Goal: Transaction & Acquisition: Purchase product/service

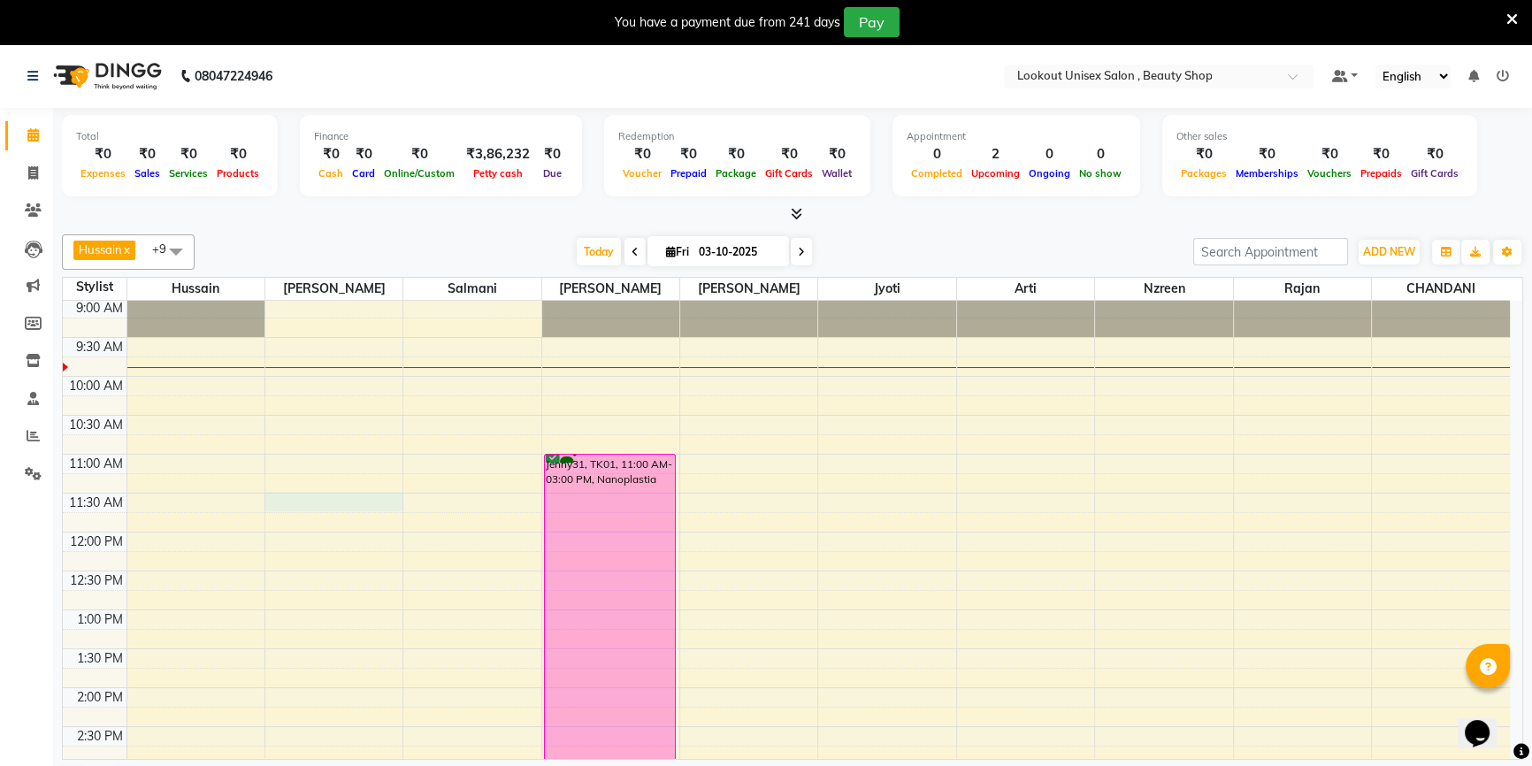
click at [306, 492] on div "8:00 AM 8:30 AM 9:00 AM 9:30 AM 10:00 AM 10:30 AM 11:00 AM 11:30 AM 12:00 PM 12…" at bounding box center [786, 765] width 1447 height 1089
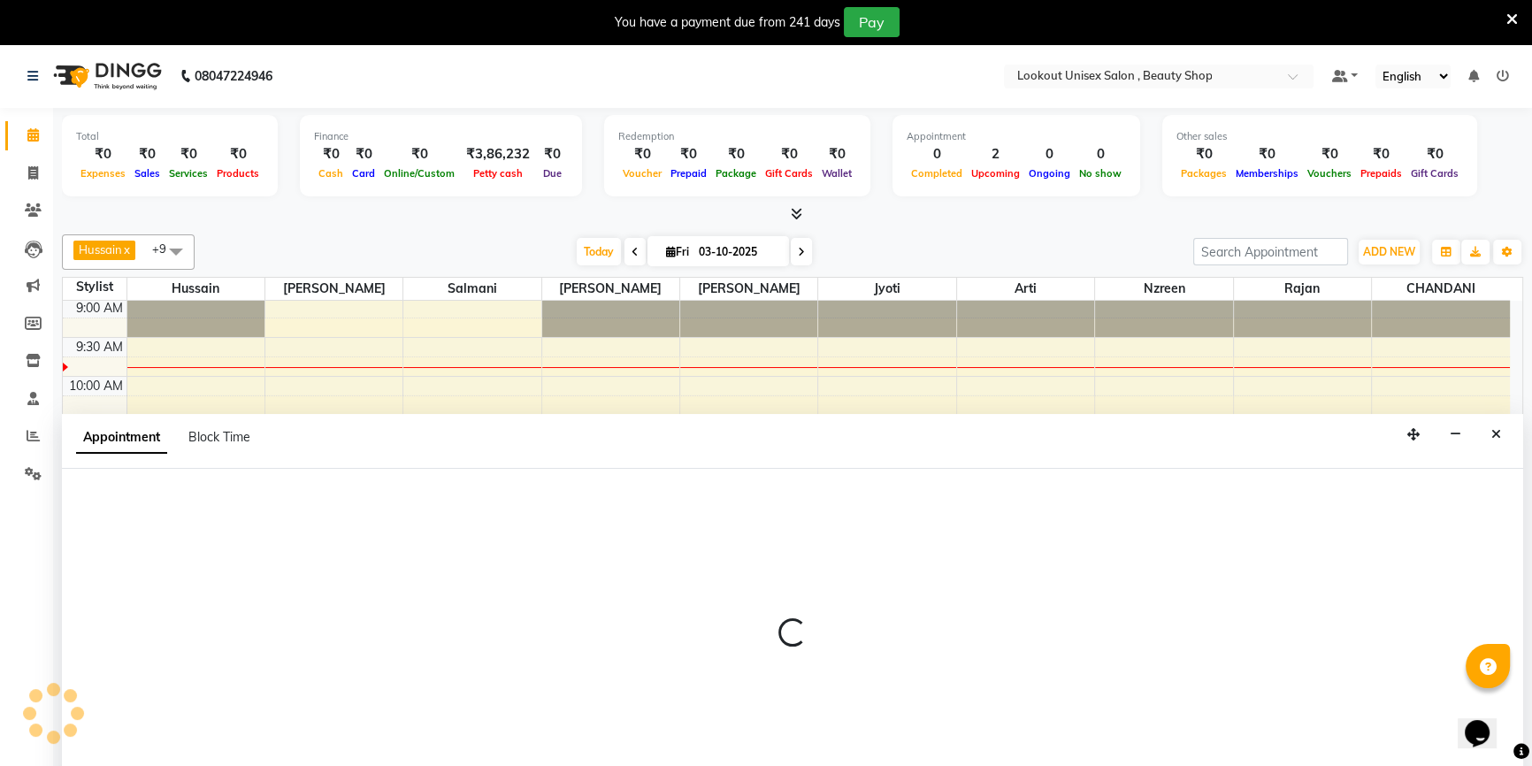
scroll to position [2, 0]
select select "67794"
select select "690"
select select "tentative"
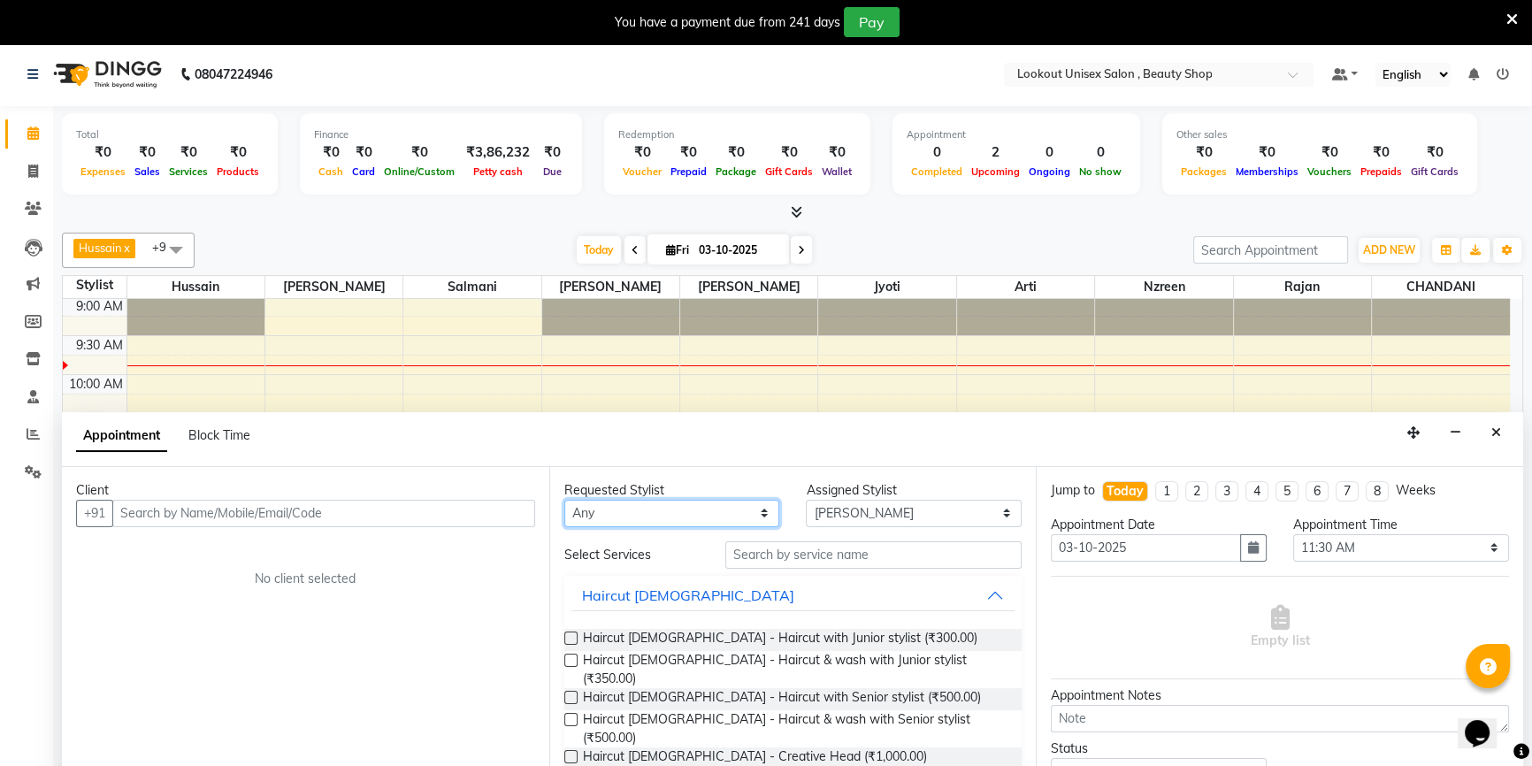
click at [573, 522] on select "Any [PERSON_NAME] [PERSON_NAME] Sir [PERSON_NAME] Jyoti [PERSON_NAME] [PERSON_N…" at bounding box center [672, 513] width 216 height 27
select select "67794"
click at [564, 500] on select "Any [PERSON_NAME] [PERSON_NAME] Sir [PERSON_NAME] Jyoti [PERSON_NAME] [PERSON_N…" at bounding box center [672, 513] width 216 height 27
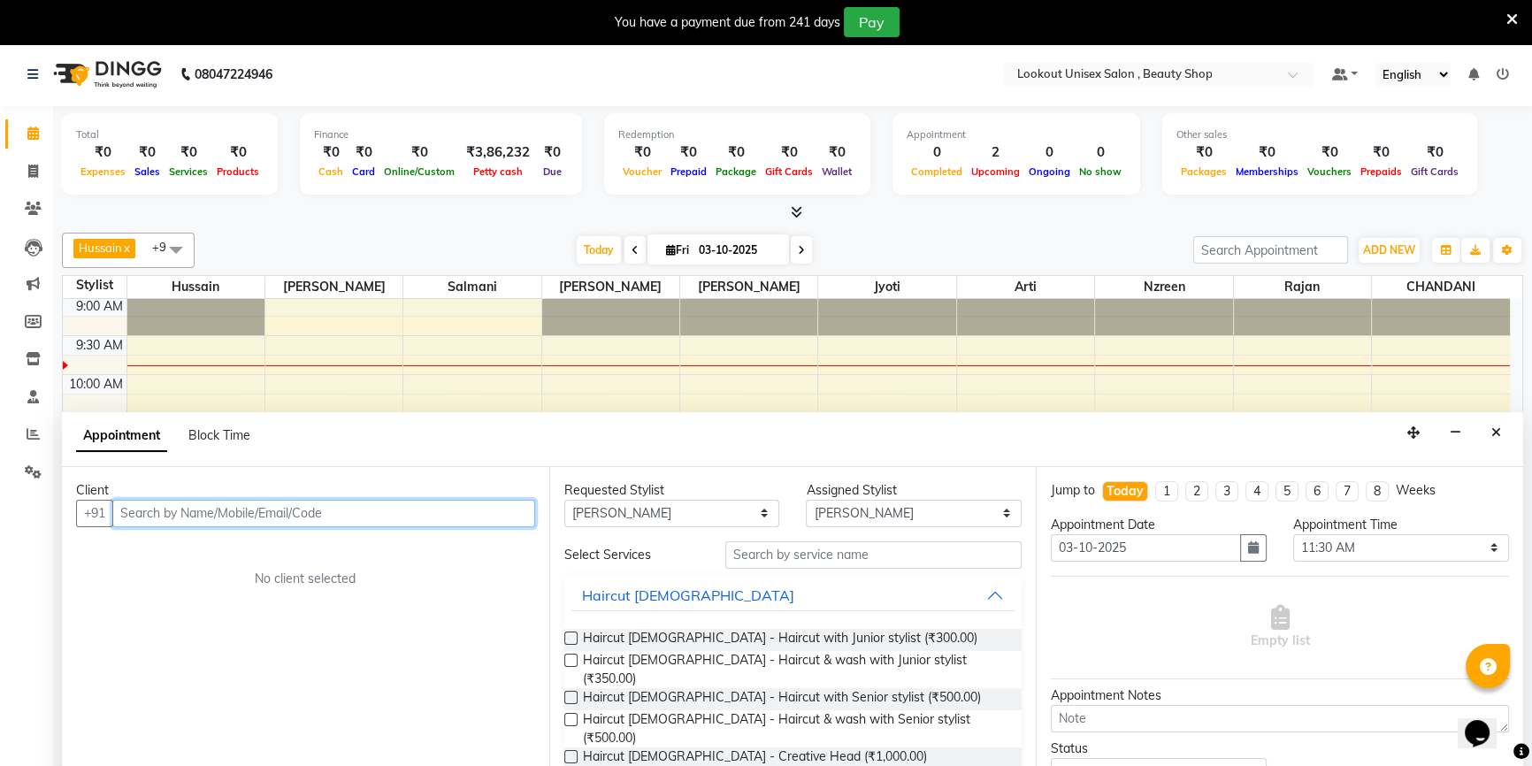
click at [442, 513] on input "text" at bounding box center [323, 513] width 423 height 27
type input "9"
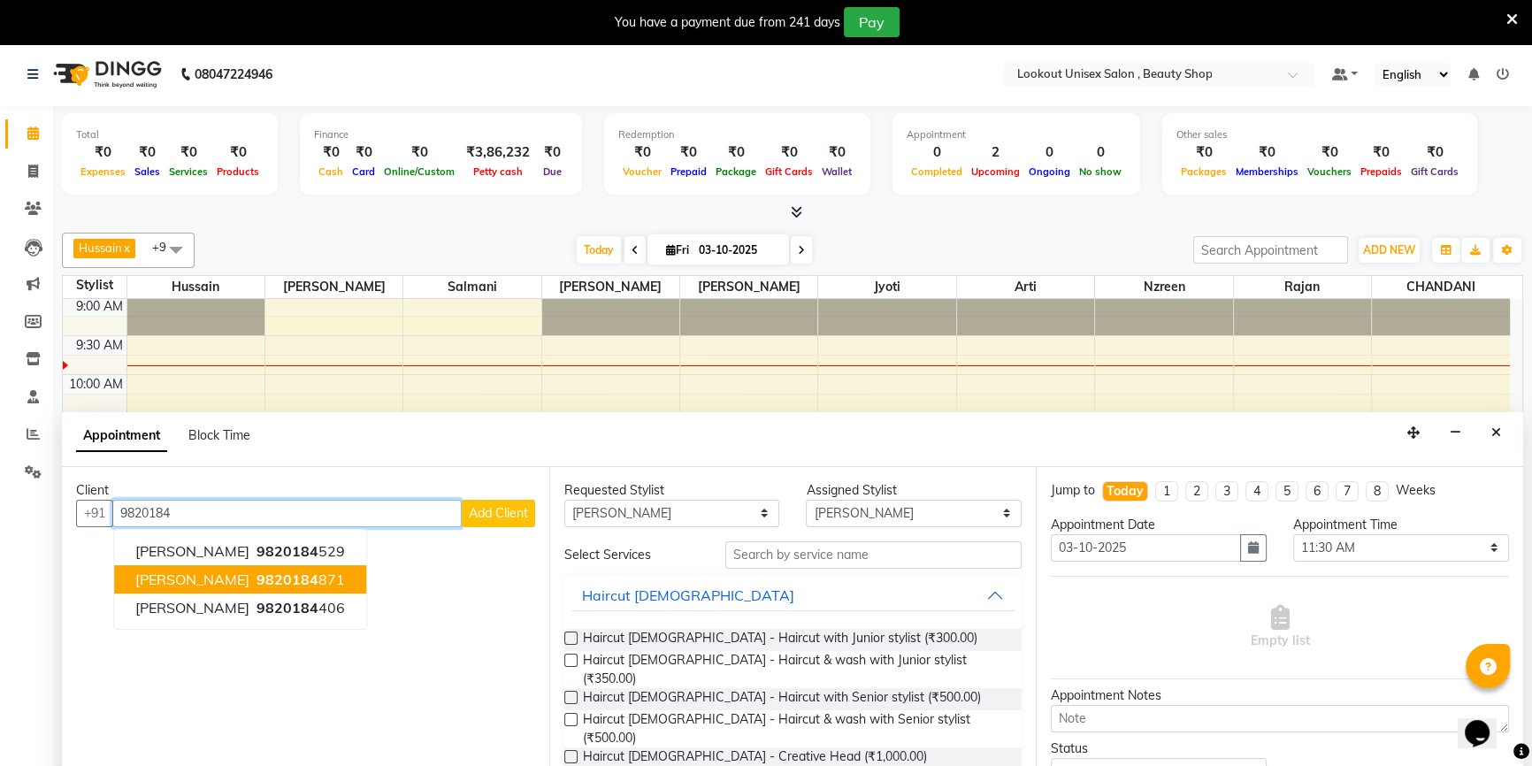
click at [324, 580] on button "kunal parikh 9820184 871" at bounding box center [240, 579] width 252 height 28
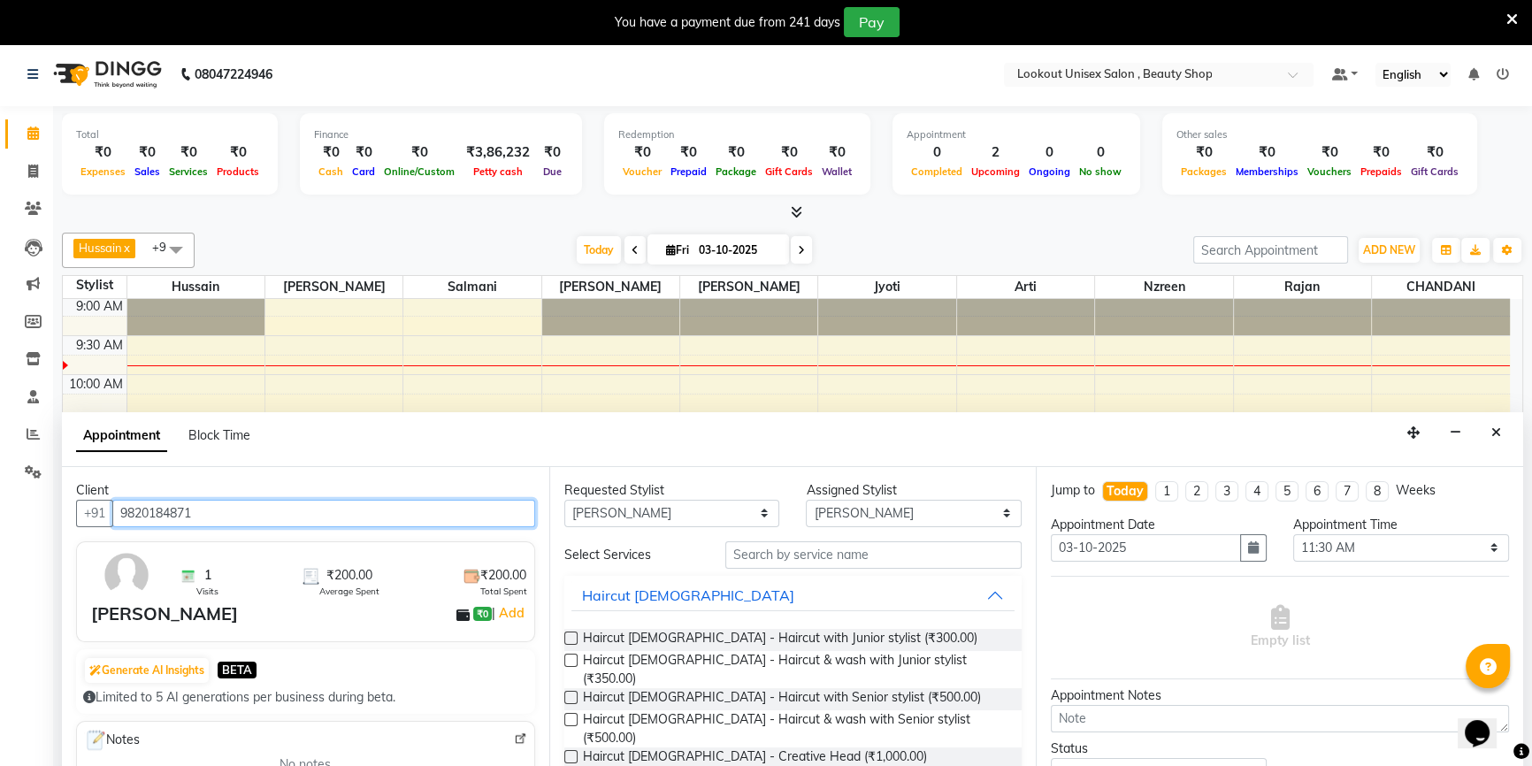
type input "9820184871"
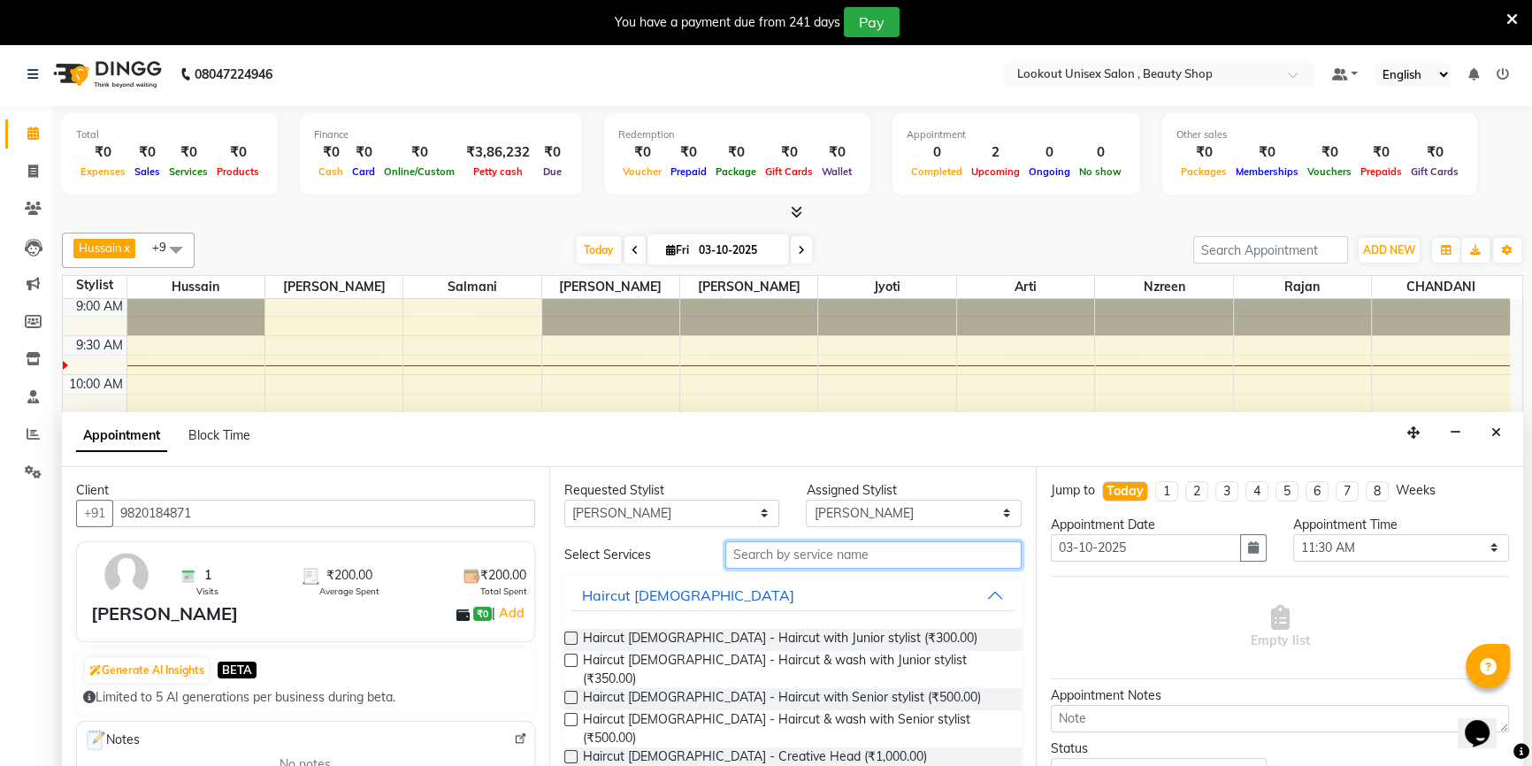
click at [794, 551] on input "text" at bounding box center [873, 554] width 296 height 27
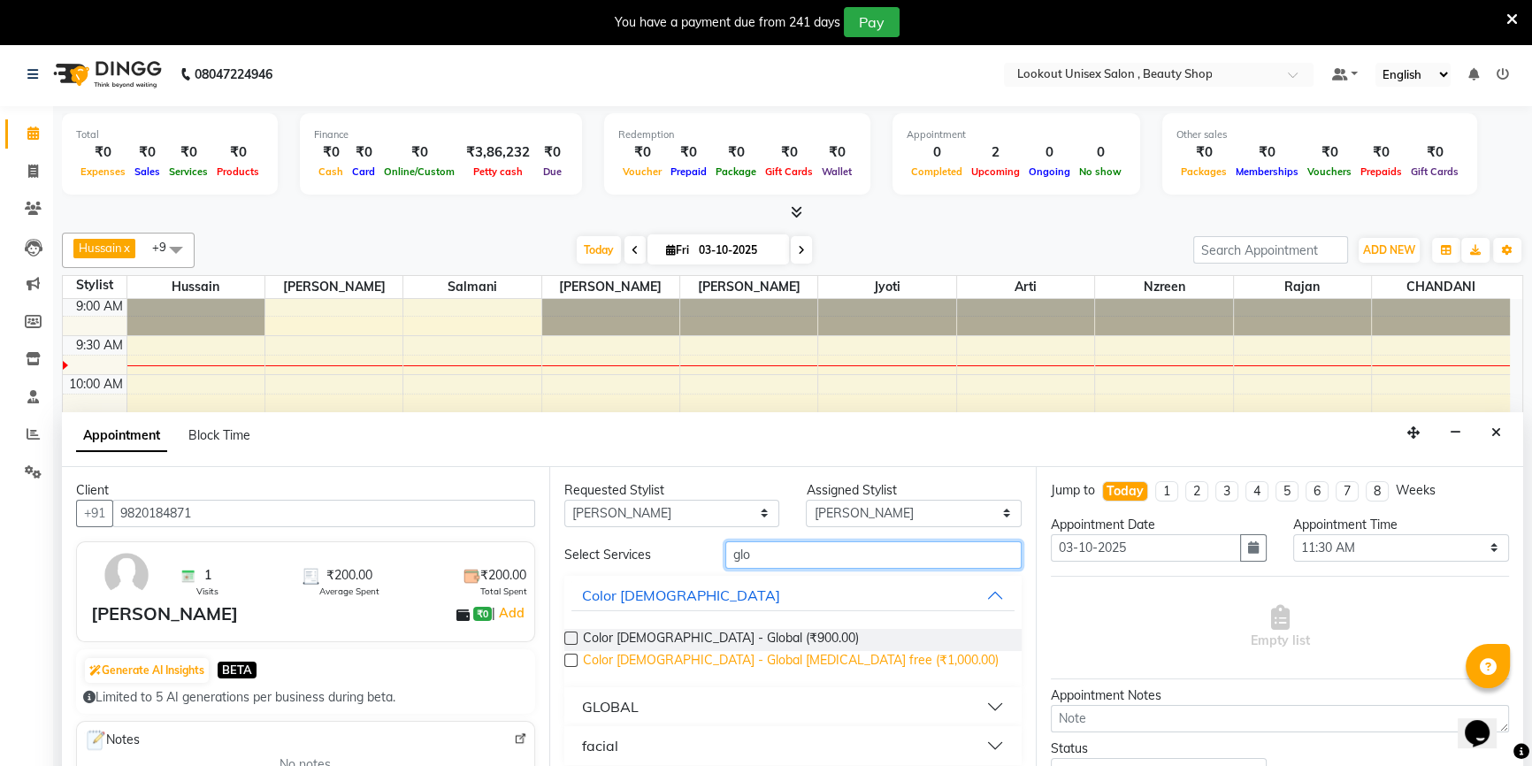
type input "glo"
click at [762, 656] on span "Color Male - Global Ammonia free (₹1,000.00)" at bounding box center [791, 662] width 416 height 22
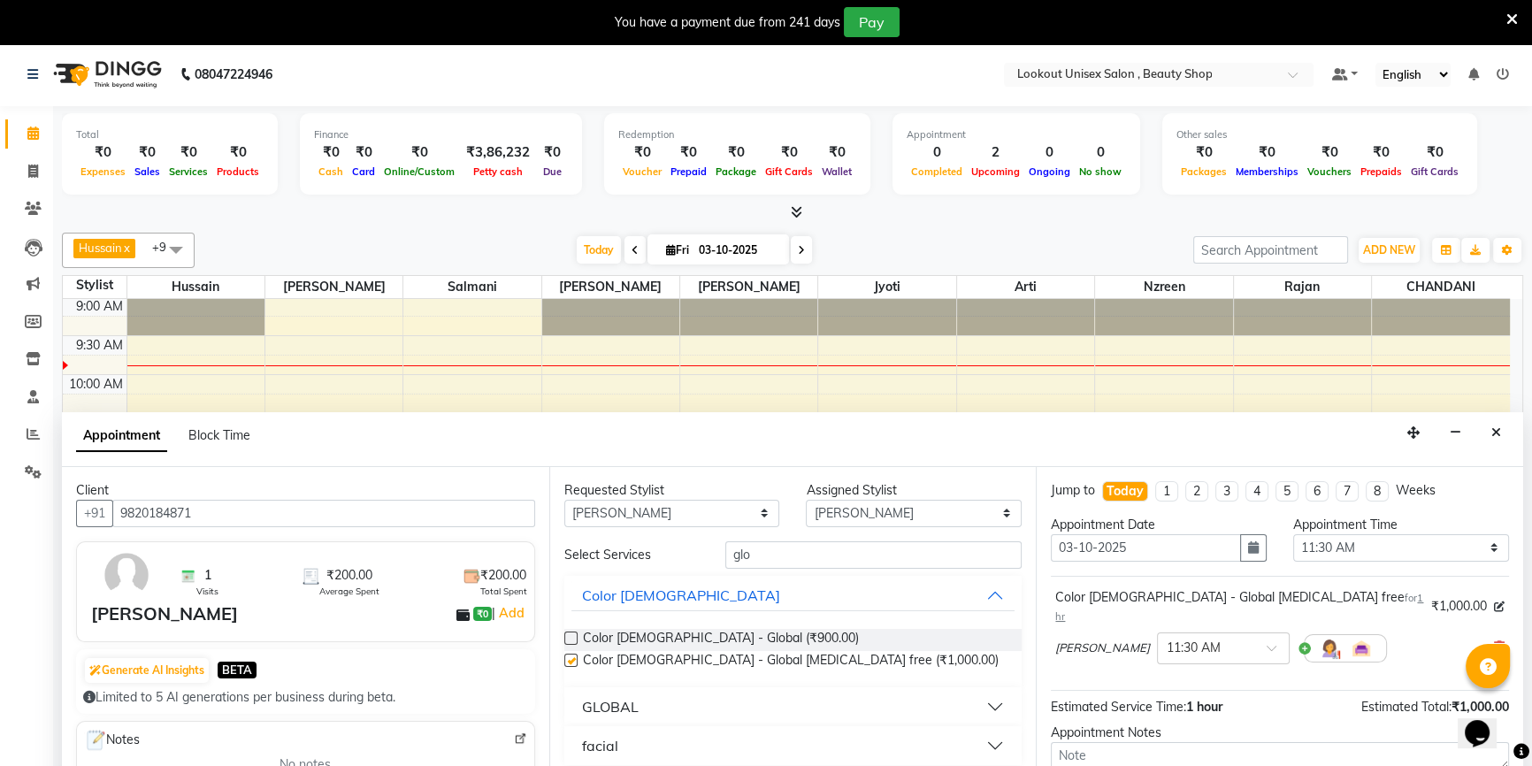
checkbox input "false"
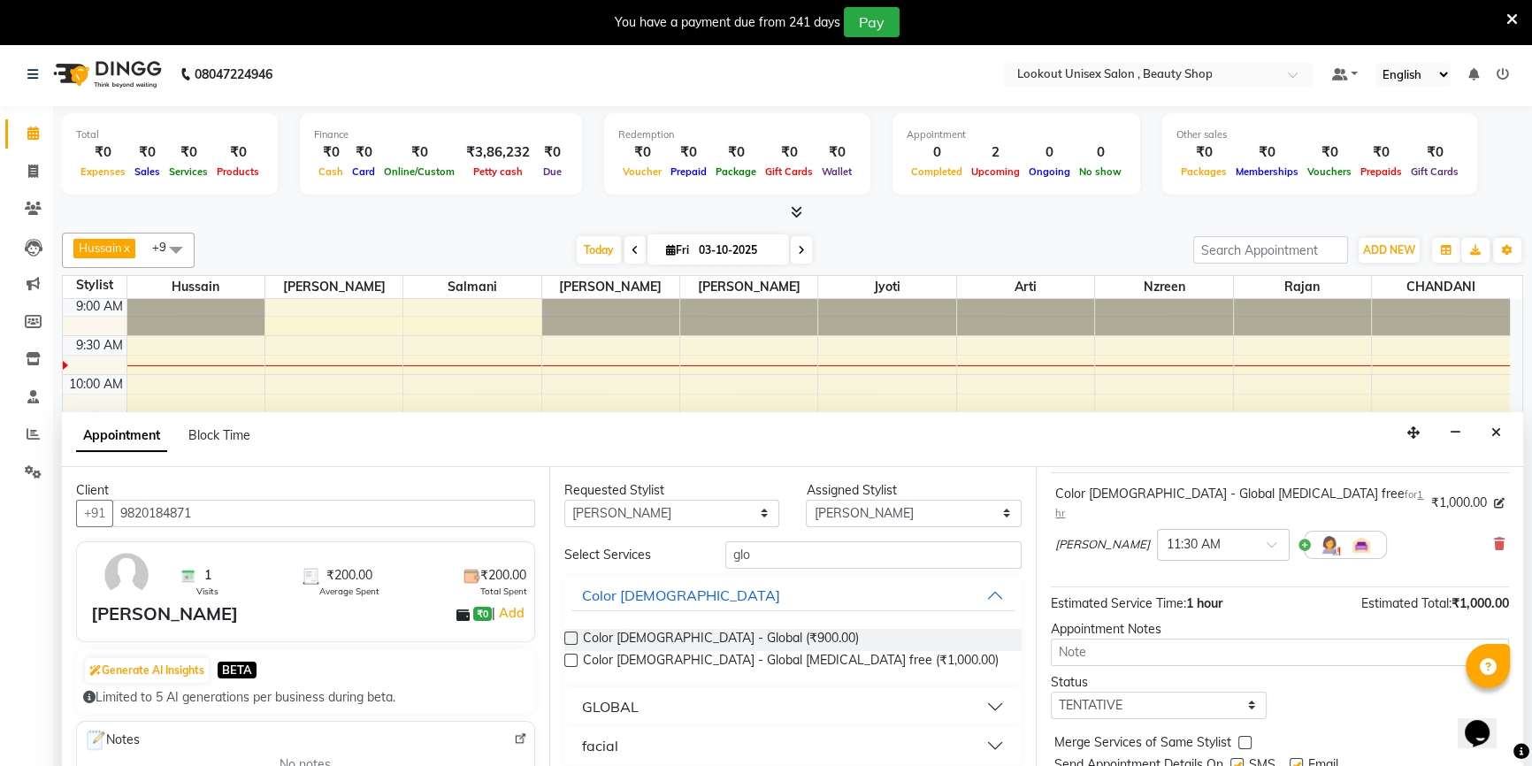
scroll to position [104, 0]
click at [1117, 691] on select "Select TENTATIVE CONFIRM CHECK-IN UPCOMING" at bounding box center [1159, 704] width 216 height 27
select select "confirm booking"
click at [1051, 691] on select "Select TENTATIVE CONFIRM CHECK-IN UPCOMING" at bounding box center [1159, 704] width 216 height 27
click at [1296, 757] on label at bounding box center [1295, 763] width 13 height 13
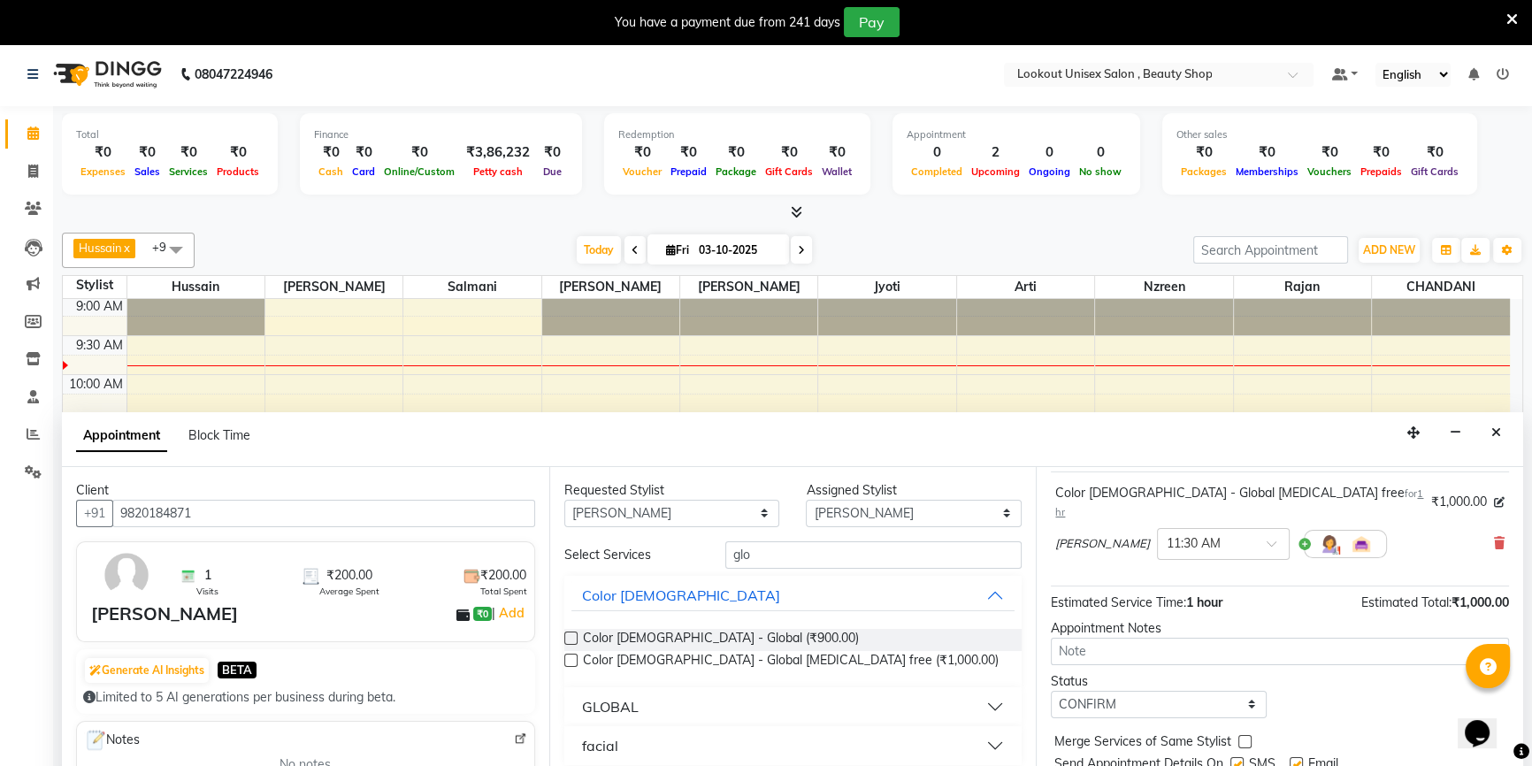
click at [1296, 760] on input "checkbox" at bounding box center [1294, 765] width 11 height 11
checkbox input "false"
click at [1243, 757] on label at bounding box center [1236, 763] width 13 height 13
click at [1242, 760] on input "checkbox" at bounding box center [1235, 765] width 11 height 11
checkbox input "false"
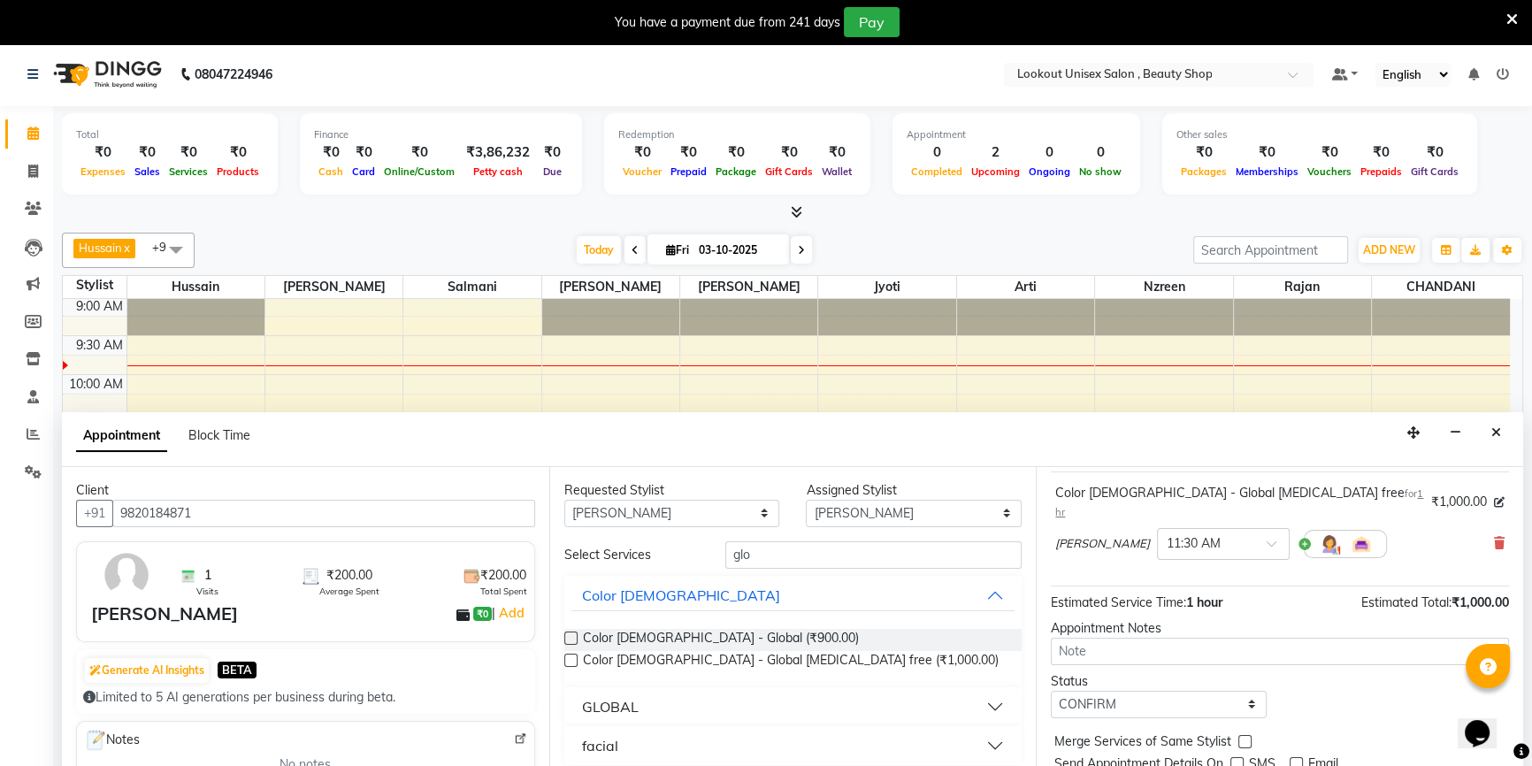
scroll to position [44, 0]
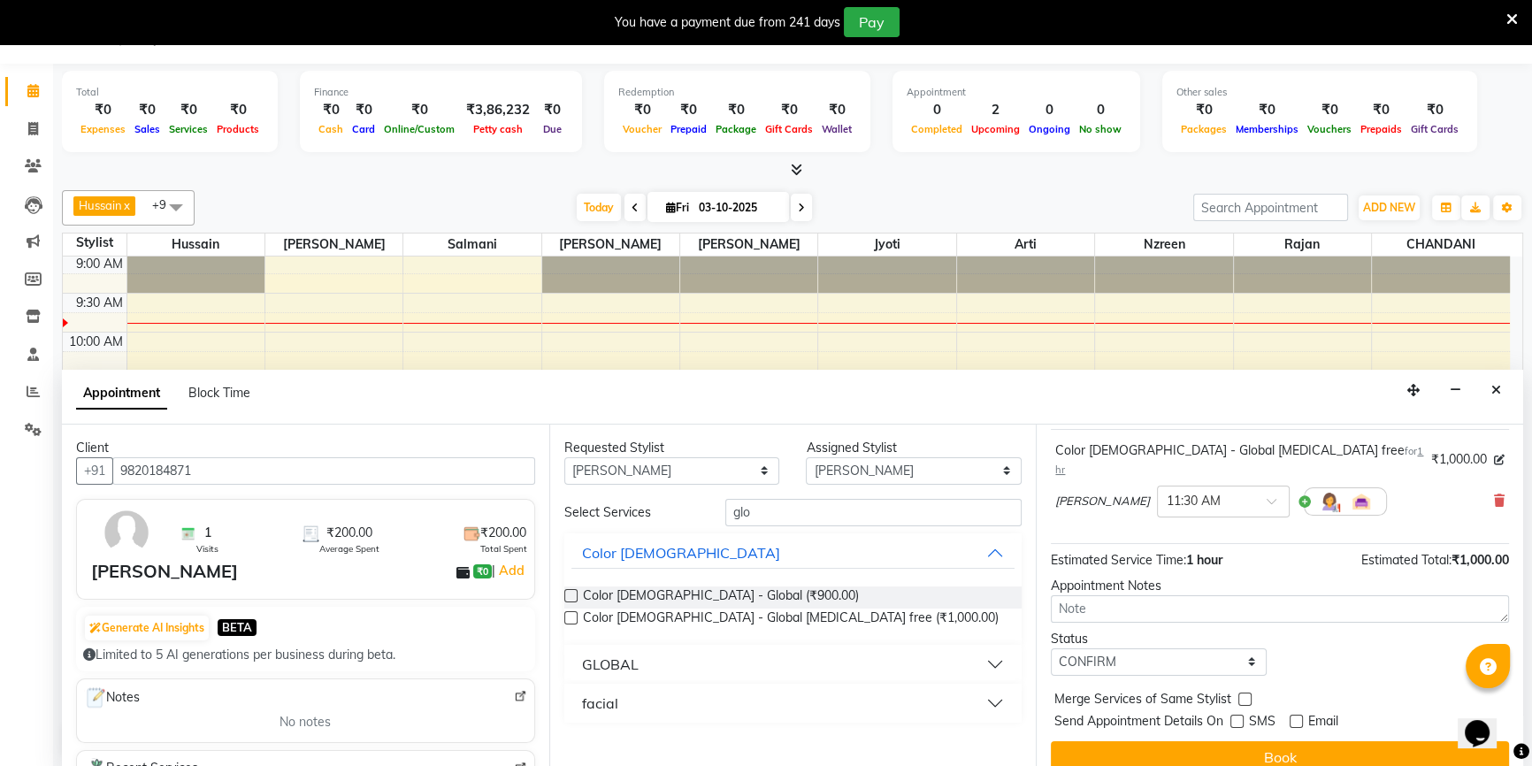
click at [1243, 741] on button "Book" at bounding box center [1280, 757] width 458 height 32
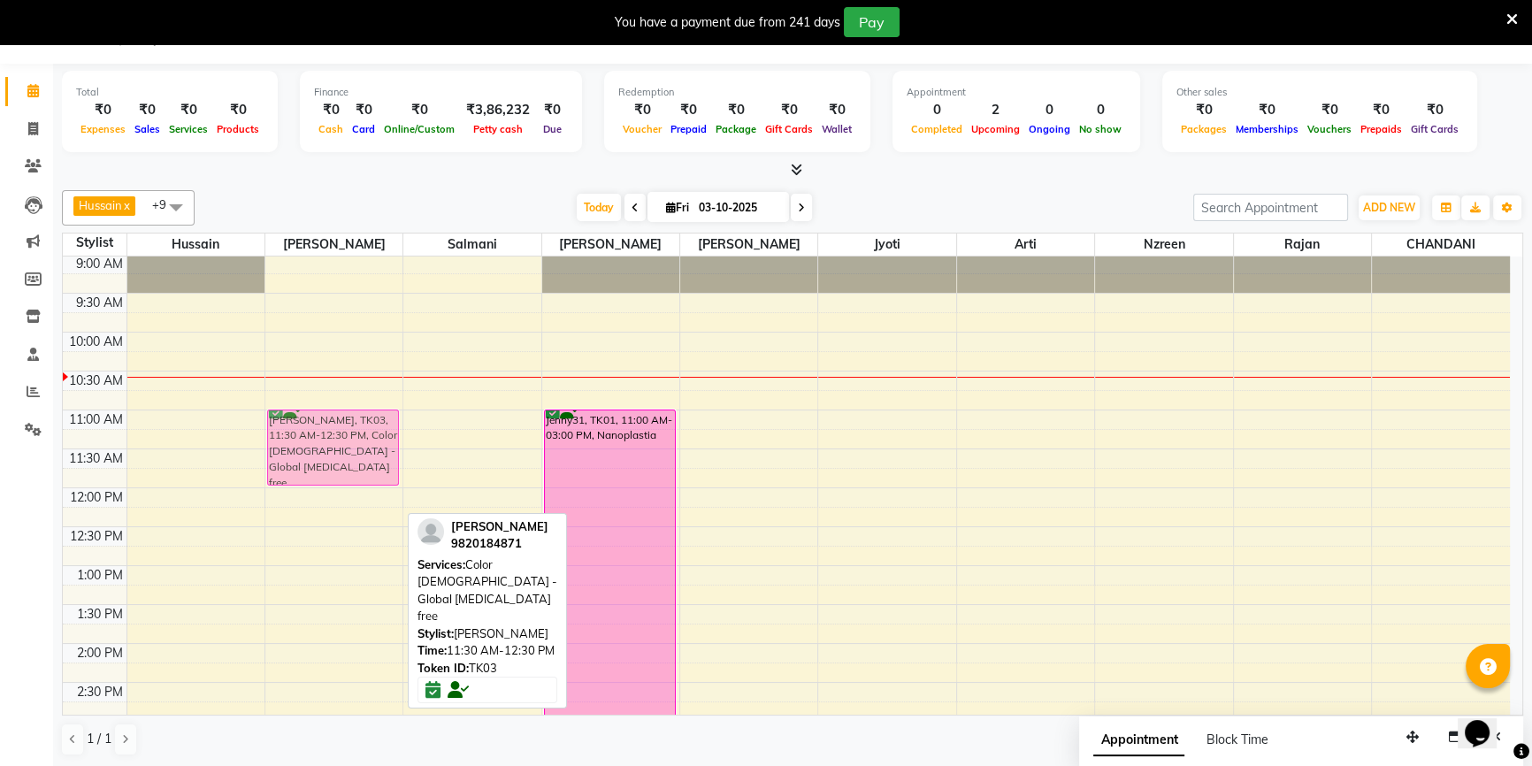
drag, startPoint x: 331, startPoint y: 471, endPoint x: 336, endPoint y: 439, distance: 33.1
click at [336, 439] on div "kunal parikh, TK03, 11:30 AM-12:30 PM, Color Male - Global Ammonia free kunal p…" at bounding box center [333, 721] width 137 height 1089
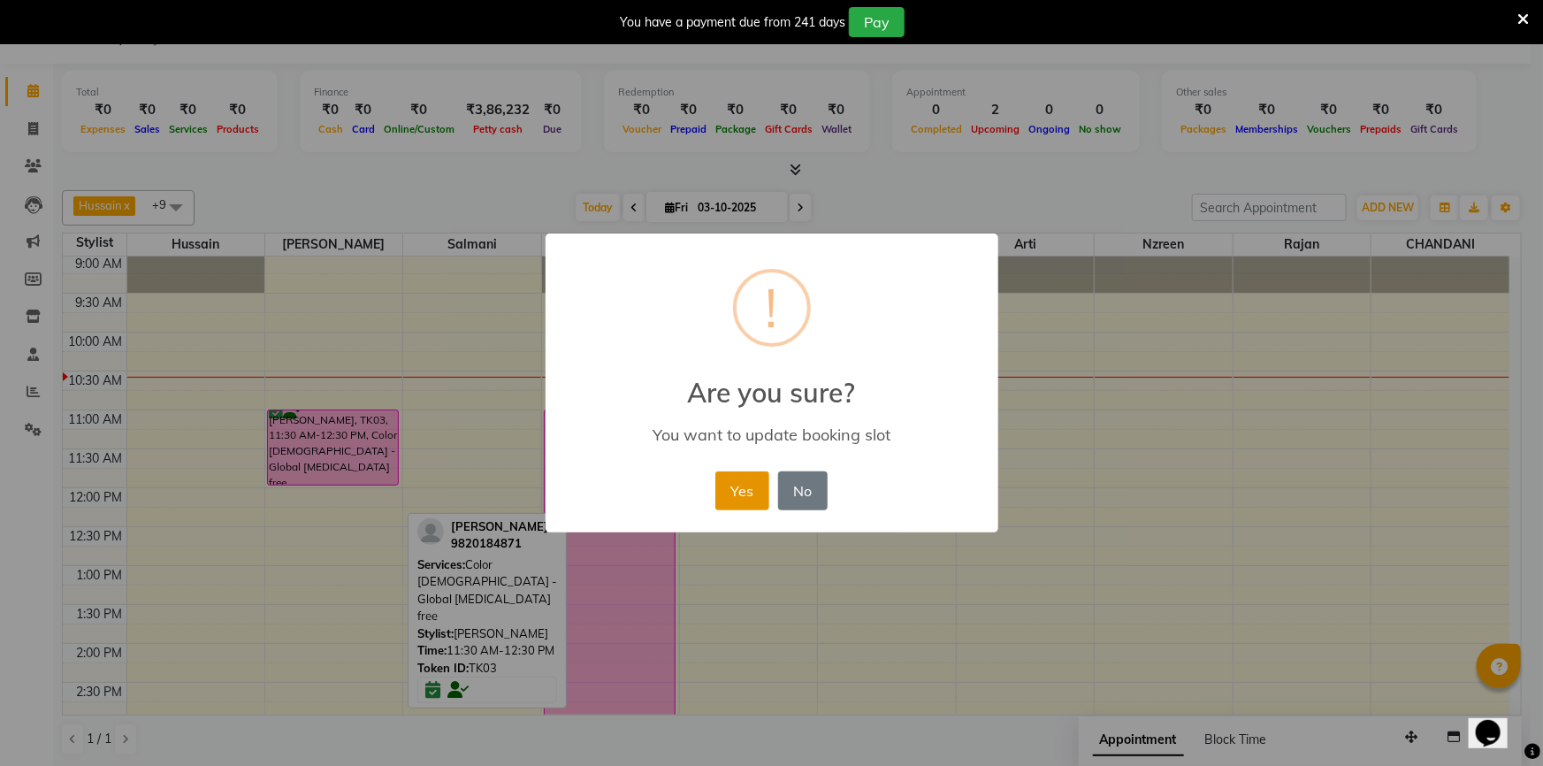
click at [728, 478] on button "Yes" at bounding box center [742, 490] width 54 height 39
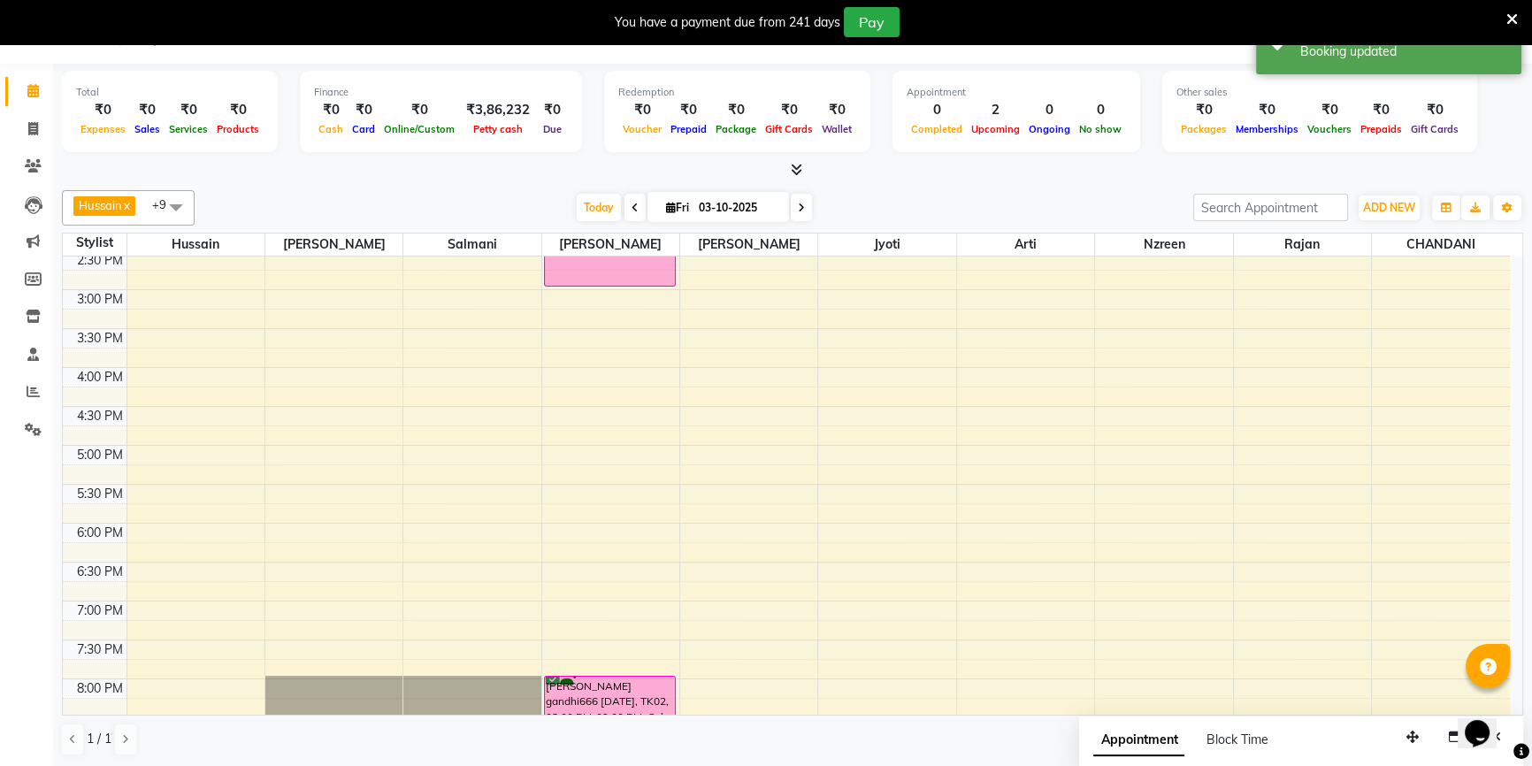
scroll to position [562, 0]
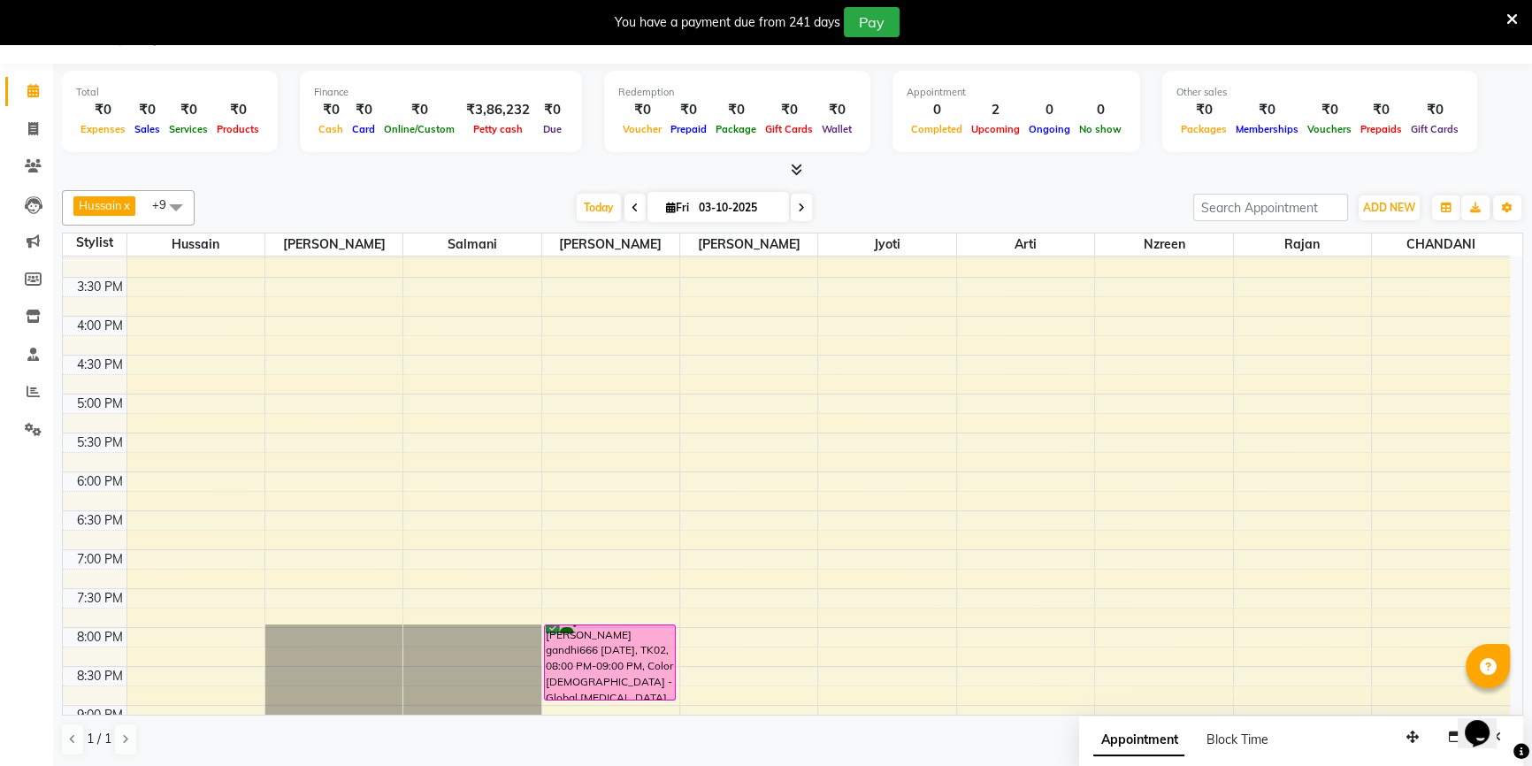
click at [794, 211] on span at bounding box center [801, 207] width 21 height 27
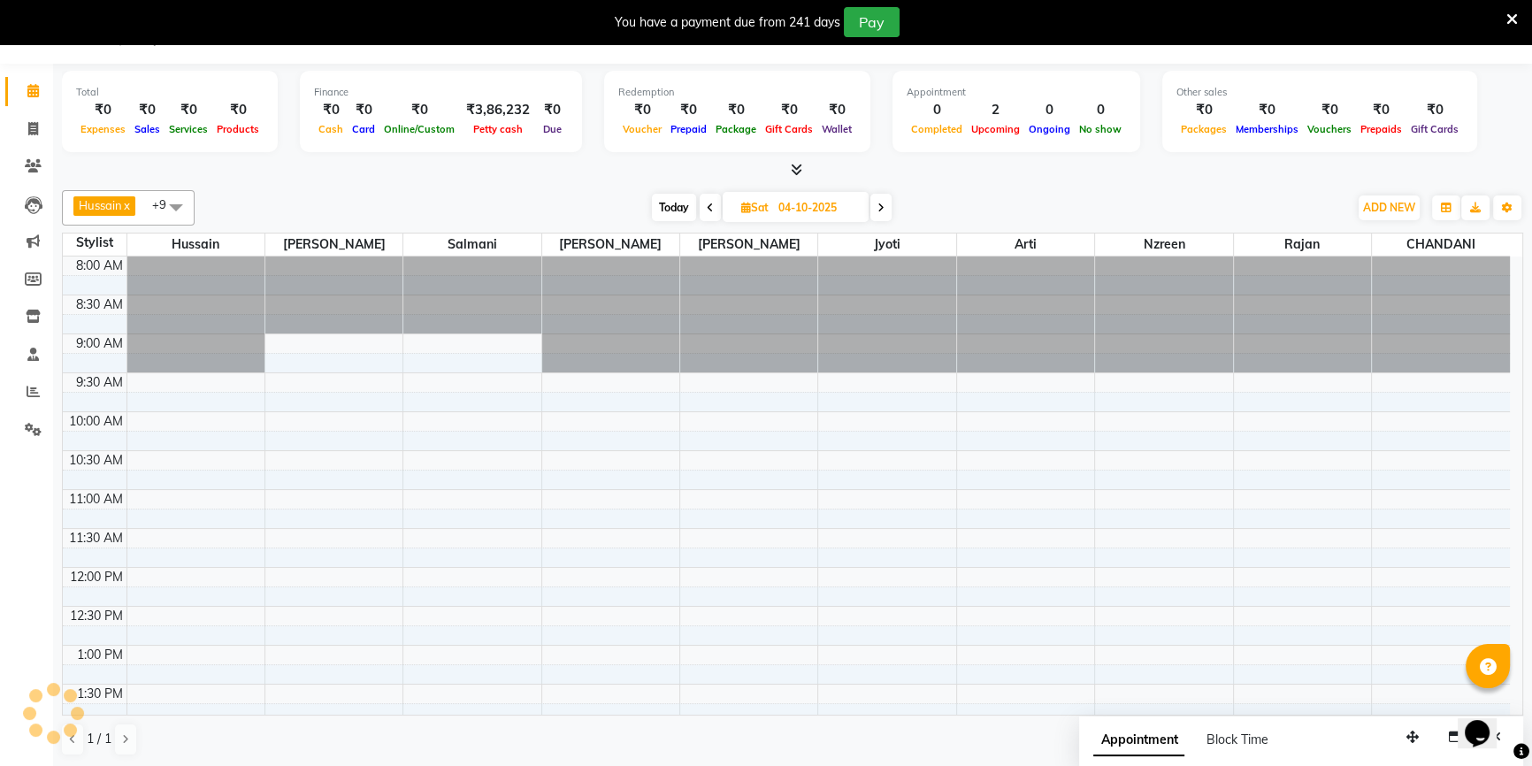
scroll to position [156, 0]
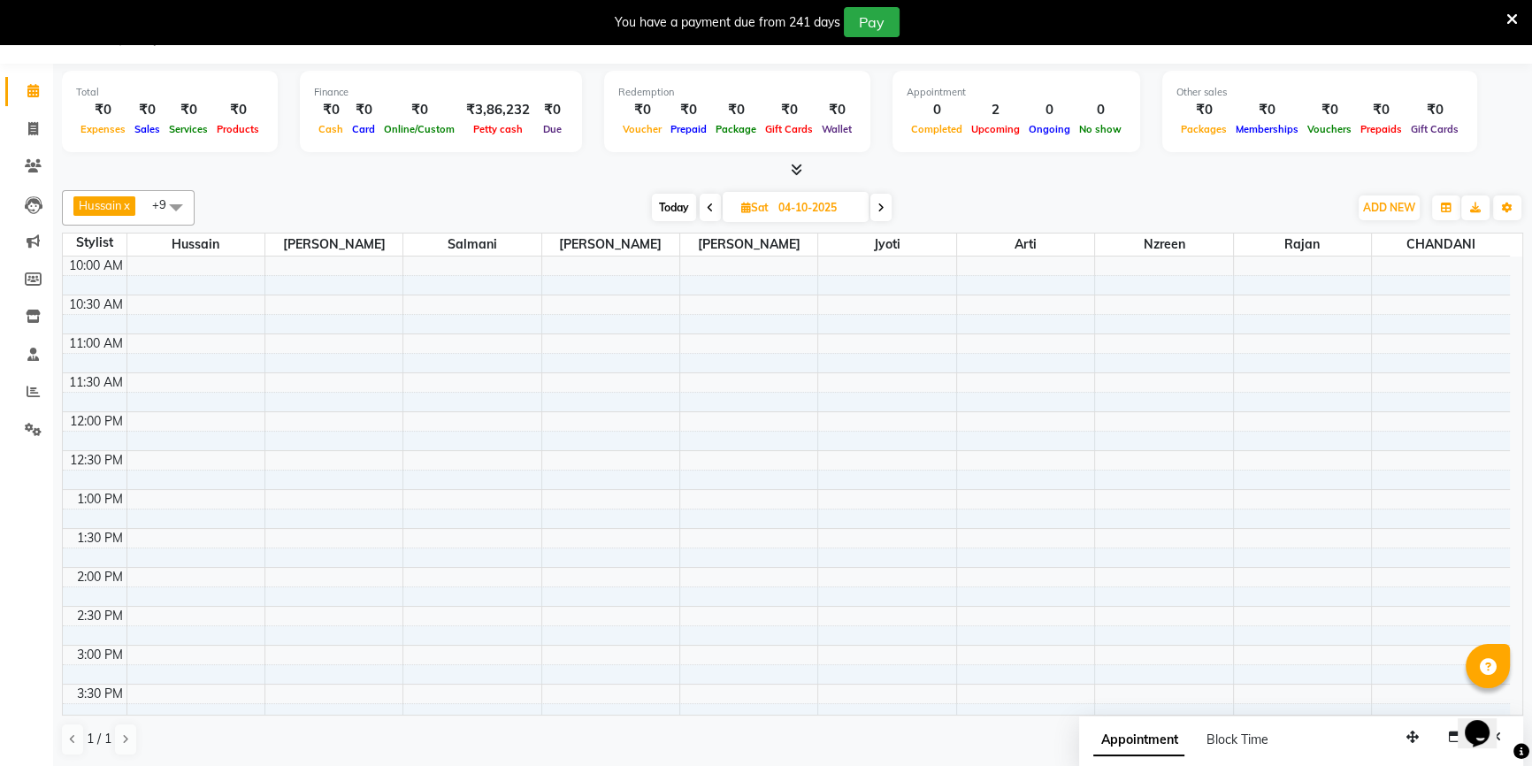
click at [707, 205] on icon at bounding box center [710, 208] width 7 height 11
type input "03-10-2025"
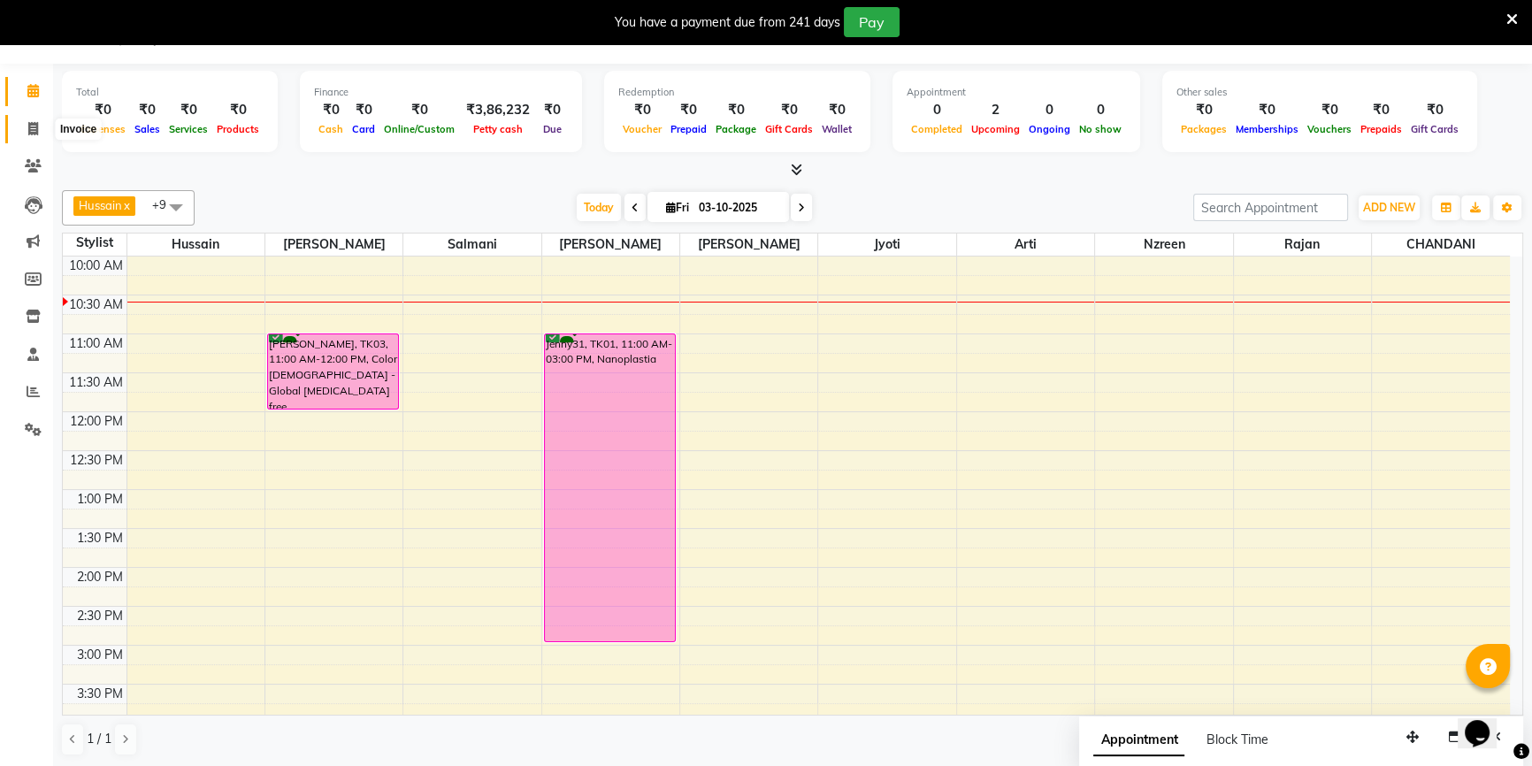
click at [25, 133] on span at bounding box center [33, 129] width 31 height 20
select select "7658"
select select "service"
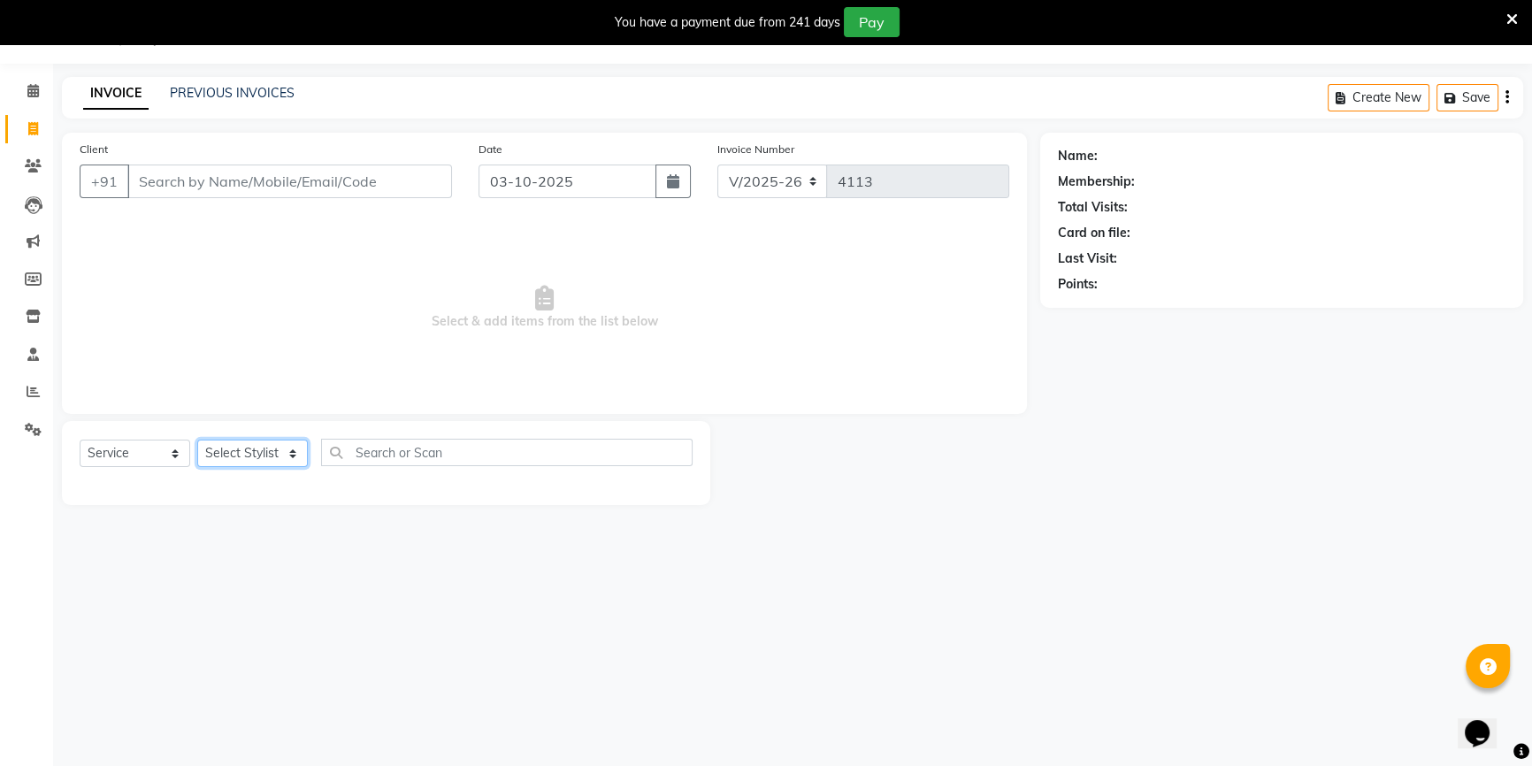
click at [250, 457] on select "Select Stylist" at bounding box center [252, 452] width 111 height 27
select select "68200"
click at [197, 439] on select "Select Stylist [PERSON_NAME] [PERSON_NAME] Sir Disha [PERSON_NAME] Jyoti Mahesh…" at bounding box center [252, 452] width 111 height 27
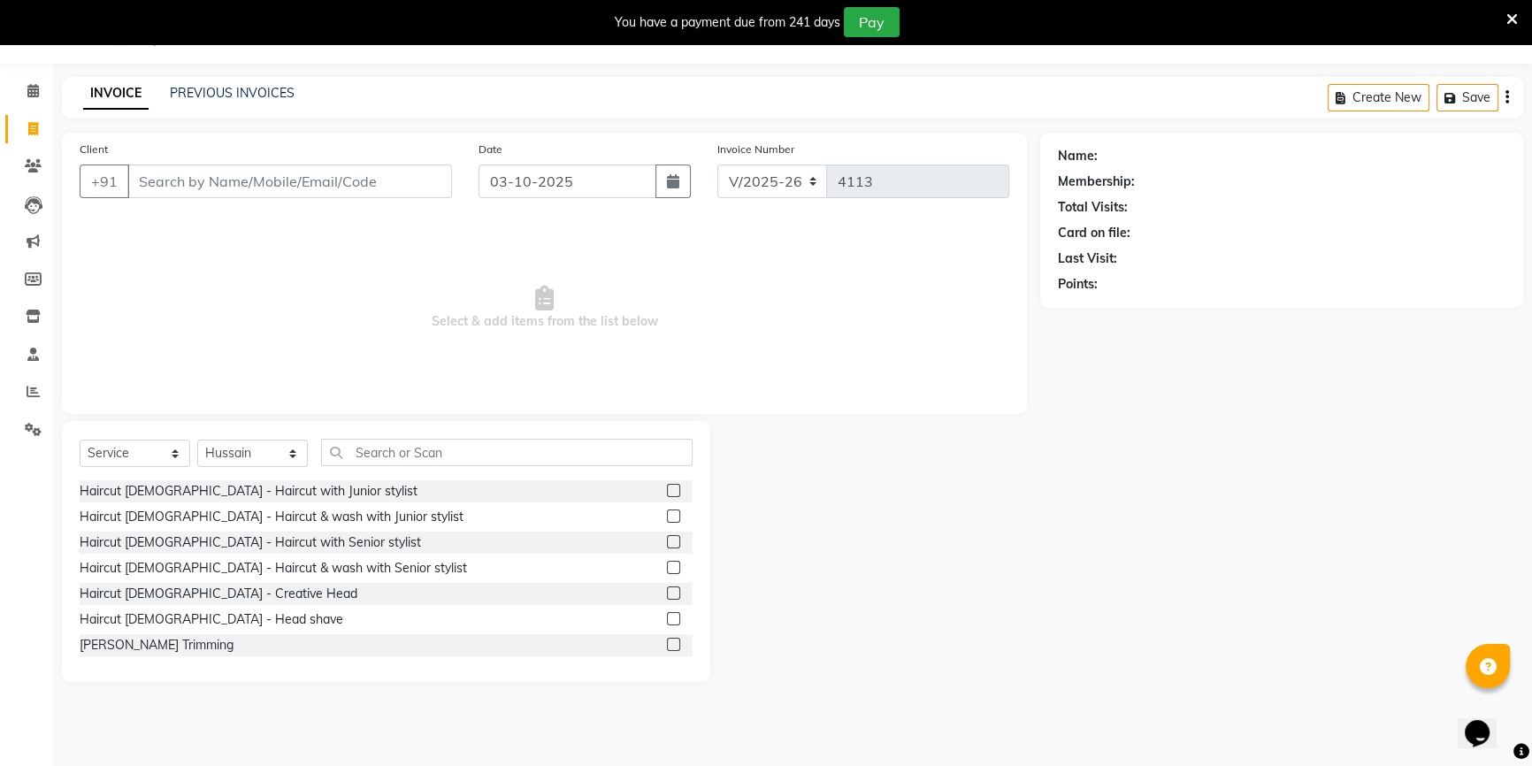
drag, startPoint x: 398, startPoint y: 429, endPoint x: 403, endPoint y: 442, distance: 14.3
click at [398, 428] on div "Select Service Product Membership Package Voucher Prepaid Gift Card Select Styl…" at bounding box center [386, 551] width 648 height 261
click at [403, 442] on input "text" at bounding box center [506, 452] width 371 height 27
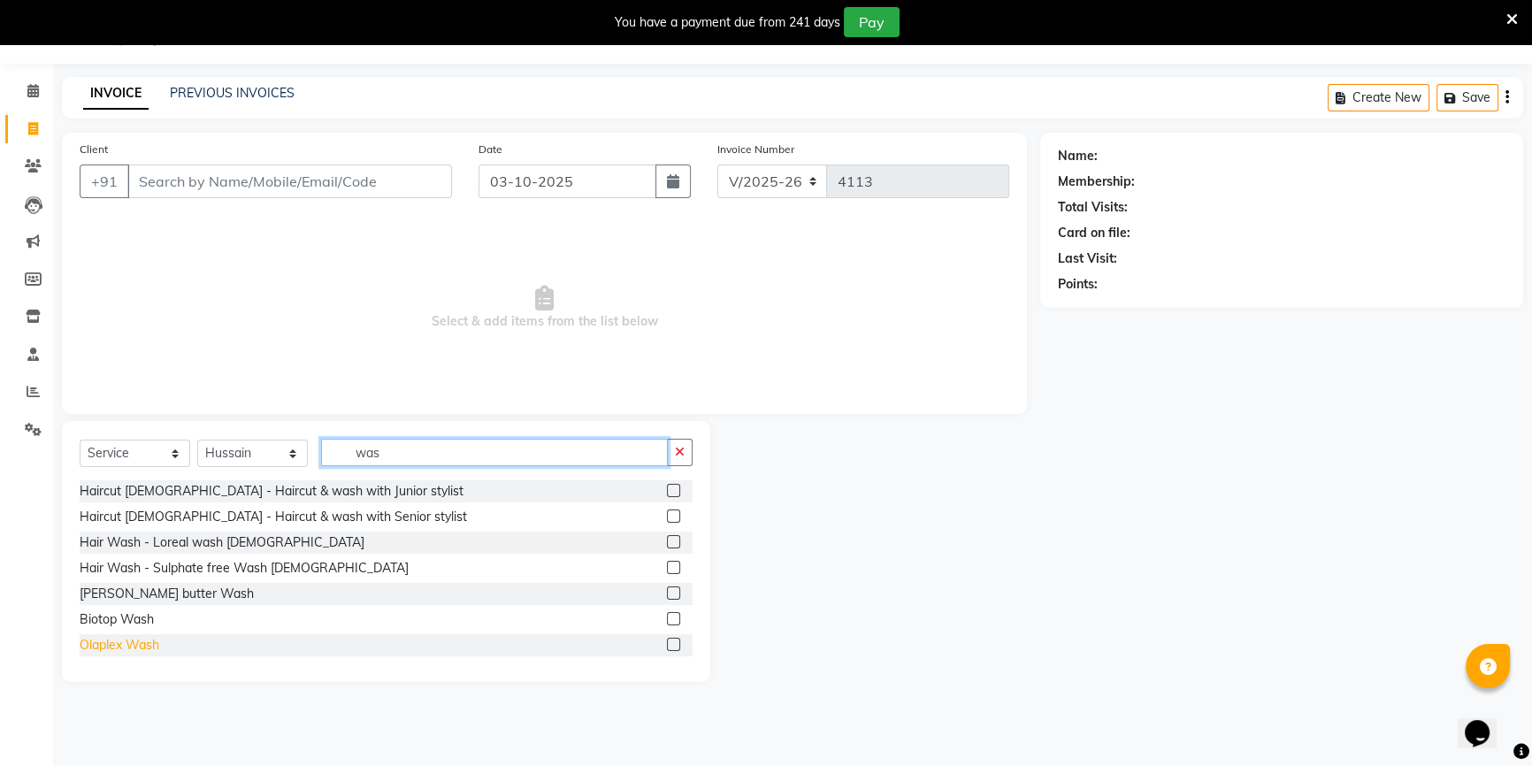
type input "was"
click at [118, 647] on div "Olaplex Wash" at bounding box center [120, 645] width 80 height 19
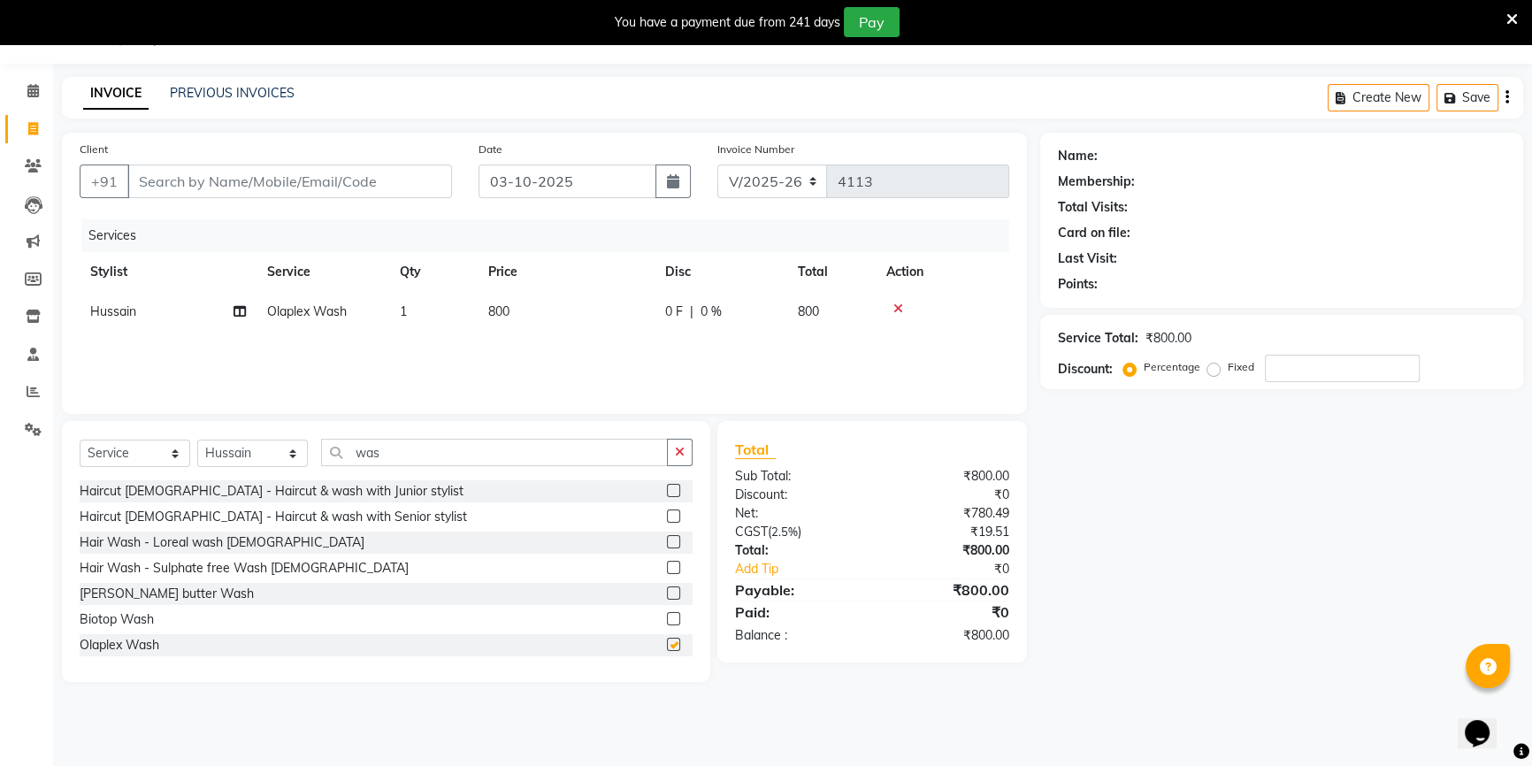
checkbox input "false"
click at [335, 177] on input "Client" at bounding box center [289, 181] width 325 height 34
type input "9"
type input "0"
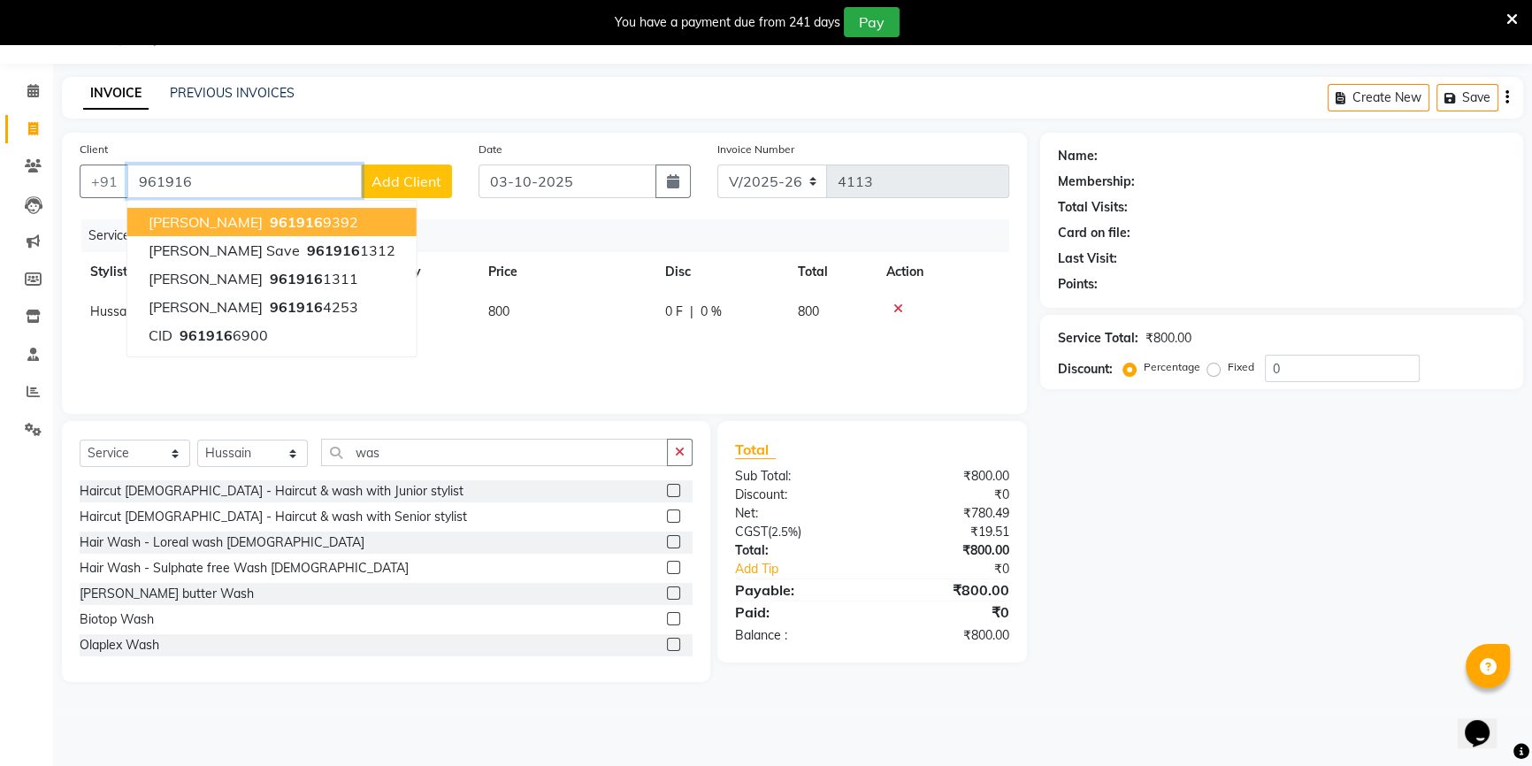
click at [347, 214] on ngb-highlight "961916 9392" at bounding box center [312, 222] width 92 height 18
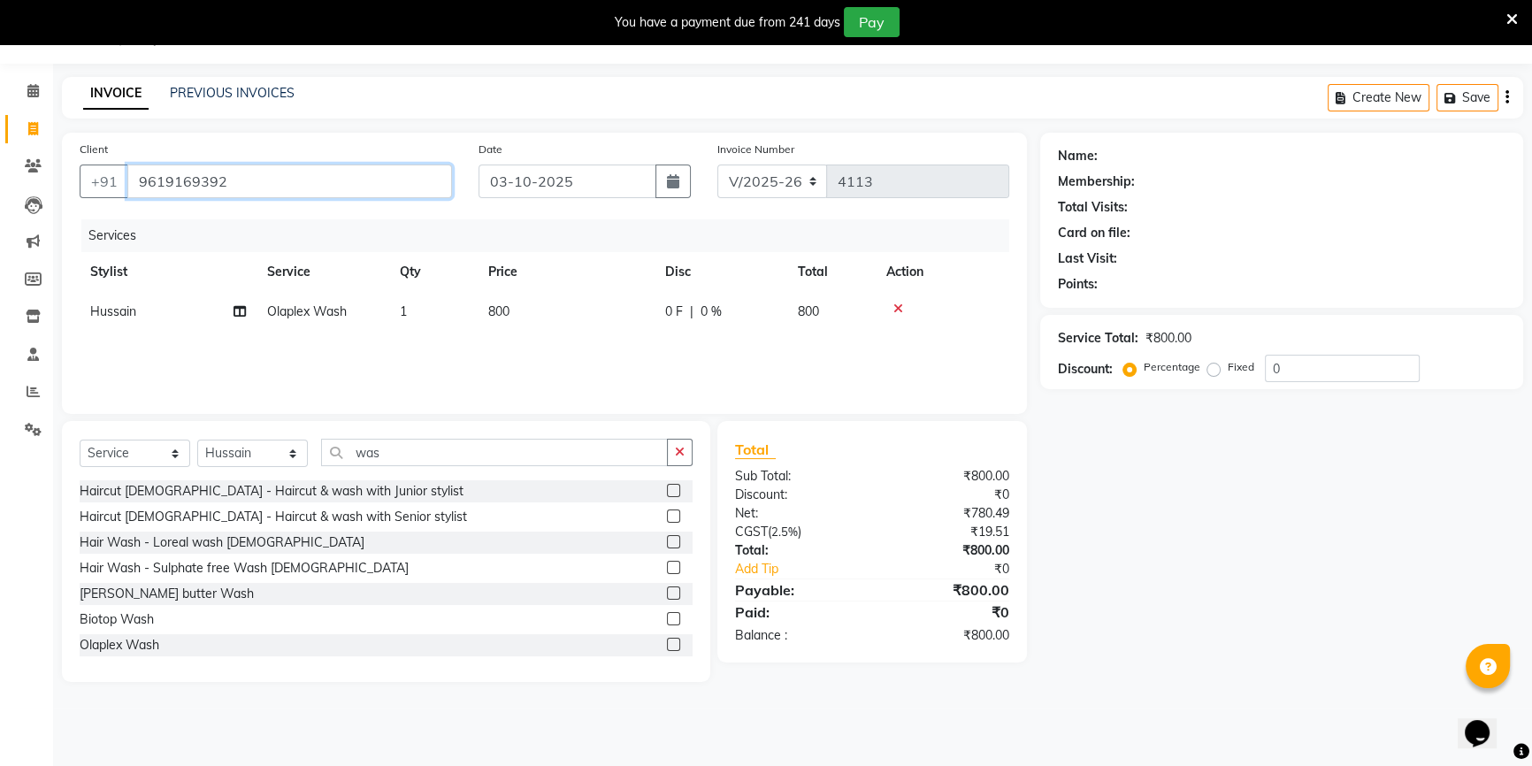
type input "9619169392"
select select "1: Object"
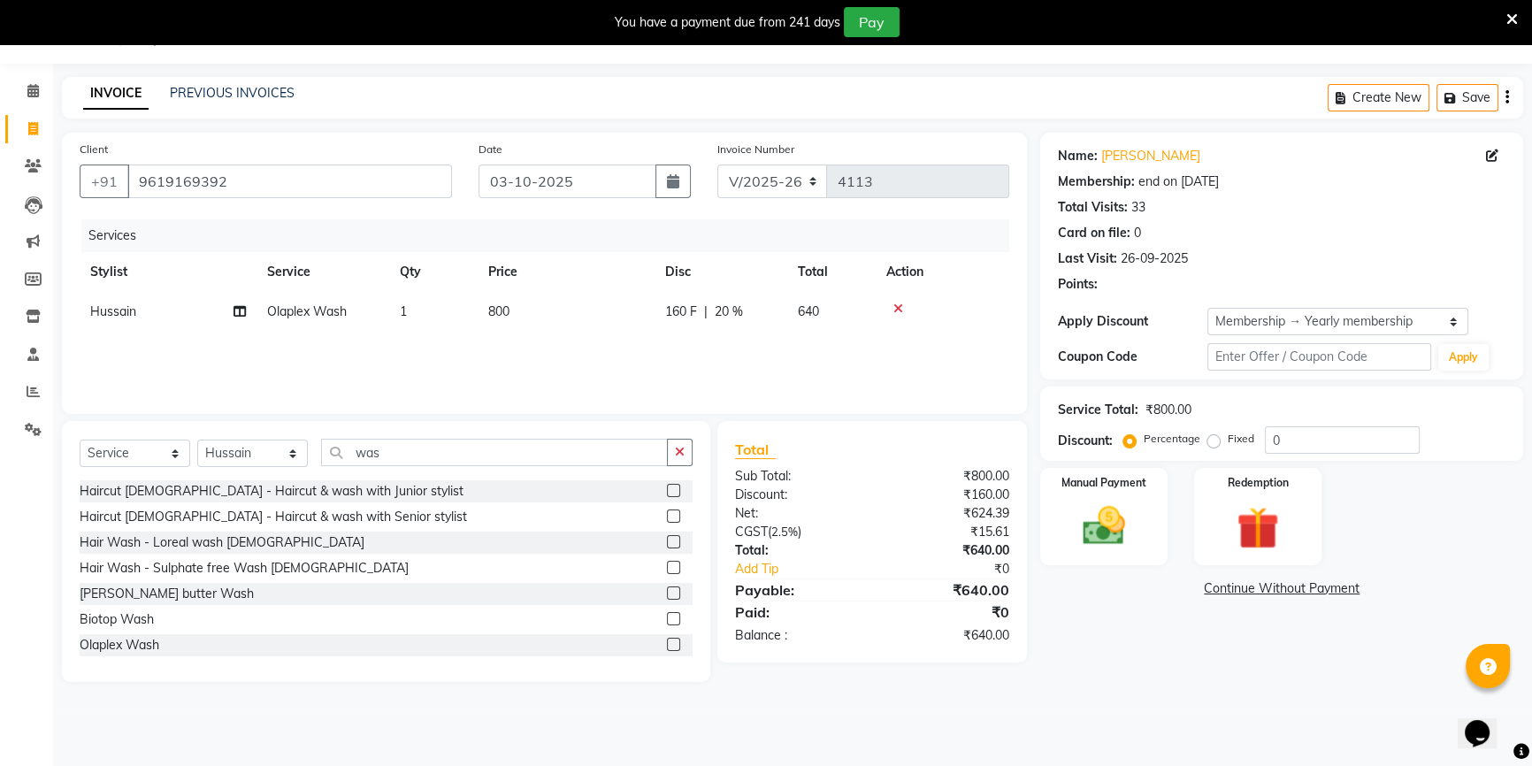
type input "20"
click at [1124, 542] on img at bounding box center [1104, 526] width 72 height 50
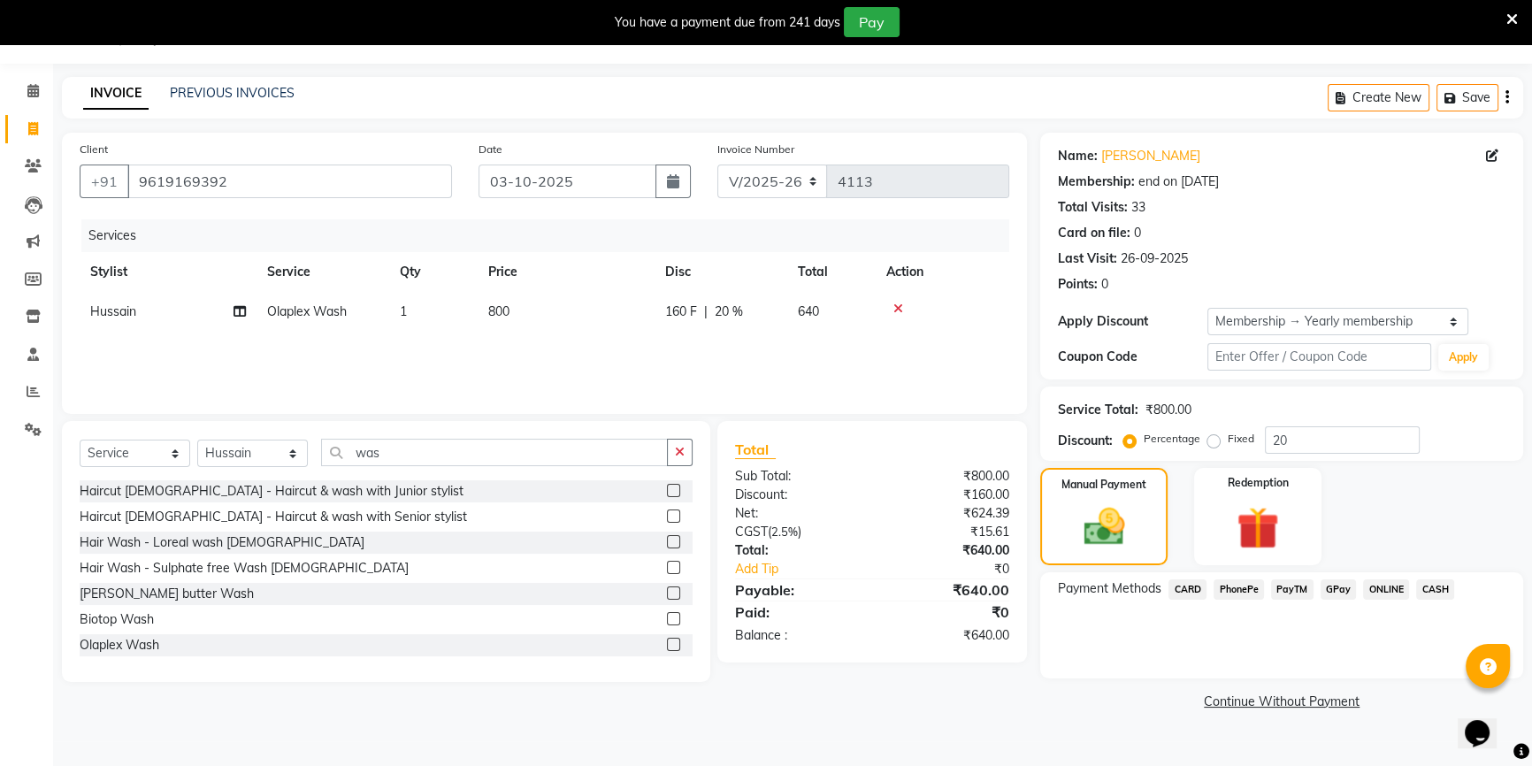
drag, startPoint x: 1428, startPoint y: 589, endPoint x: 1377, endPoint y: 608, distance: 54.5
click at [1424, 591] on span "CASH" at bounding box center [1435, 589] width 38 height 20
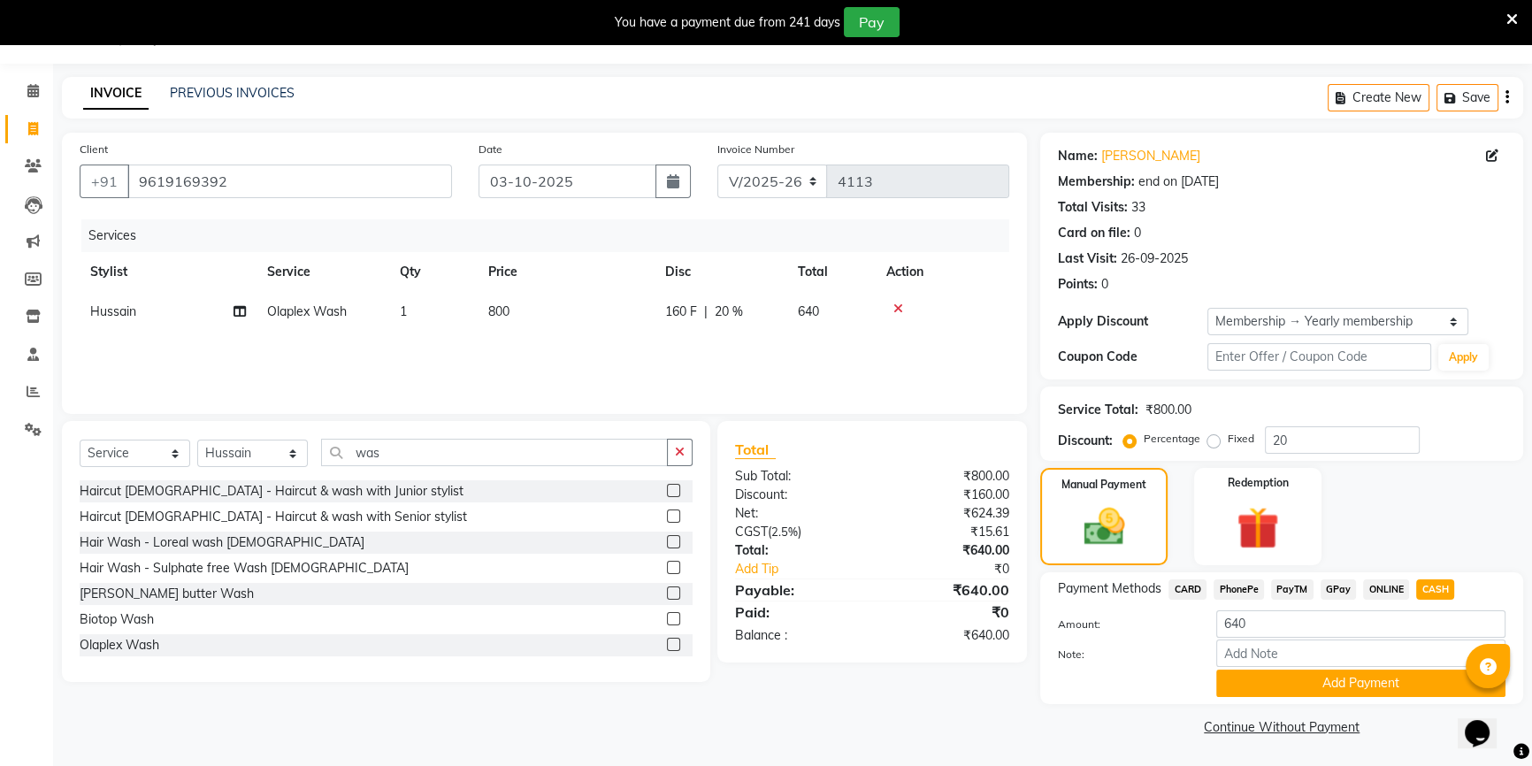
click at [1298, 589] on span "PayTM" at bounding box center [1292, 589] width 42 height 20
click at [1282, 680] on button "Add Payment" at bounding box center [1360, 682] width 289 height 27
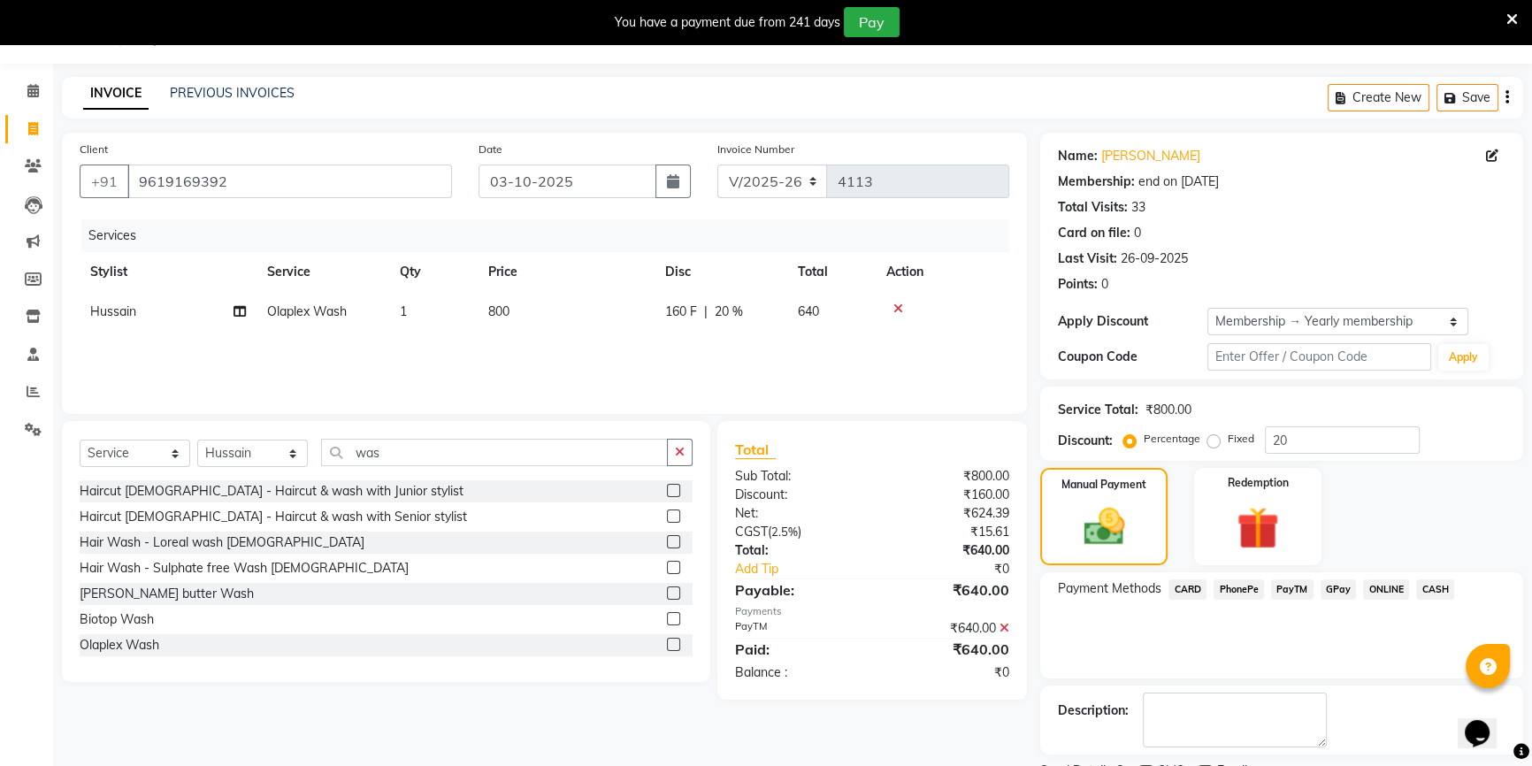
scroll to position [118, 0]
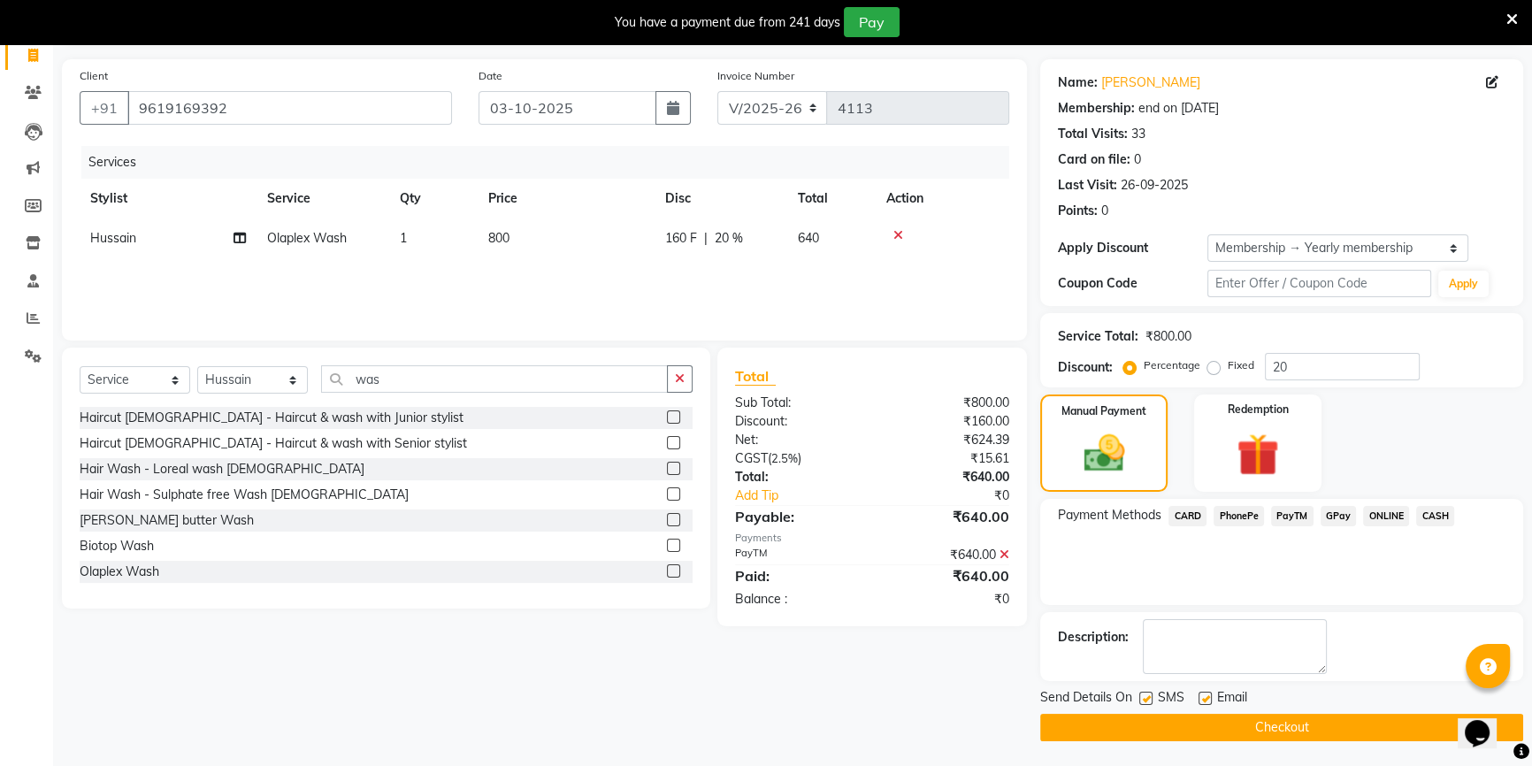
click at [1200, 700] on label at bounding box center [1204, 698] width 13 height 13
click at [1200, 700] on input "checkbox" at bounding box center [1203, 698] width 11 height 11
checkbox input "false"
click at [1203, 721] on button "Checkout" at bounding box center [1281, 727] width 483 height 27
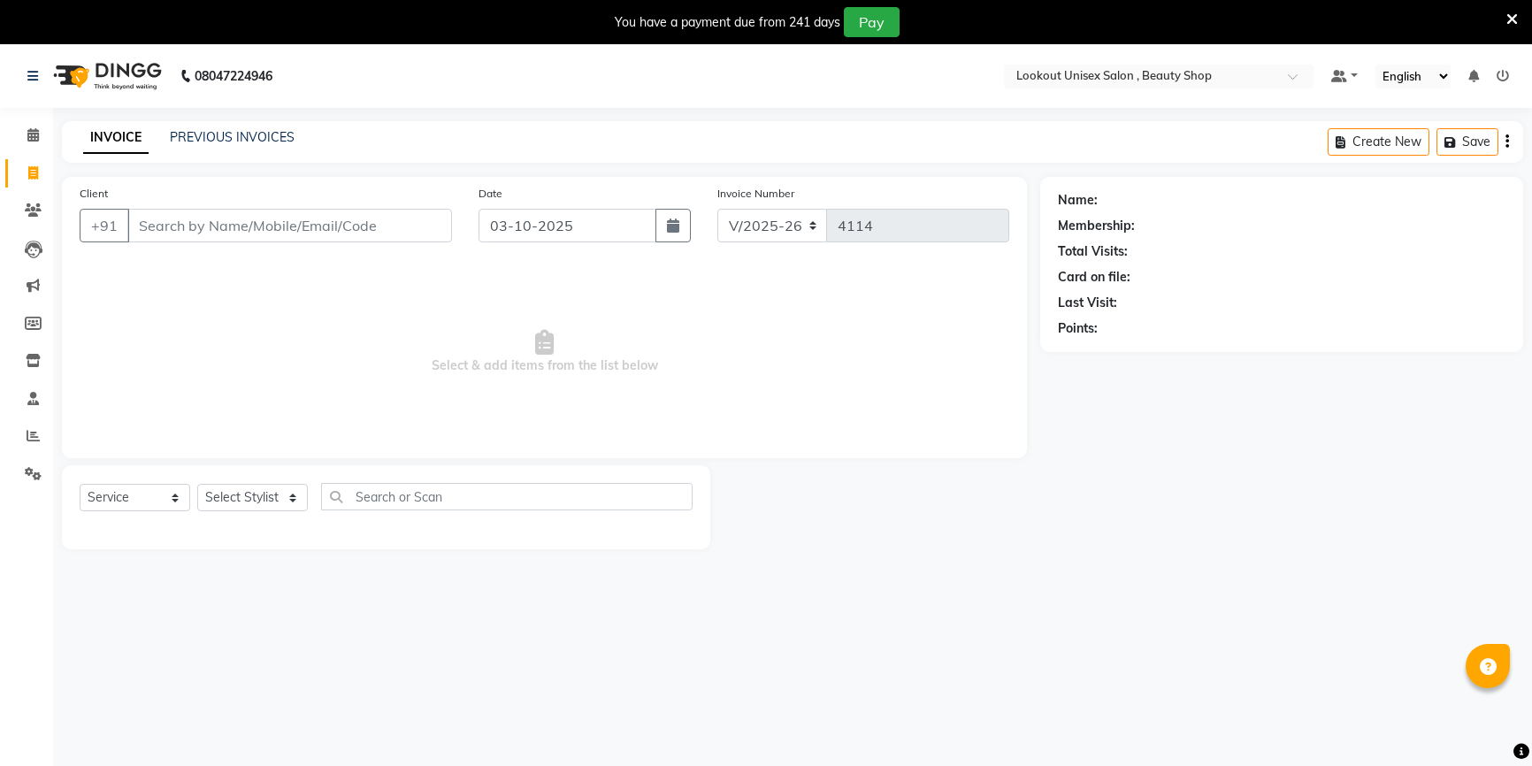
select select "7658"
select select "service"
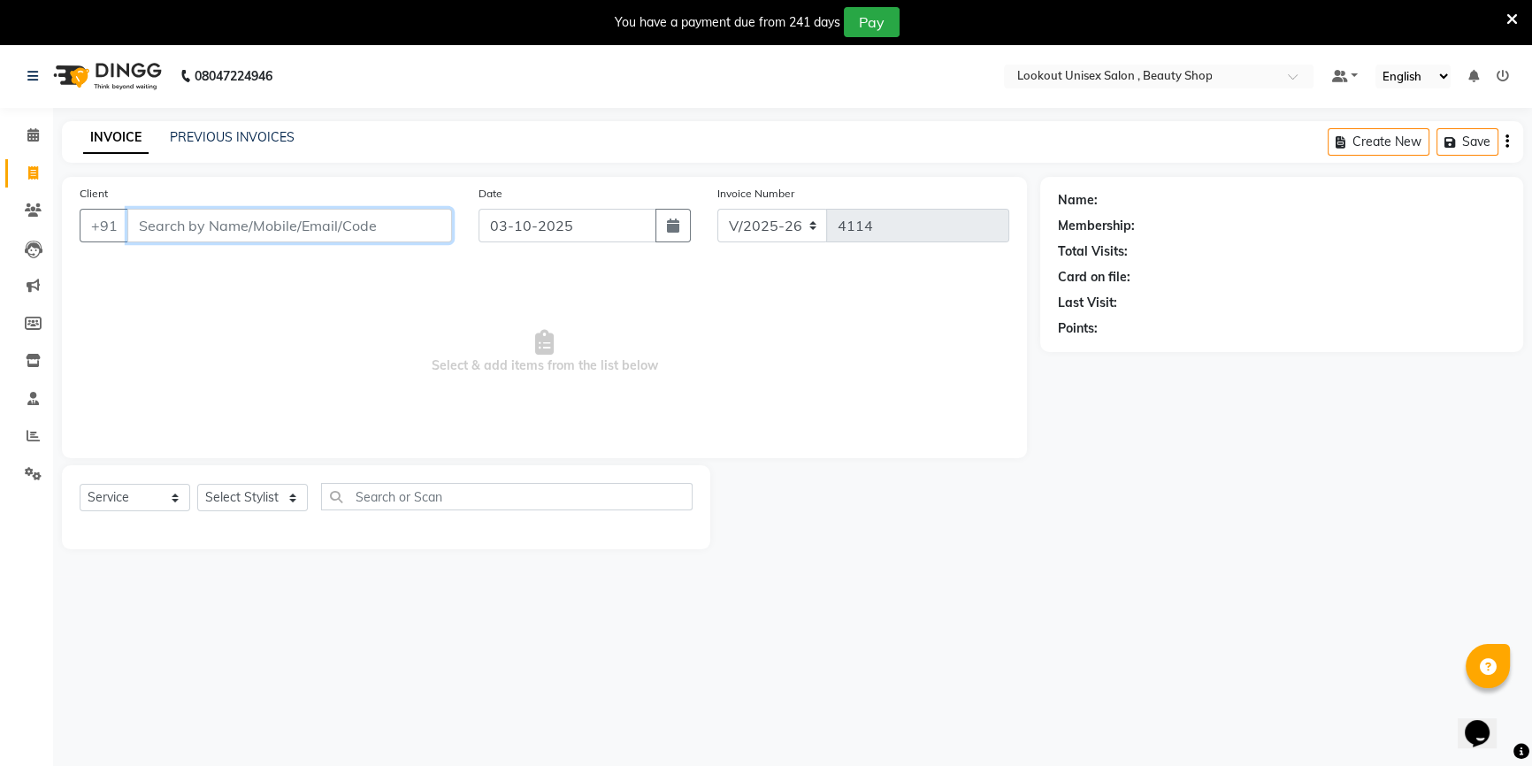
click at [191, 221] on input "Client" at bounding box center [289, 226] width 325 height 34
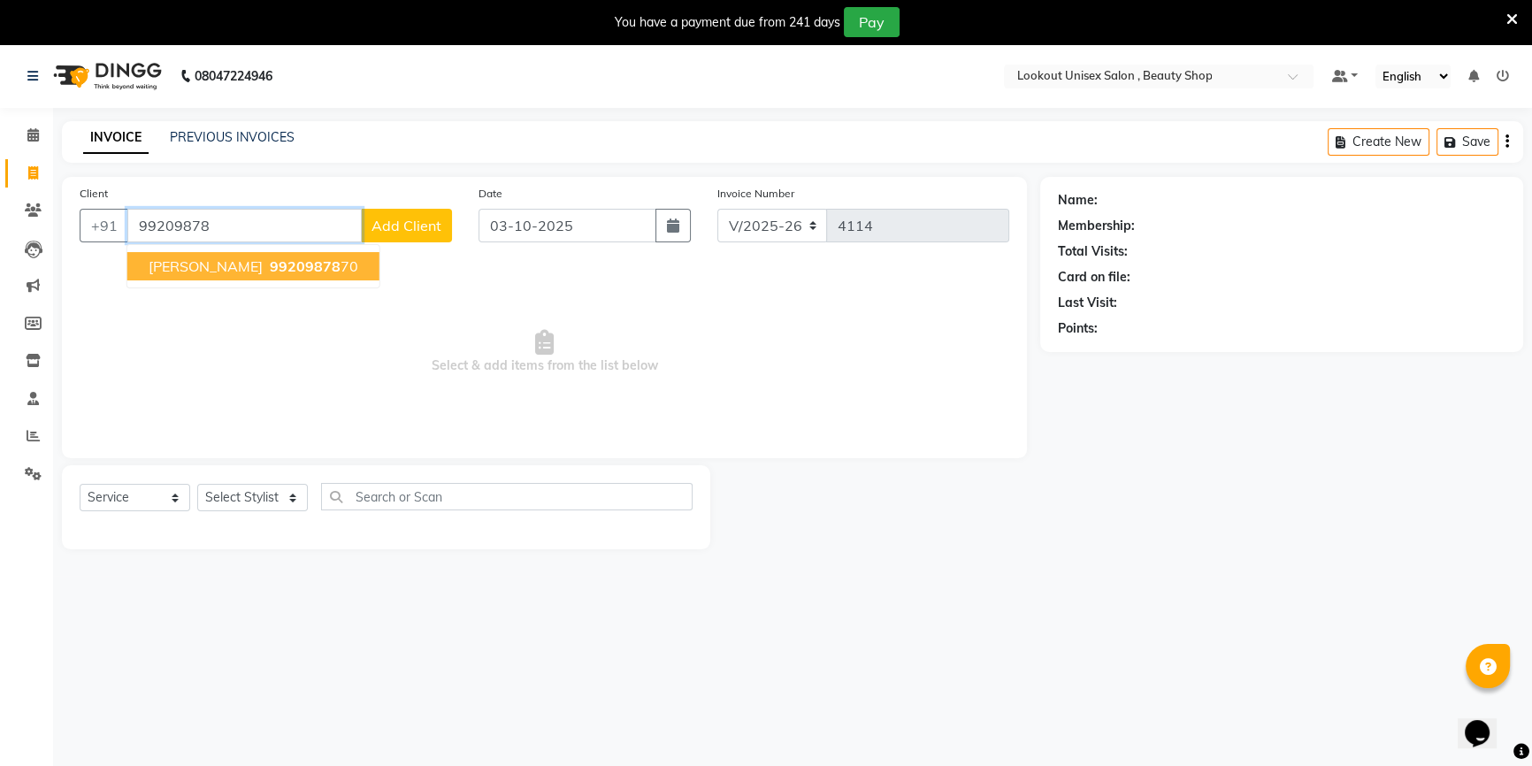
click at [270, 263] on span "99209878" at bounding box center [305, 266] width 71 height 18
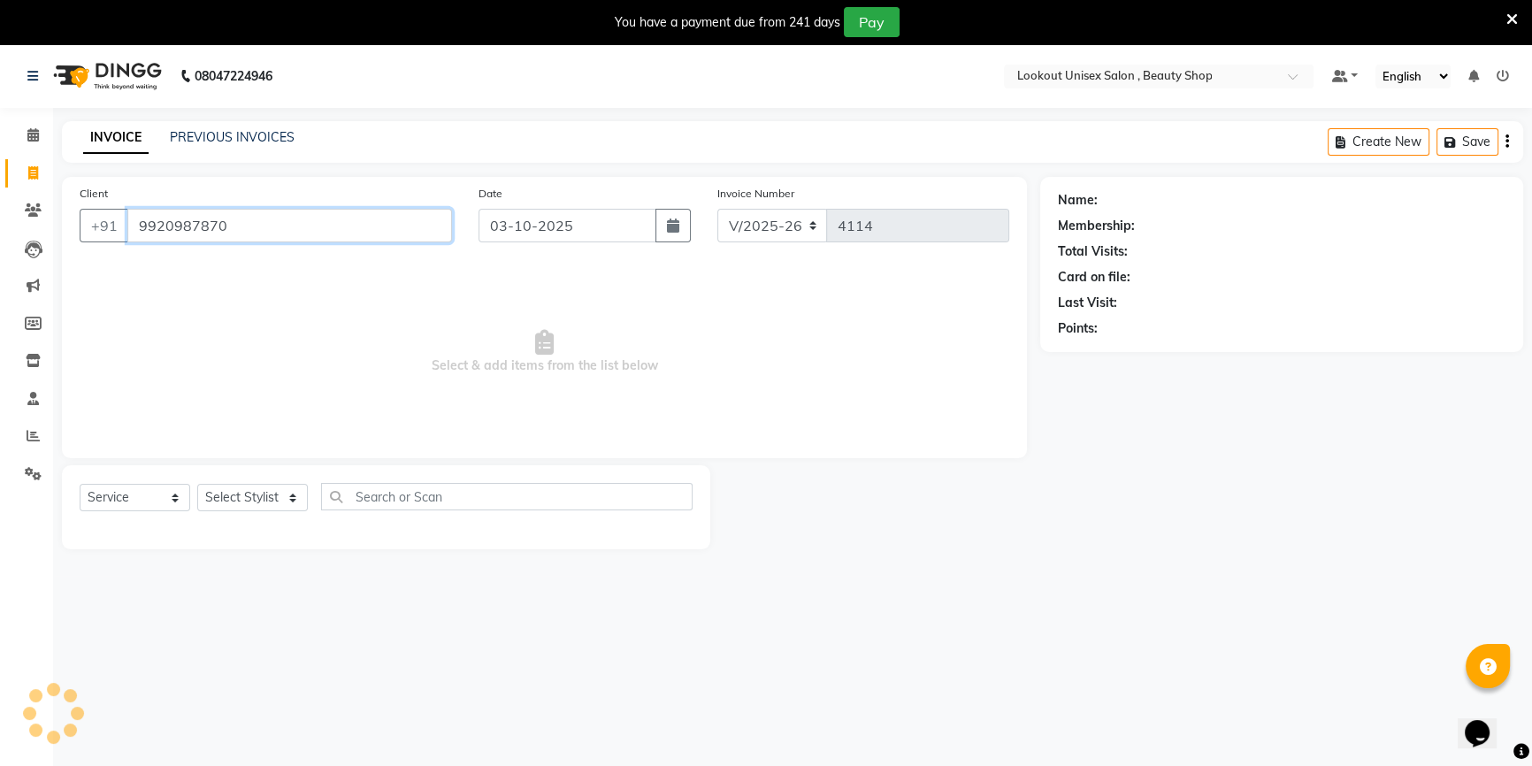
type input "9920987870"
select select "1: Object"
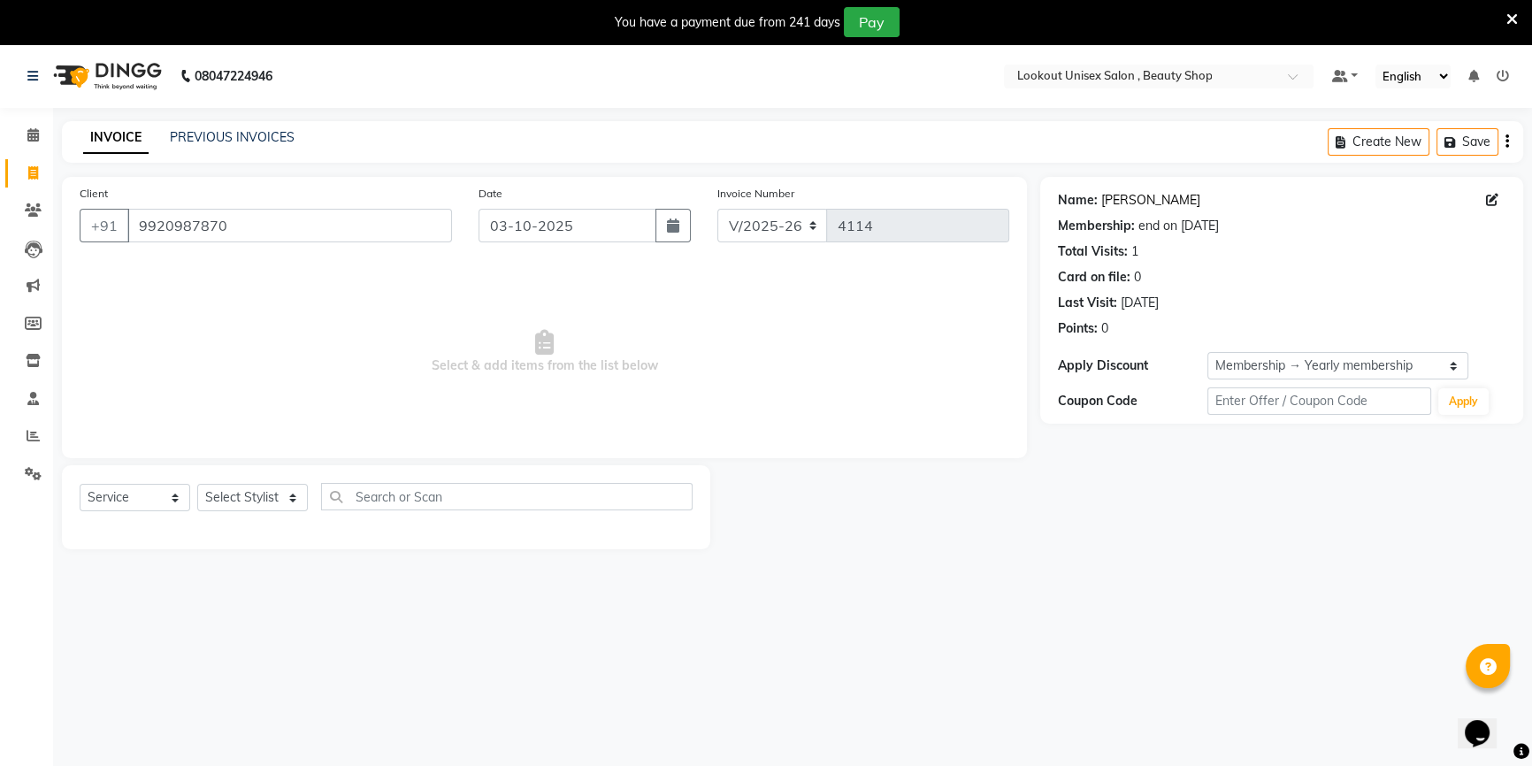
click at [1129, 193] on link "[PERSON_NAME]" at bounding box center [1150, 200] width 99 height 19
click at [271, 504] on select "Select Stylist [PERSON_NAME] [PERSON_NAME] Sir Disha [PERSON_NAME] Jyoti Mahesh…" at bounding box center [252, 497] width 111 height 27
select select "68259"
click at [197, 484] on select "Select Stylist [PERSON_NAME] [PERSON_NAME] Sir Disha [PERSON_NAME] Jyoti Mahesh…" at bounding box center [252, 497] width 111 height 27
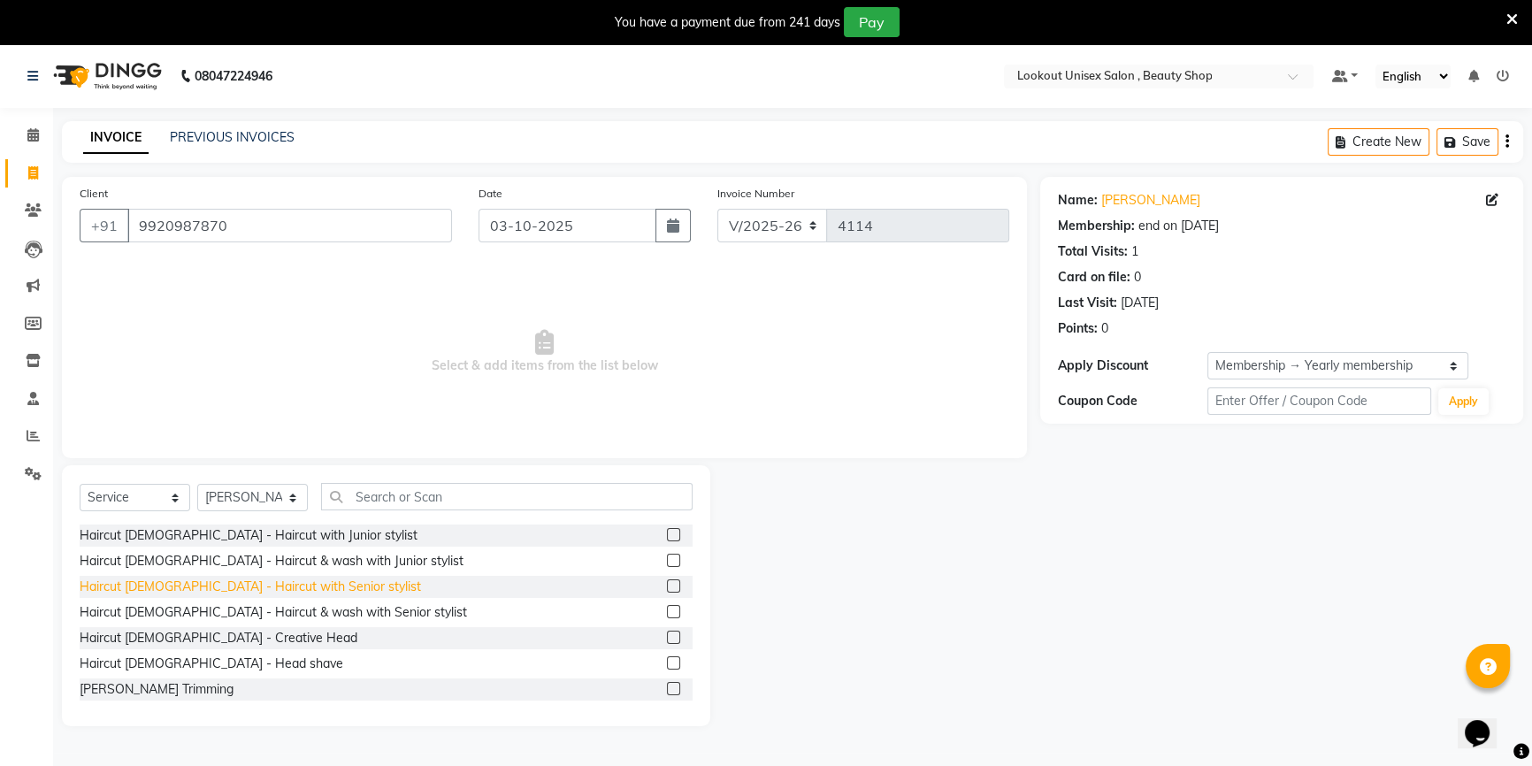
click at [295, 591] on div "Haircut [DEMOGRAPHIC_DATA] - Haircut with Senior stylist" at bounding box center [250, 586] width 341 height 19
checkbox input "false"
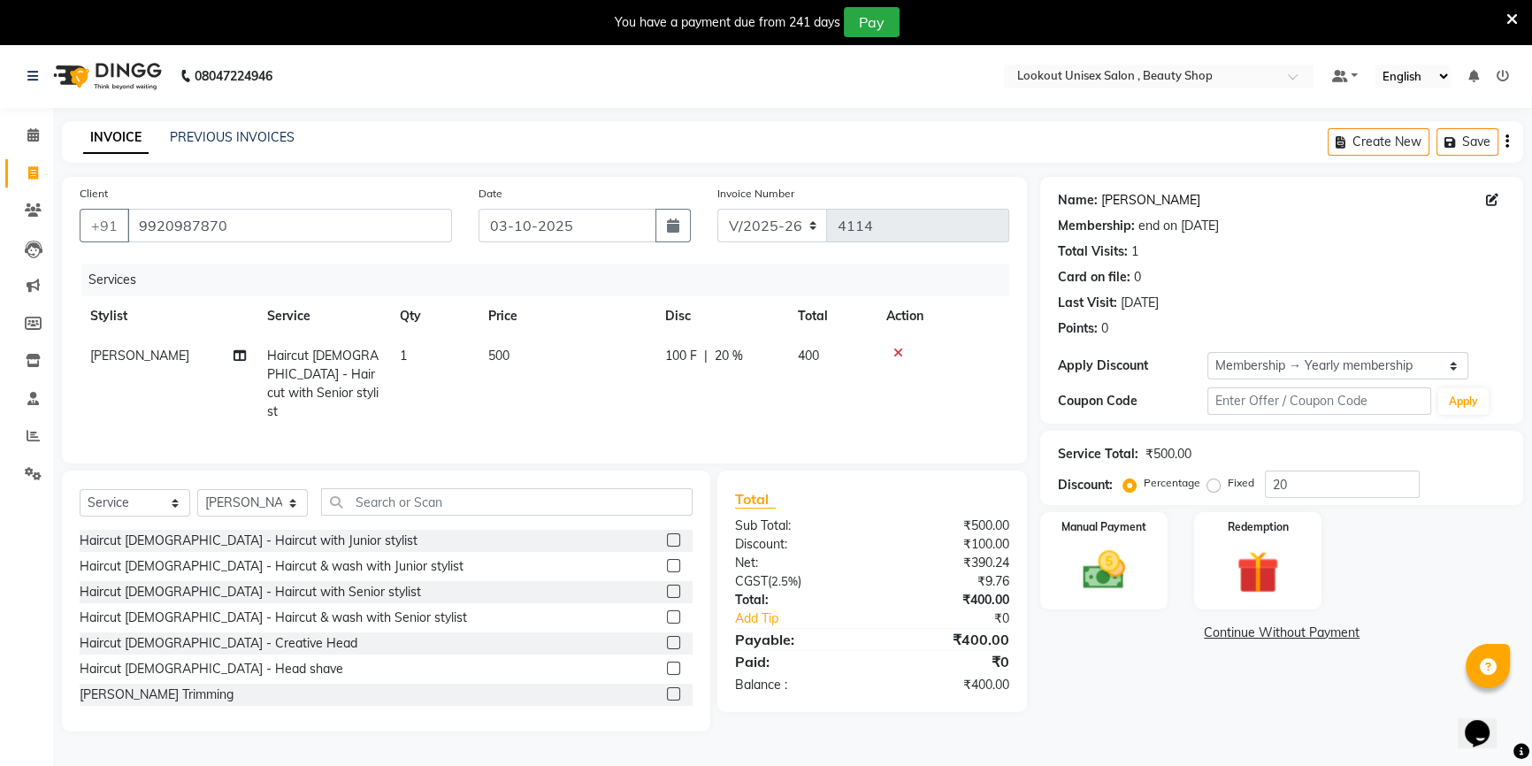
click at [1122, 199] on link "Vinesh" at bounding box center [1150, 200] width 99 height 19
click at [1059, 563] on div "Manual Payment" at bounding box center [1103, 560] width 133 height 101
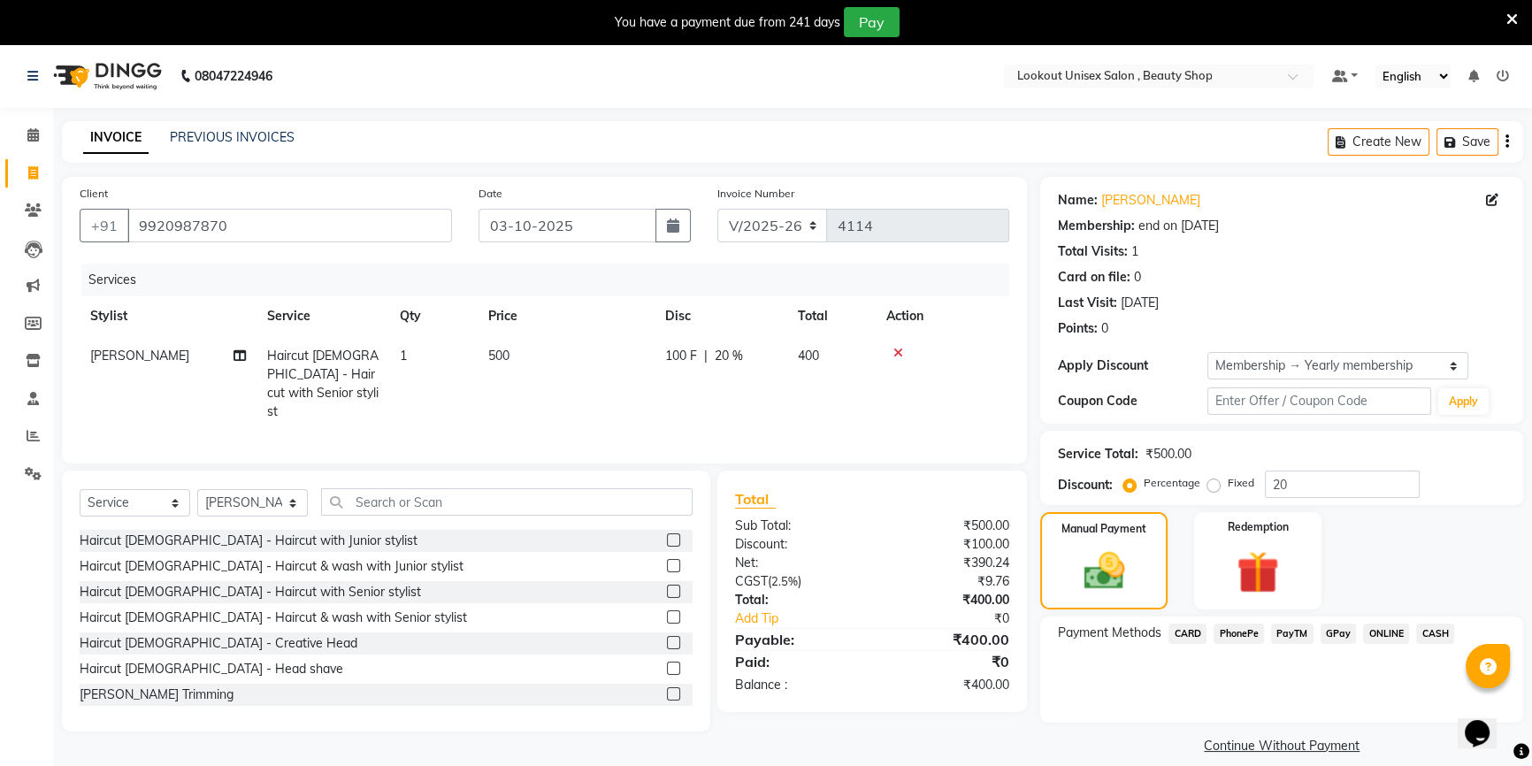
click at [1289, 629] on span "PayTM" at bounding box center [1292, 633] width 42 height 20
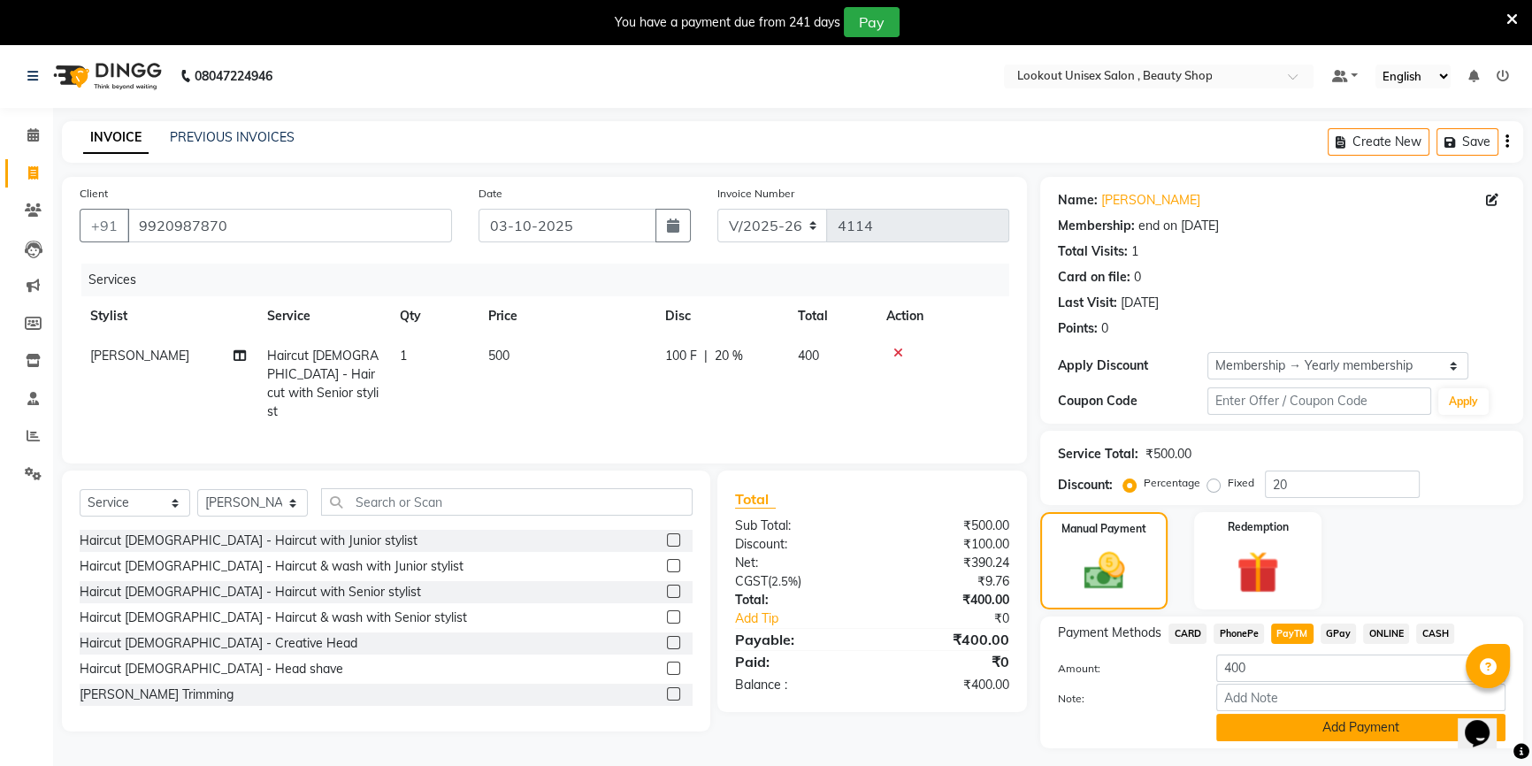
click at [1291, 733] on button "Add Payment" at bounding box center [1360, 727] width 289 height 27
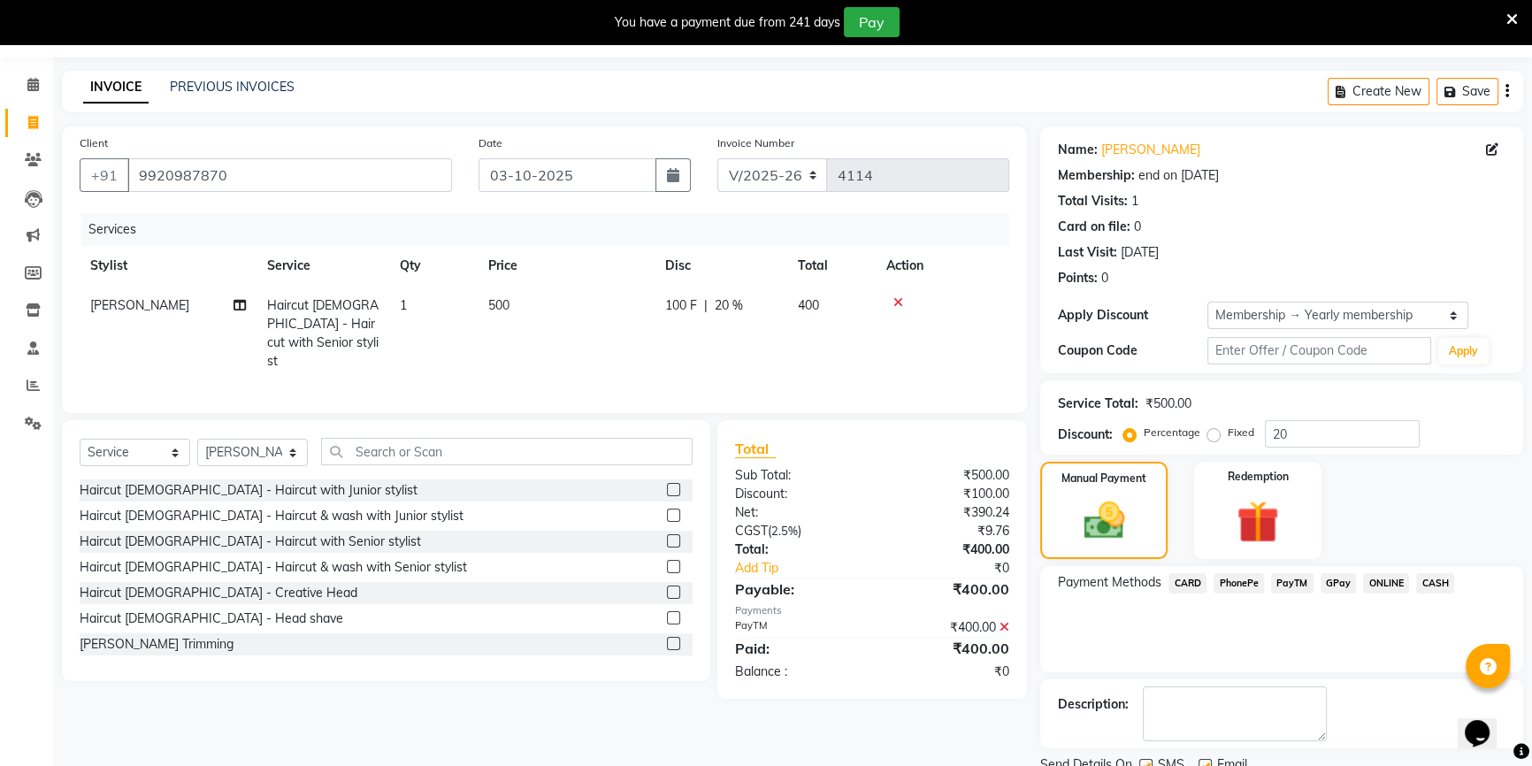
scroll to position [118, 0]
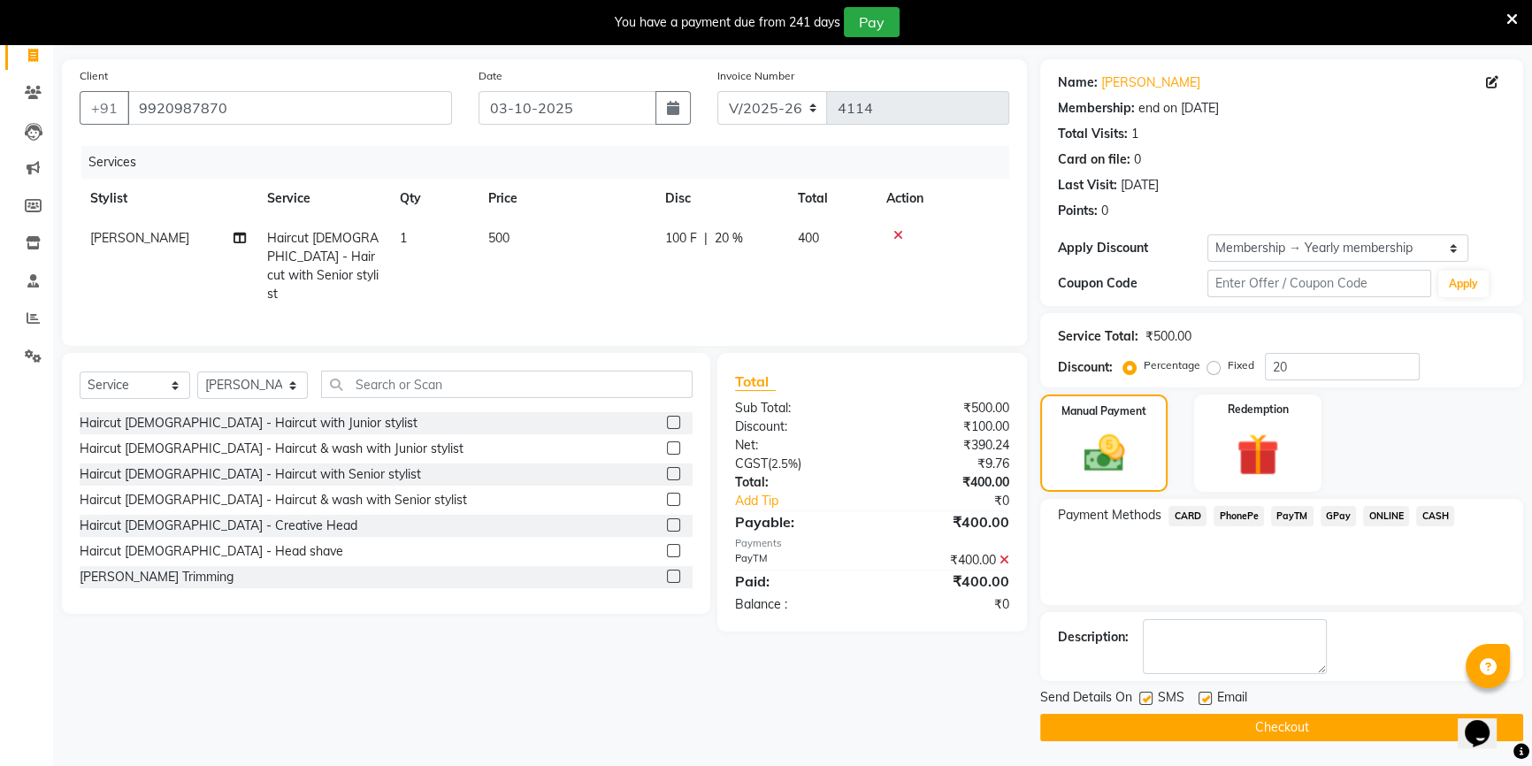
click at [1208, 695] on label at bounding box center [1204, 698] width 13 height 13
click at [1208, 695] on input "checkbox" at bounding box center [1203, 698] width 11 height 11
checkbox input "false"
click at [1158, 732] on button "Checkout" at bounding box center [1281, 727] width 483 height 27
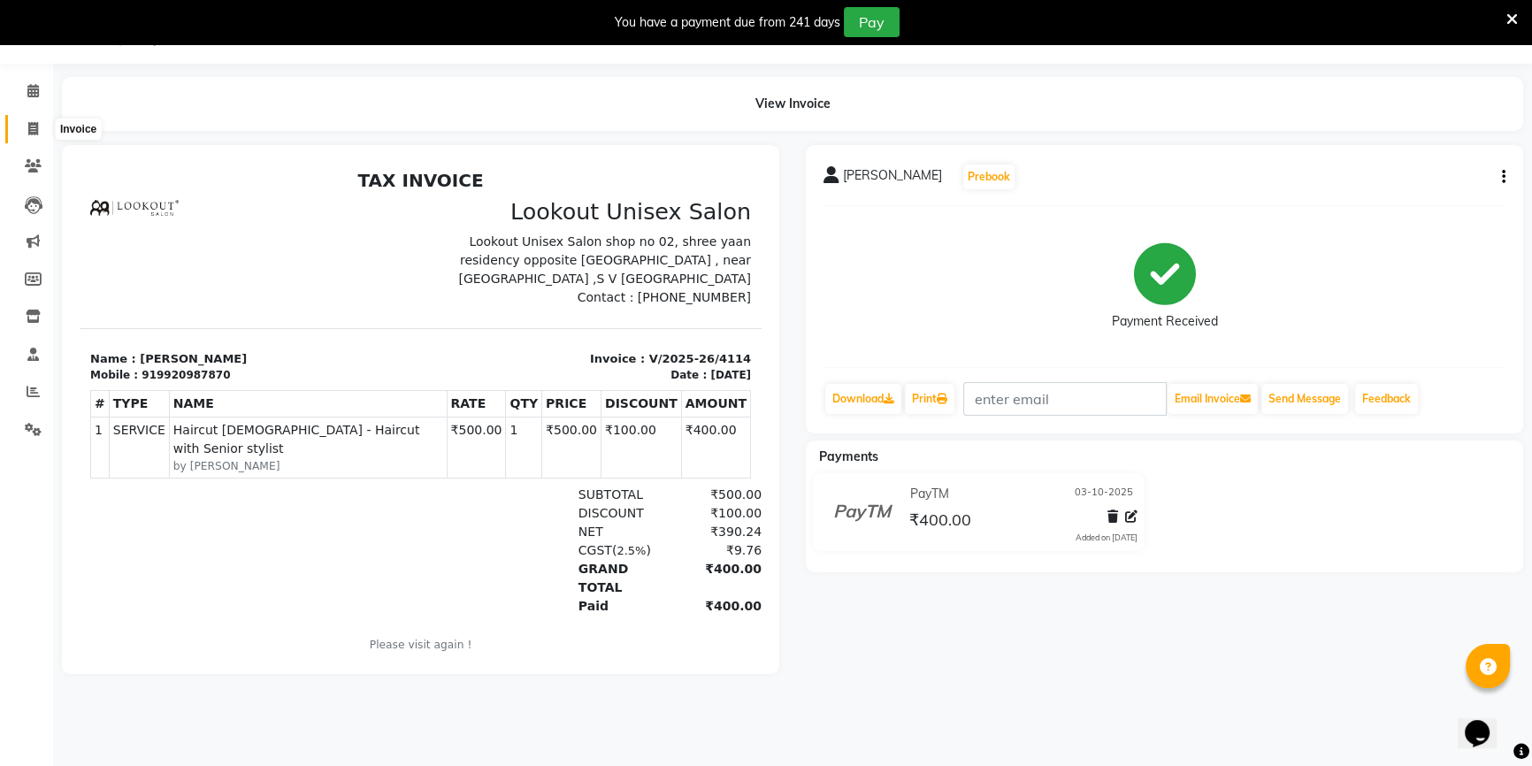
click at [33, 129] on icon at bounding box center [33, 128] width 10 height 13
select select "service"
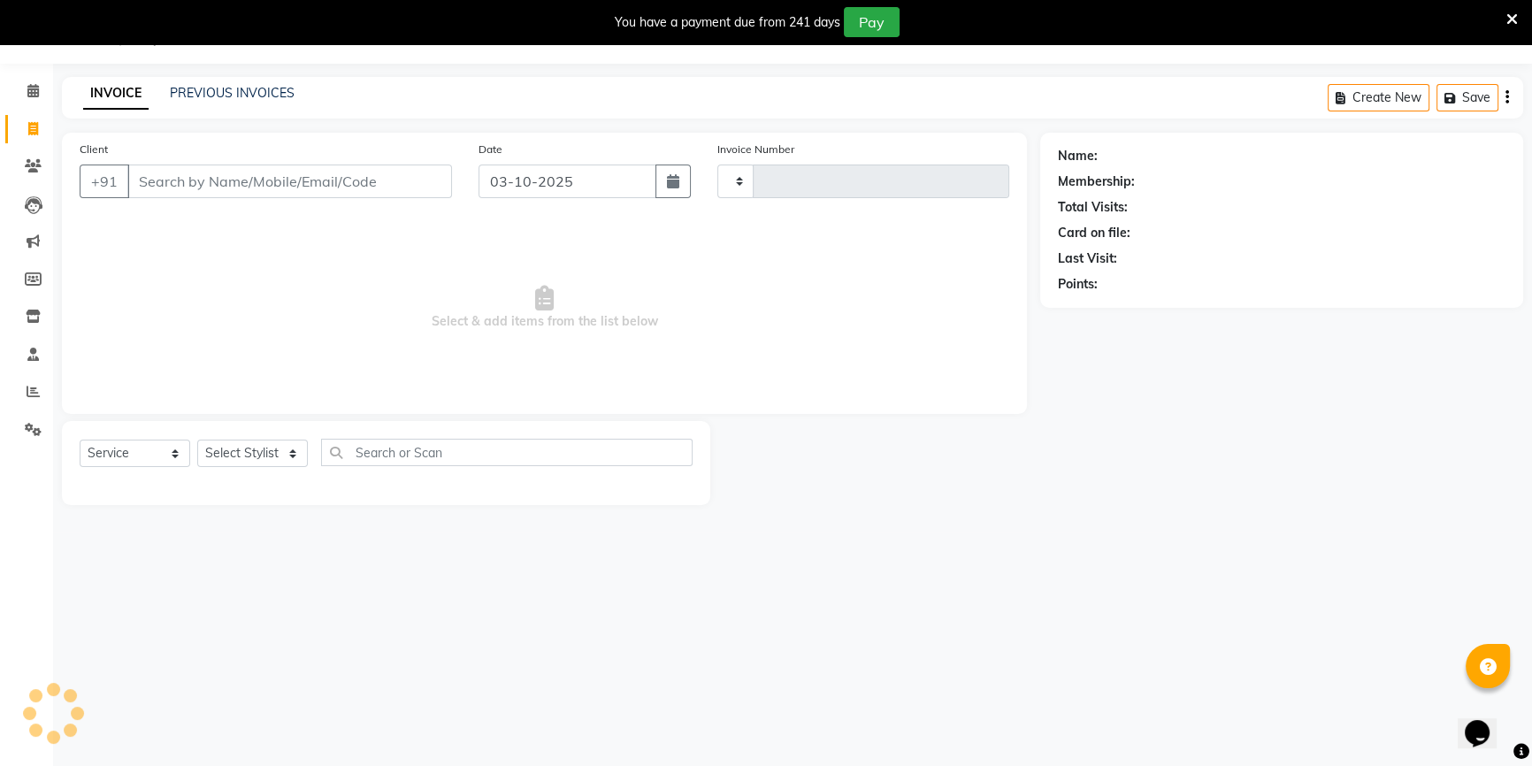
type input "4115"
select select "7658"
click at [35, 93] on icon at bounding box center [32, 90] width 11 height 13
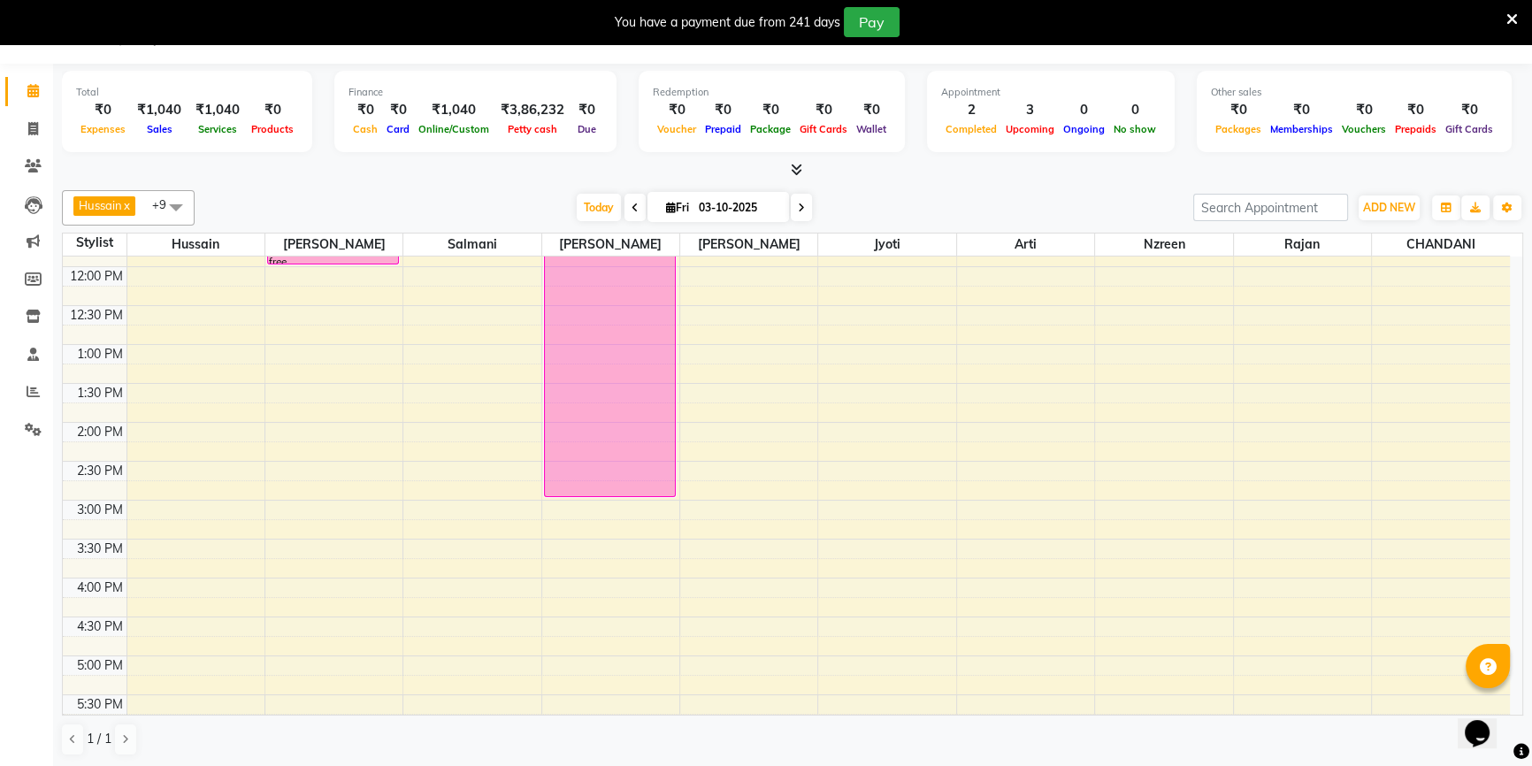
scroll to position [317, 0]
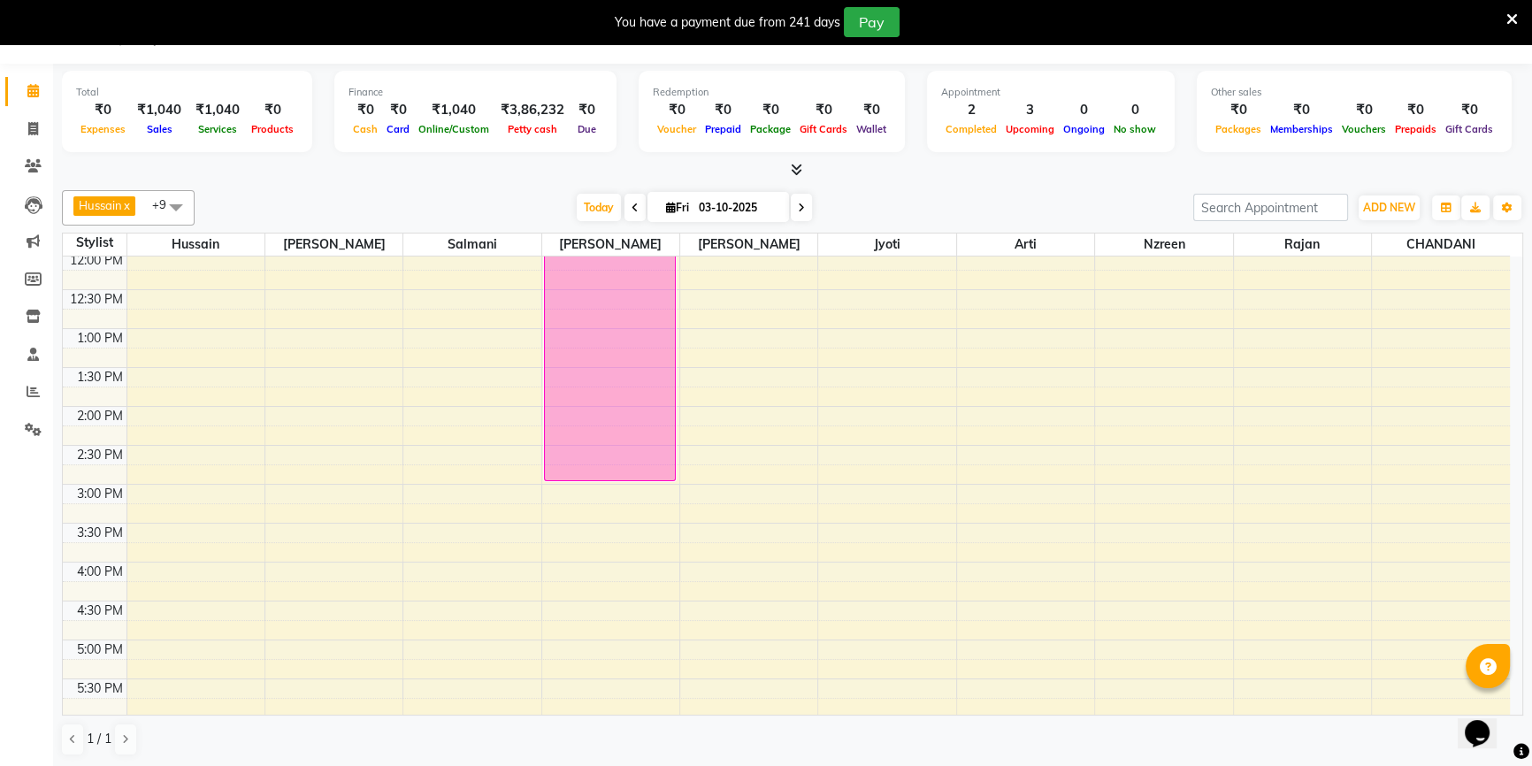
click at [447, 589] on div "8:00 AM 8:30 AM 9:00 AM 9:30 AM 10:00 AM 10:30 AM 11:00 AM 11:30 AM 12:00 PM 12…" at bounding box center [786, 484] width 1447 height 1089
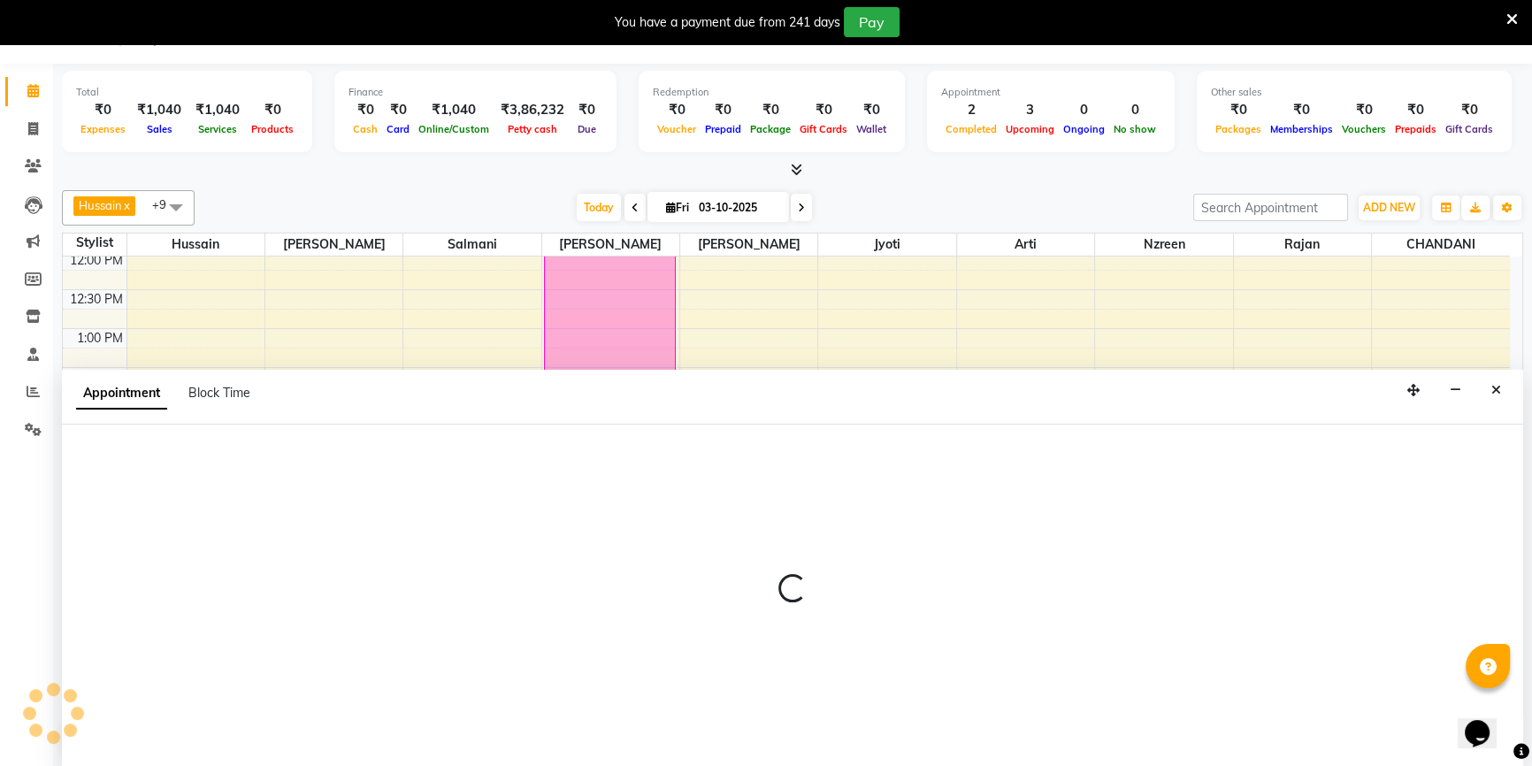
select select "67793"
select select "tentative"
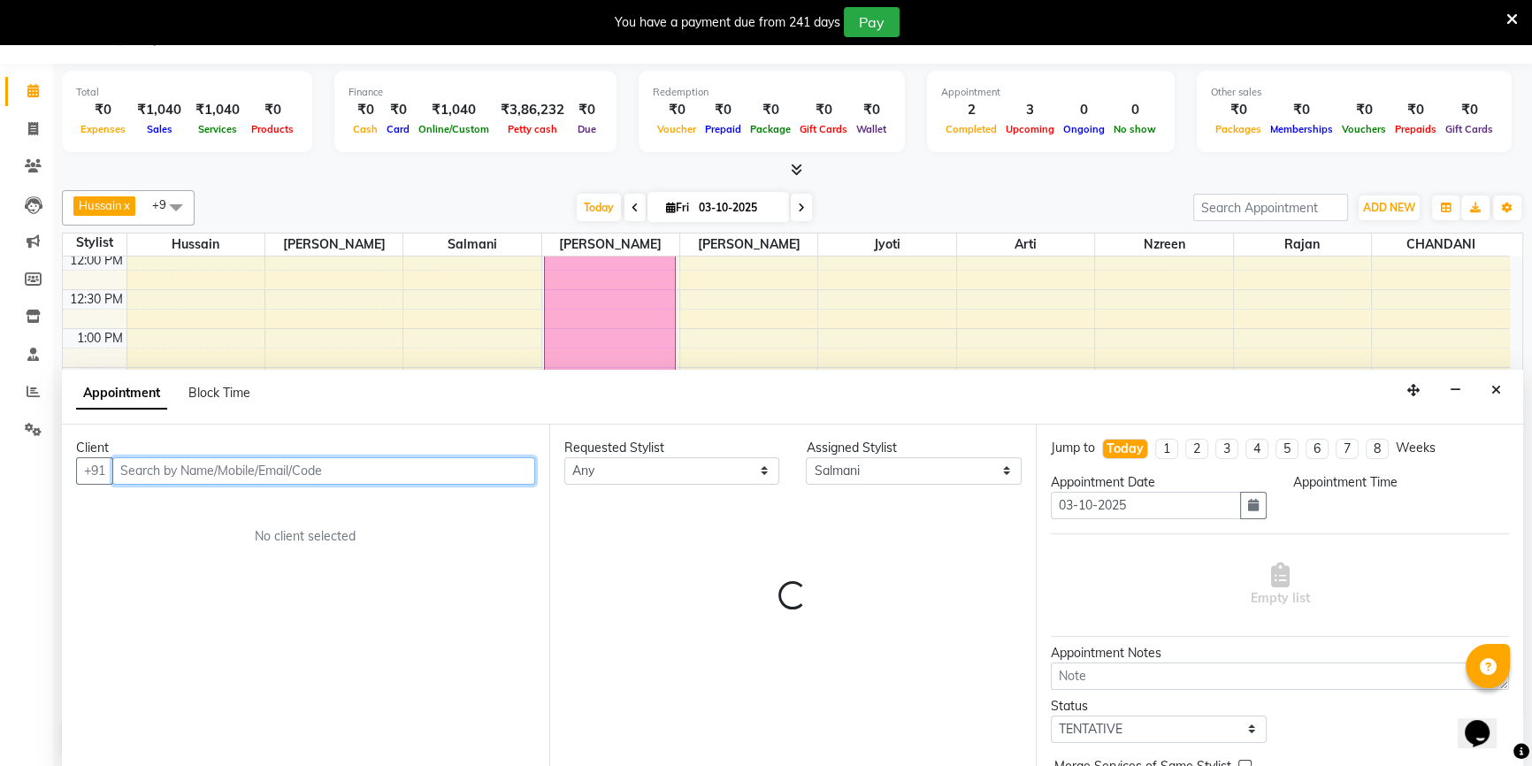
select select "975"
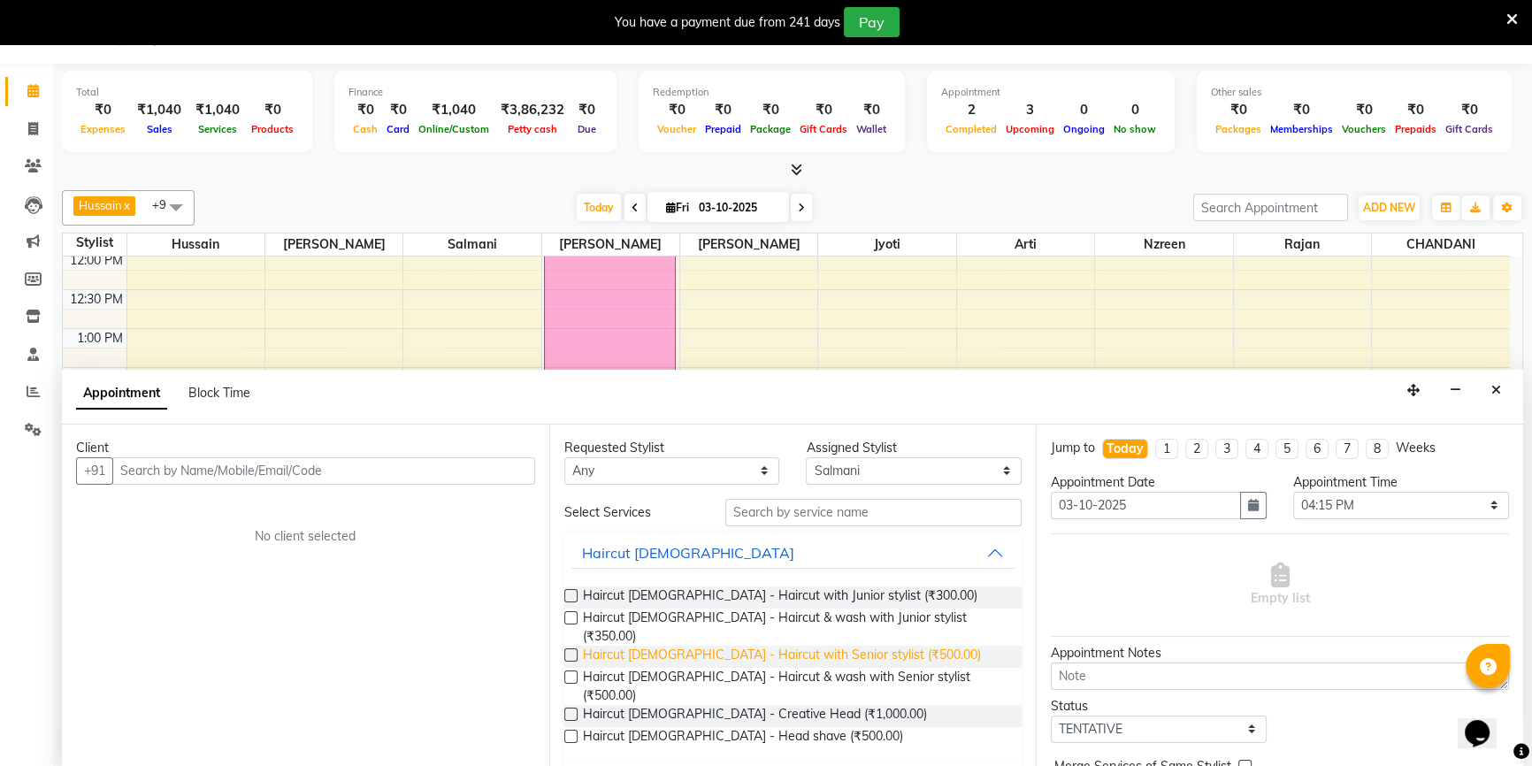
click at [831, 646] on span "Haircut Male - Haircut with Senior stylist (₹500.00)" at bounding box center [782, 657] width 398 height 22
checkbox input "false"
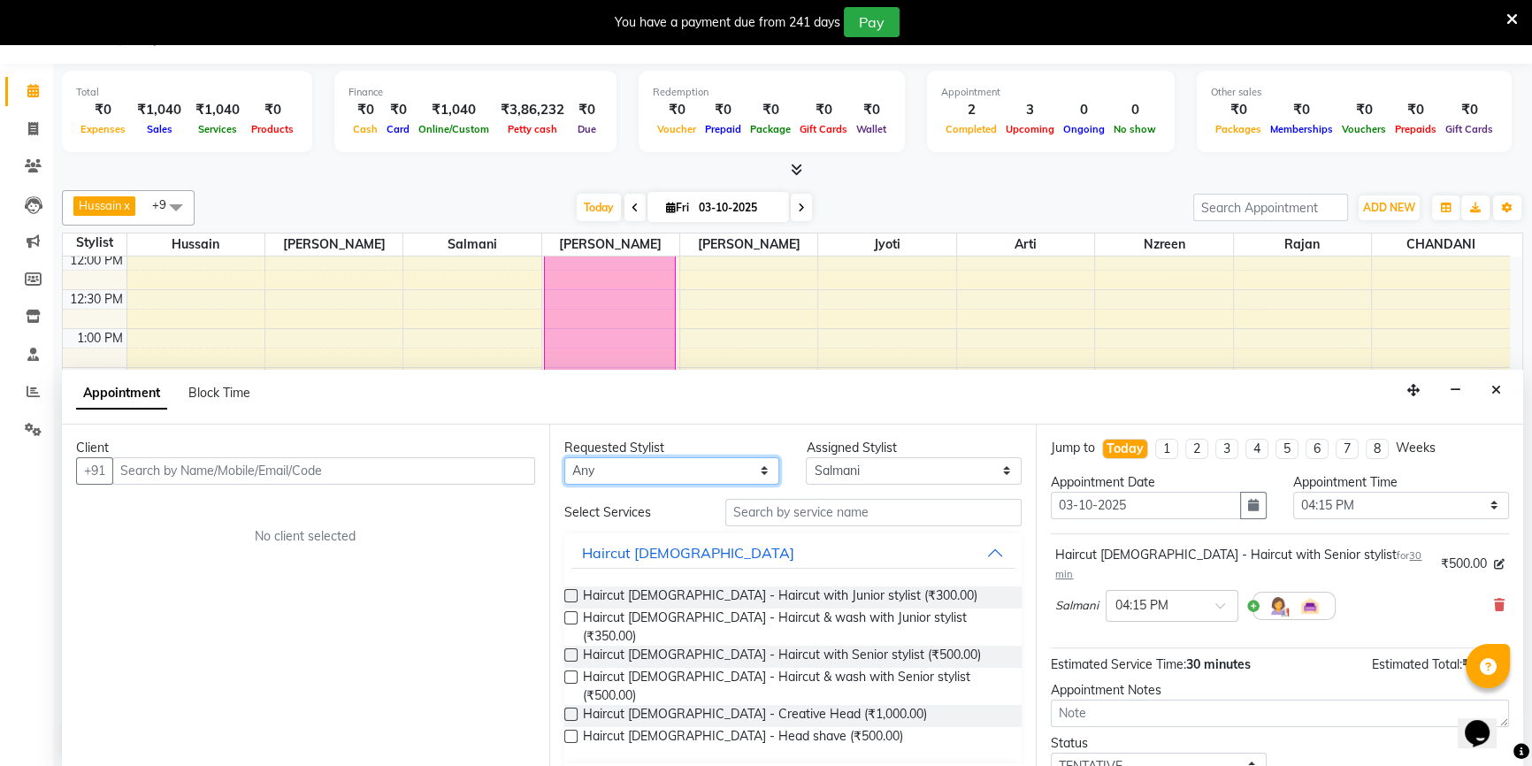
click at [699, 470] on select "Any Abid Arti CHANDANI Dhaval Sir Hussain Indrajeet Jyoti Mayuri Nabil Nzreen R…" at bounding box center [672, 470] width 216 height 27
select select "67793"
click at [564, 457] on select "Any Abid Arti CHANDANI Dhaval Sir Hussain Indrajeet Jyoti Mayuri Nabil Nzreen R…" at bounding box center [672, 470] width 216 height 27
click at [774, 507] on input "text" at bounding box center [873, 512] width 296 height 27
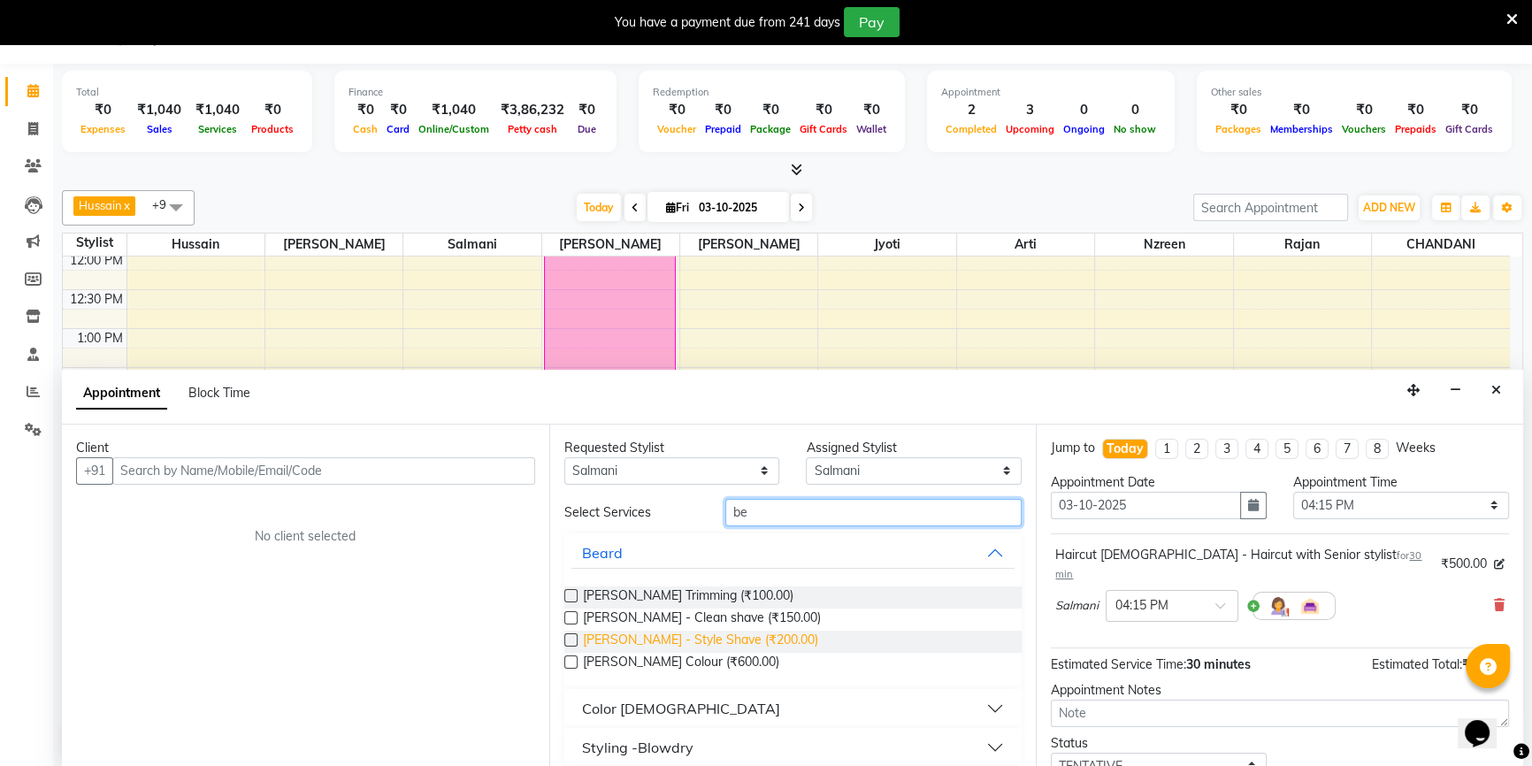
type input "be"
click at [673, 639] on span "Beard - Style Shave (₹200.00)" at bounding box center [700, 642] width 235 height 22
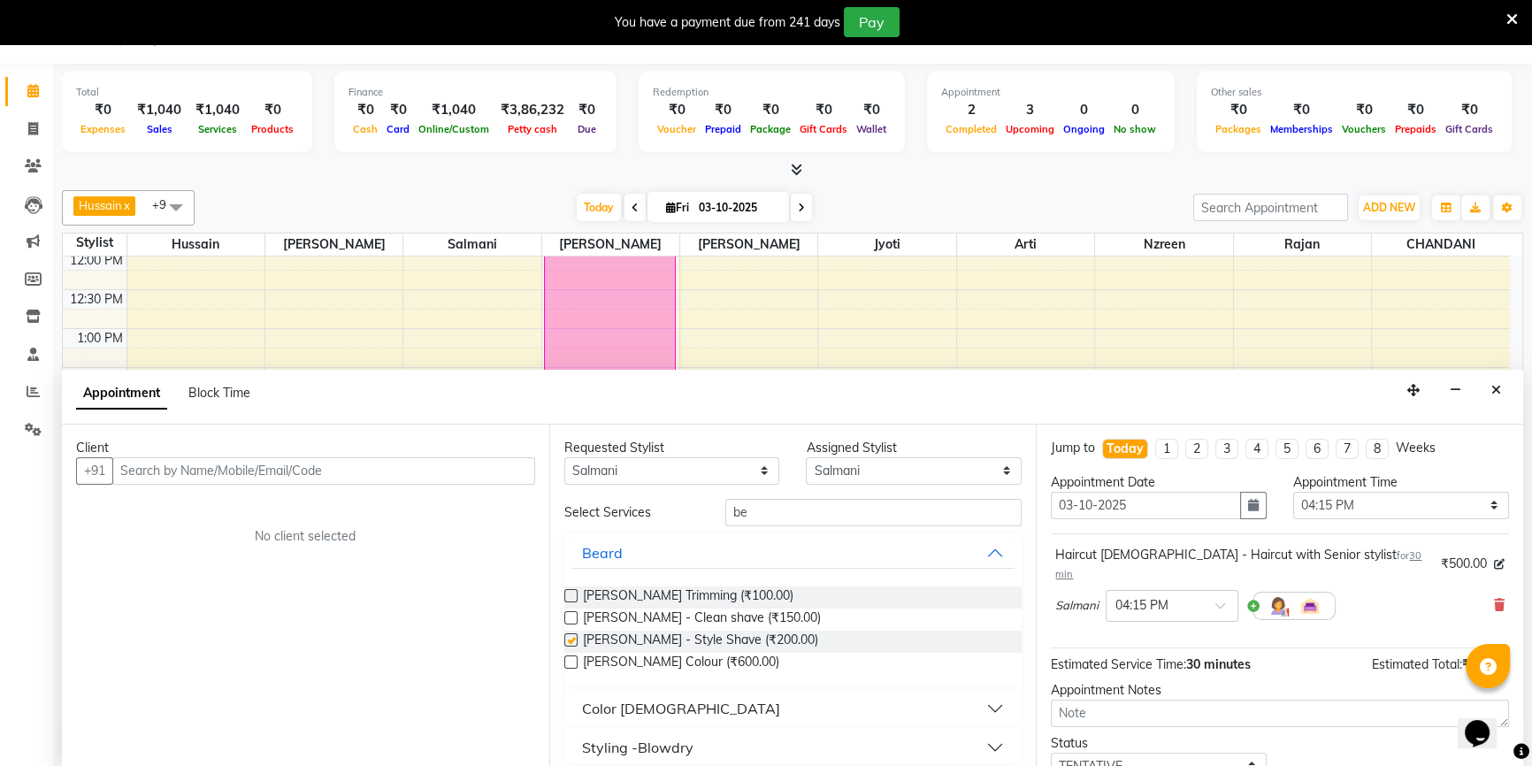
checkbox input "false"
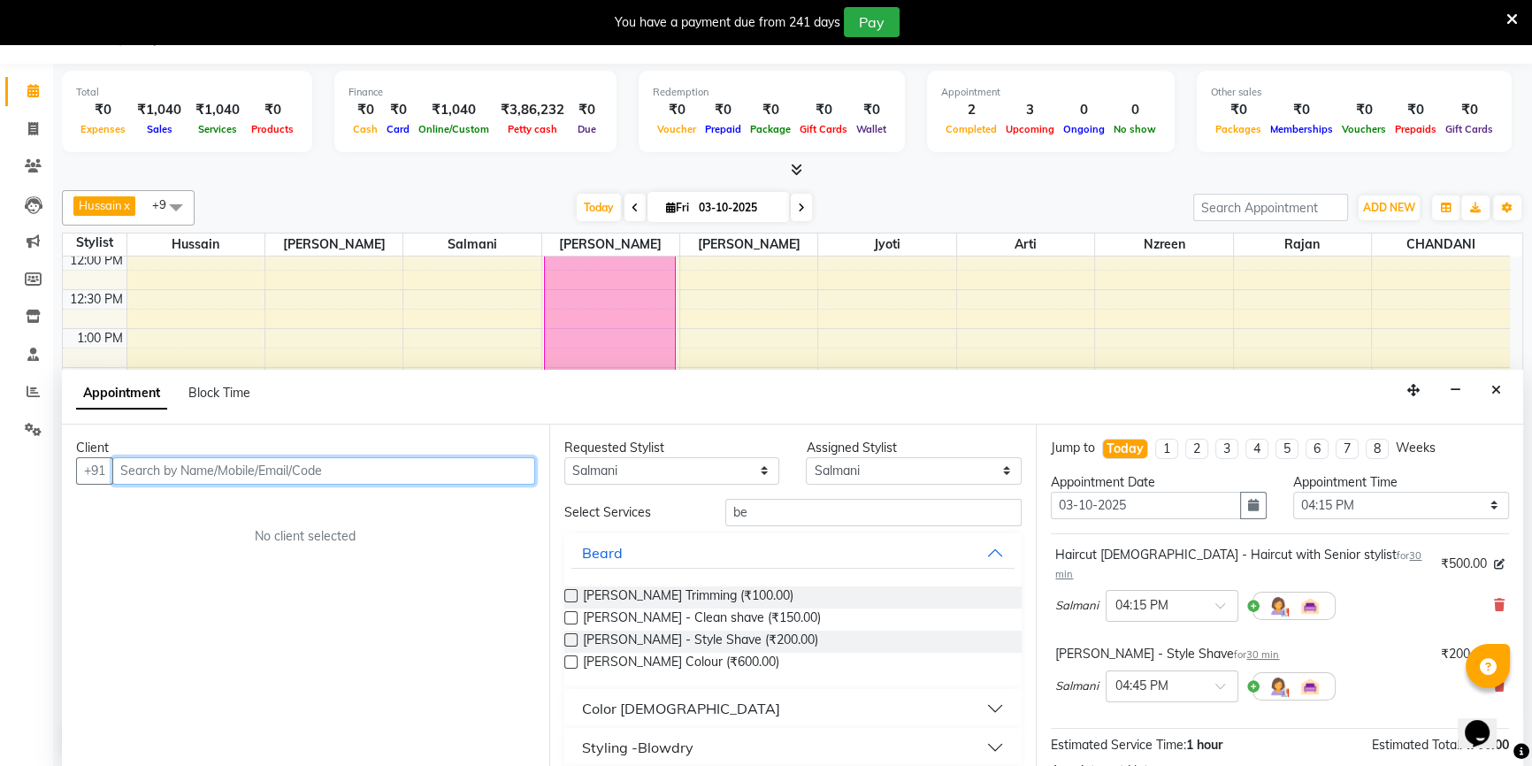
click at [310, 472] on input "text" at bounding box center [323, 470] width 423 height 27
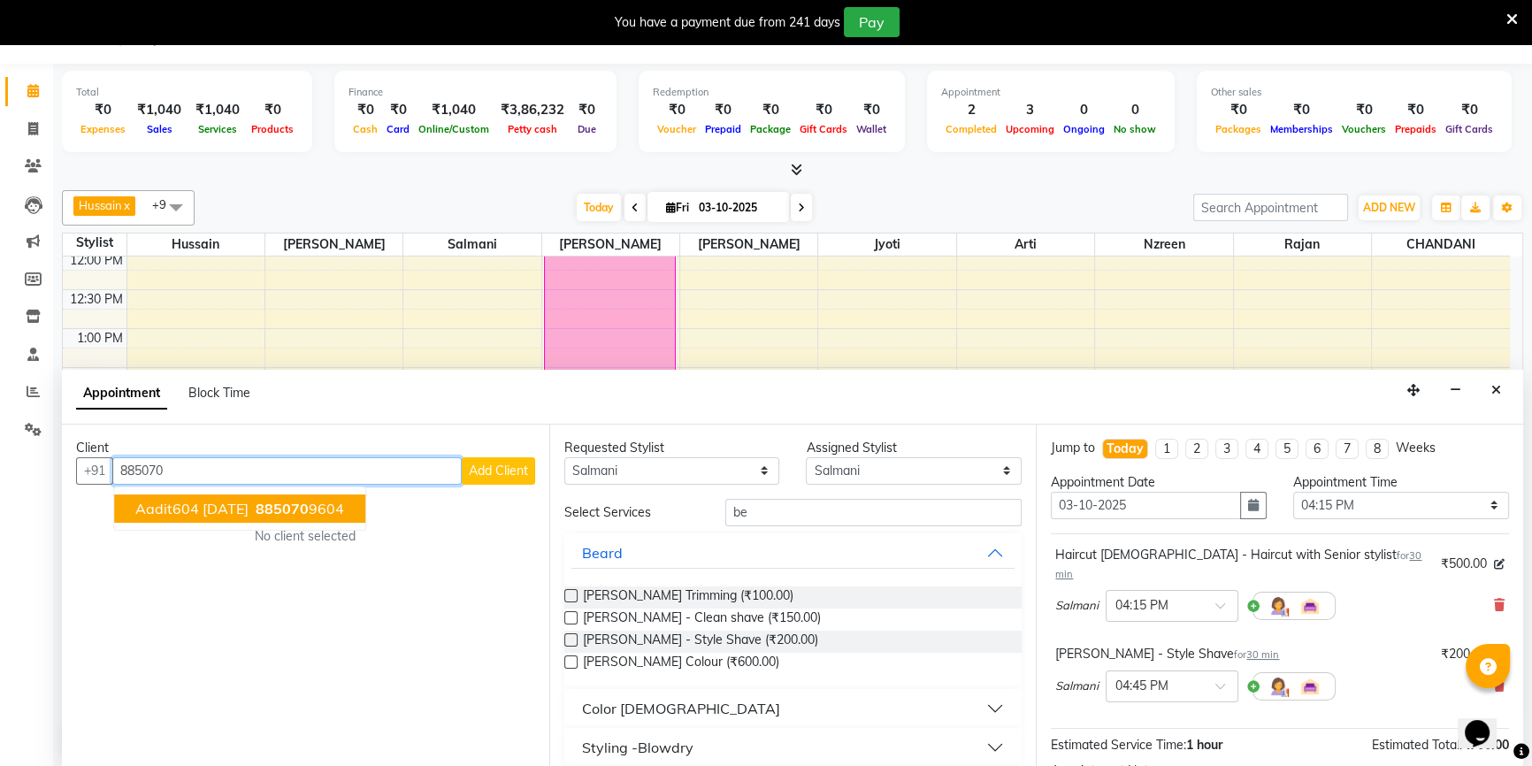
click at [315, 516] on button "aadit604 16-11-25 885070 9604" at bounding box center [239, 508] width 251 height 28
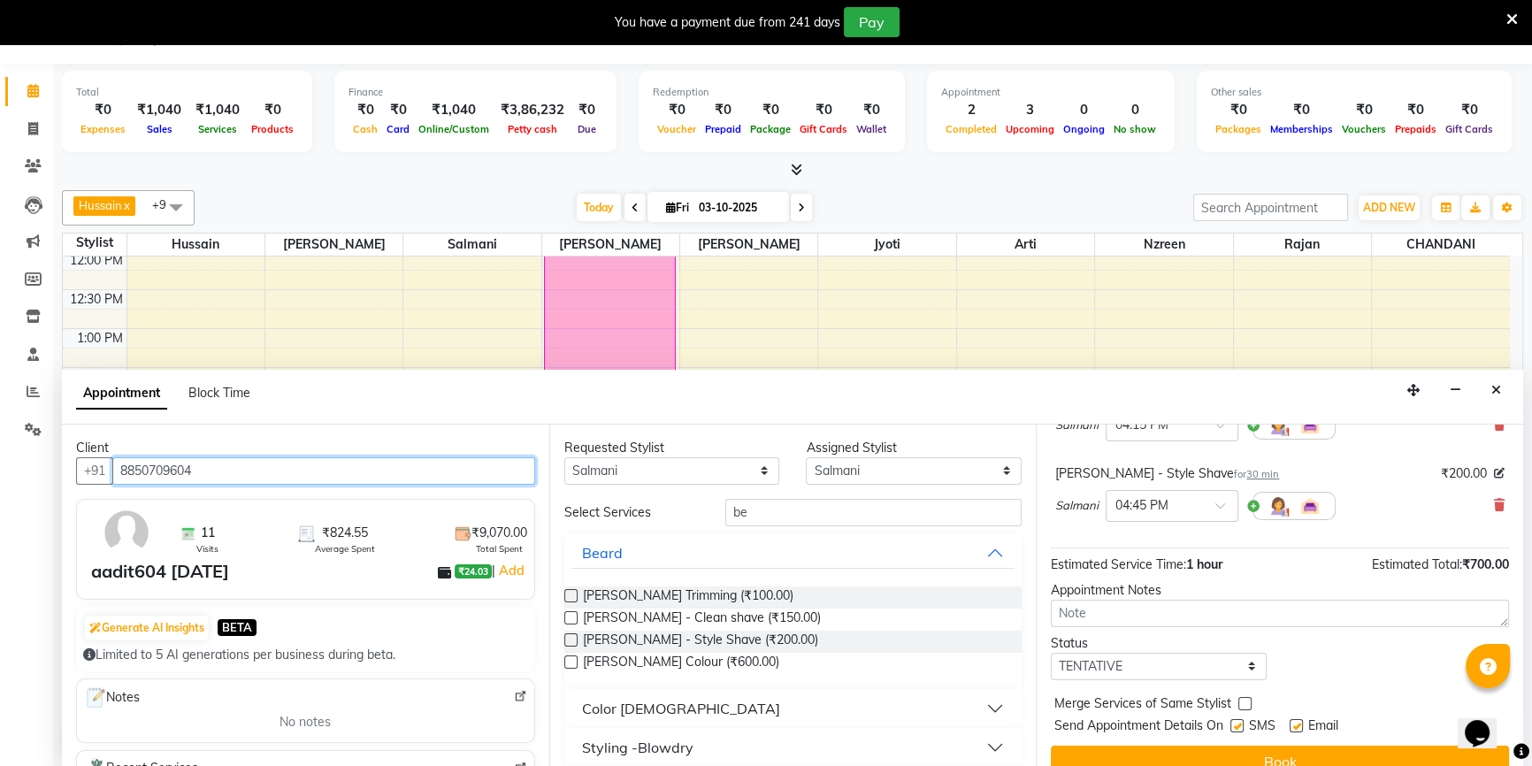
scroll to position [185, 0]
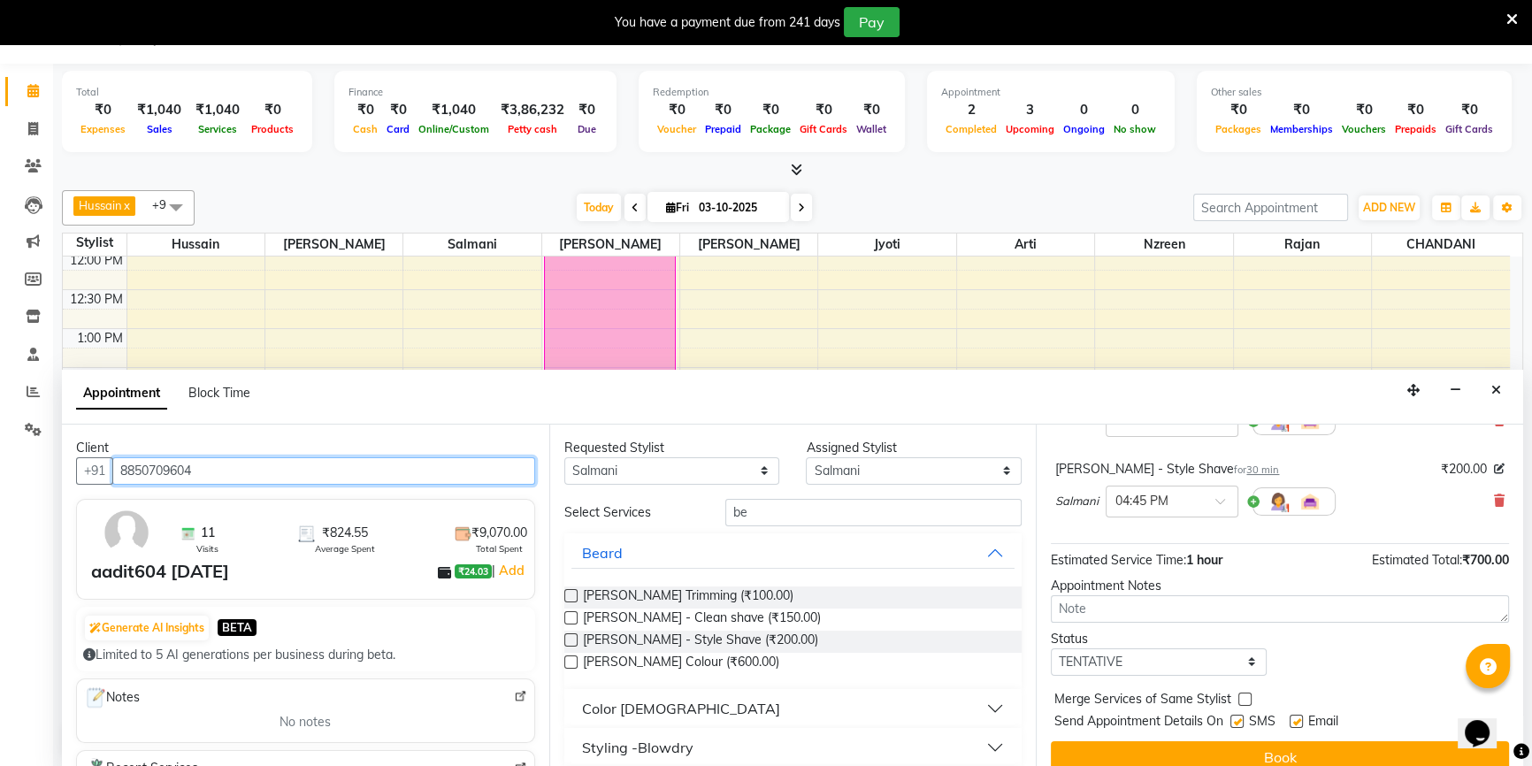
type input "8850709604"
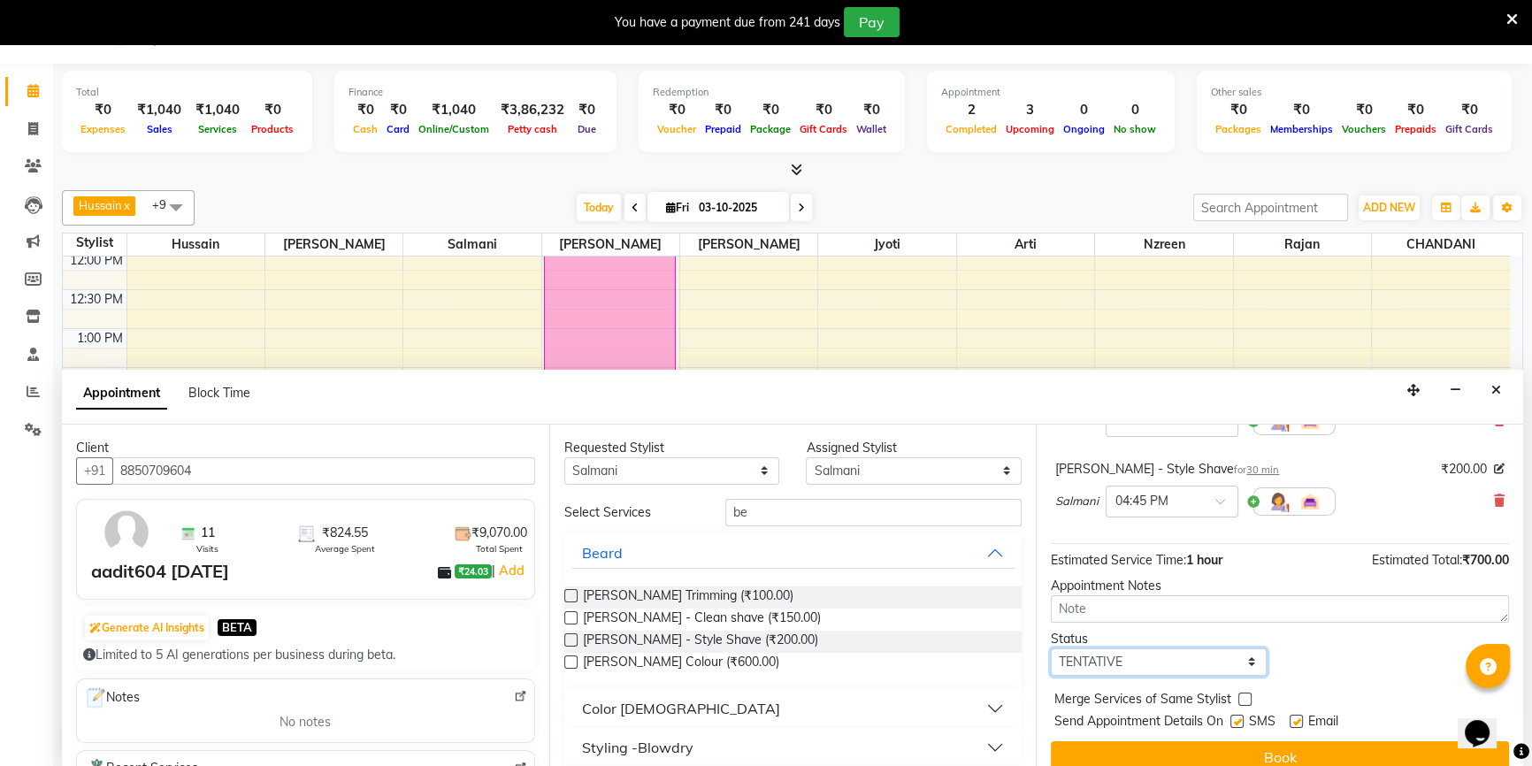
click at [1143, 648] on select "Select TENTATIVE CONFIRM CHECK-IN UPCOMING" at bounding box center [1159, 661] width 216 height 27
select select "confirm booking"
click at [1051, 648] on select "Select TENTATIVE CONFIRM CHECK-IN UPCOMING" at bounding box center [1159, 661] width 216 height 27
click at [1301, 715] on label at bounding box center [1295, 721] width 13 height 13
click at [1301, 717] on input "checkbox" at bounding box center [1294, 722] width 11 height 11
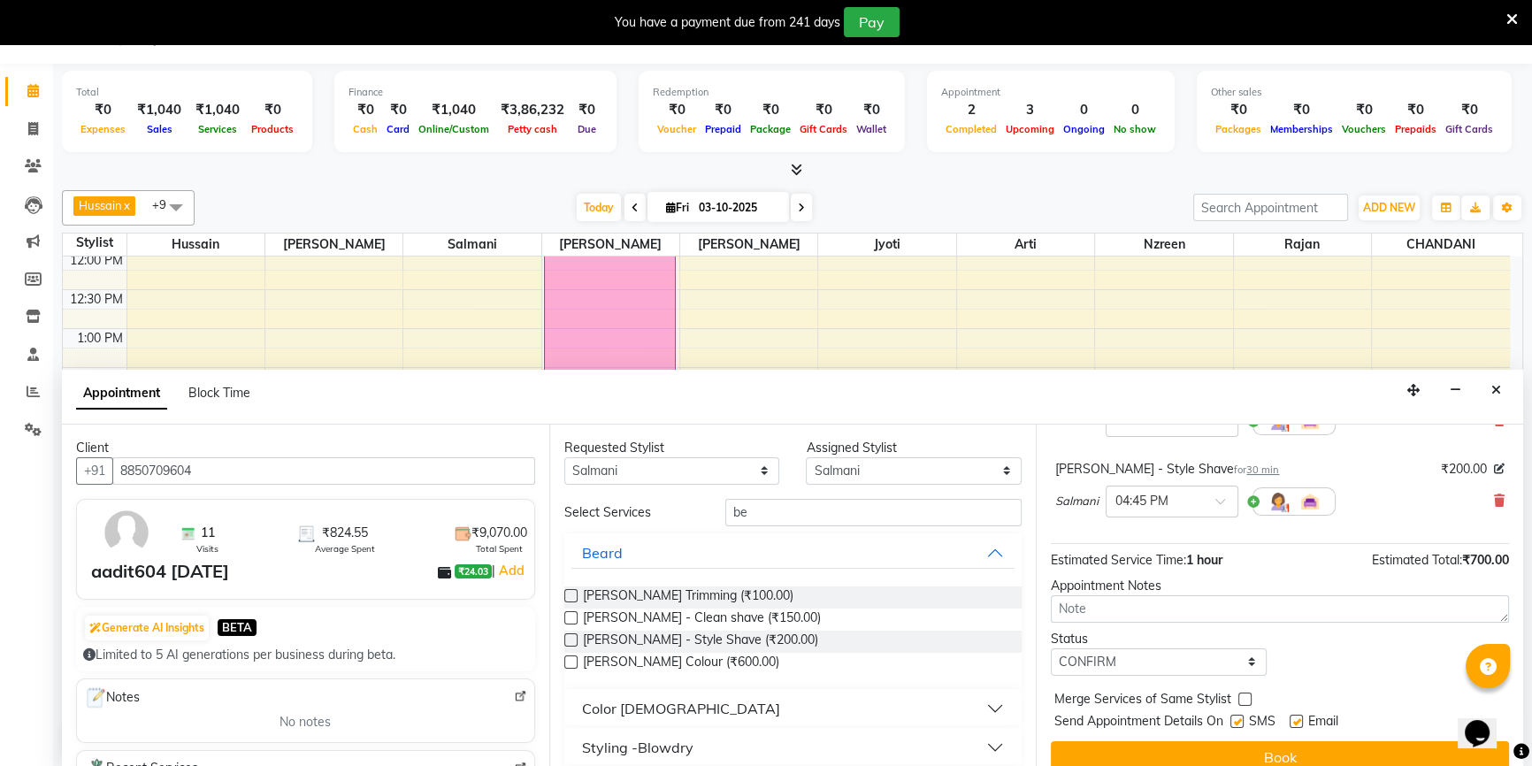
checkbox input "false"
drag, startPoint x: 1236, startPoint y: 699, endPoint x: 1229, endPoint y: 722, distance: 24.9
click at [1236, 715] on label at bounding box center [1236, 721] width 13 height 13
click at [1236, 717] on input "checkbox" at bounding box center [1235, 722] width 11 height 11
checkbox input "false"
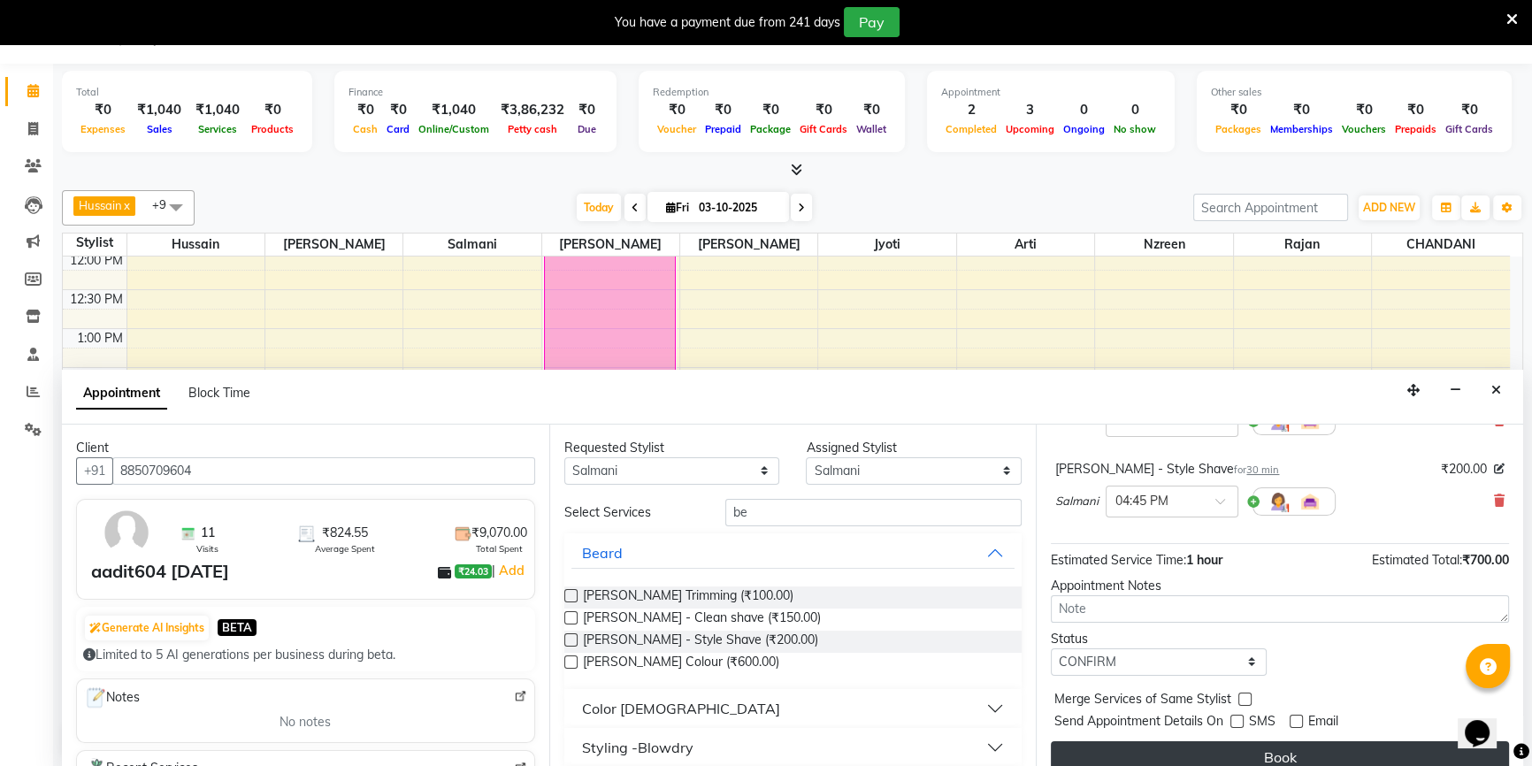
click at [1228, 741] on button "Book" at bounding box center [1280, 757] width 458 height 32
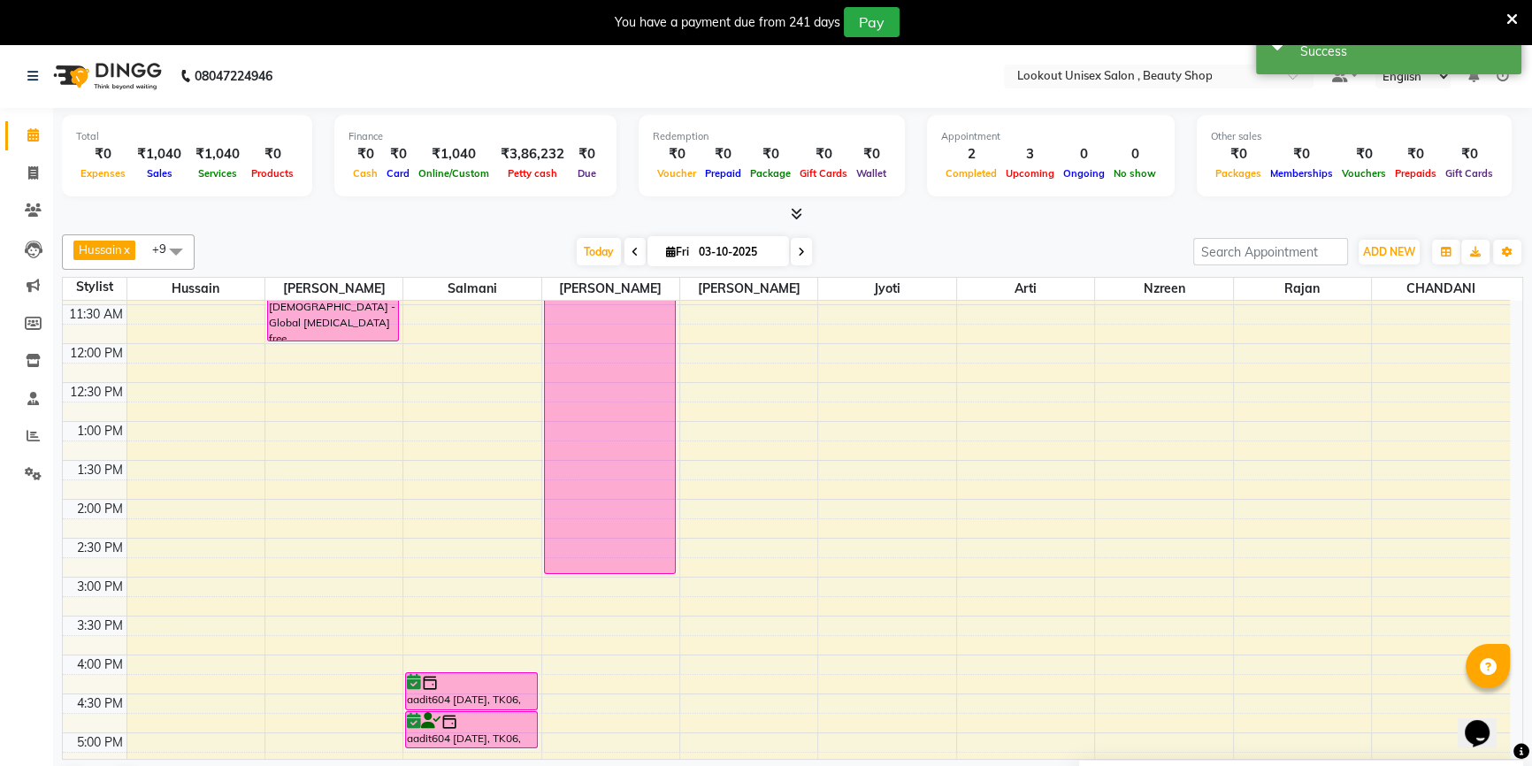
scroll to position [401, 0]
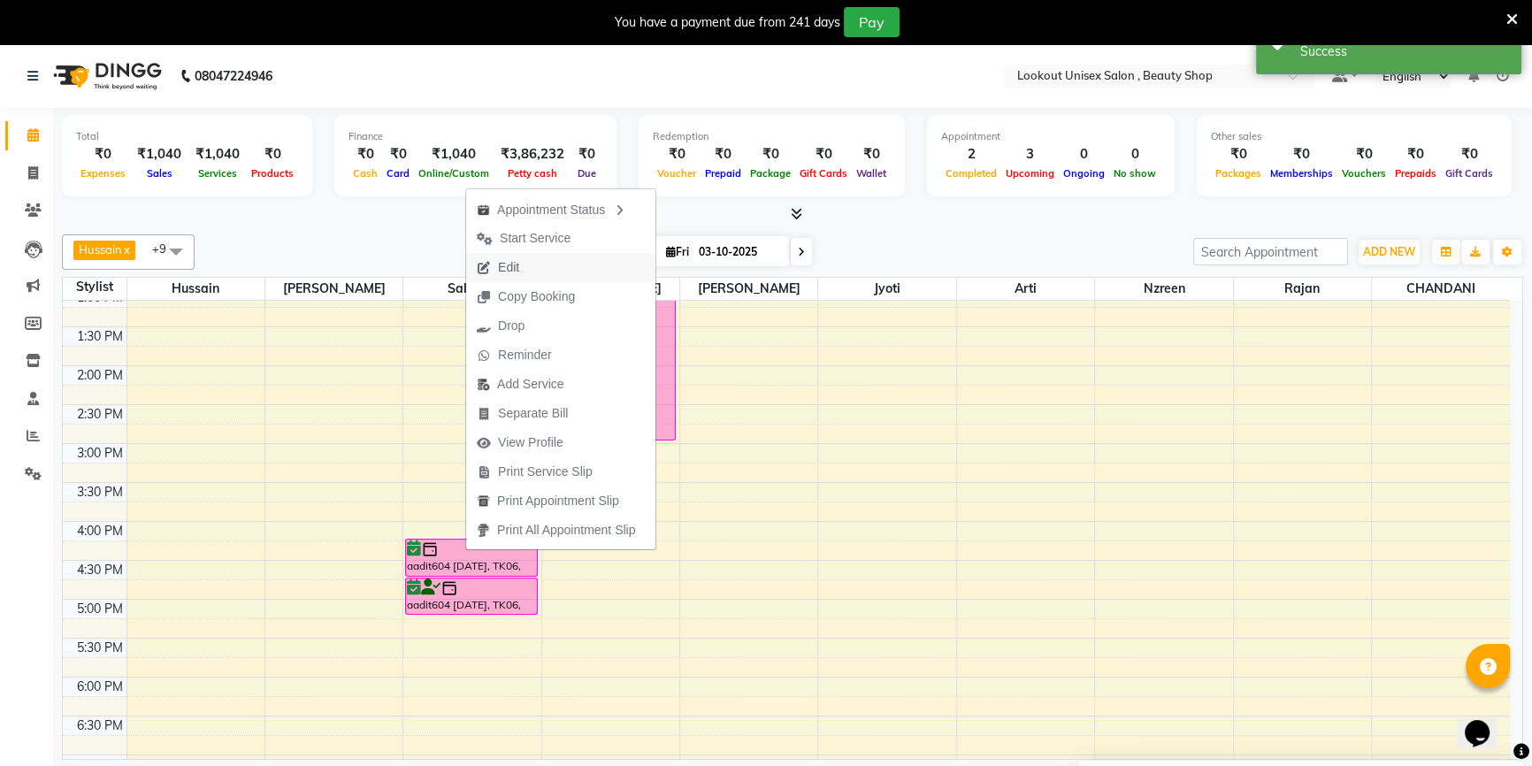
click at [568, 265] on button "Edit" at bounding box center [560, 267] width 189 height 29
select select "tentative"
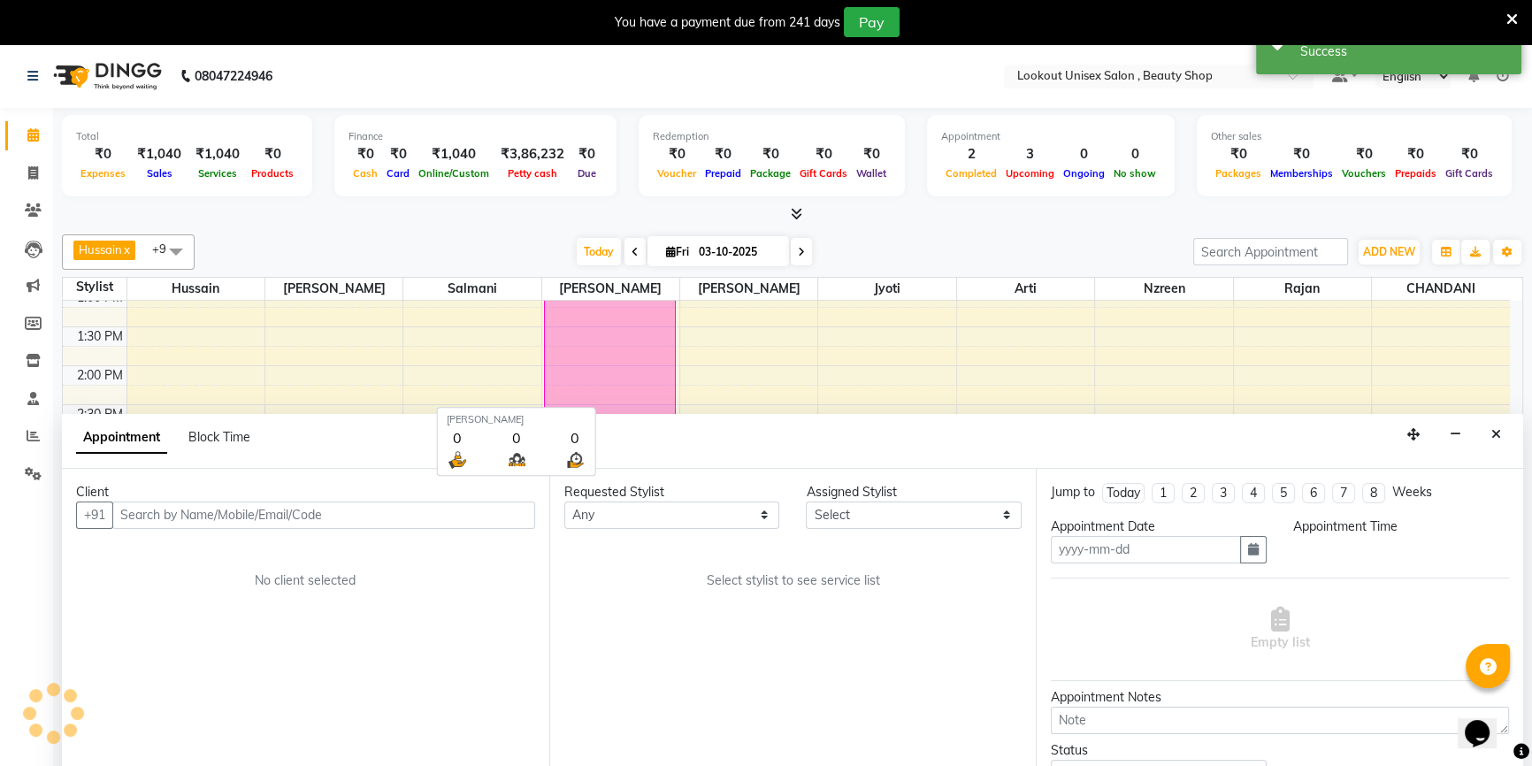
type input "03-10-2025"
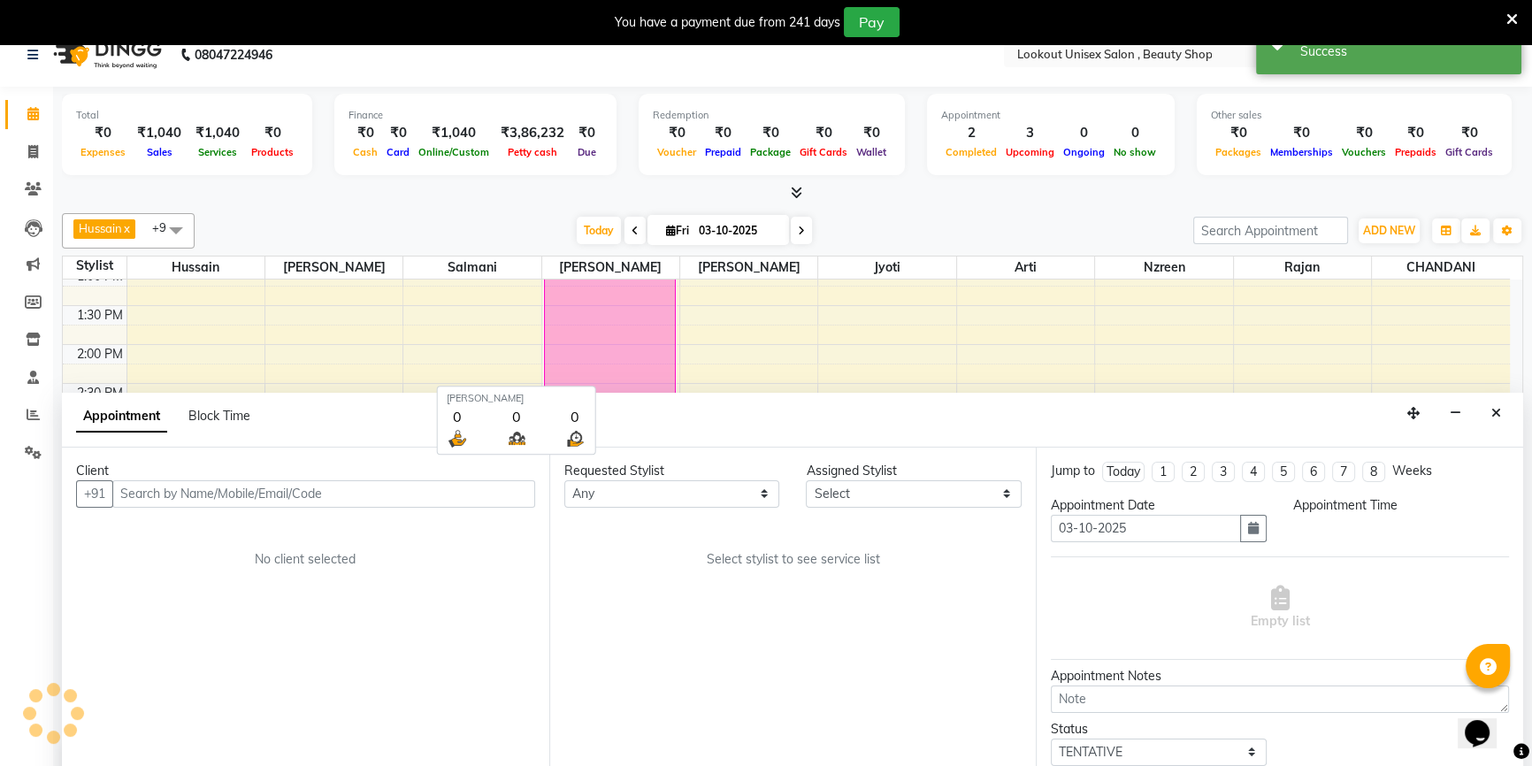
scroll to position [156, 0]
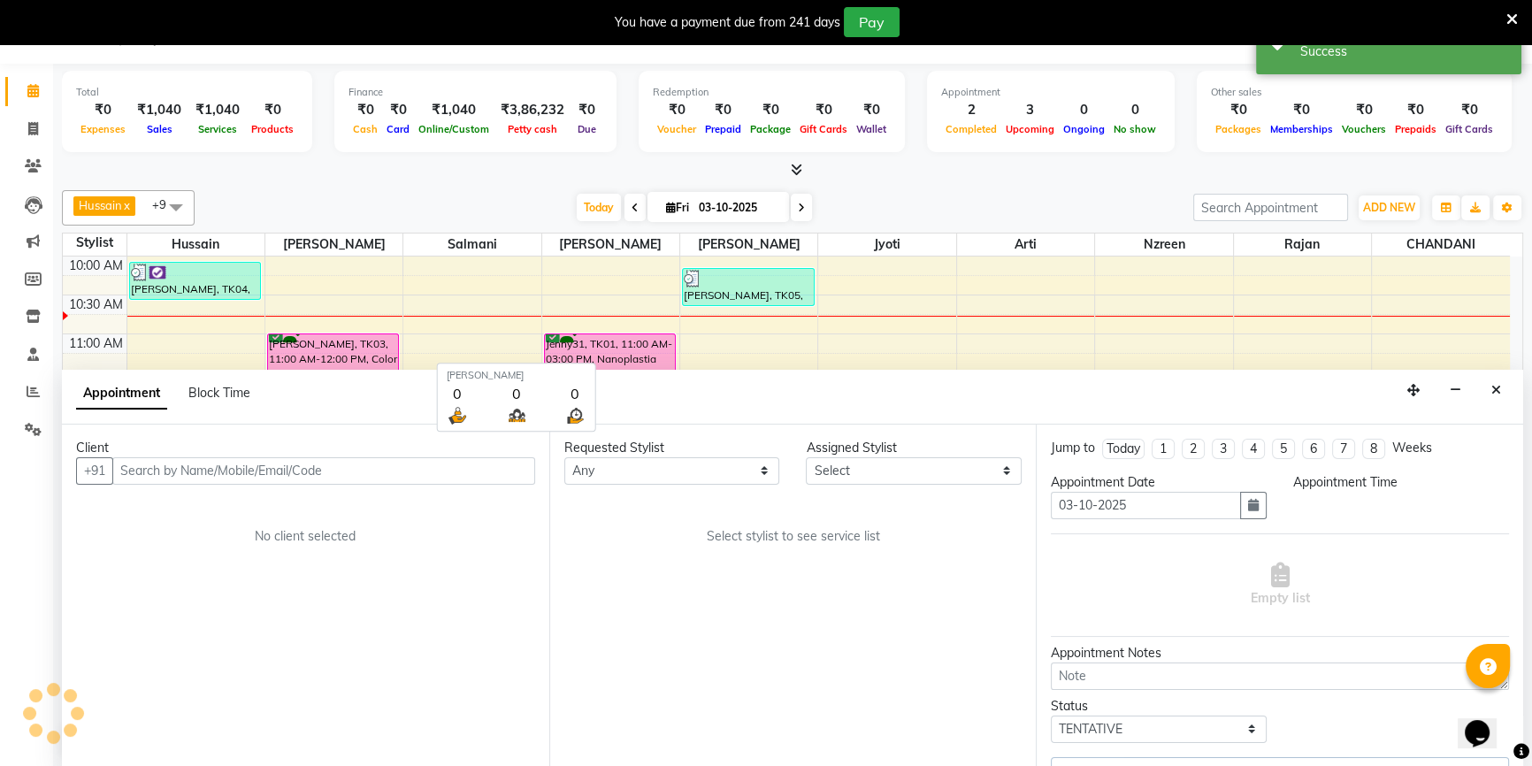
select select "67793"
select select "confirm booking"
select select "975"
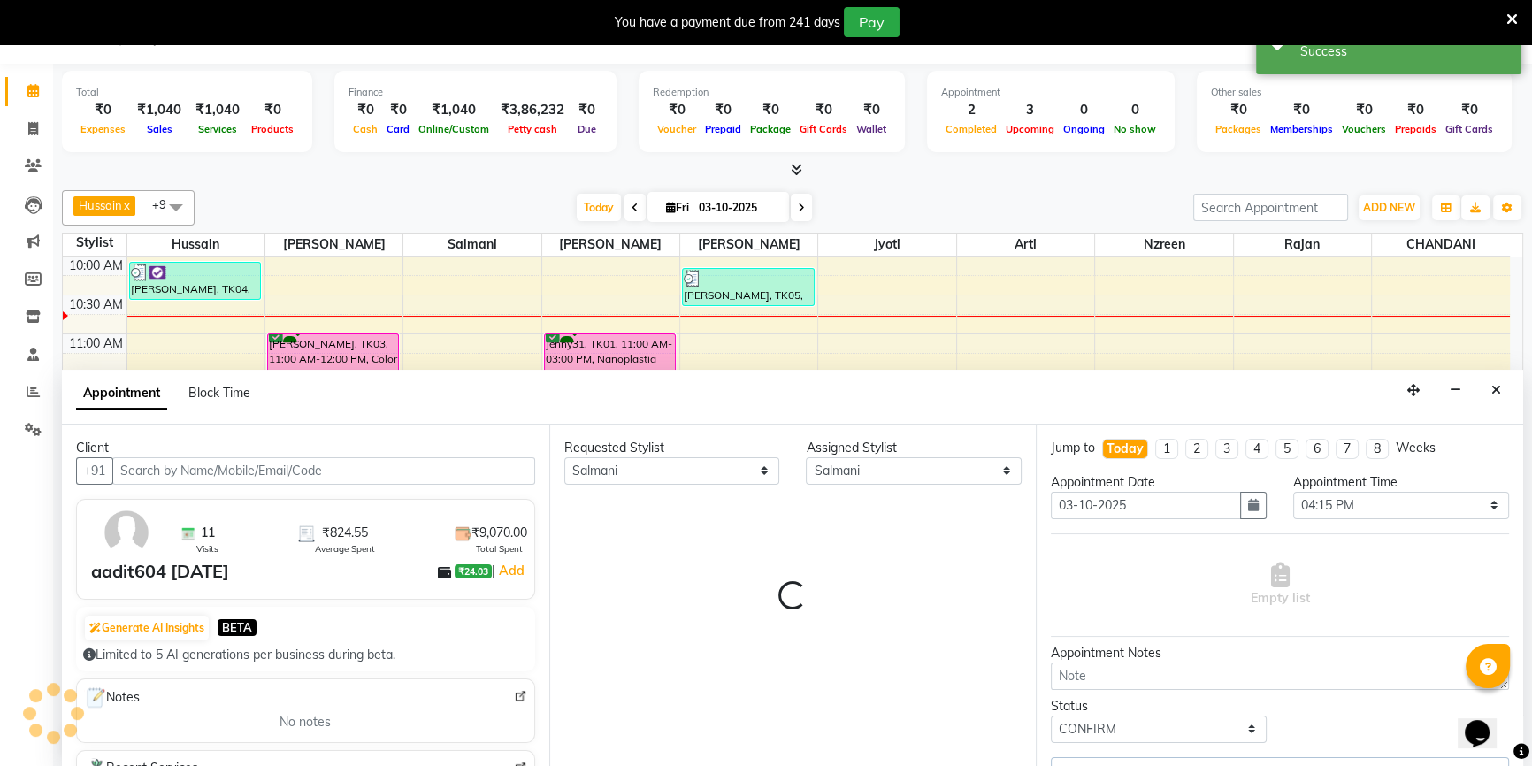
select select "3843"
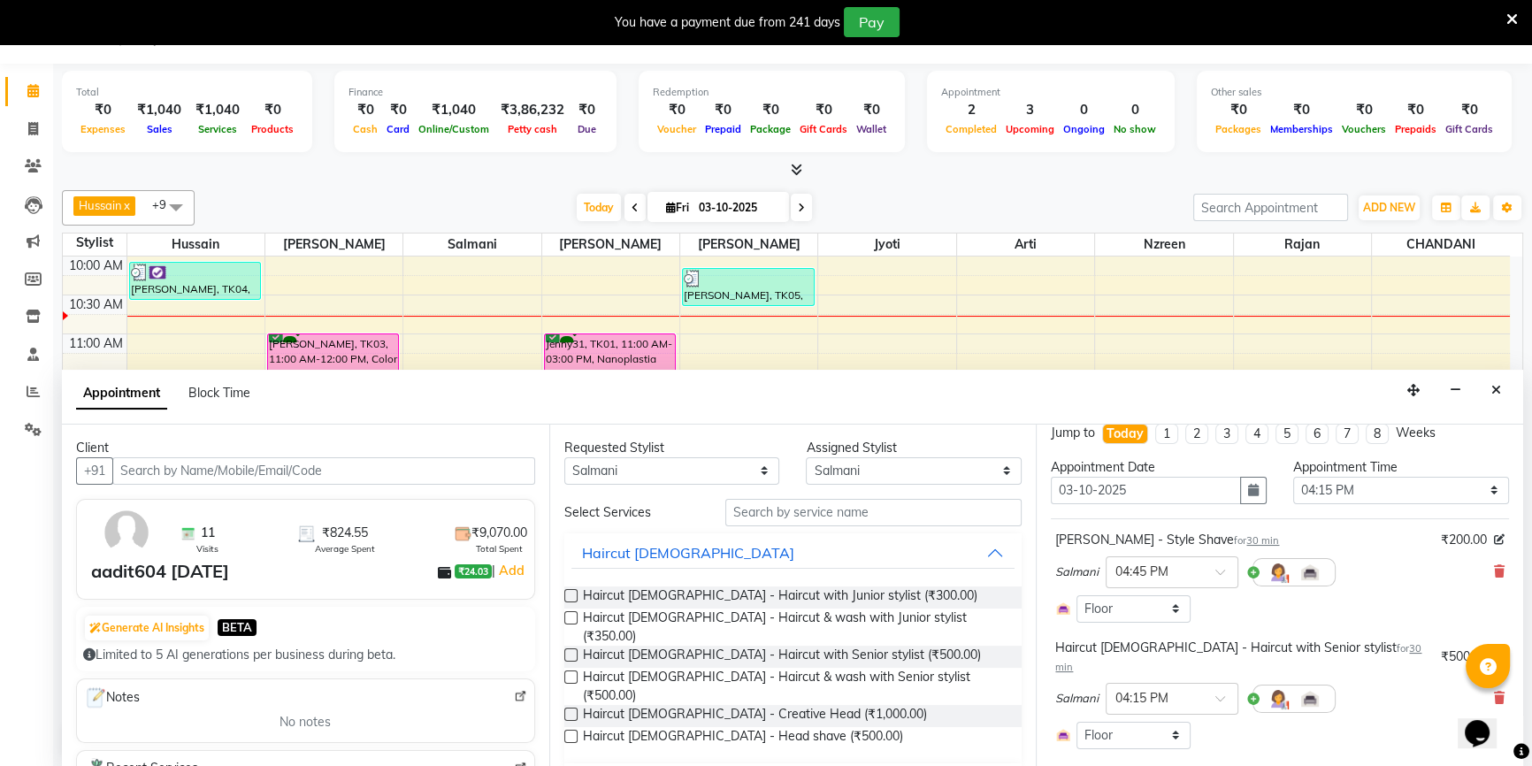
scroll to position [0, 0]
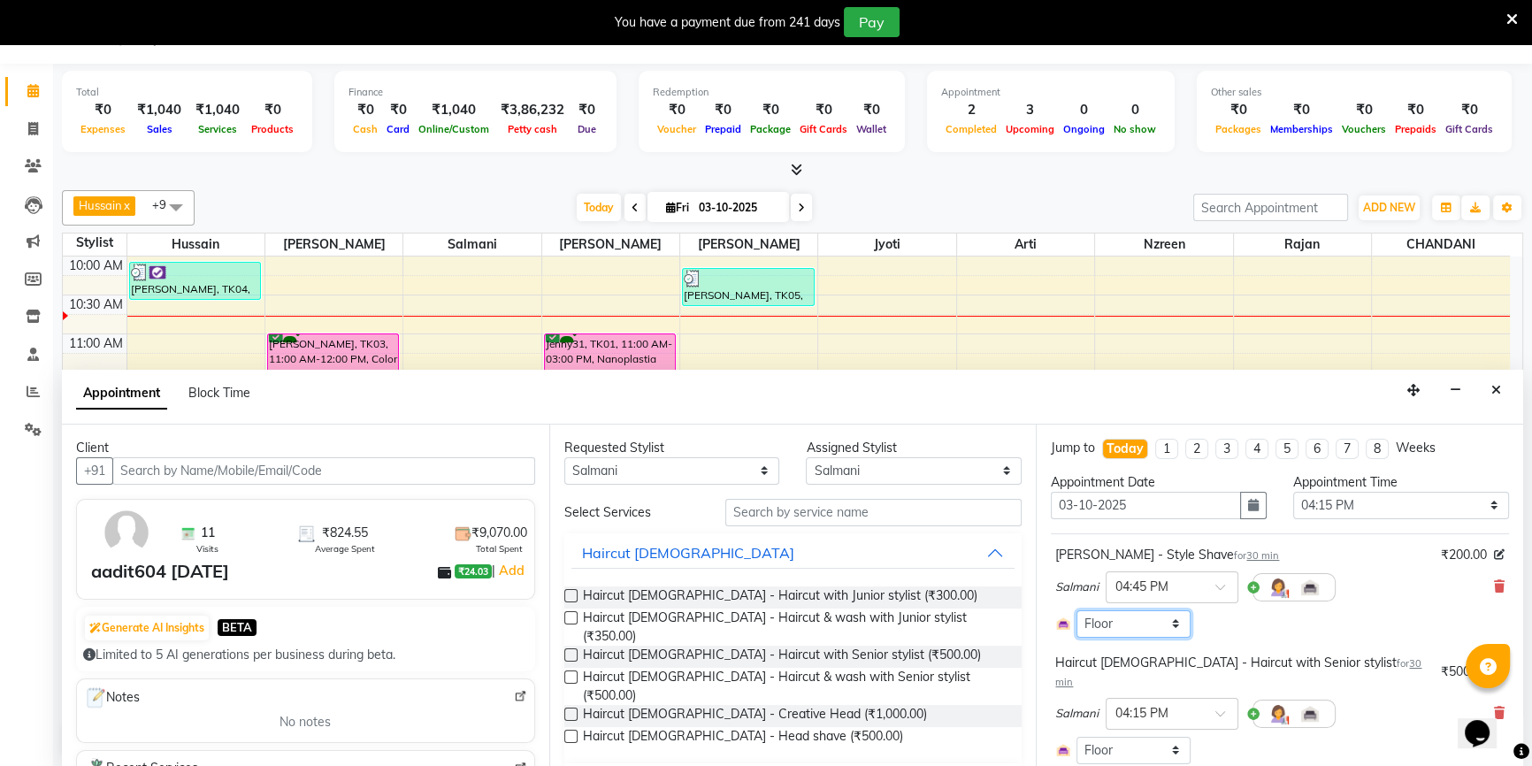
click at [1118, 621] on select "Select Room Floor" at bounding box center [1132, 623] width 113 height 27
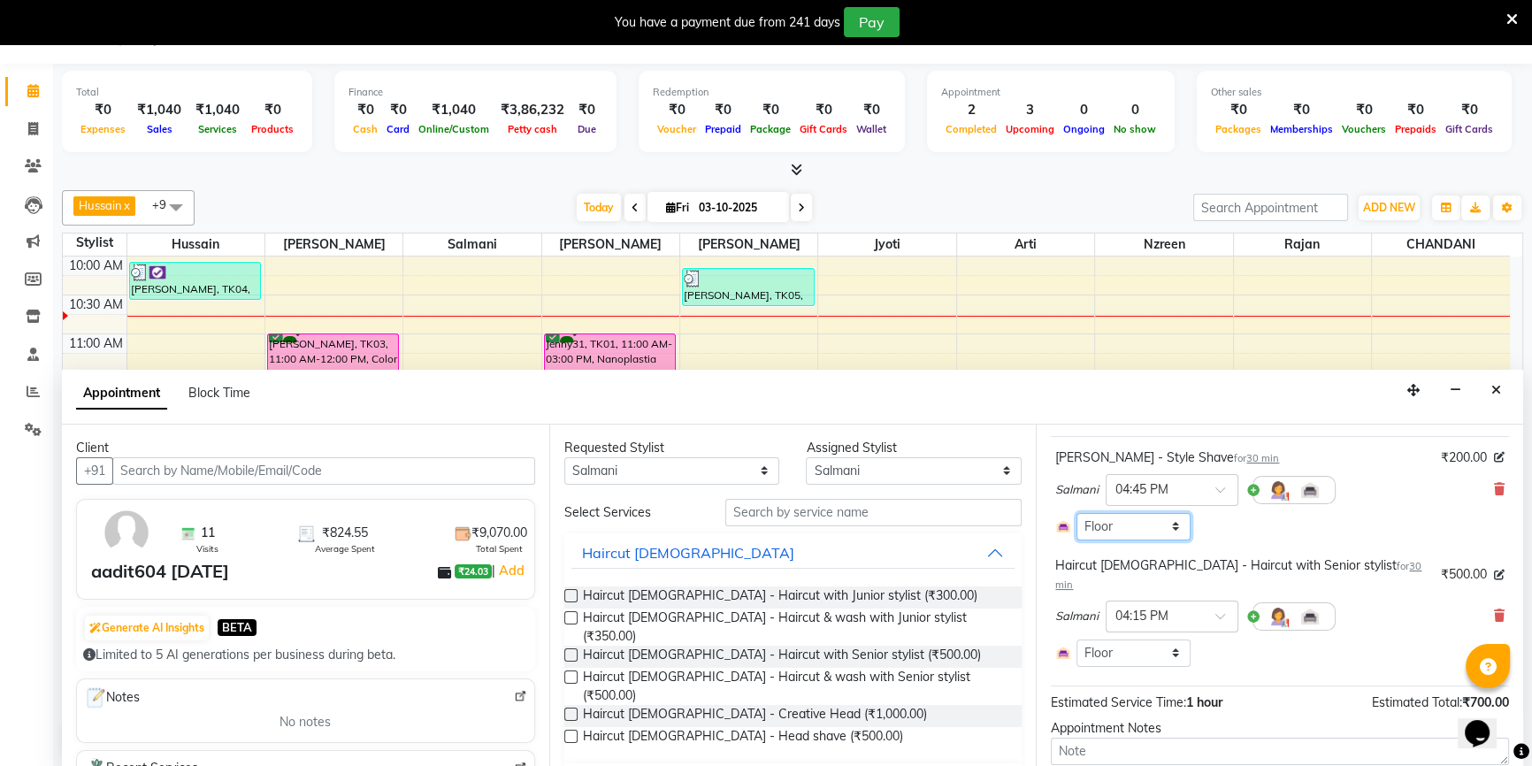
scroll to position [188, 0]
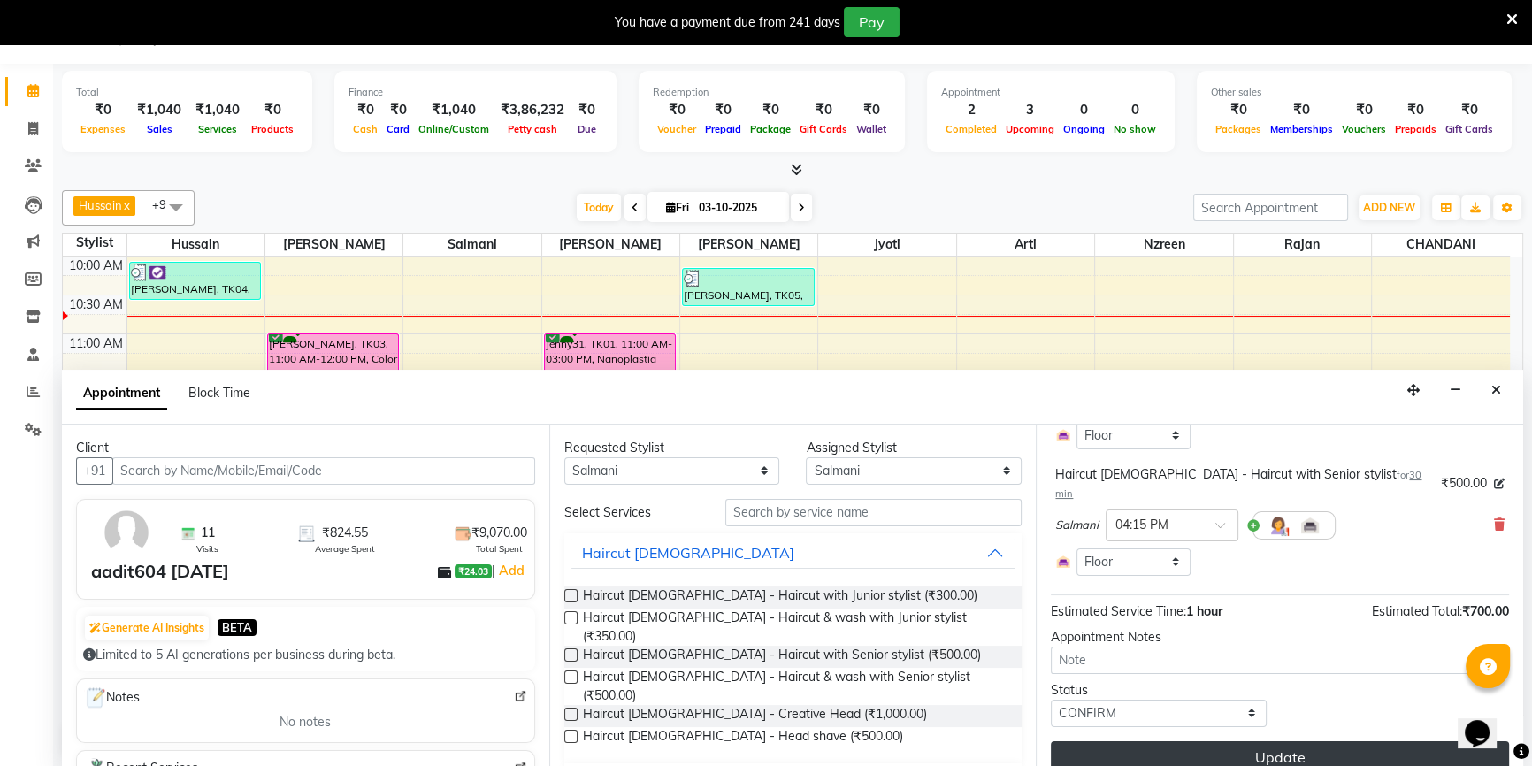
click at [1198, 741] on button "Update" at bounding box center [1280, 757] width 458 height 32
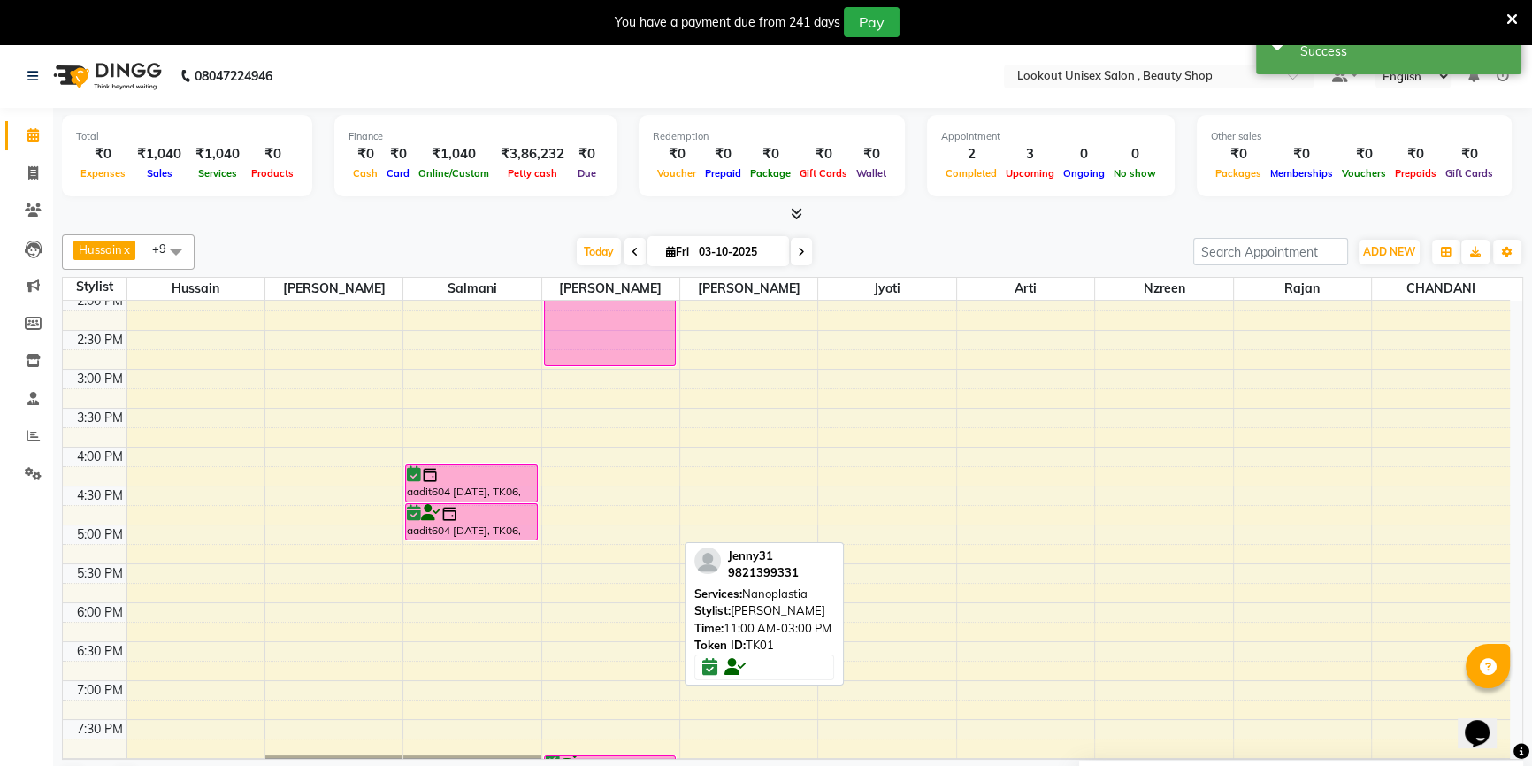
scroll to position [478, 0]
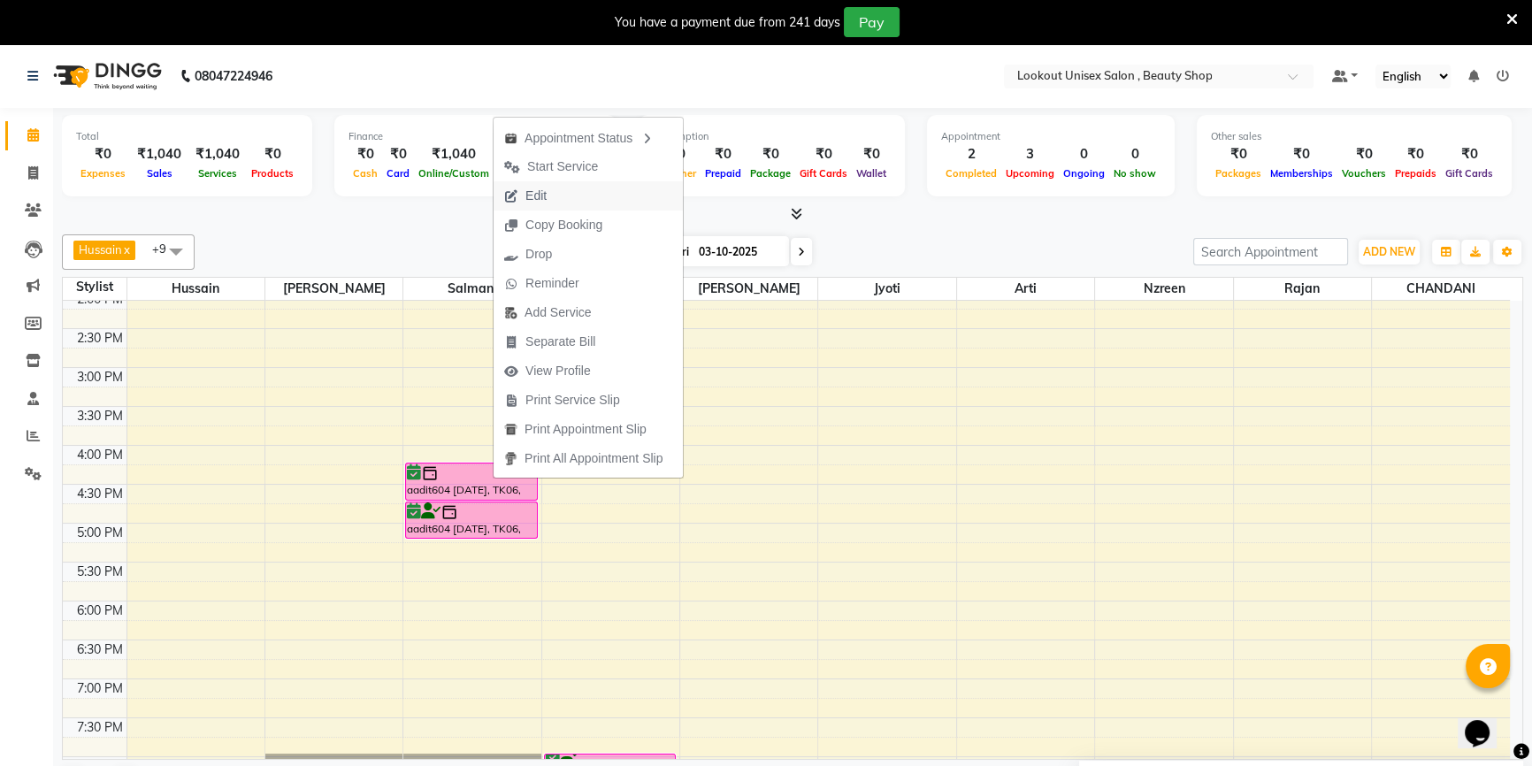
click at [602, 186] on button "Edit" at bounding box center [587, 195] width 189 height 29
select select "confirm booking"
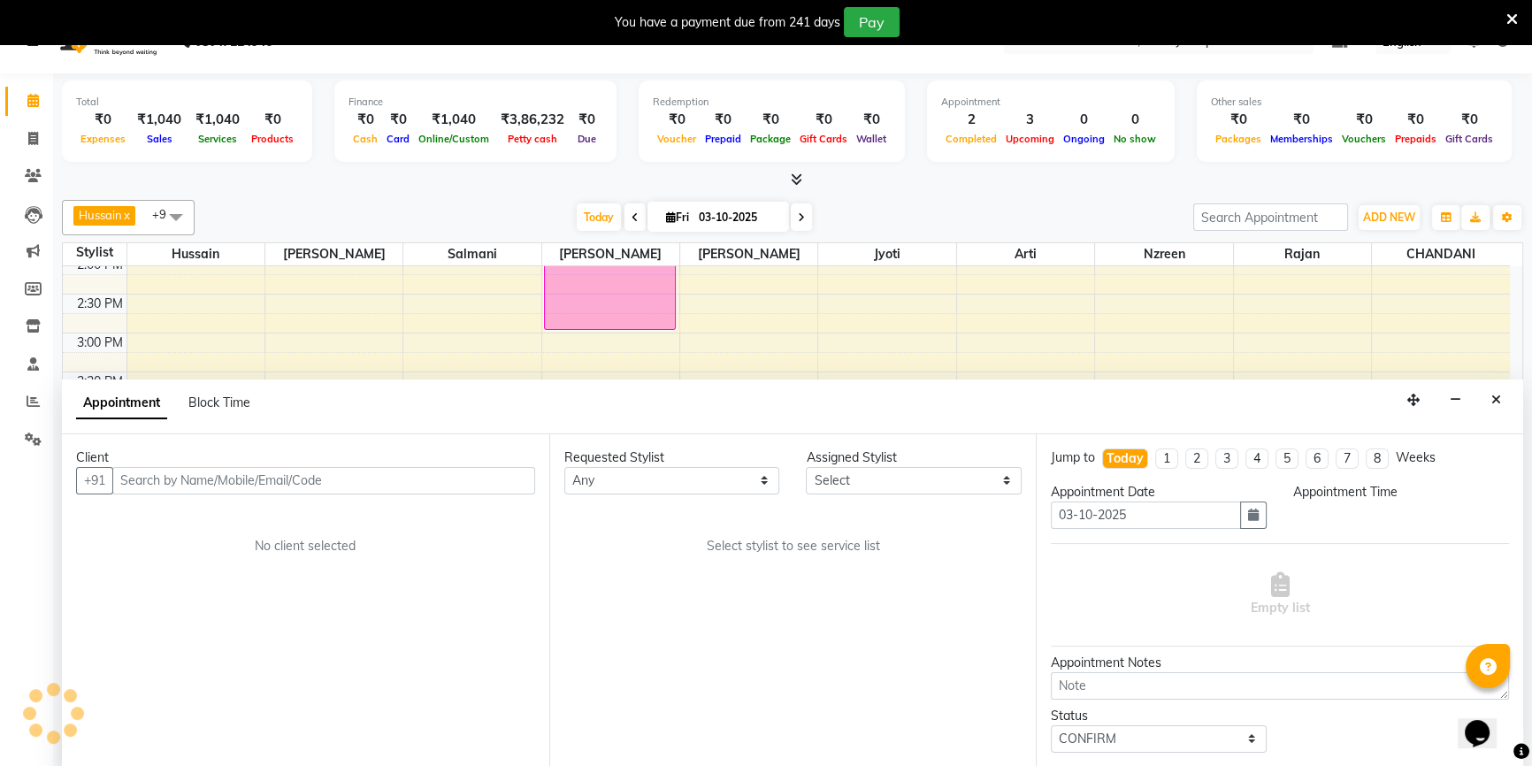
scroll to position [156, 0]
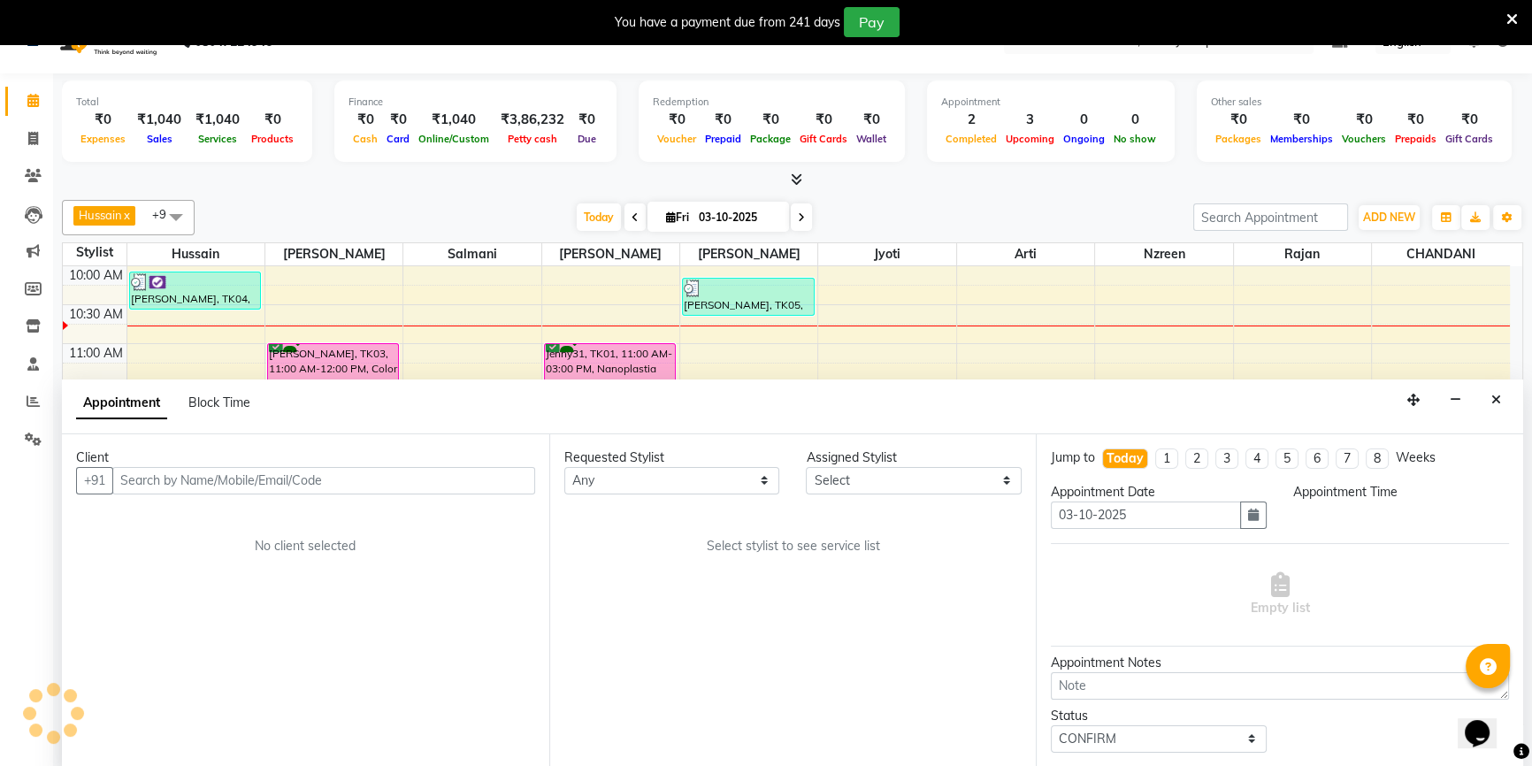
select select "67793"
select select "975"
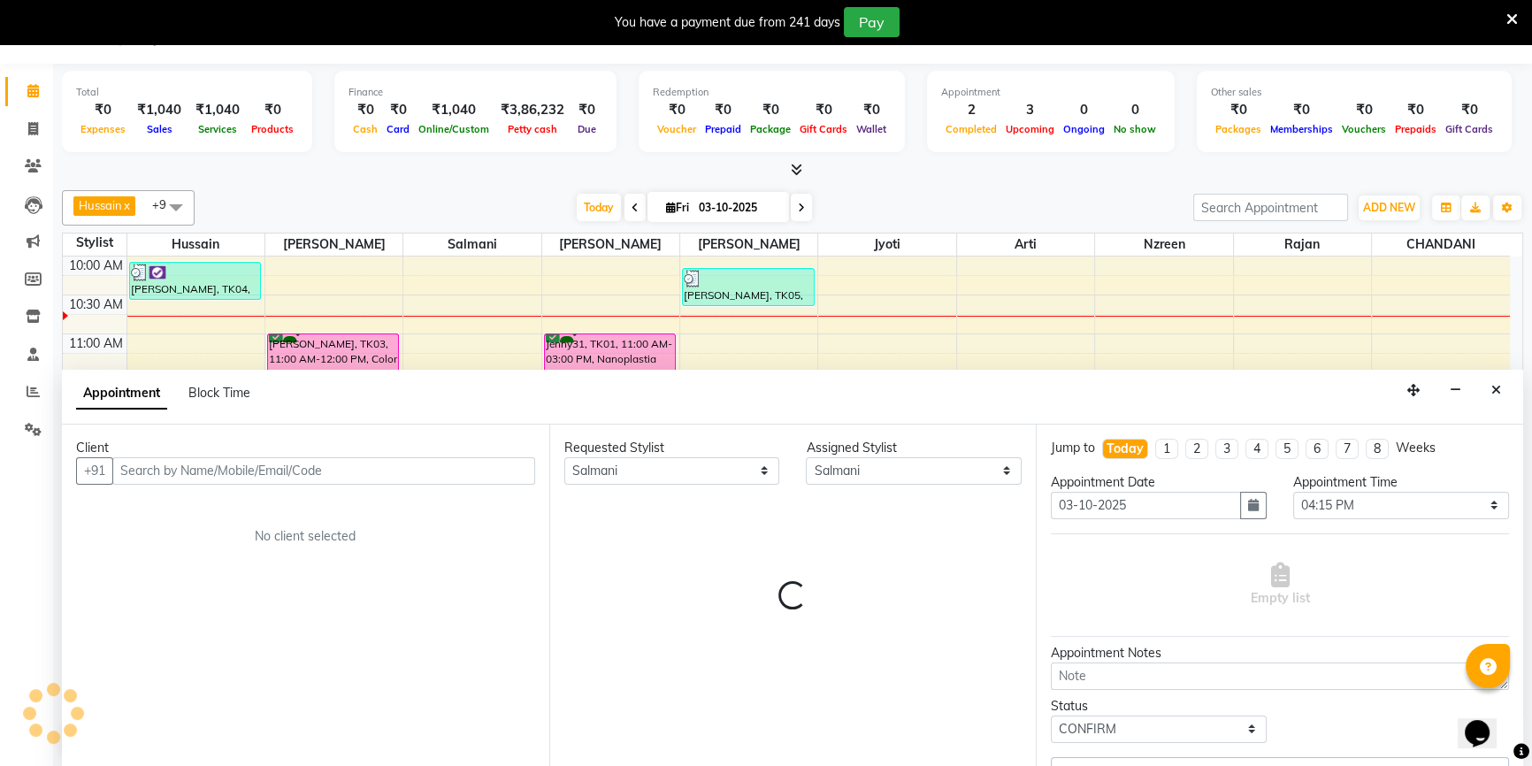
select select "3843"
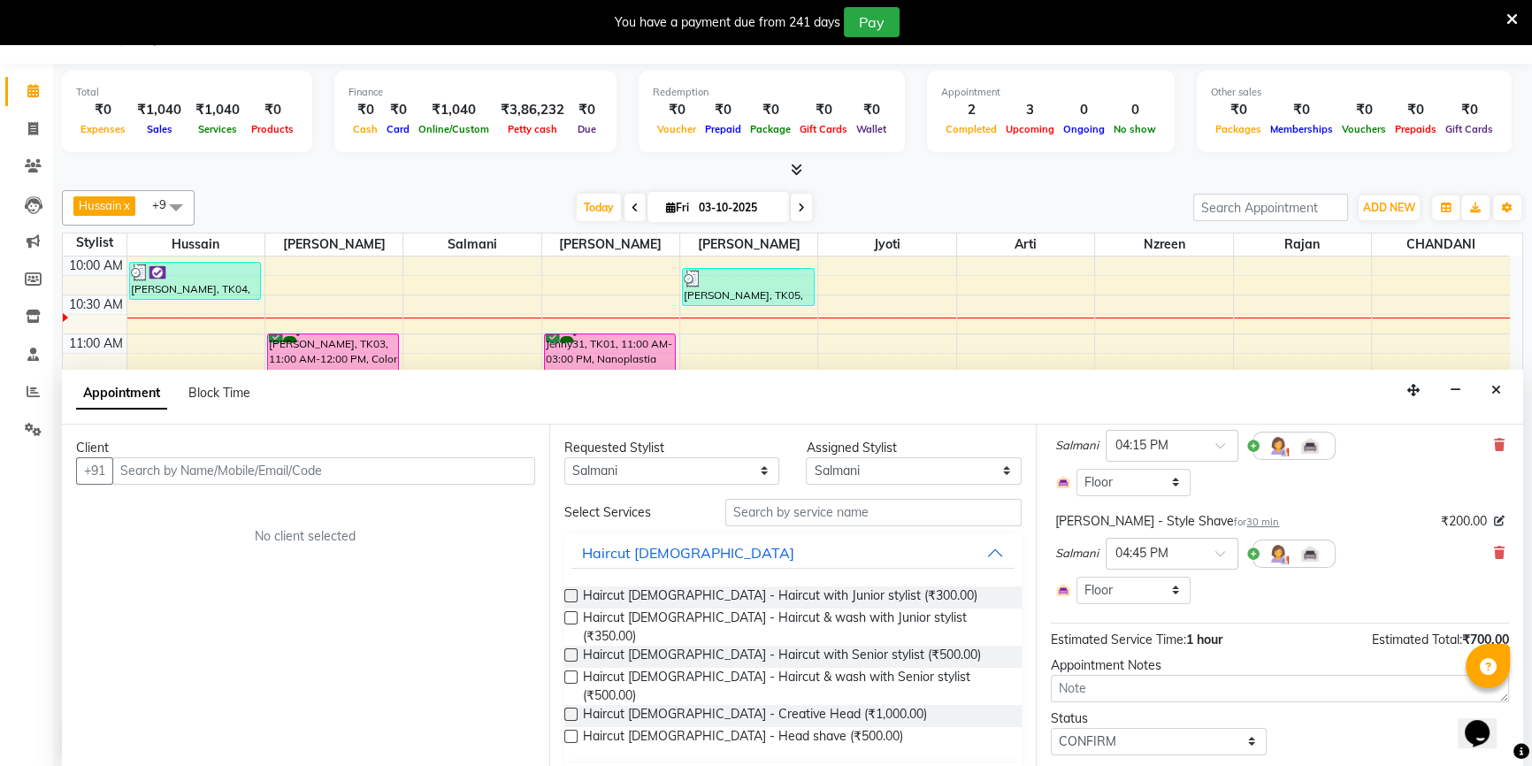
scroll to position [80, 0]
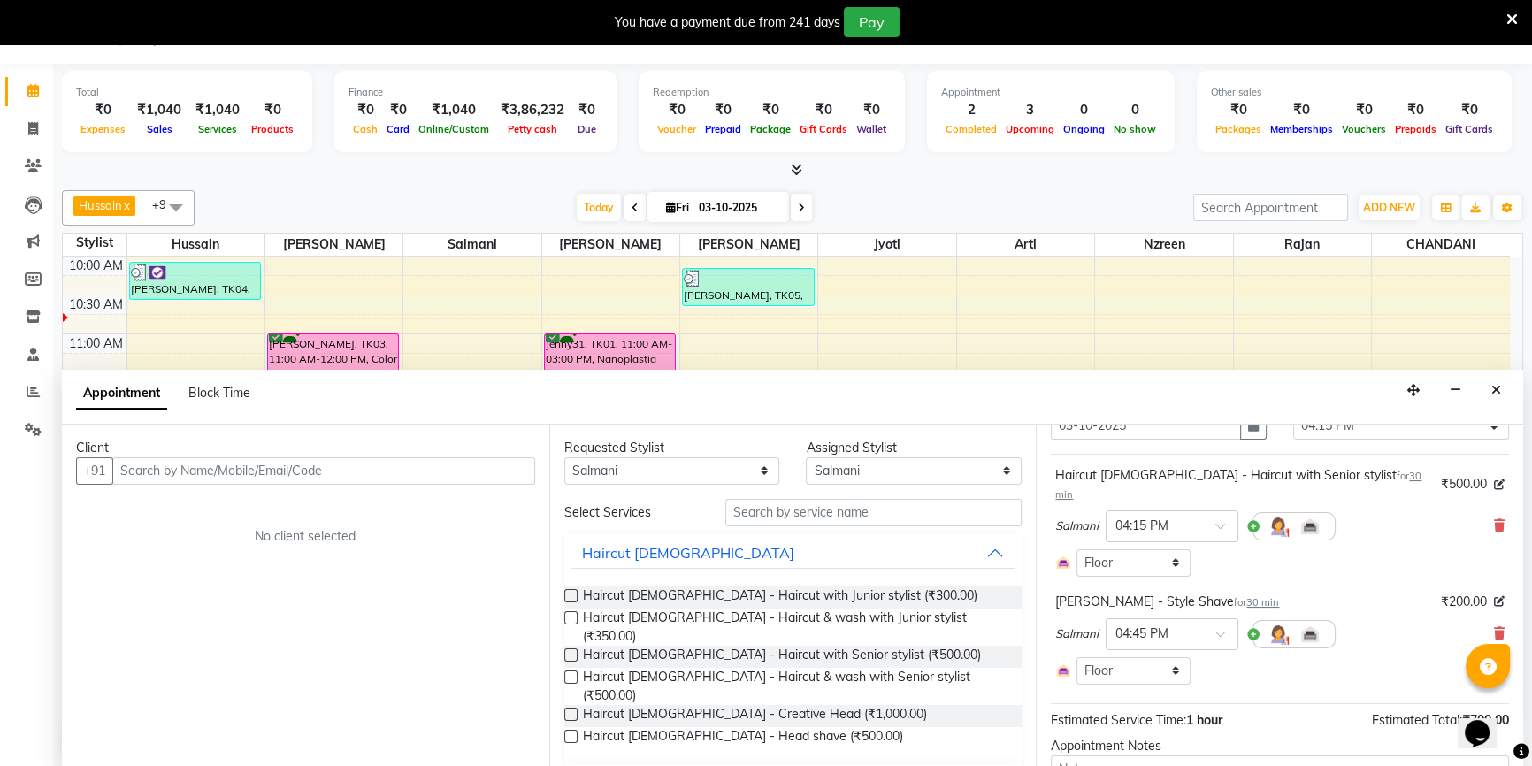
click at [1253, 512] on div at bounding box center [1293, 526] width 83 height 28
click at [1252, 512] on div at bounding box center [1293, 526] width 83 height 28
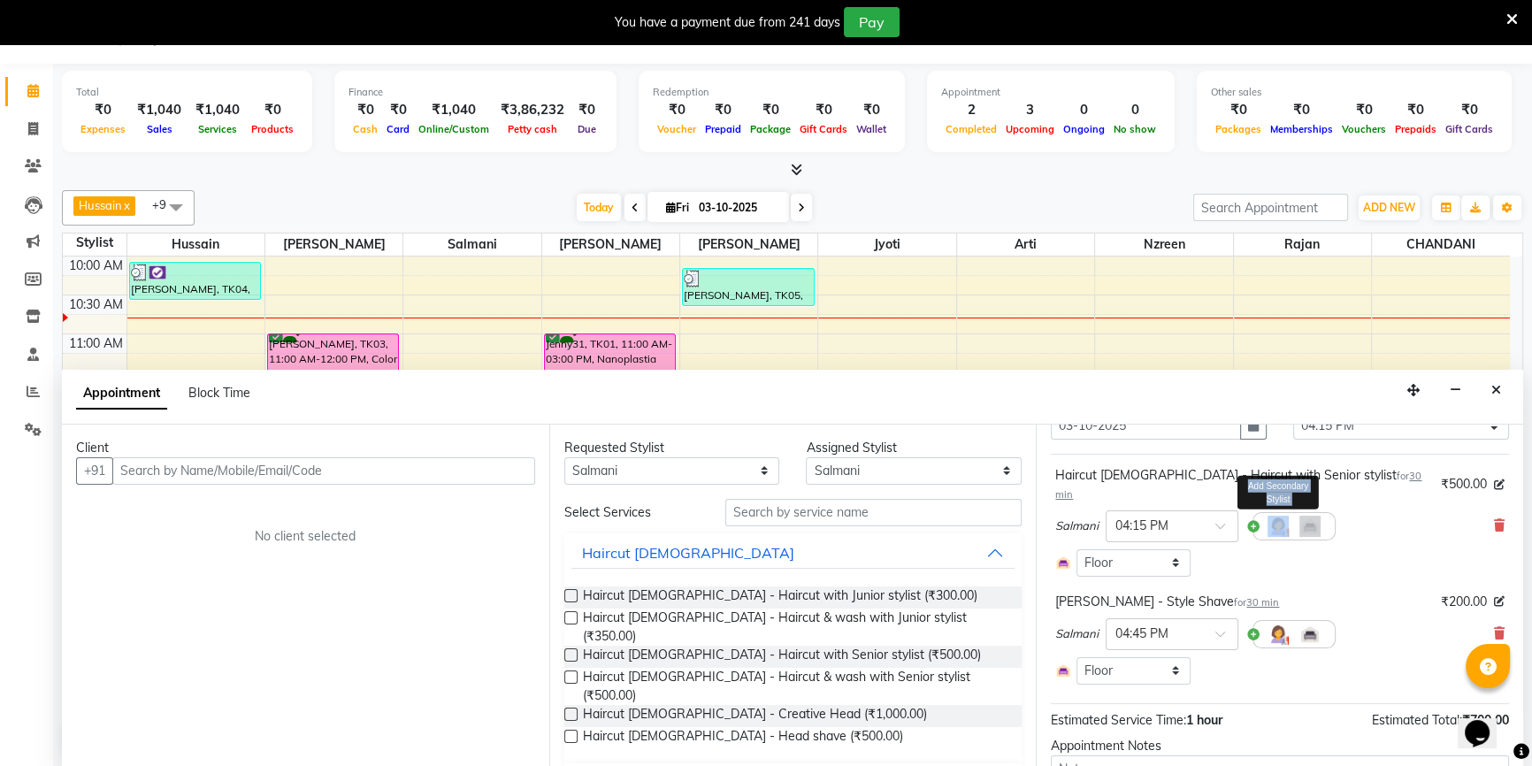
click at [1273, 516] on img at bounding box center [1277, 526] width 21 height 21
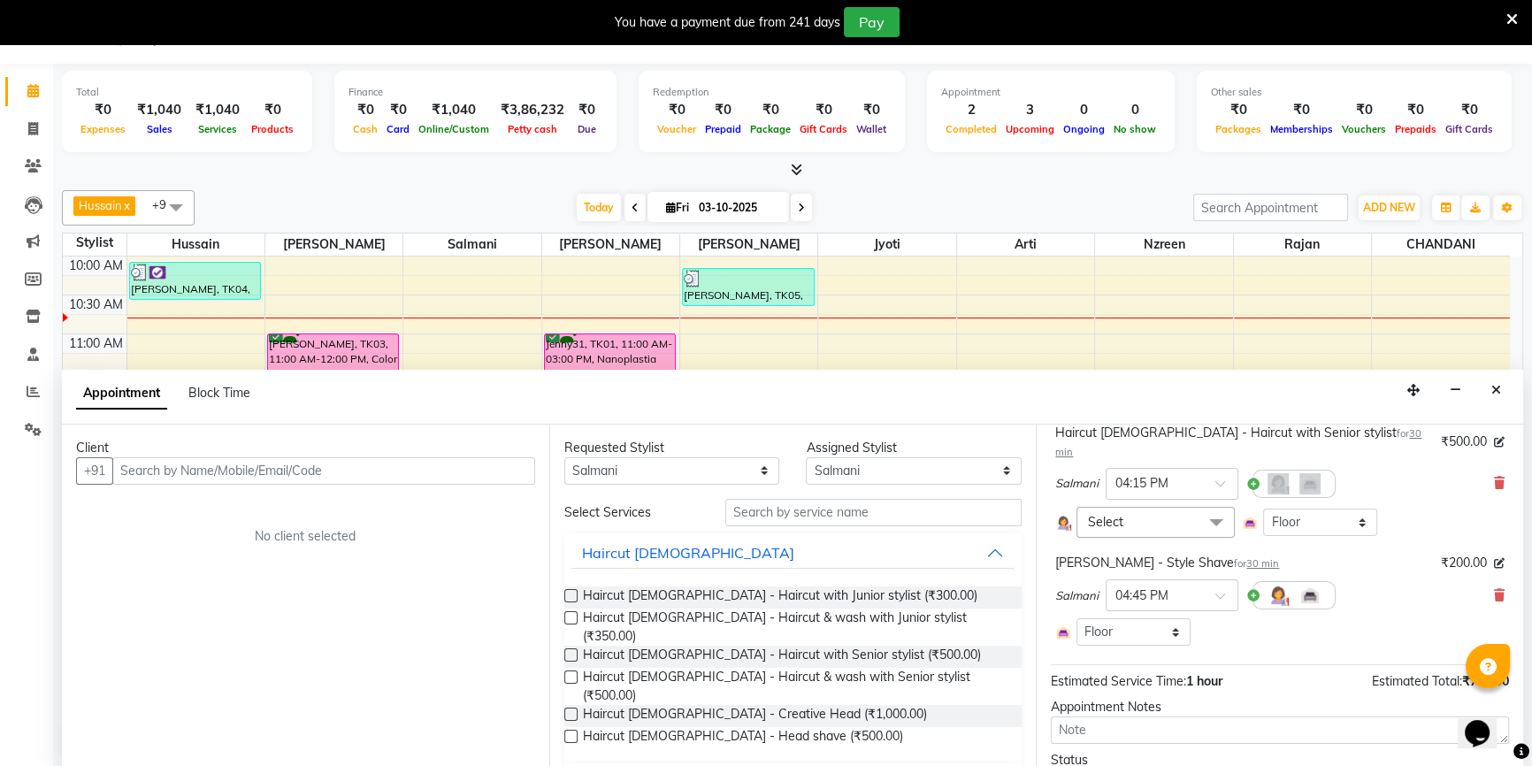
scroll to position [194, 0]
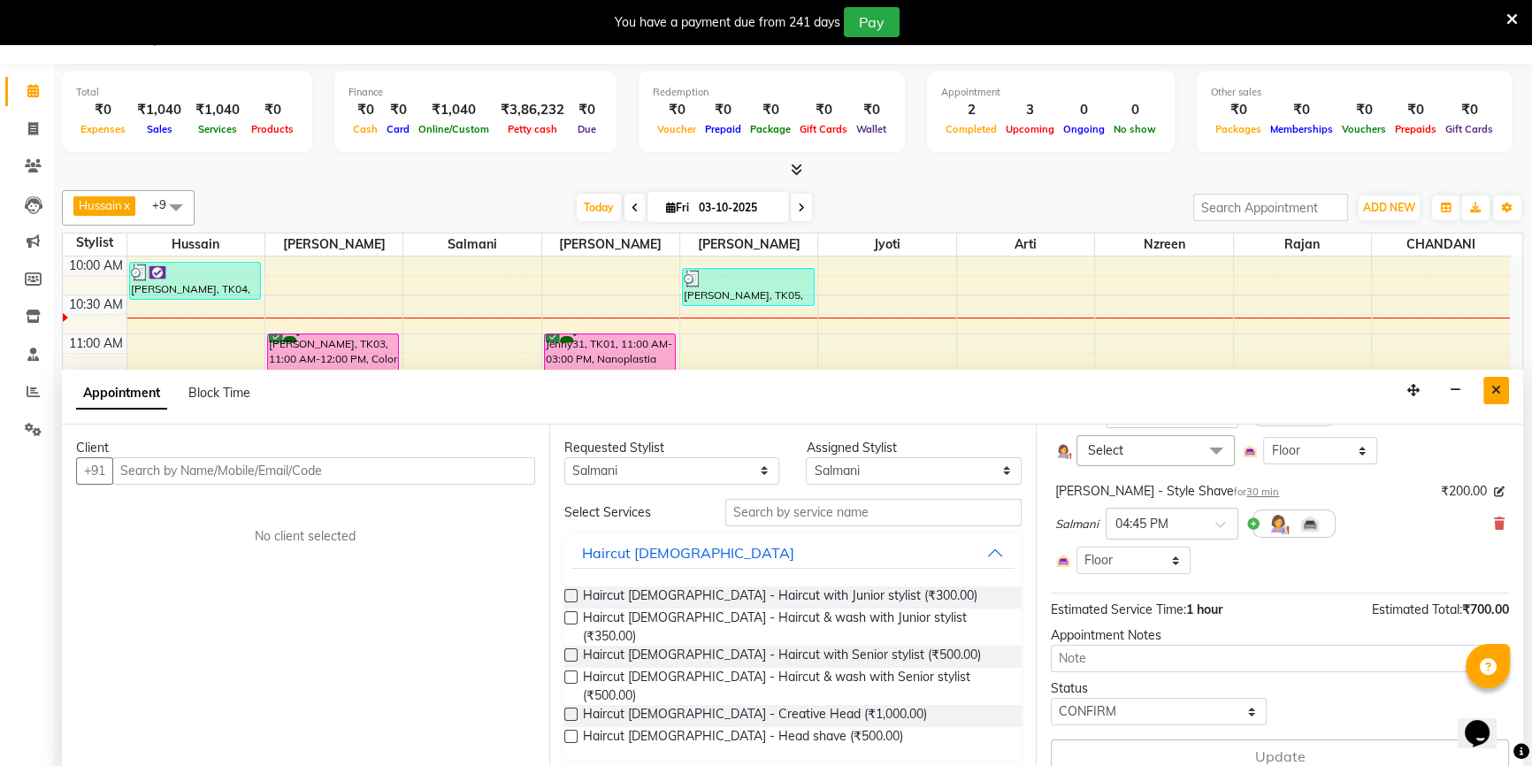
click at [1493, 392] on icon "Close" at bounding box center [1496, 390] width 10 height 12
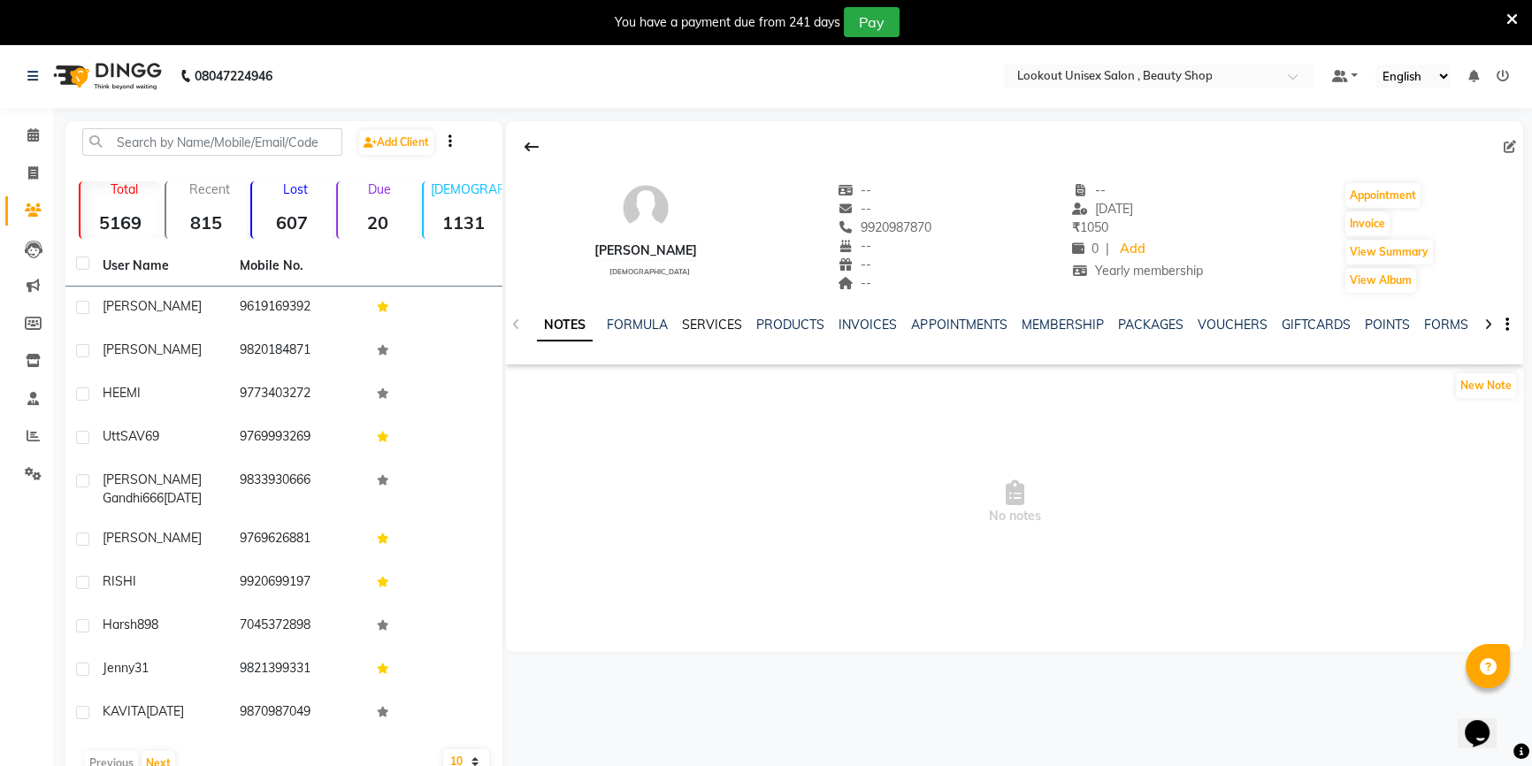
click at [714, 323] on link "SERVICES" at bounding box center [712, 325] width 60 height 16
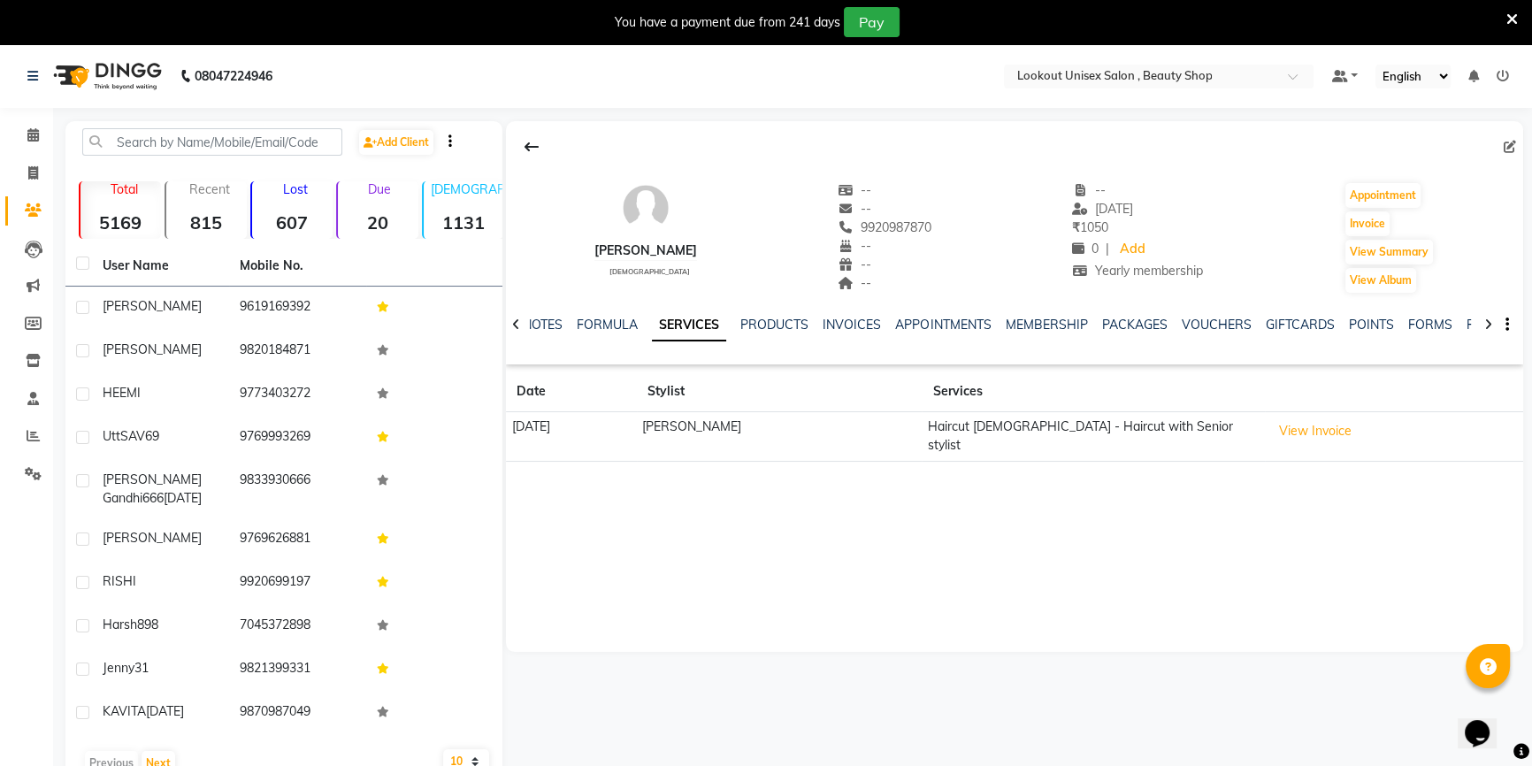
scroll to position [44, 0]
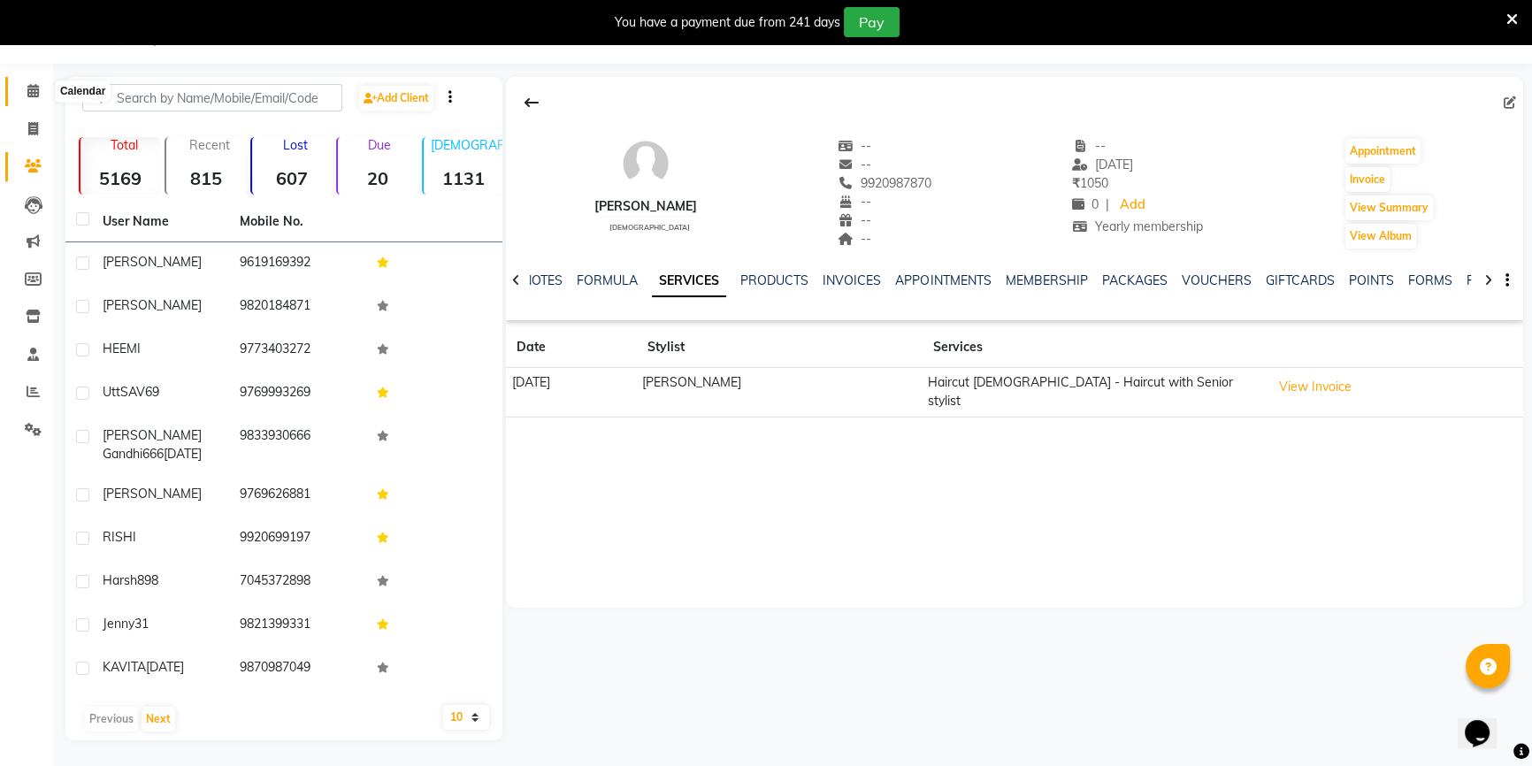
click at [25, 94] on span at bounding box center [33, 91] width 31 height 20
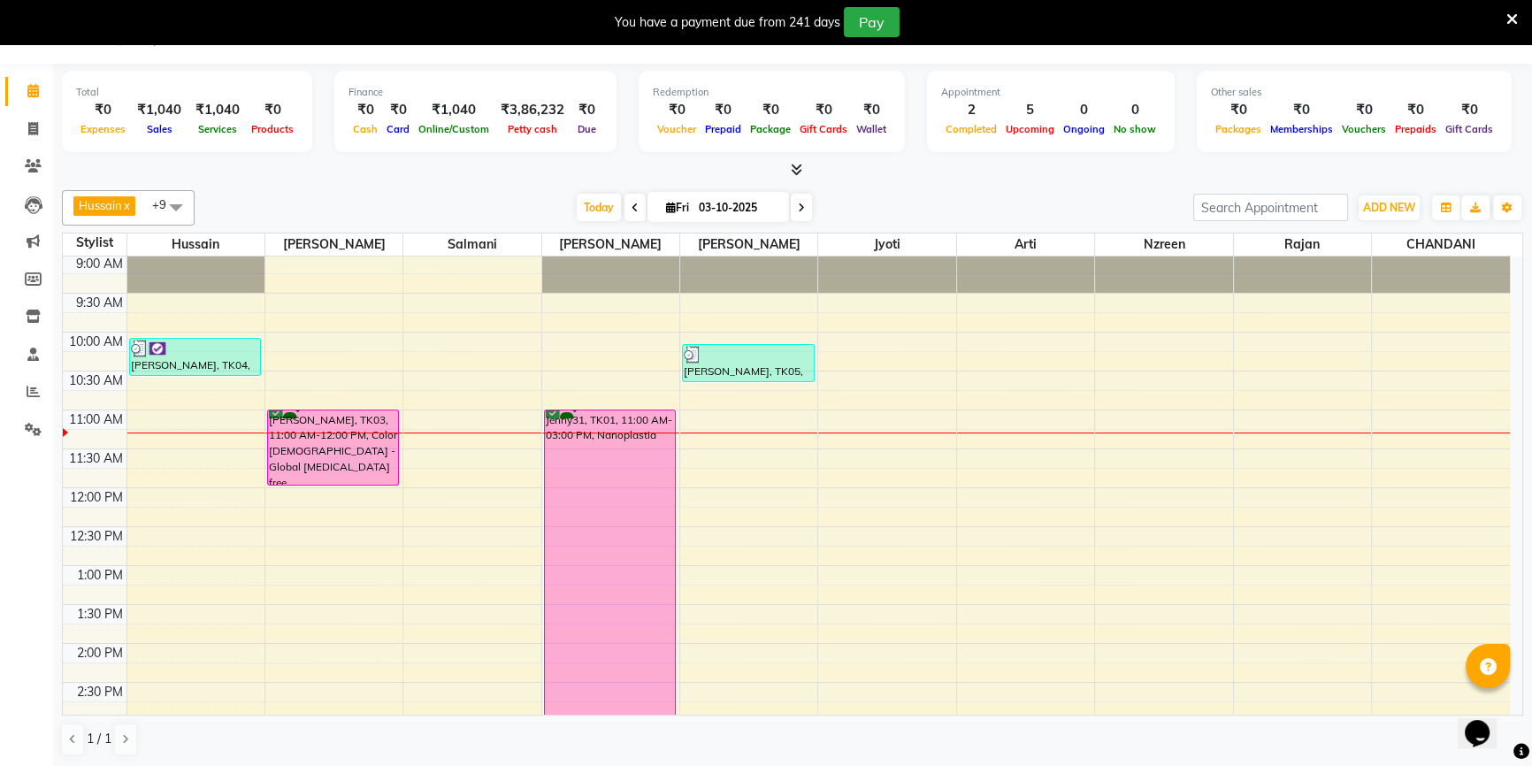
scroll to position [160, 0]
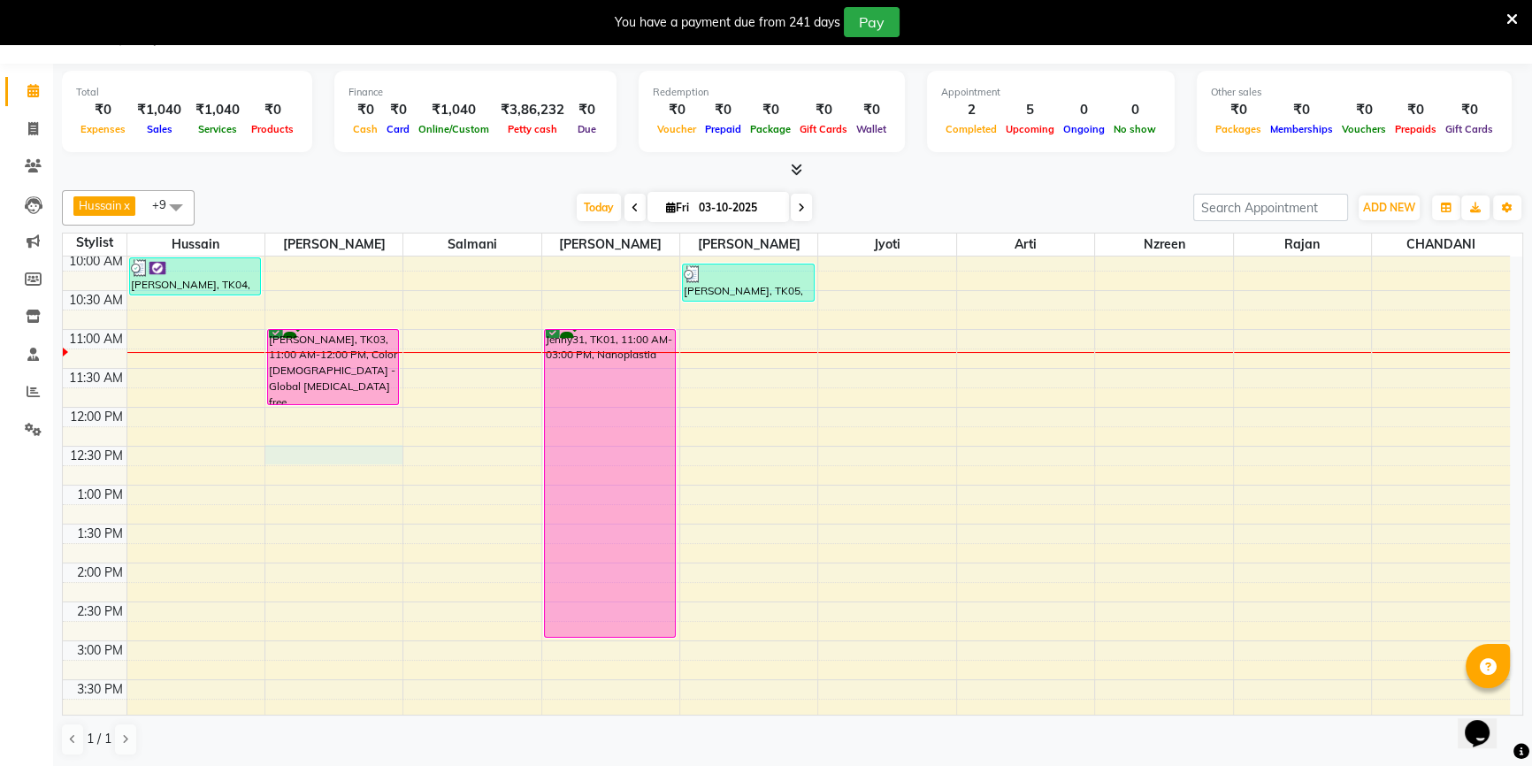
click at [320, 450] on div "8:00 AM 8:30 AM 9:00 AM 9:30 AM 10:00 AM 10:30 AM 11:00 AM 11:30 AM 12:00 PM 12…" at bounding box center [786, 640] width 1447 height 1089
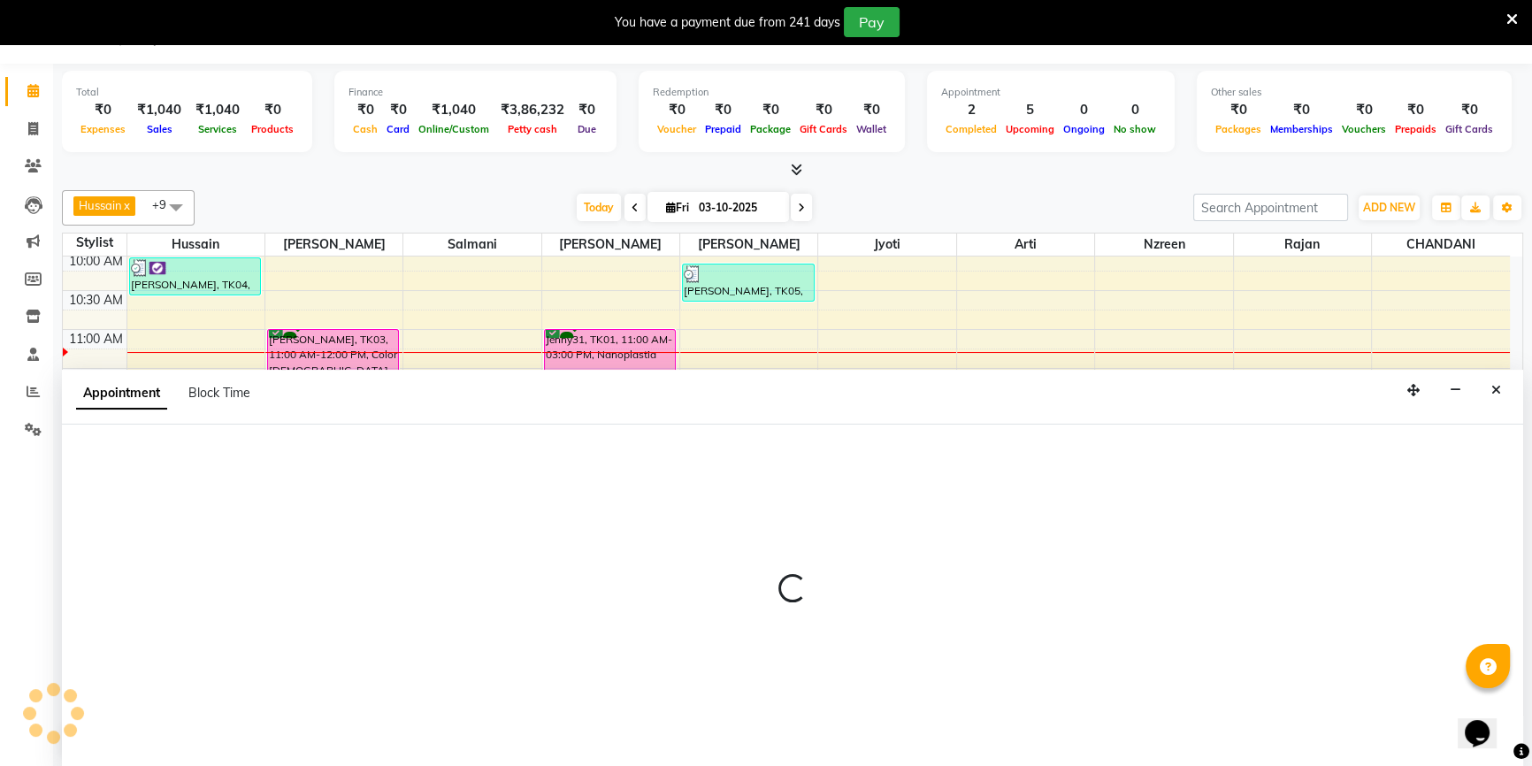
scroll to position [44, 0]
select select "67794"
select select "750"
select select "tentative"
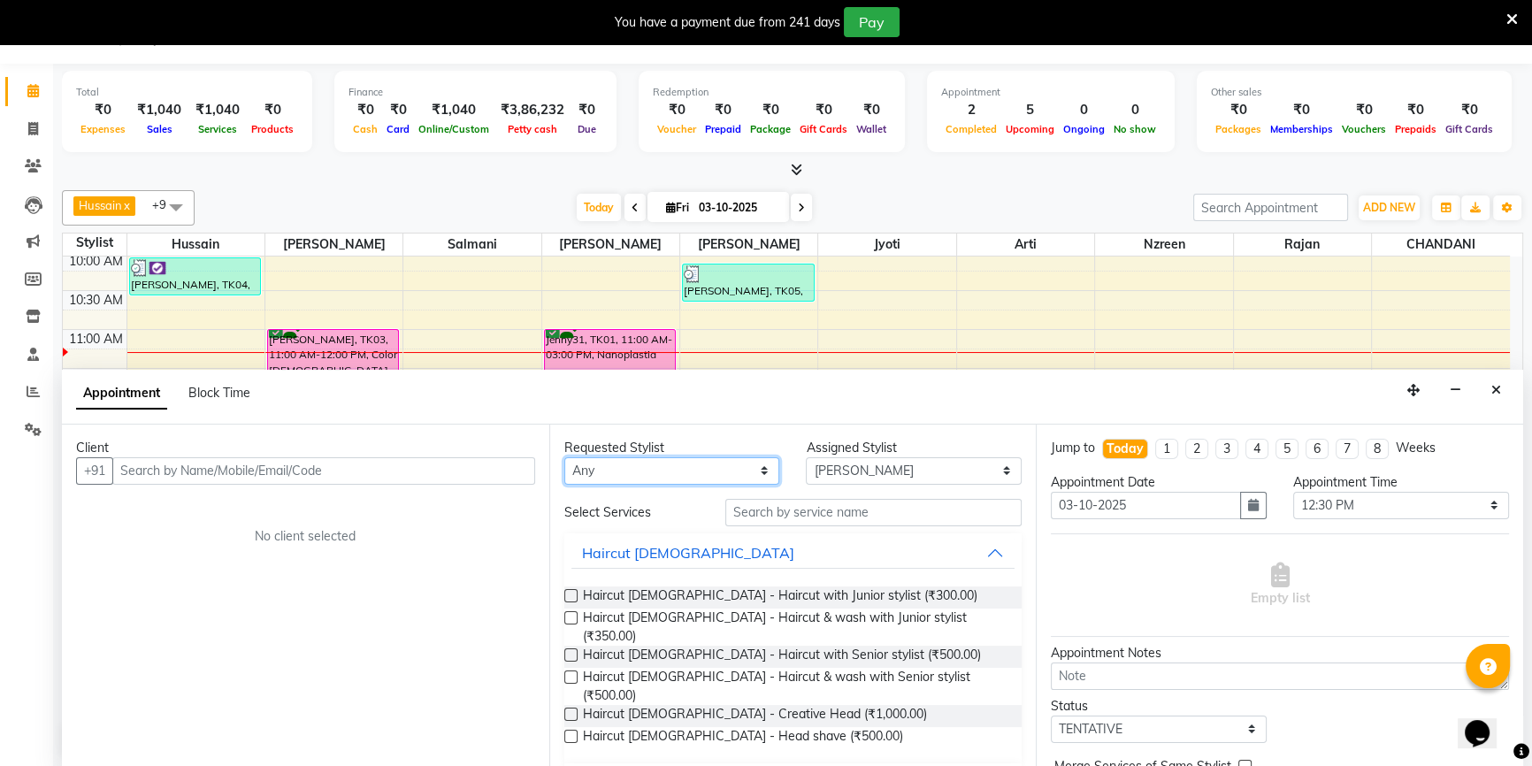
click at [664, 470] on select "Any [PERSON_NAME] [PERSON_NAME] Sir [PERSON_NAME] Jyoti [PERSON_NAME] [PERSON_N…" at bounding box center [672, 470] width 216 height 27
select select "67794"
click at [564, 457] on select "Any [PERSON_NAME] [PERSON_NAME] Sir [PERSON_NAME] Jyoti [PERSON_NAME] [PERSON_N…" at bounding box center [672, 470] width 216 height 27
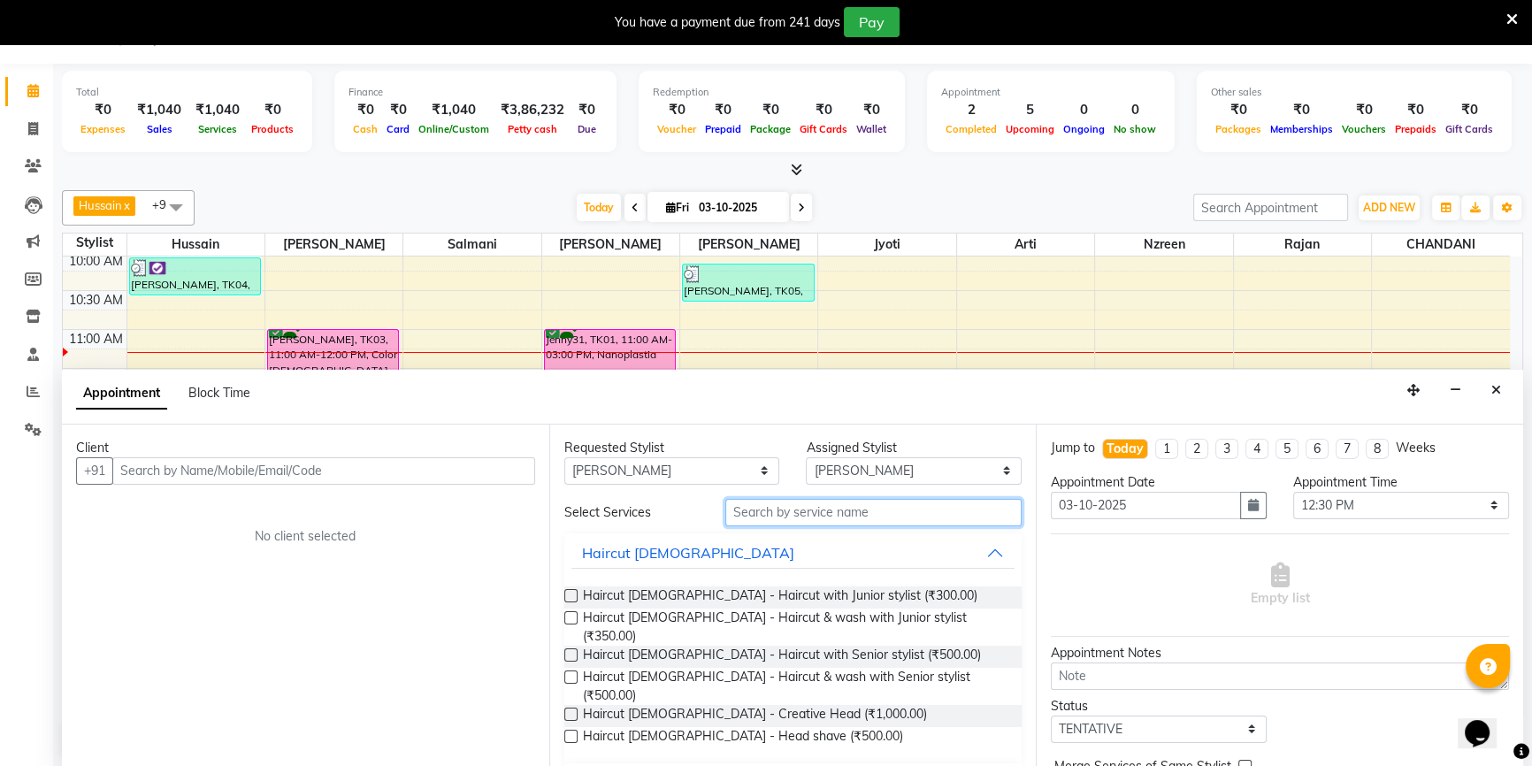
click at [748, 516] on input "text" at bounding box center [873, 512] width 296 height 27
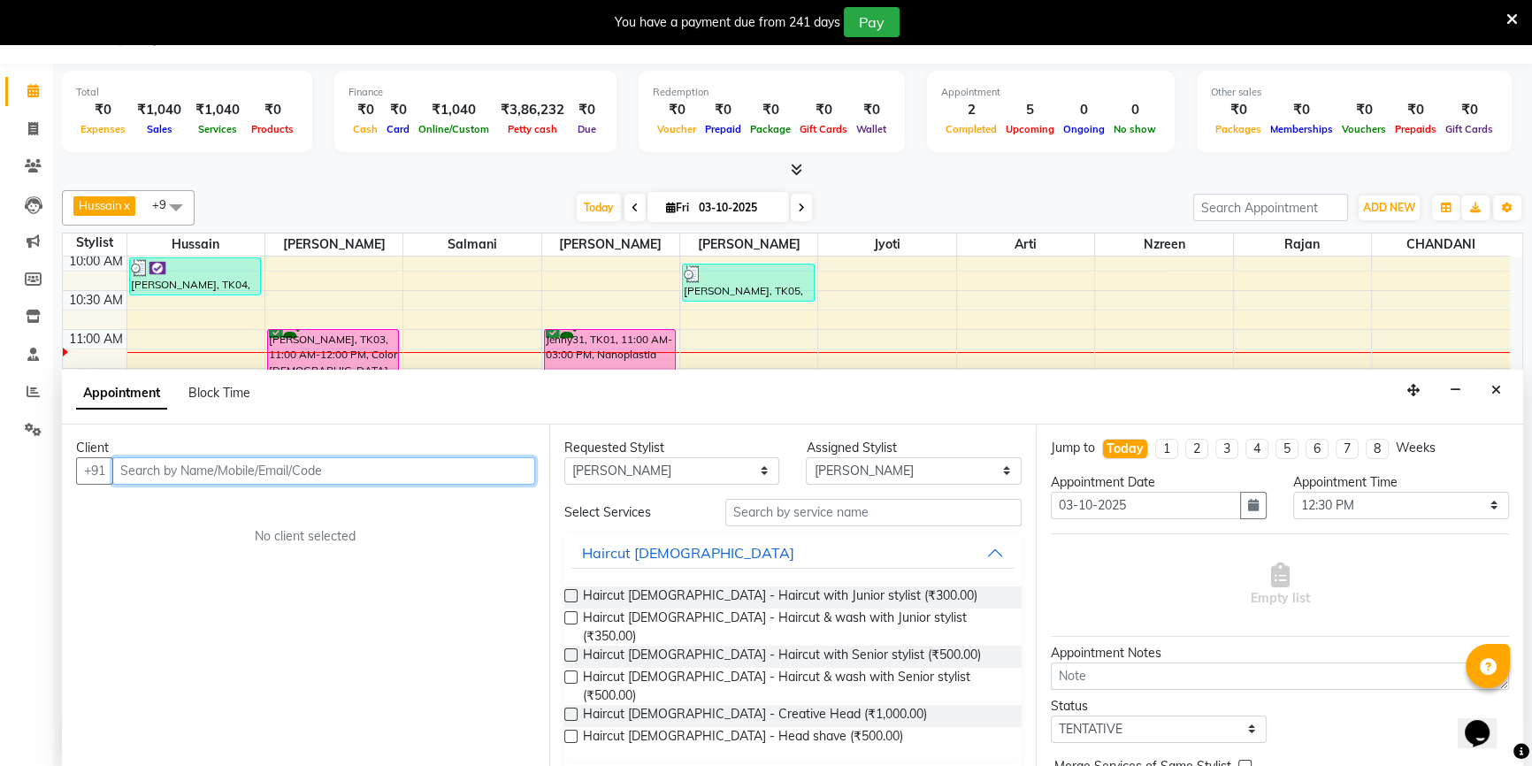
click at [409, 470] on input "text" at bounding box center [323, 470] width 423 height 27
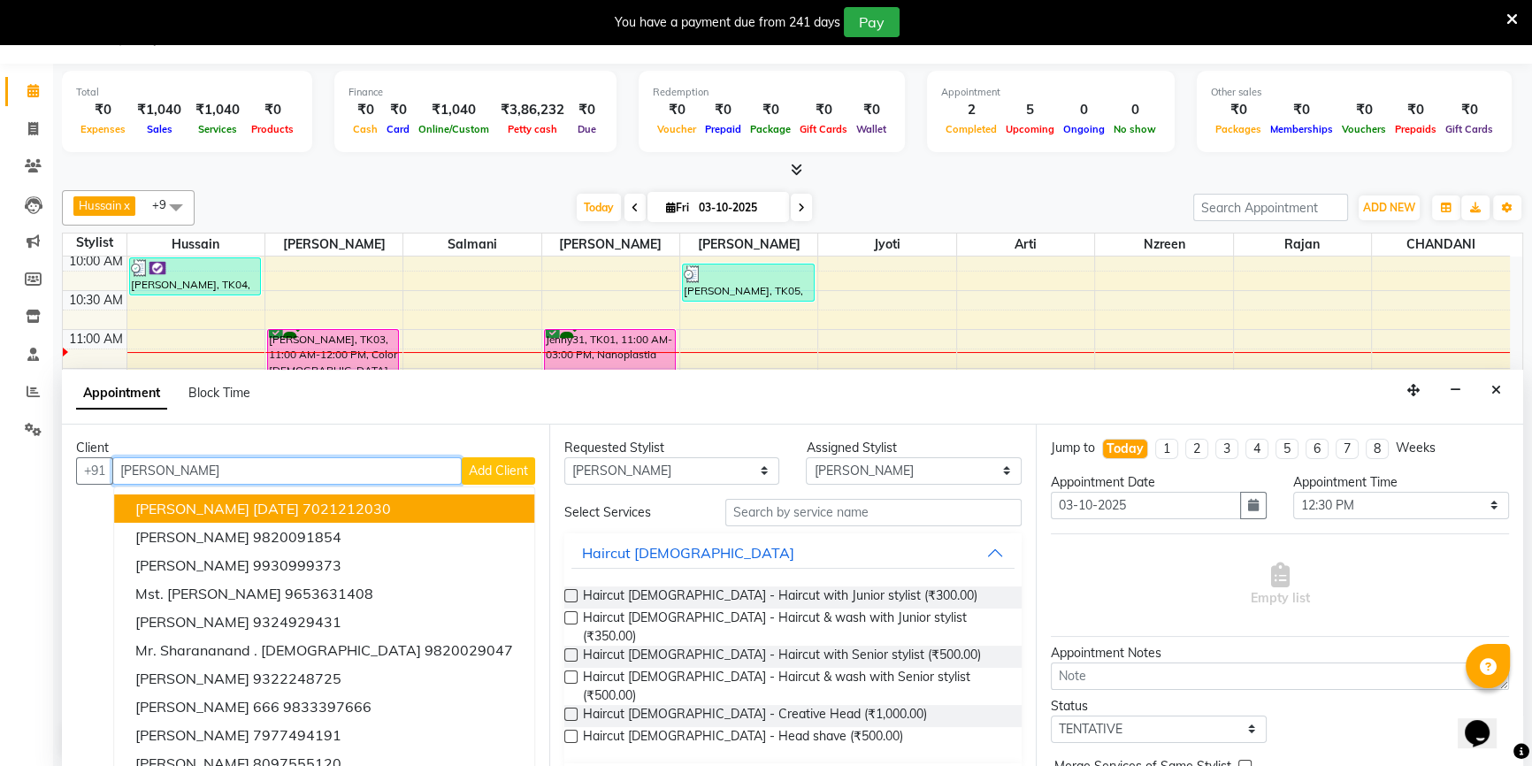
click at [320, 500] on ngb-highlight "7021212030" at bounding box center [346, 509] width 88 height 18
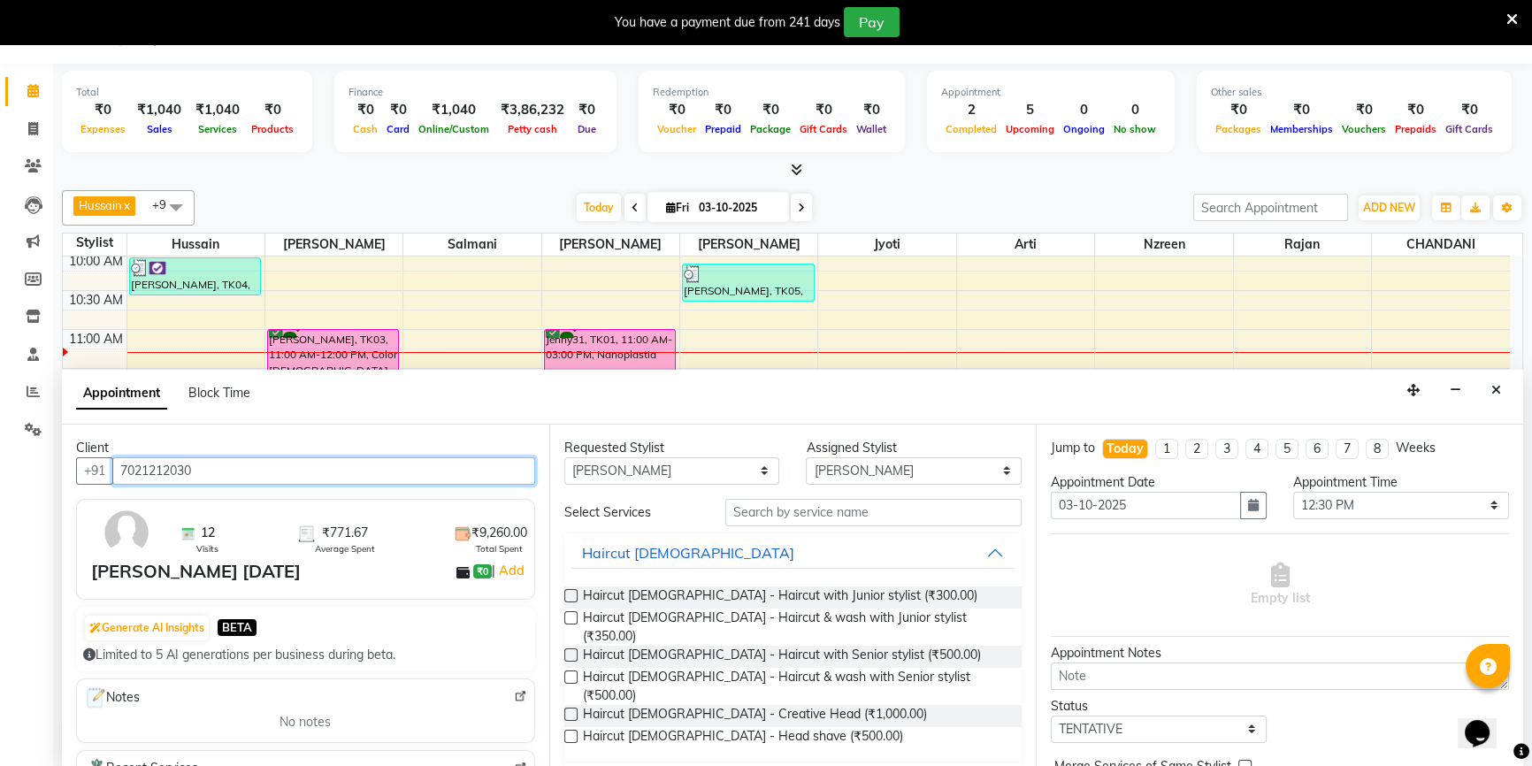
type input "7021212030"
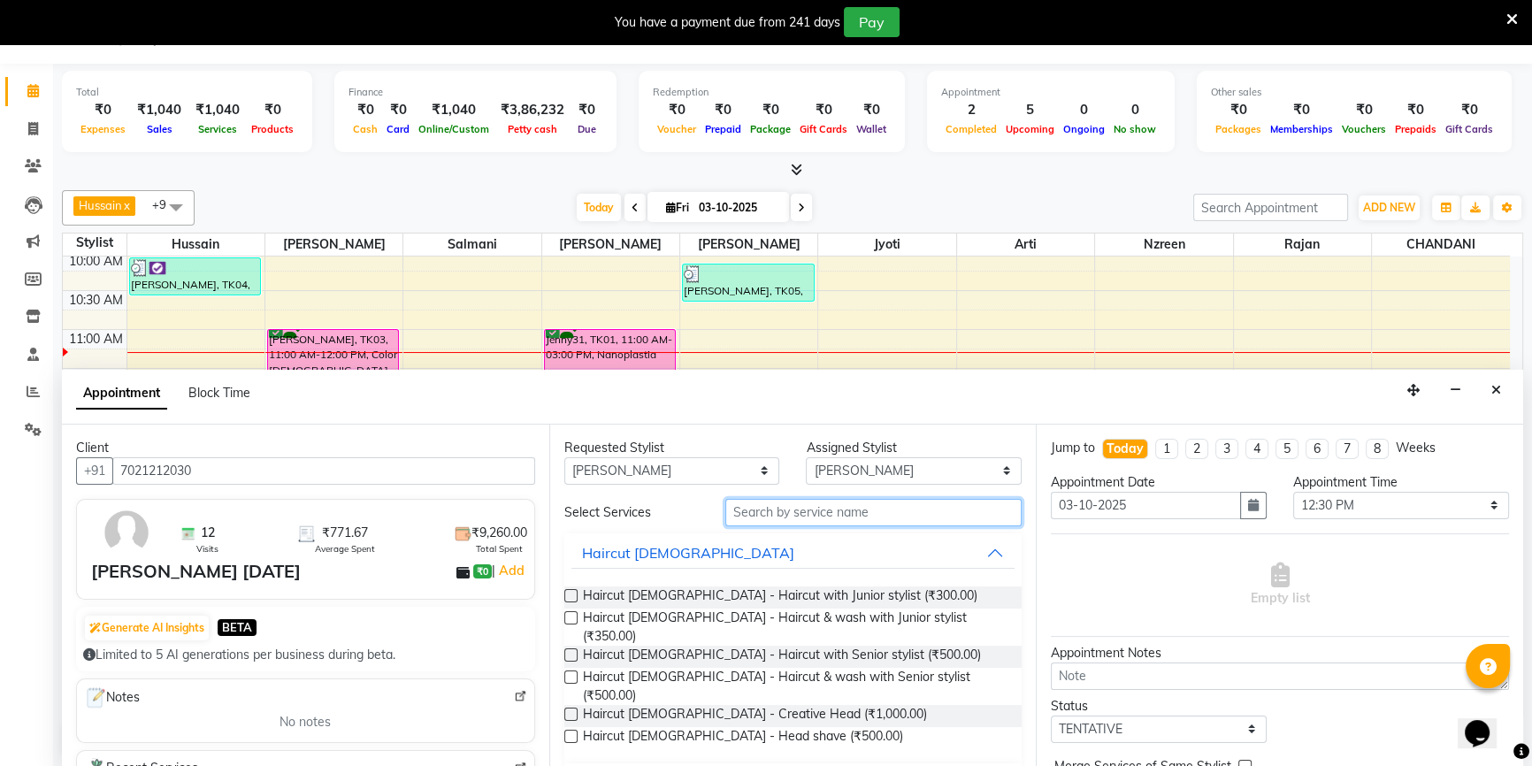
click at [779, 516] on input "text" at bounding box center [873, 512] width 296 height 27
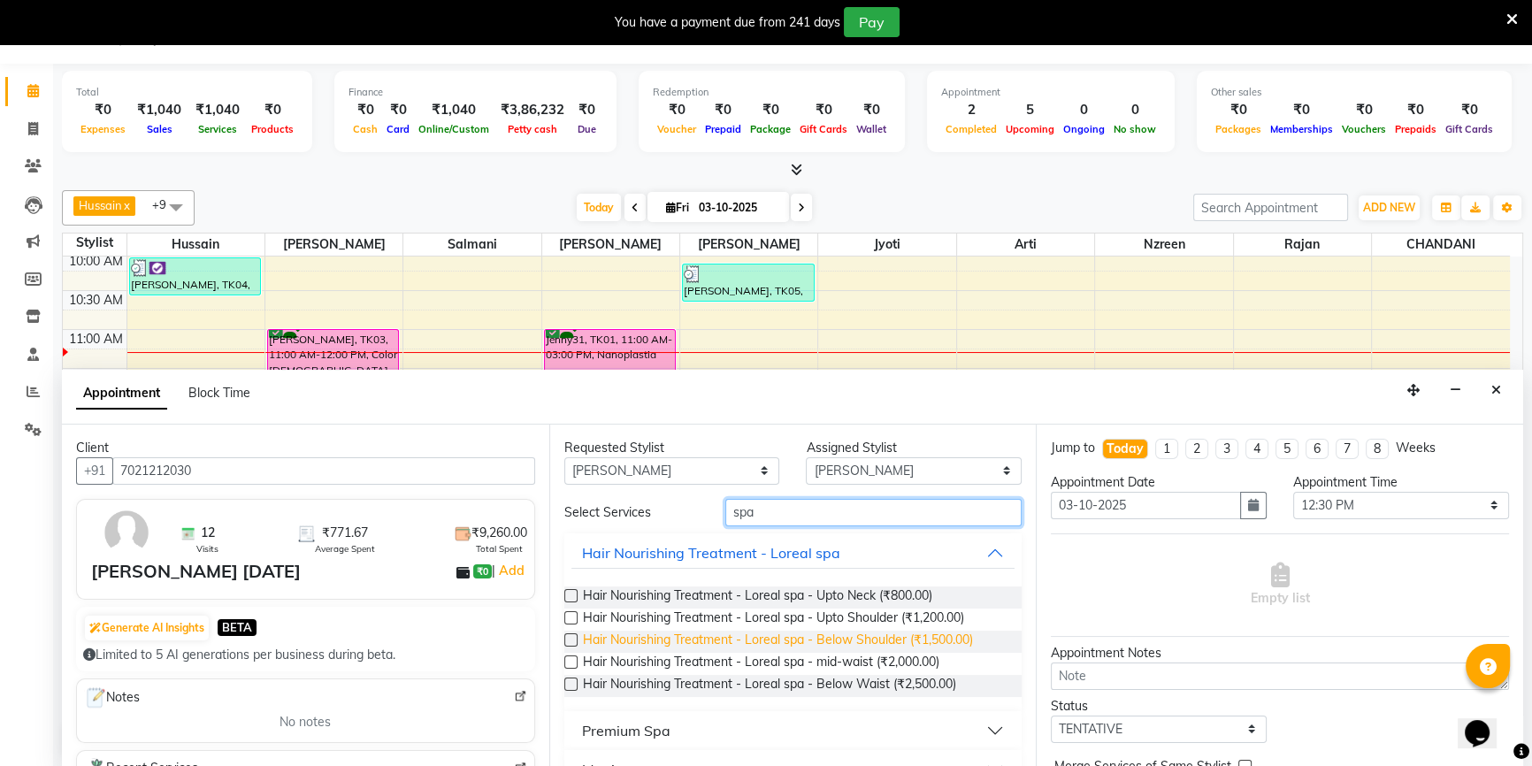
scroll to position [73, 0]
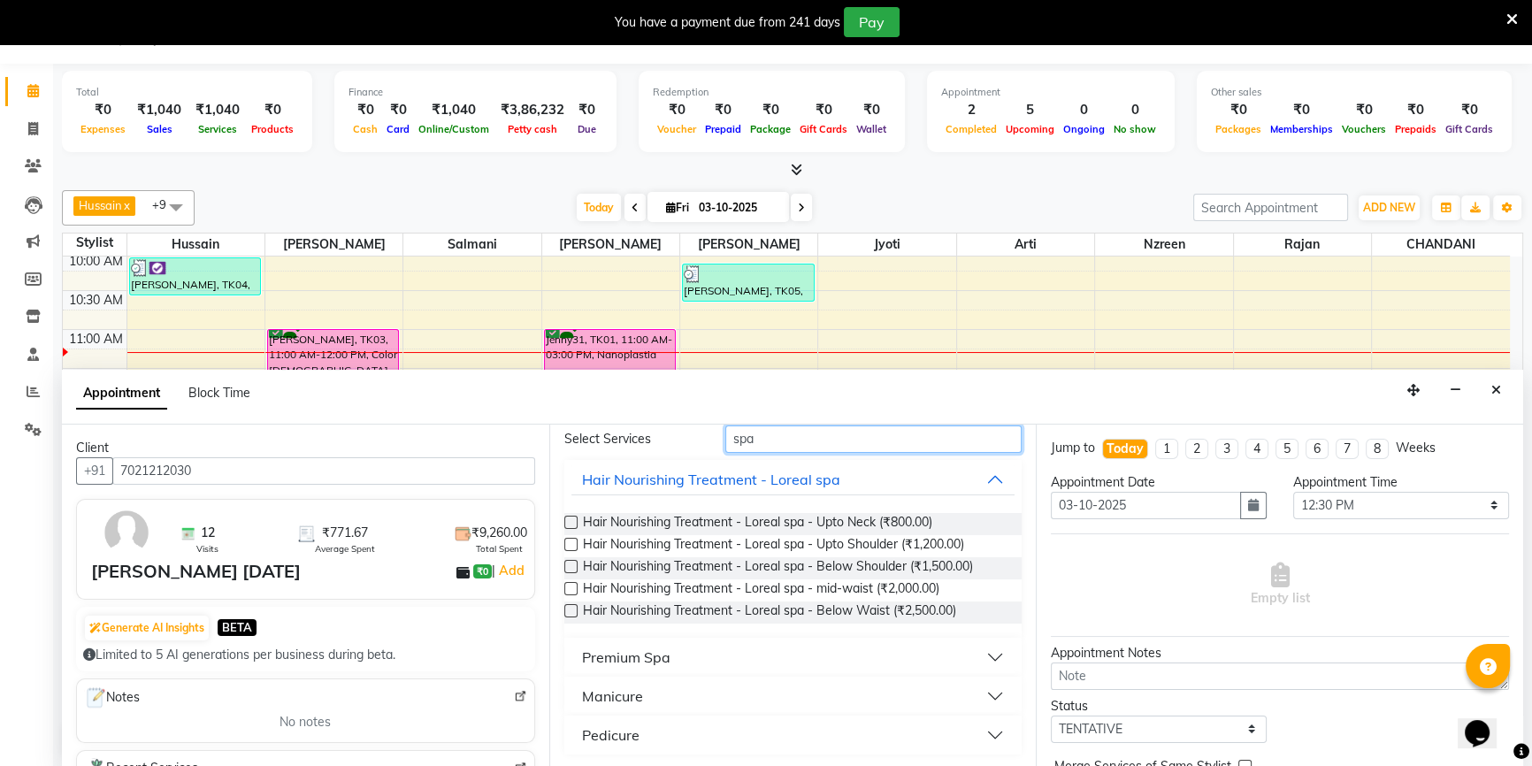
type input "spa"
click at [652, 646] on div "Premium Spa" at bounding box center [626, 656] width 88 height 21
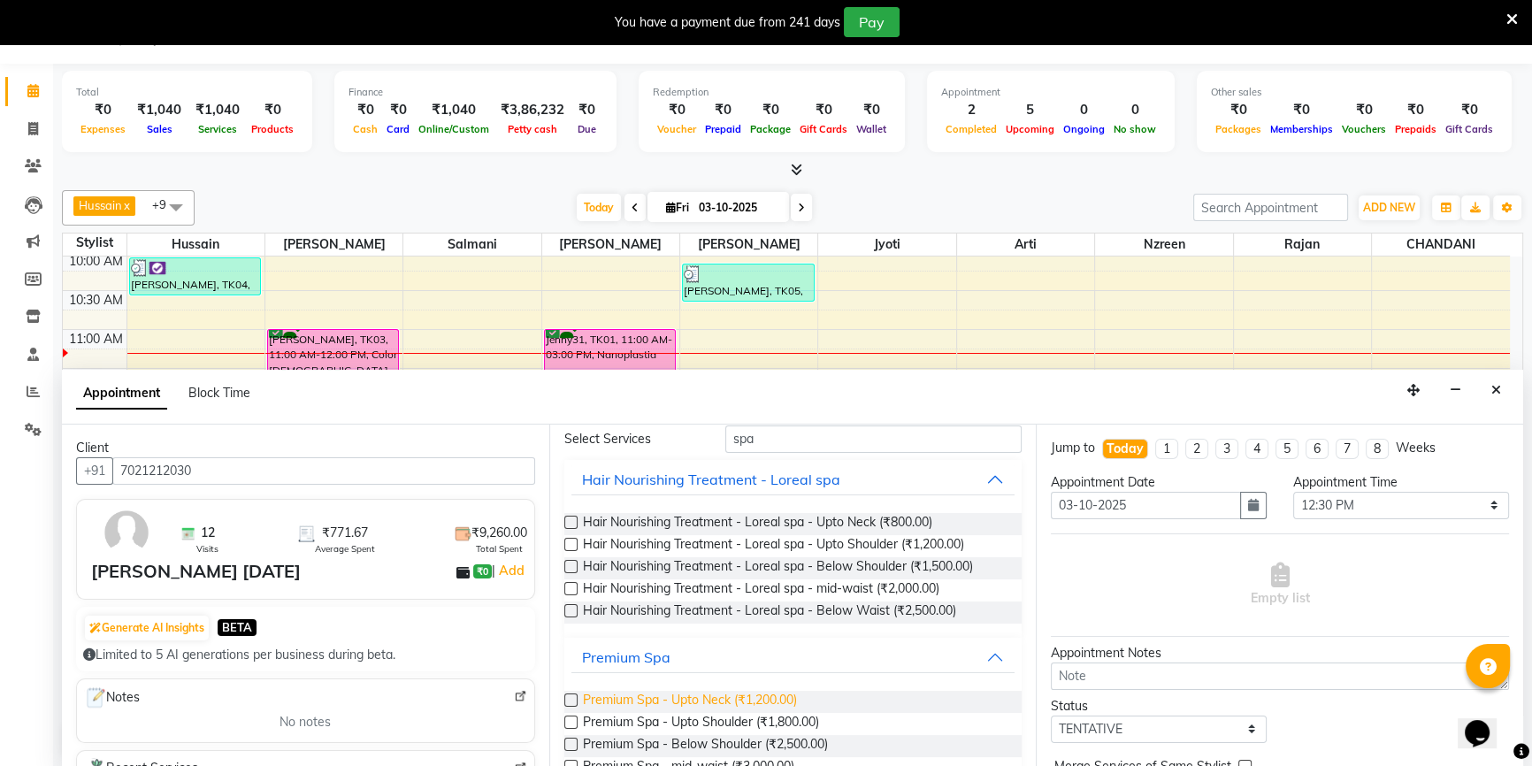
click at [772, 701] on span "Premium Spa - Upto Neck (₹1,200.00)" at bounding box center [690, 702] width 214 height 22
checkbox input "false"
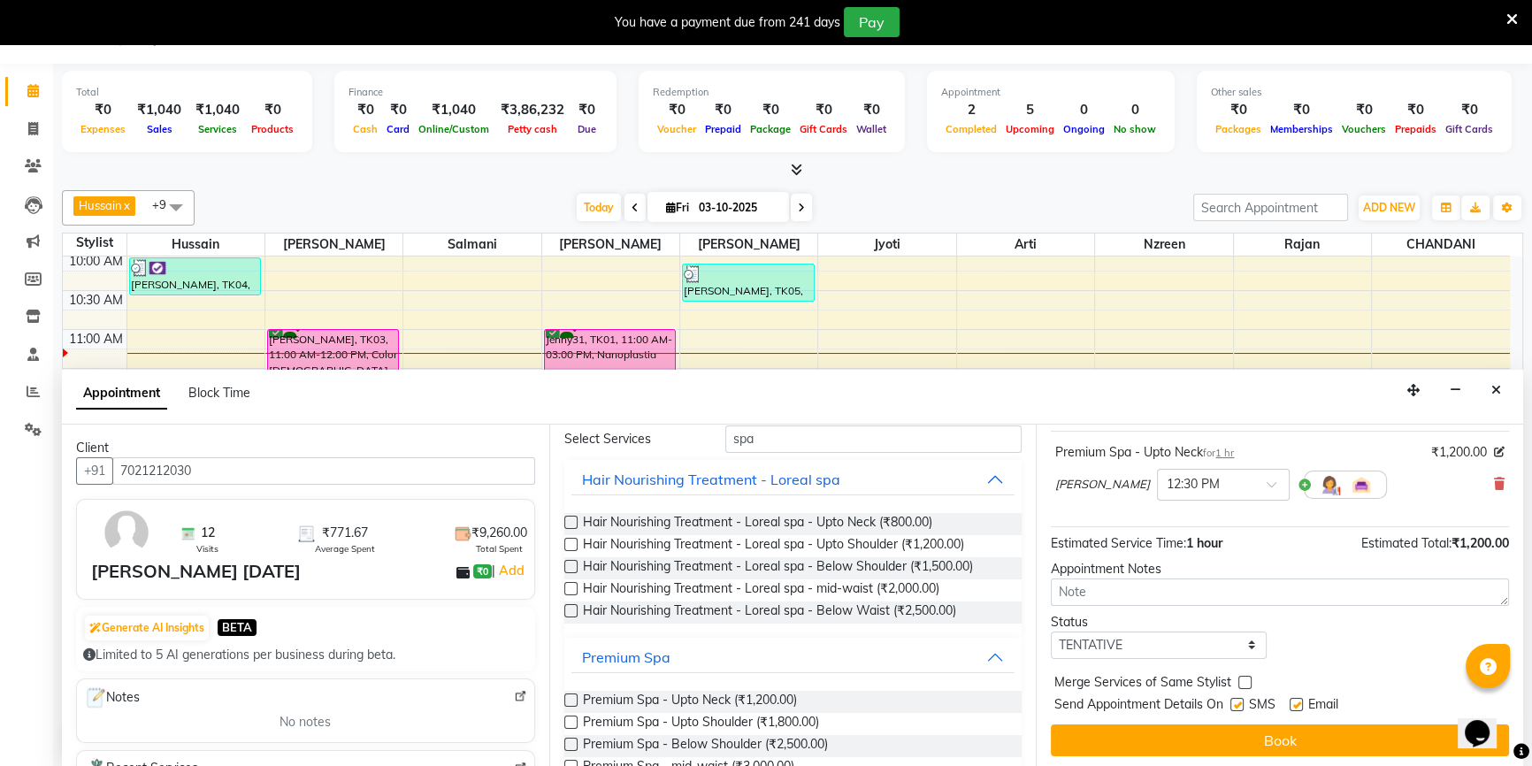
scroll to position [104, 0]
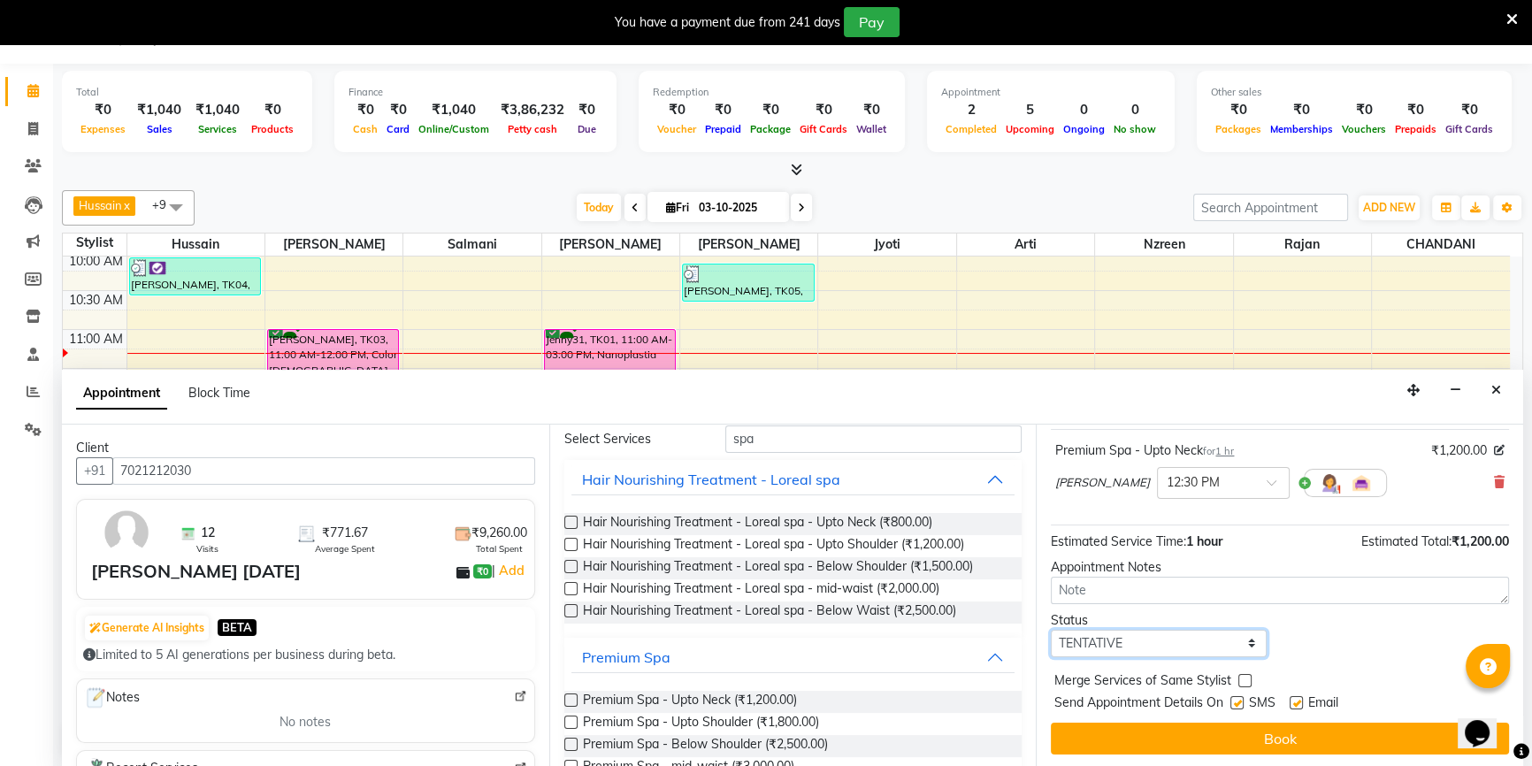
click at [1167, 638] on select "Select TENTATIVE CONFIRM CHECK-IN UPCOMING" at bounding box center [1159, 643] width 216 height 27
select select "confirm booking"
click at [1051, 630] on select "Select TENTATIVE CONFIRM CHECK-IN UPCOMING" at bounding box center [1159, 643] width 216 height 27
drag, startPoint x: 1300, startPoint y: 699, endPoint x: 1262, endPoint y: 703, distance: 38.3
click at [1278, 700] on div "Send Appointment Details On SMS Email" at bounding box center [1281, 704] width 455 height 22
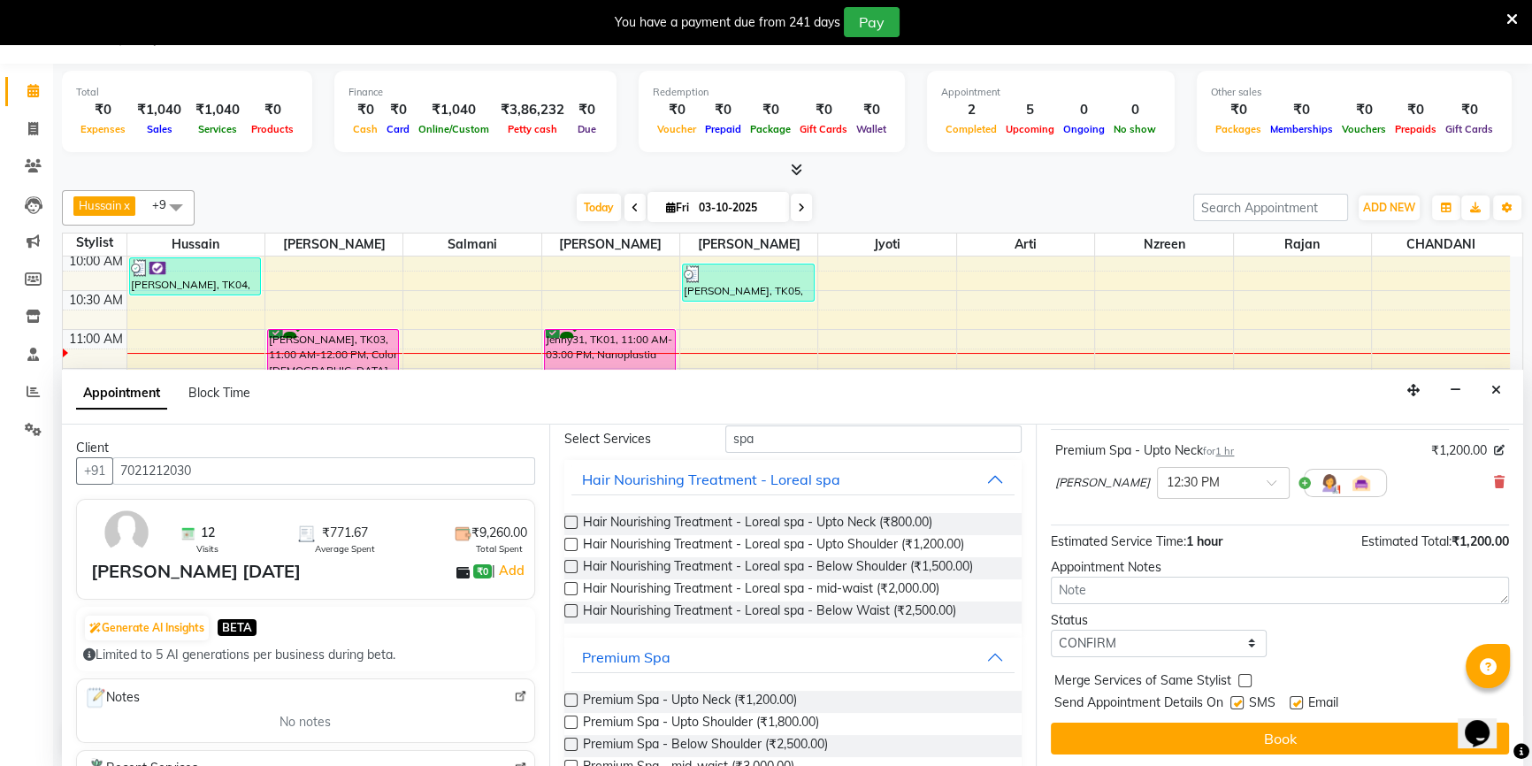
click at [1239, 699] on label at bounding box center [1236, 702] width 13 height 13
click at [1239, 699] on input "checkbox" at bounding box center [1235, 704] width 11 height 11
checkbox input "false"
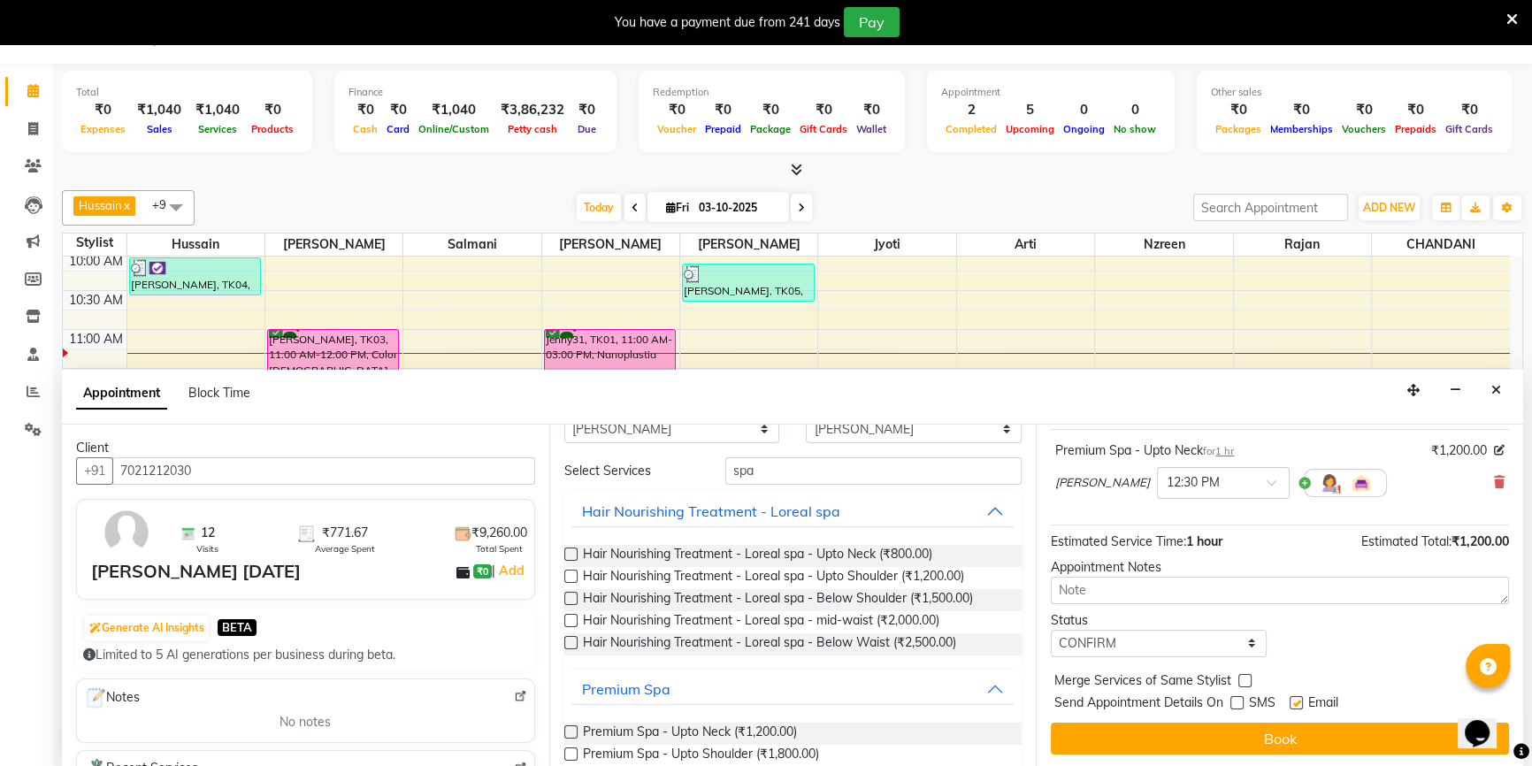
scroll to position [80, 0]
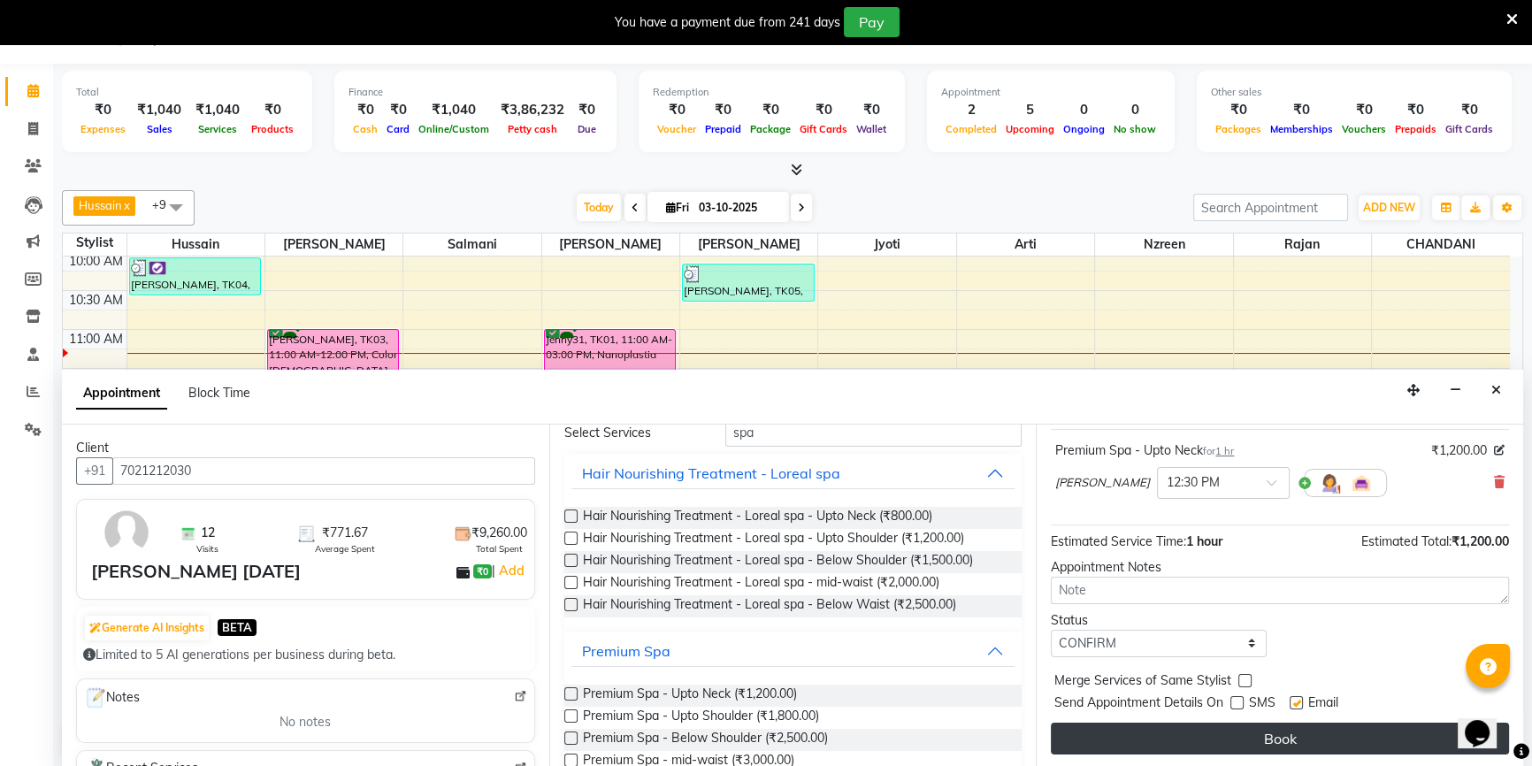
click at [1153, 745] on button "Book" at bounding box center [1280, 738] width 458 height 32
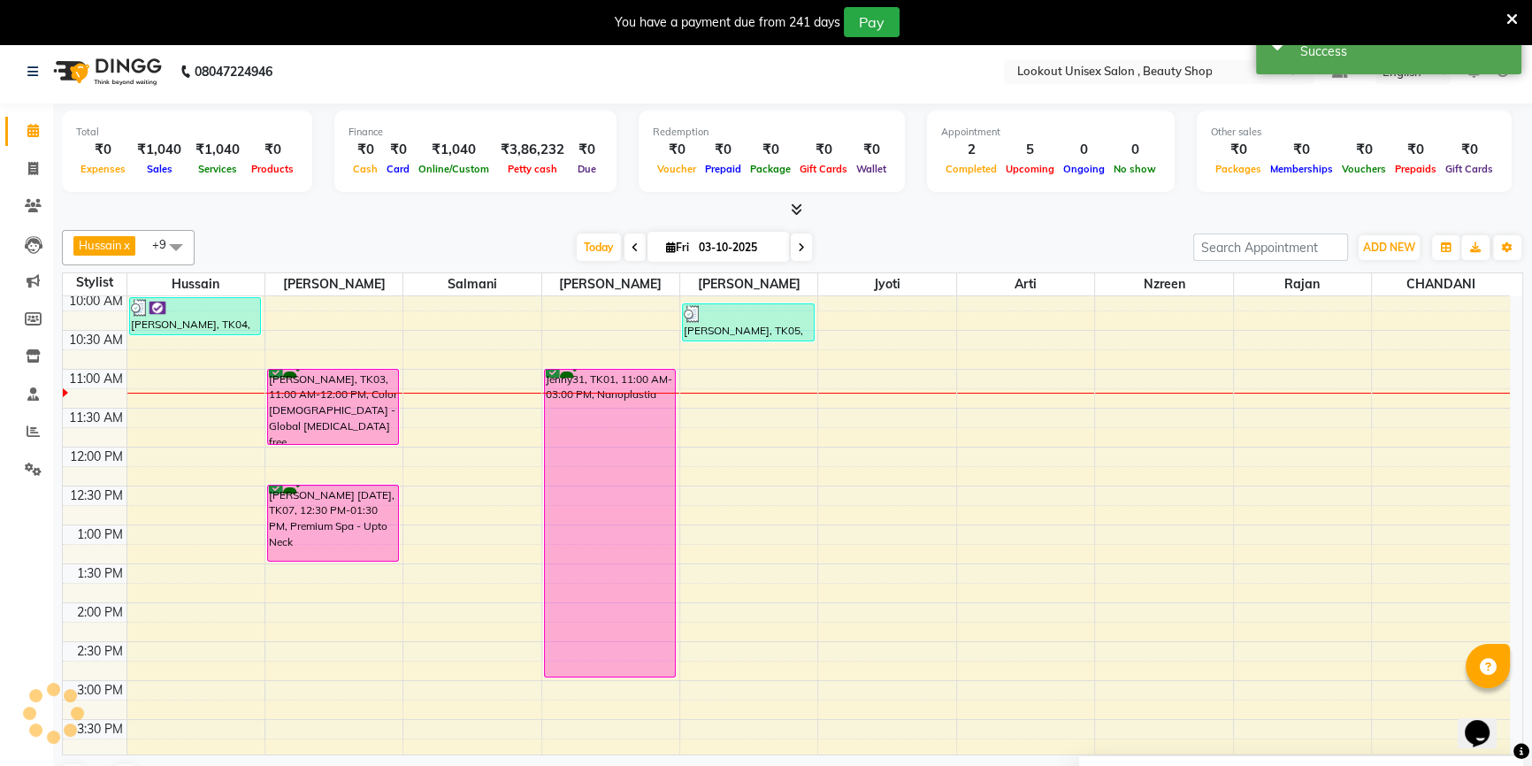
scroll to position [0, 0]
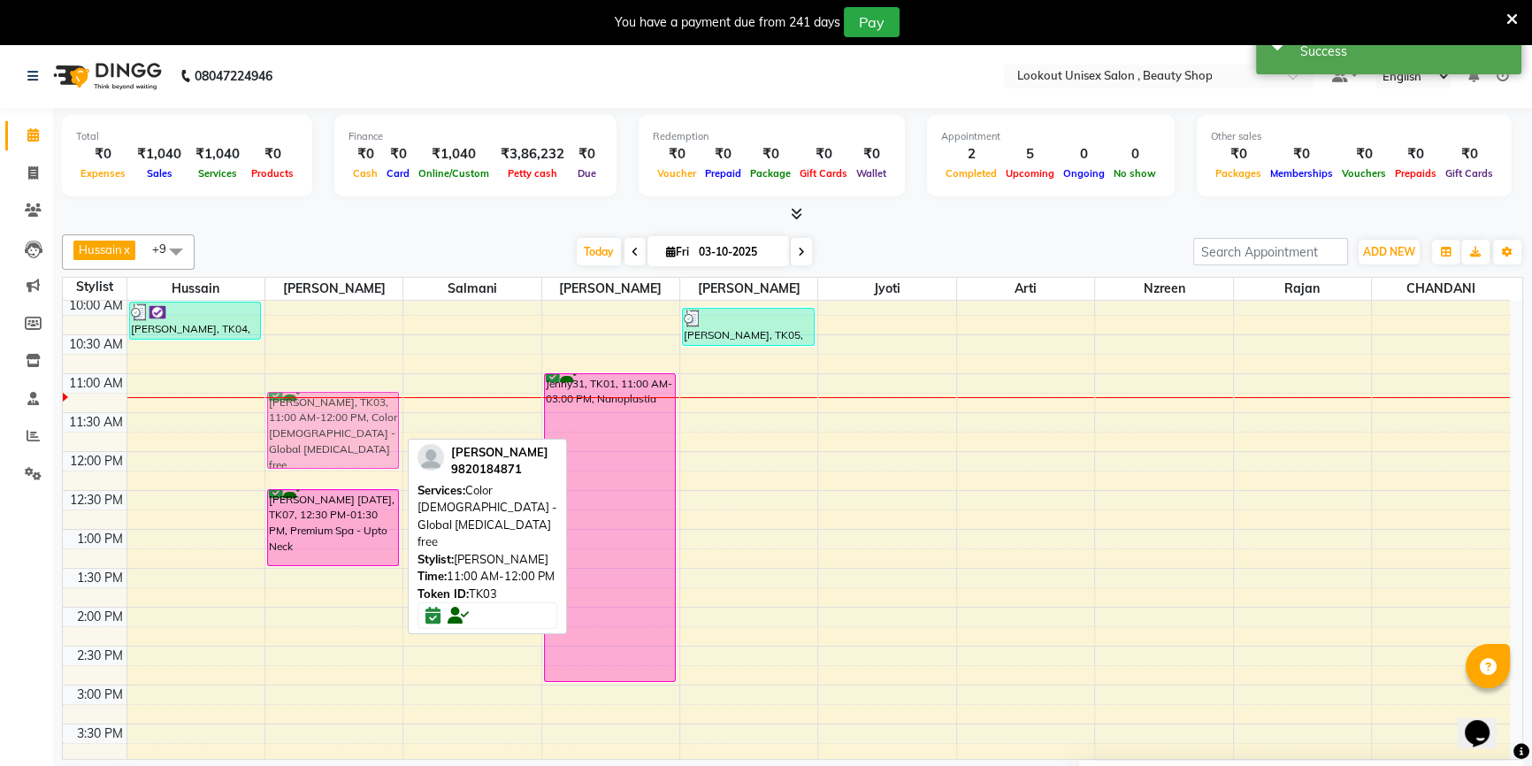
click at [297, 403] on div "kunal parikh, TK03, 11:00 AM-12:00 PM, Color Male - Global Ammonia free ANAND N…" at bounding box center [333, 685] width 137 height 1089
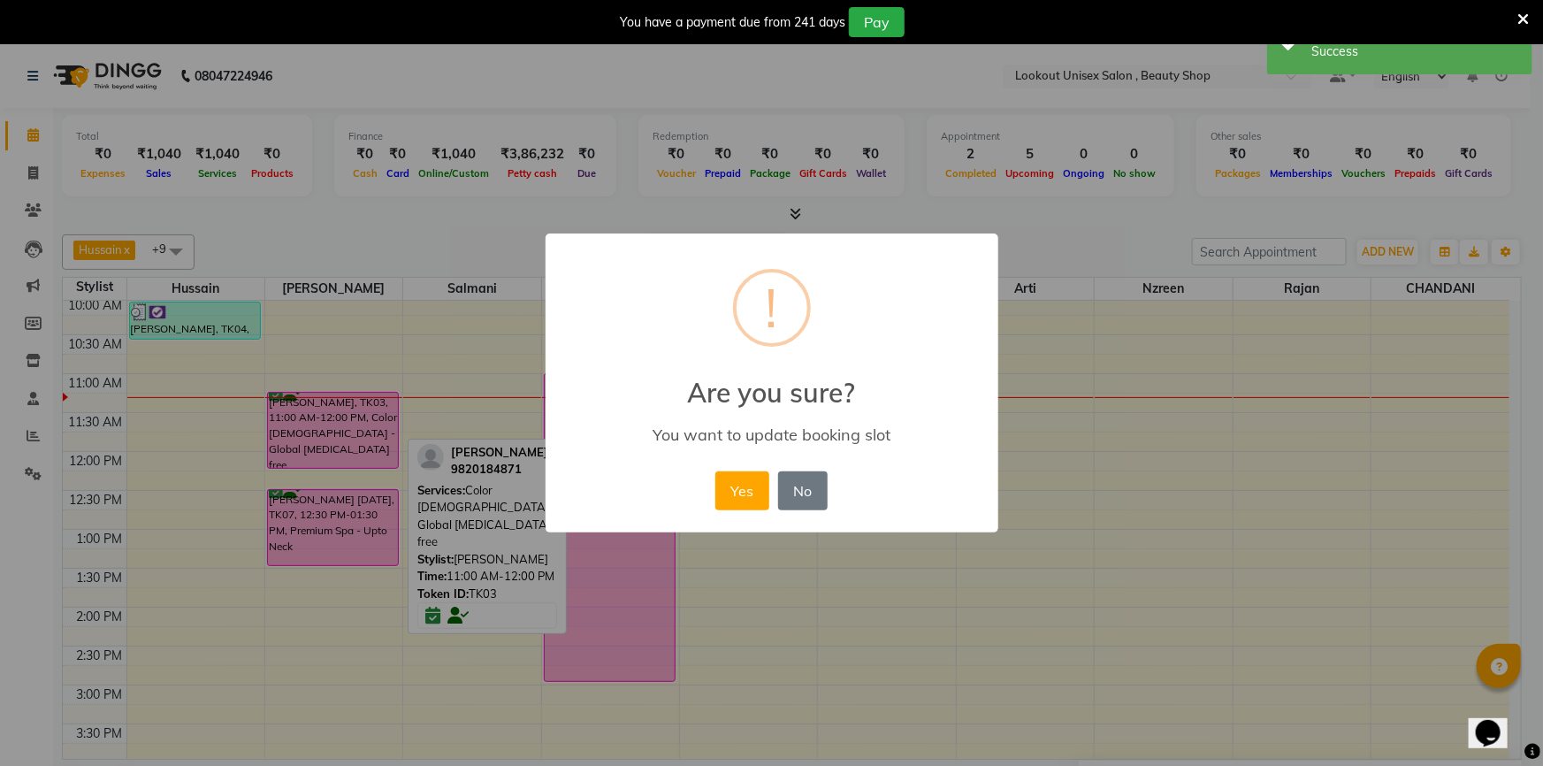
click at [738, 455] on div "× ! Are you sure? You want to update booking slot Yes No No" at bounding box center [772, 382] width 453 height 299
click at [745, 485] on button "Yes" at bounding box center [742, 490] width 54 height 39
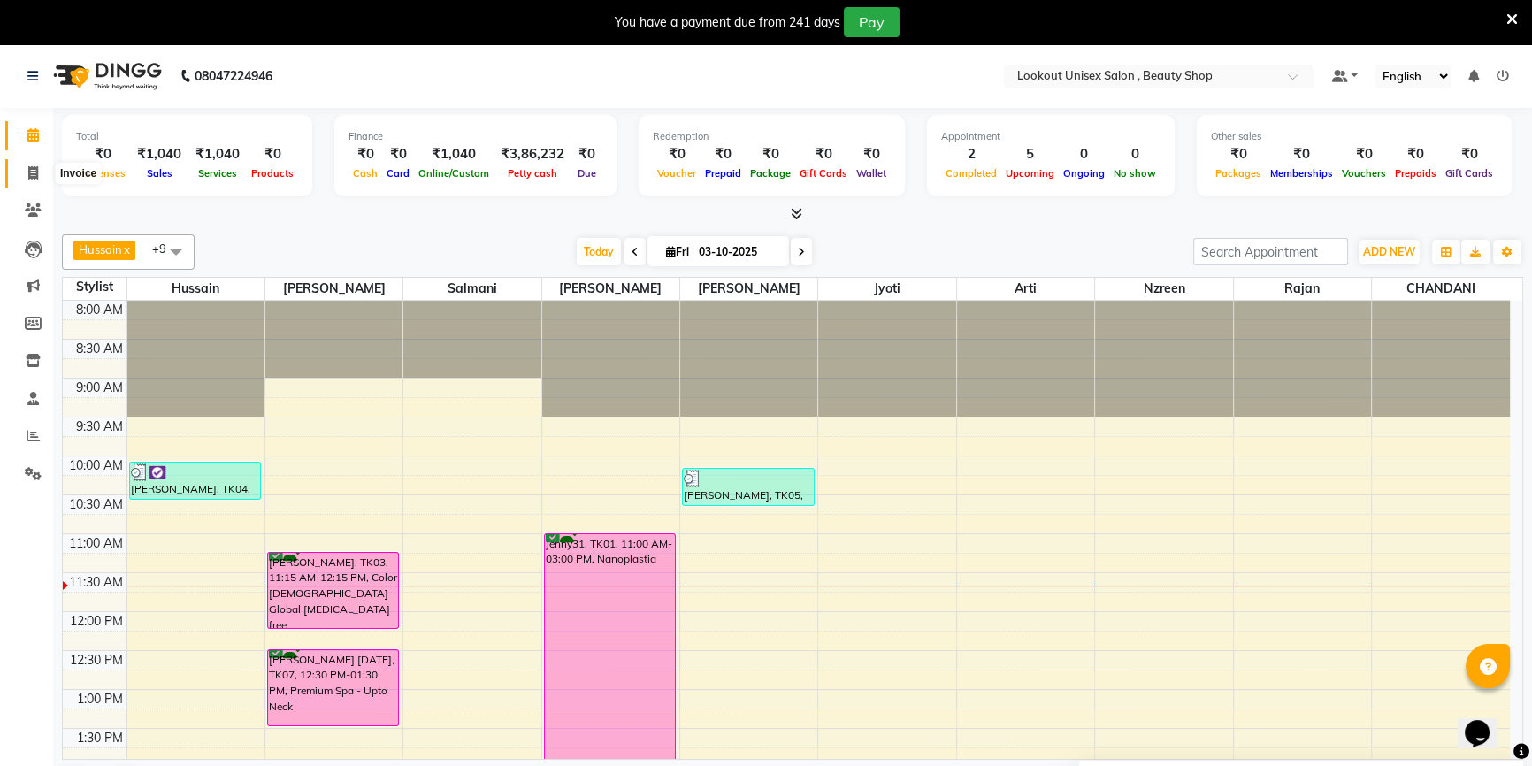
click at [28, 170] on icon at bounding box center [33, 172] width 10 height 13
select select "7658"
select select "service"
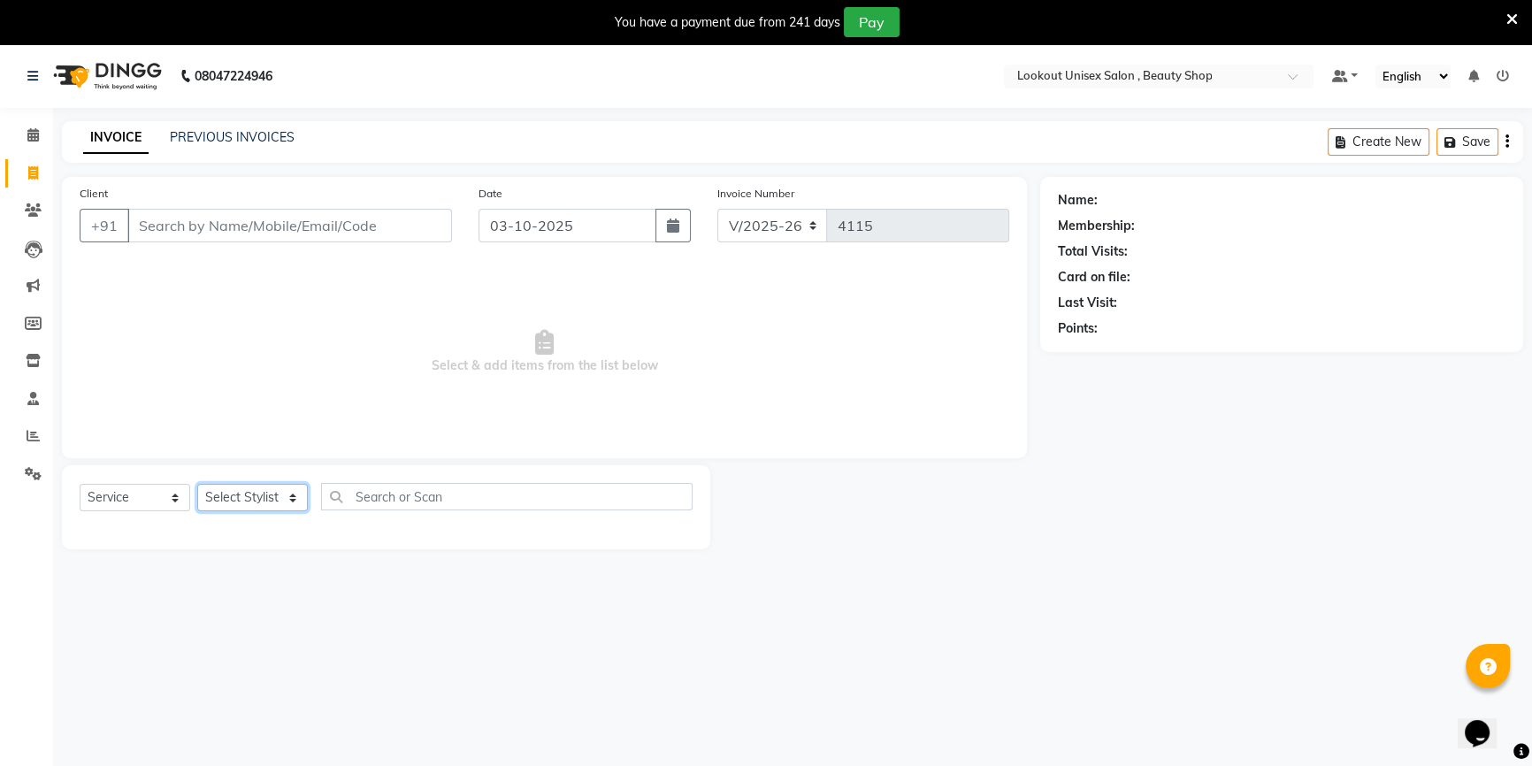
click at [289, 500] on select "Select Stylist" at bounding box center [252, 497] width 111 height 27
select select "67793"
click at [197, 484] on select "Select Stylist Abid Arti CHANDANI Dhaval Sir Disha Hussain Indrajeet Jyoti Mahe…" at bounding box center [252, 497] width 111 height 27
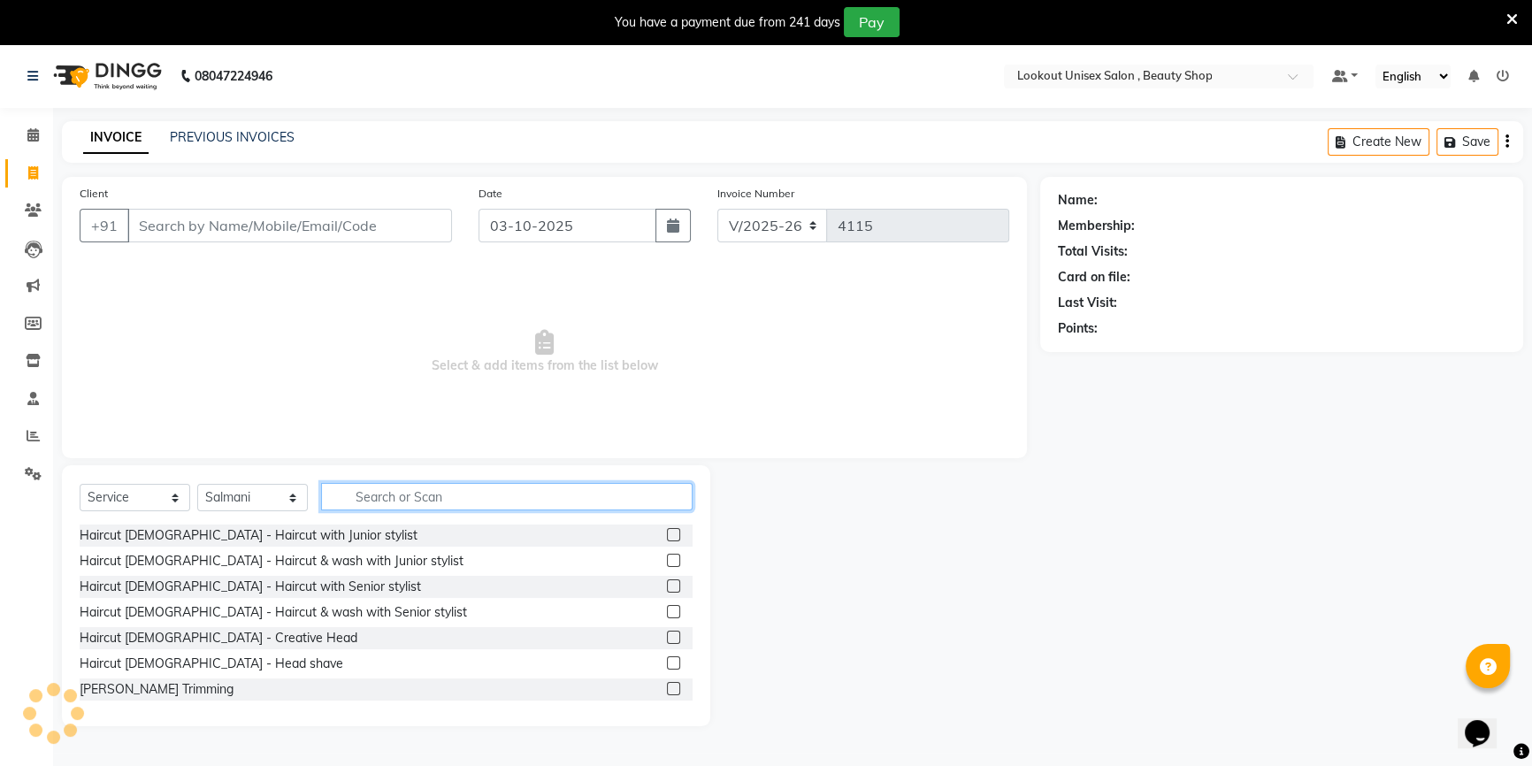
click at [395, 499] on input "text" at bounding box center [506, 496] width 371 height 27
type input "cut"
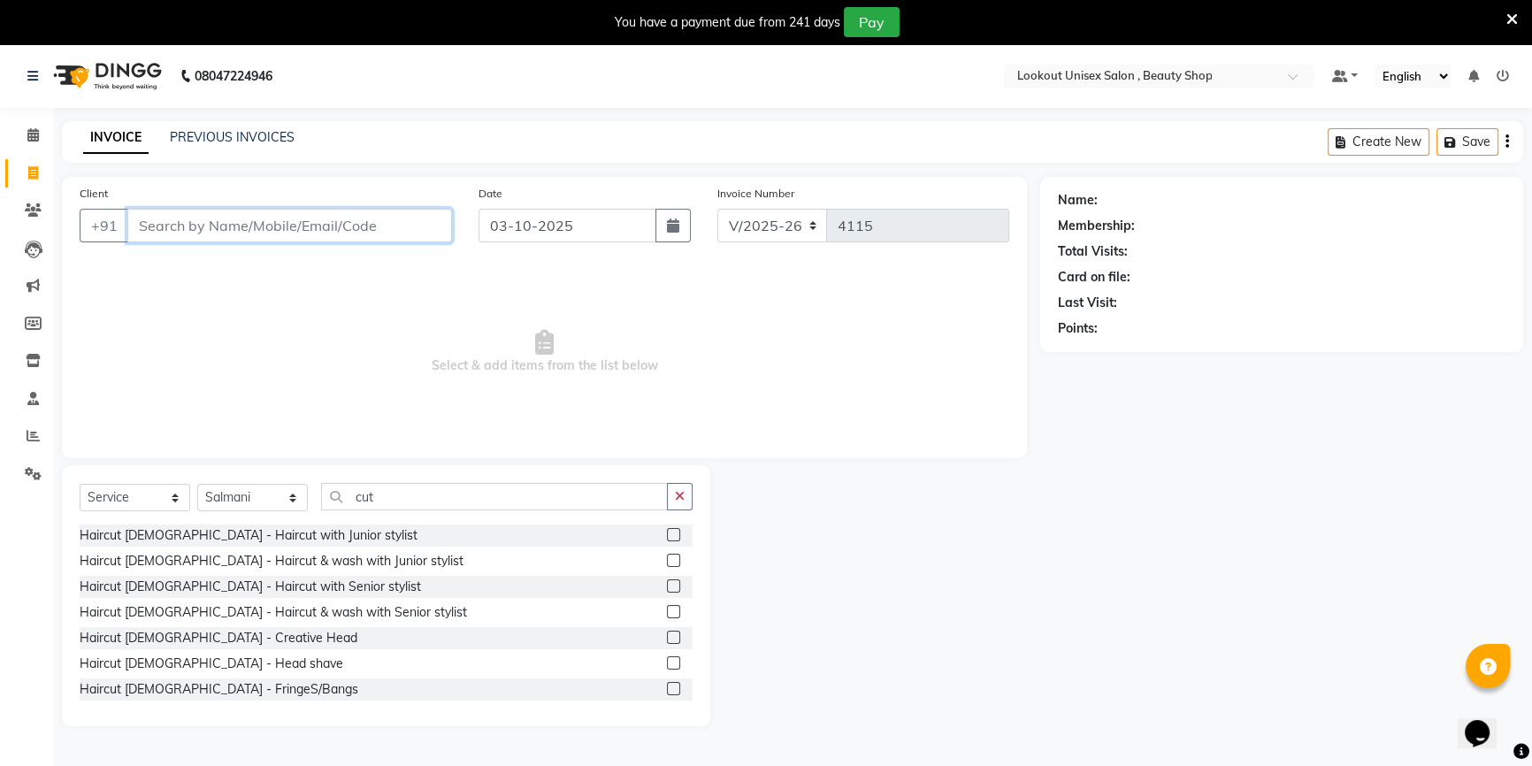
drag, startPoint x: 0, startPoint y: 668, endPoint x: 214, endPoint y: 265, distance: 455.7
click at [157, 232] on input "Client" at bounding box center [289, 226] width 325 height 34
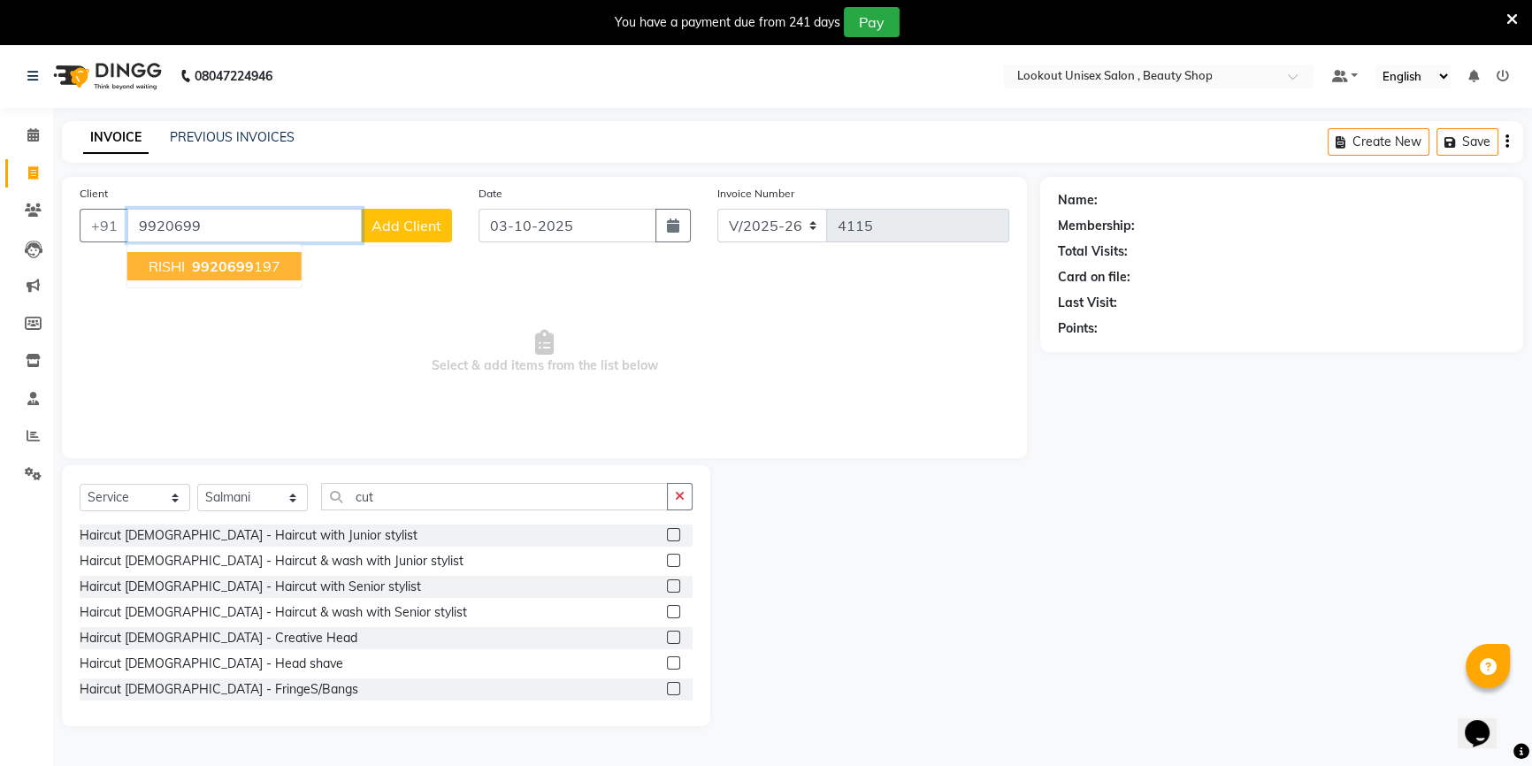
click at [227, 266] on span "9920699" at bounding box center [223, 266] width 62 height 18
type input "9920699197"
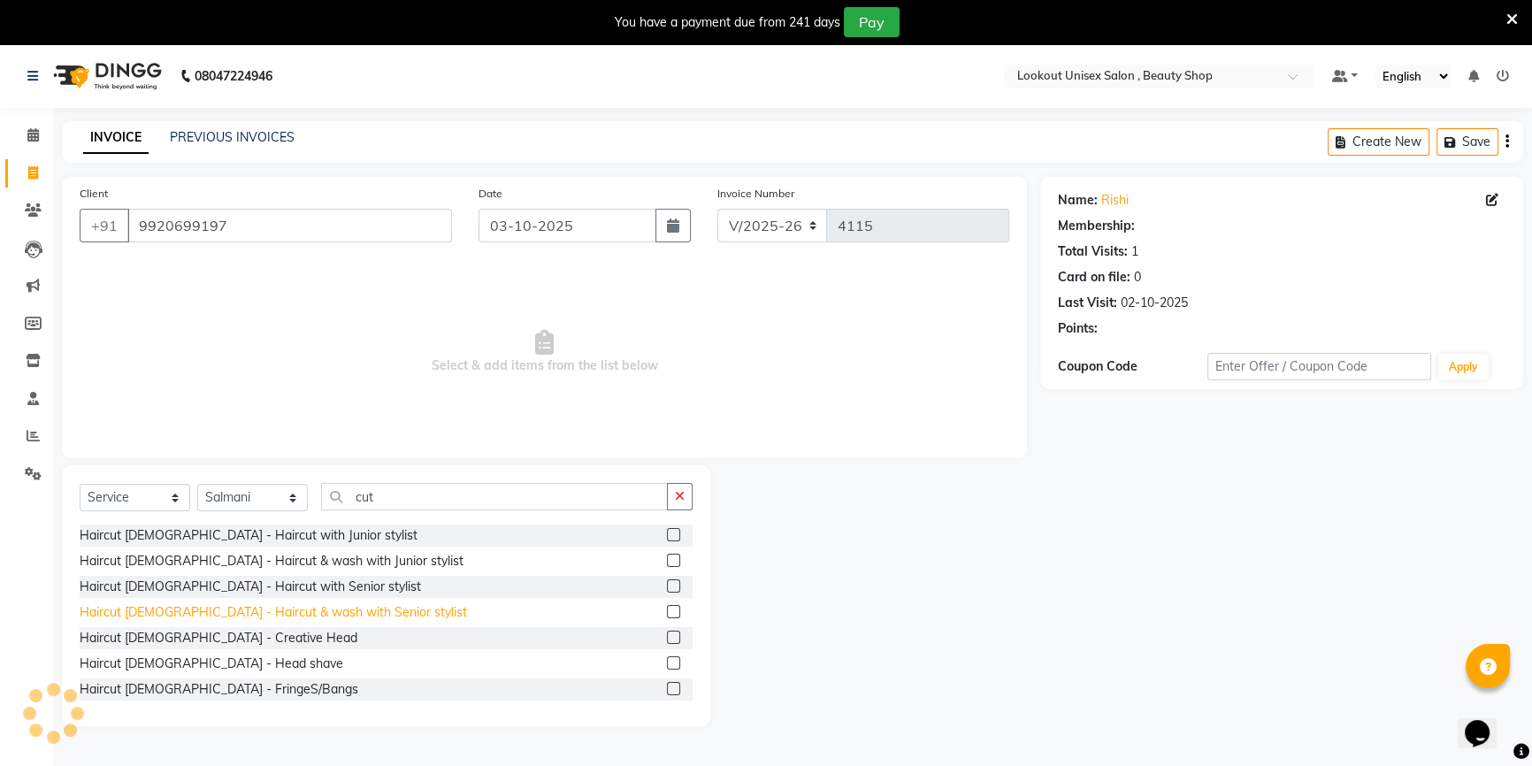
select select "1: Object"
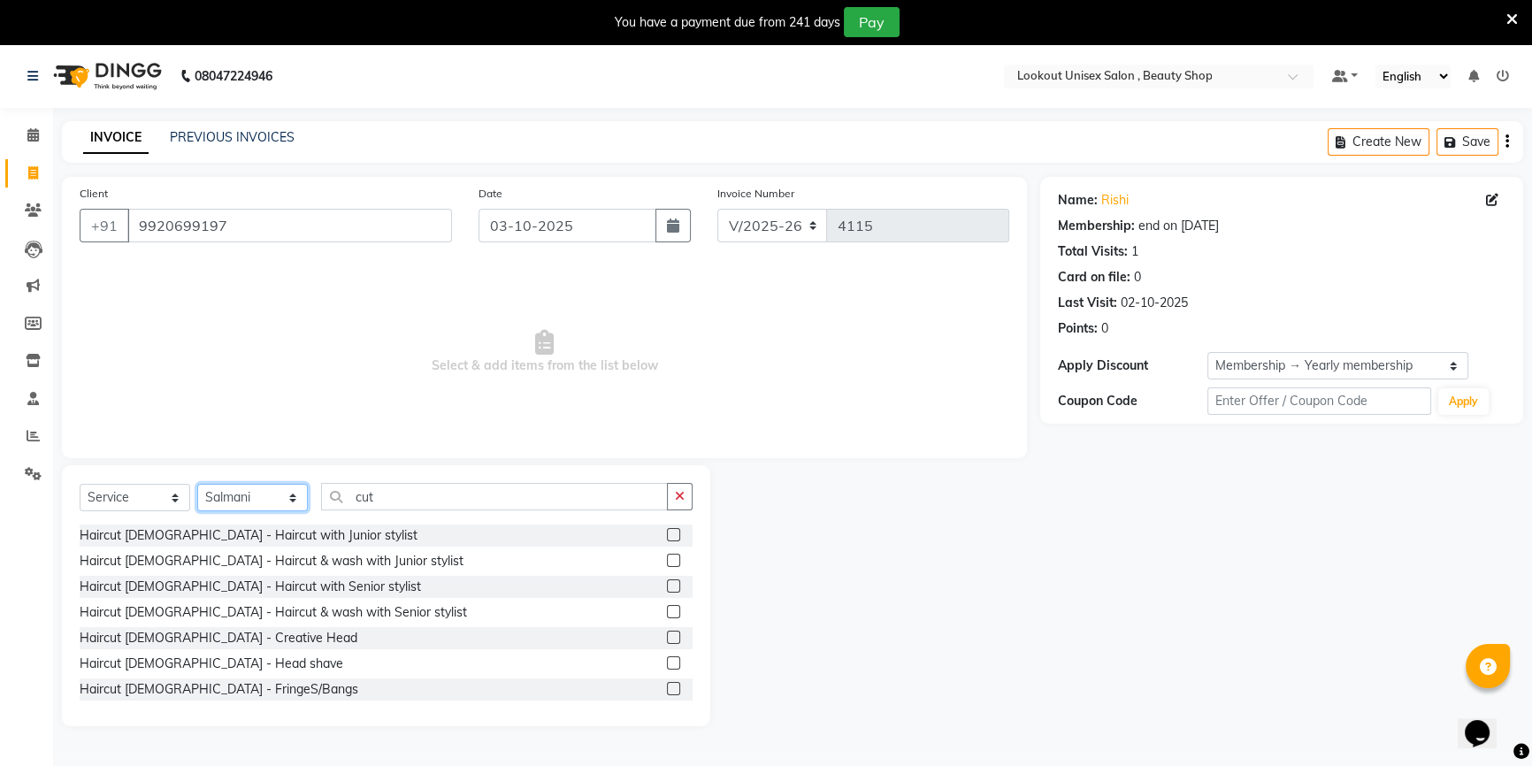
click at [291, 505] on select "Select Stylist Abid Arti CHANDANI Dhaval Sir Disha Hussain Indrajeet Jyoti Mahe…" at bounding box center [252, 497] width 111 height 27
select select "68259"
click at [197, 484] on select "Select Stylist Abid Arti CHANDANI Dhaval Sir Disha Hussain Indrajeet Jyoti Mahe…" at bounding box center [252, 497] width 111 height 27
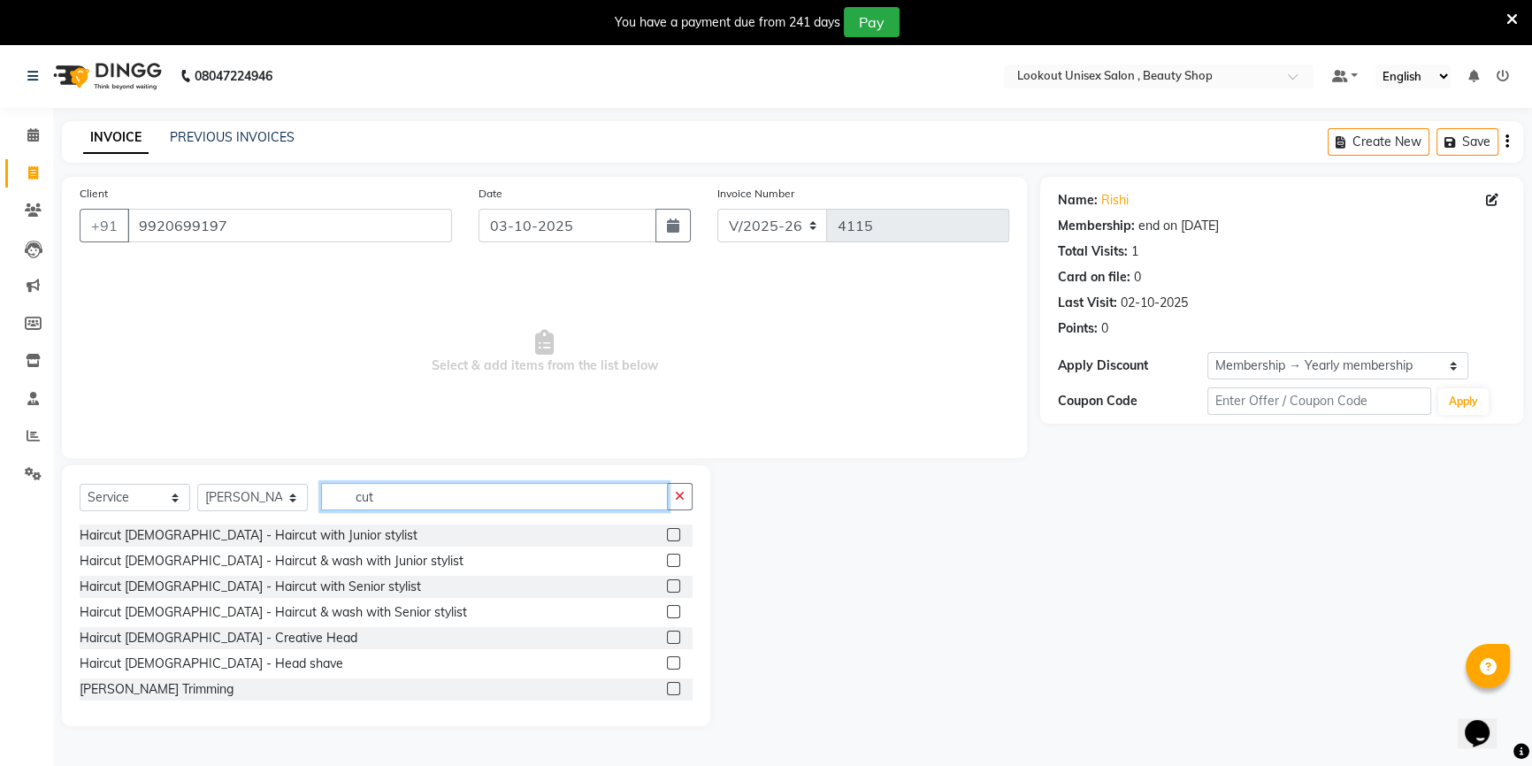
click at [404, 496] on input "cut" at bounding box center [494, 496] width 347 height 27
type input "c"
click at [667, 537] on label at bounding box center [673, 534] width 13 height 13
click at [667, 537] on input "checkbox" at bounding box center [672, 535] width 11 height 11
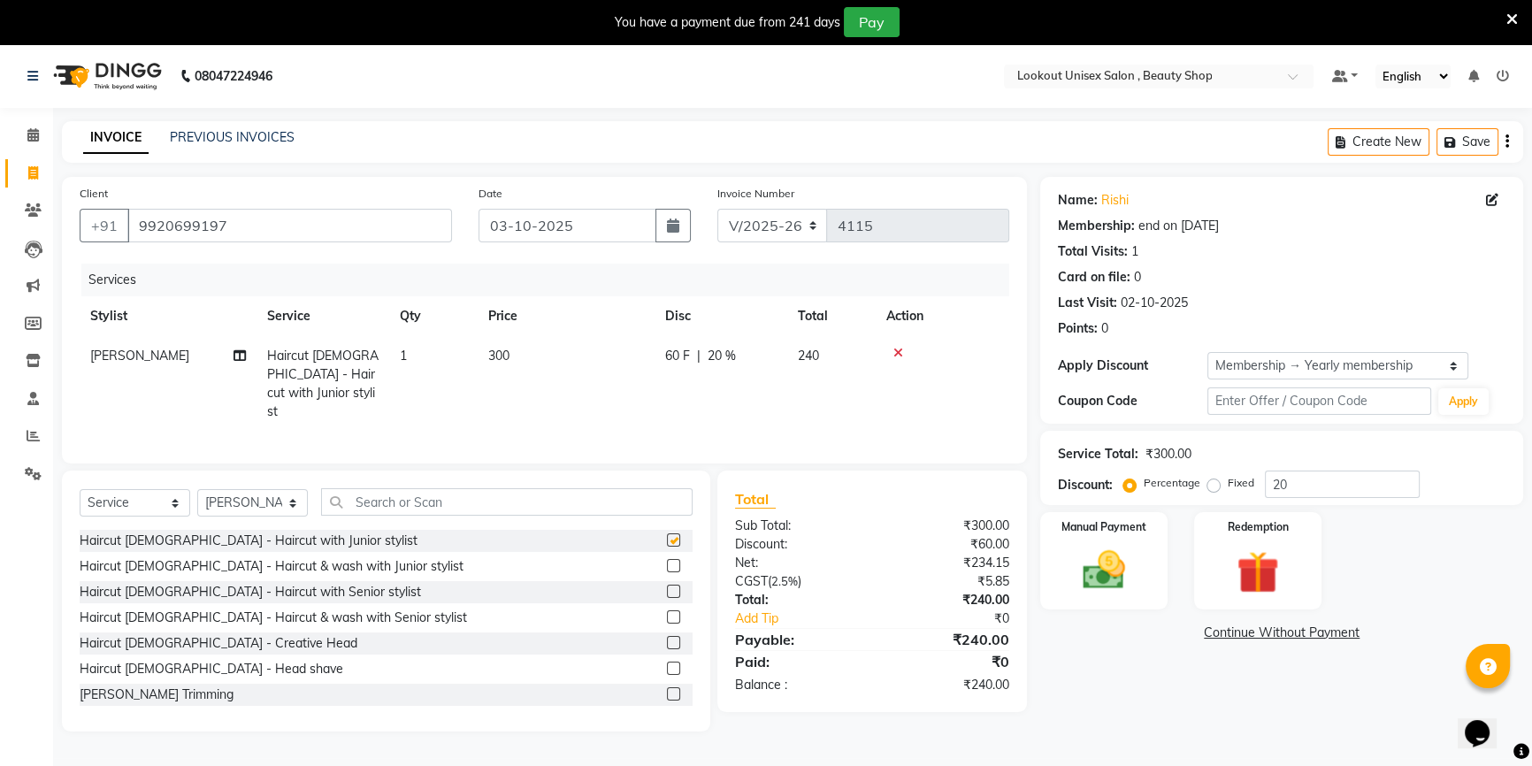
checkbox input "false"
click at [1108, 591] on img at bounding box center [1104, 570] width 72 height 50
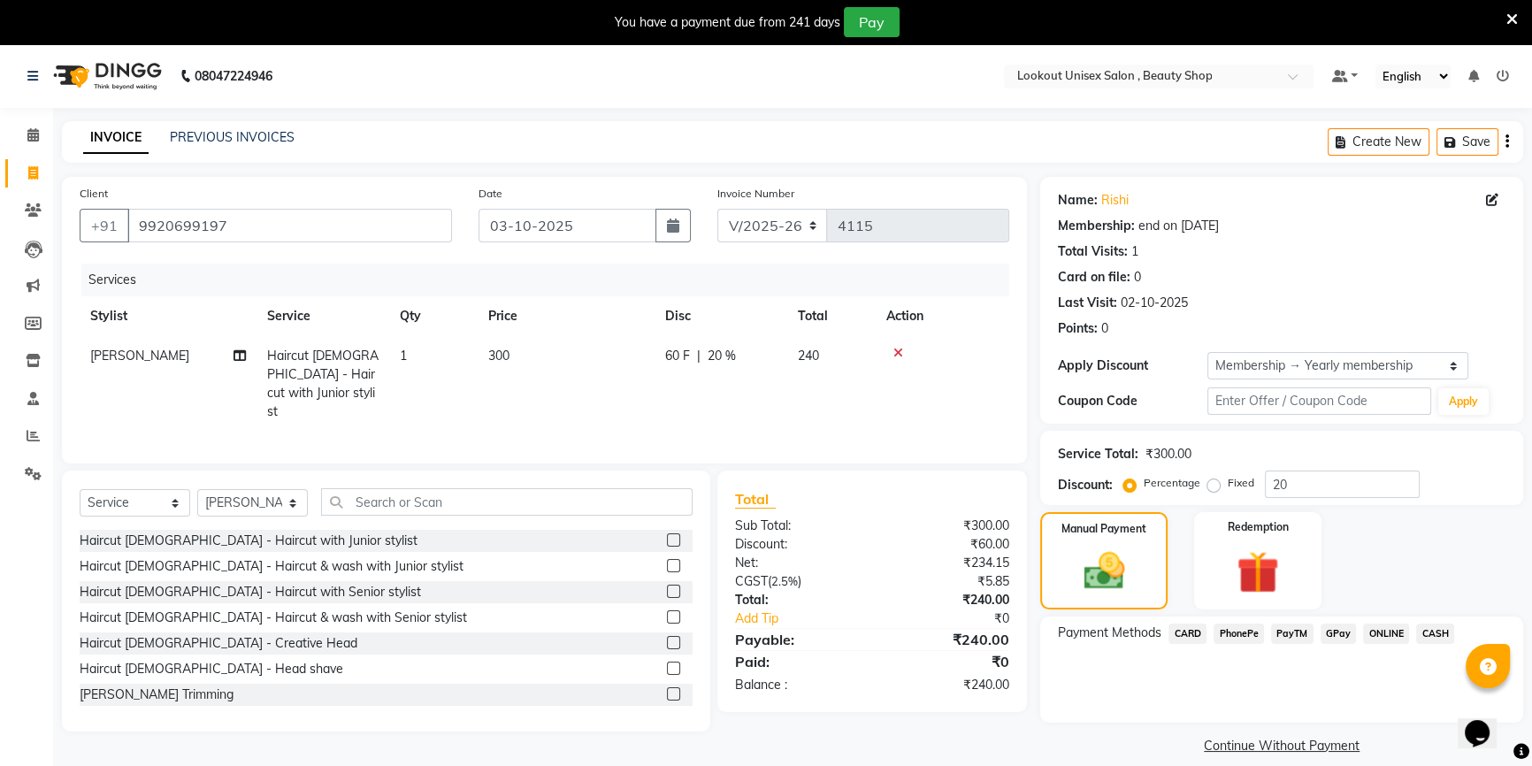
click at [1282, 638] on span "PayTM" at bounding box center [1292, 633] width 42 height 20
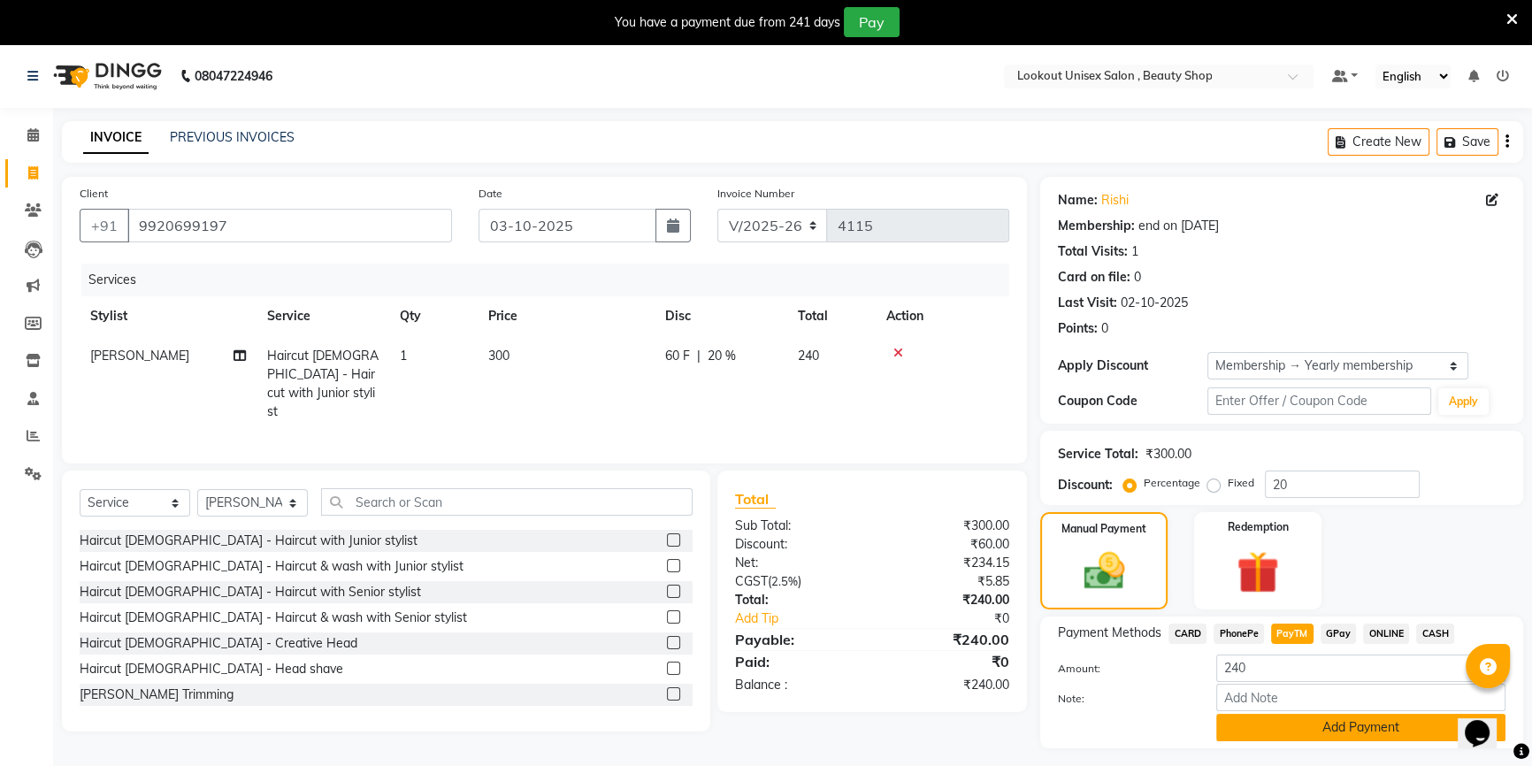
click at [1263, 730] on button "Add Payment" at bounding box center [1360, 727] width 289 height 27
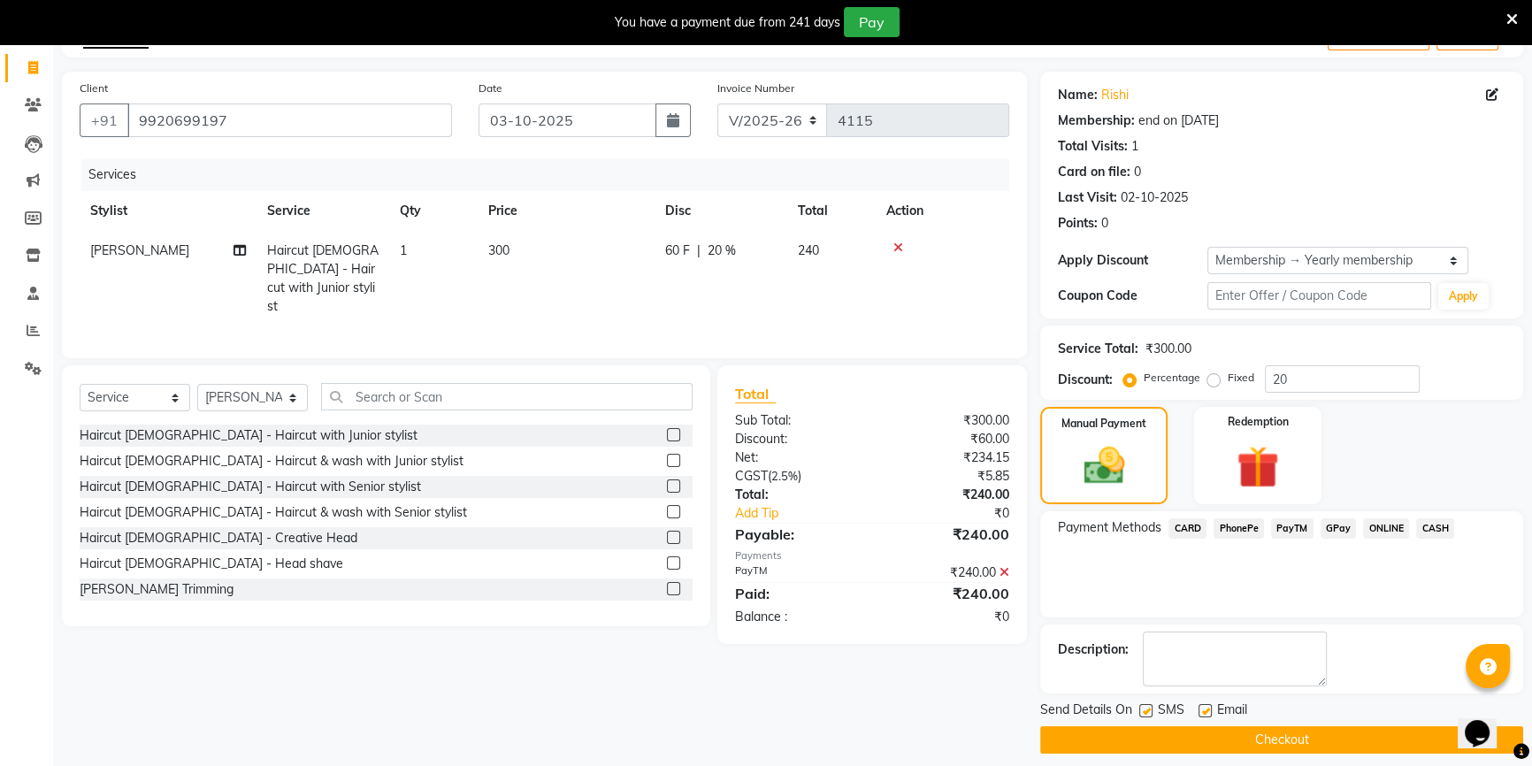
scroll to position [118, 0]
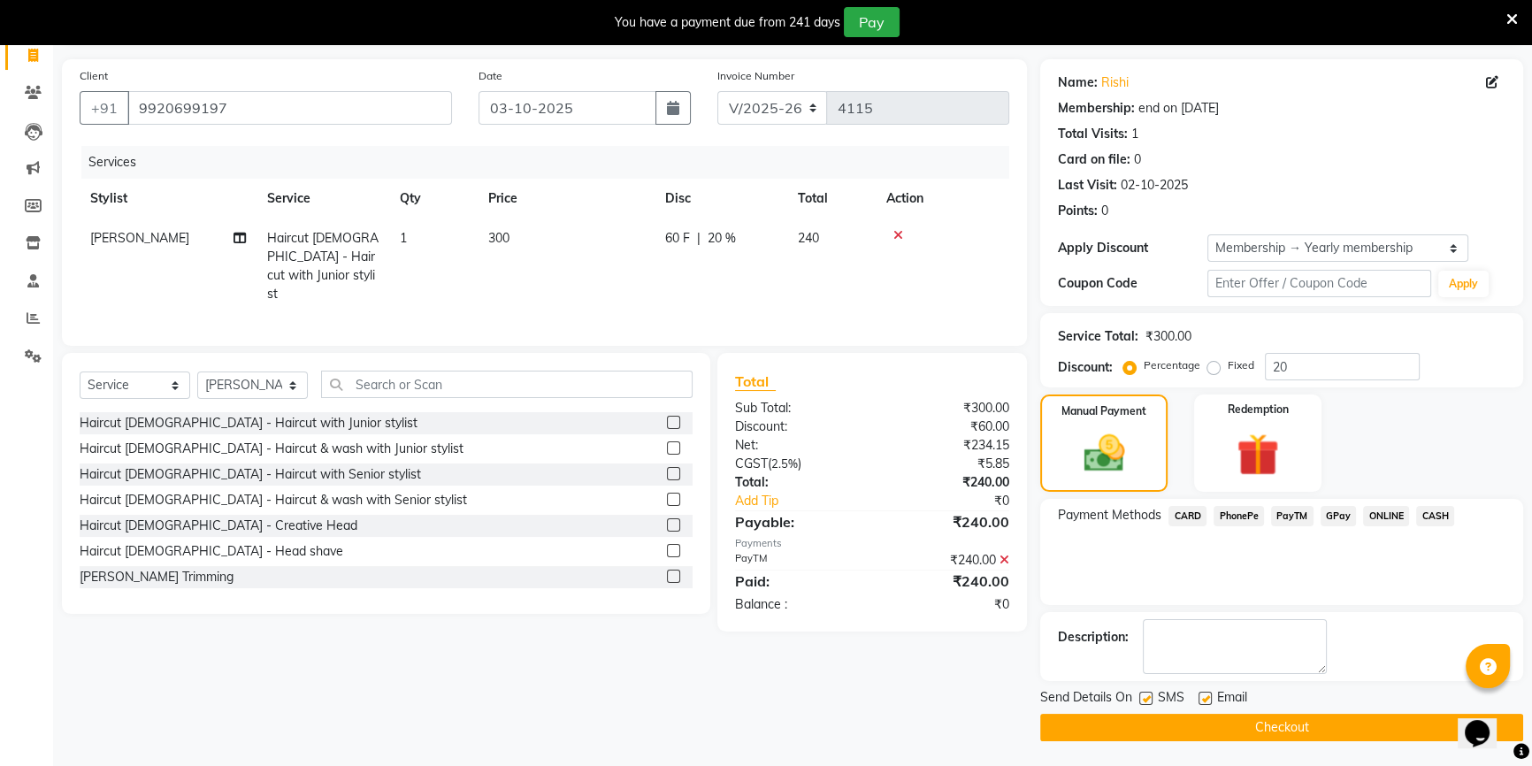
click at [1205, 696] on label at bounding box center [1204, 698] width 13 height 13
click at [1205, 696] on input "checkbox" at bounding box center [1203, 698] width 11 height 11
checkbox input "false"
click at [1205, 722] on button "Checkout" at bounding box center [1281, 727] width 483 height 27
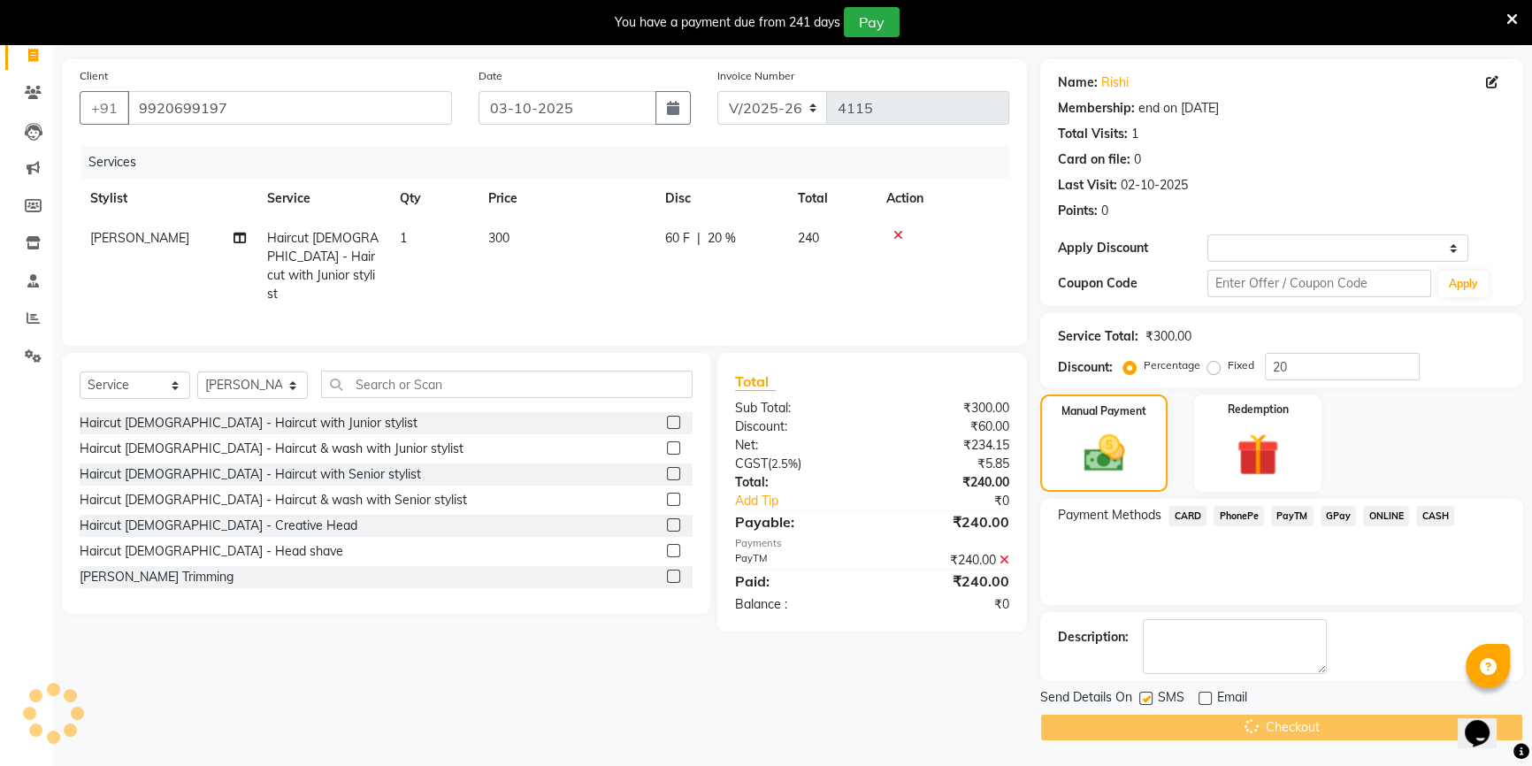
scroll to position [44, 0]
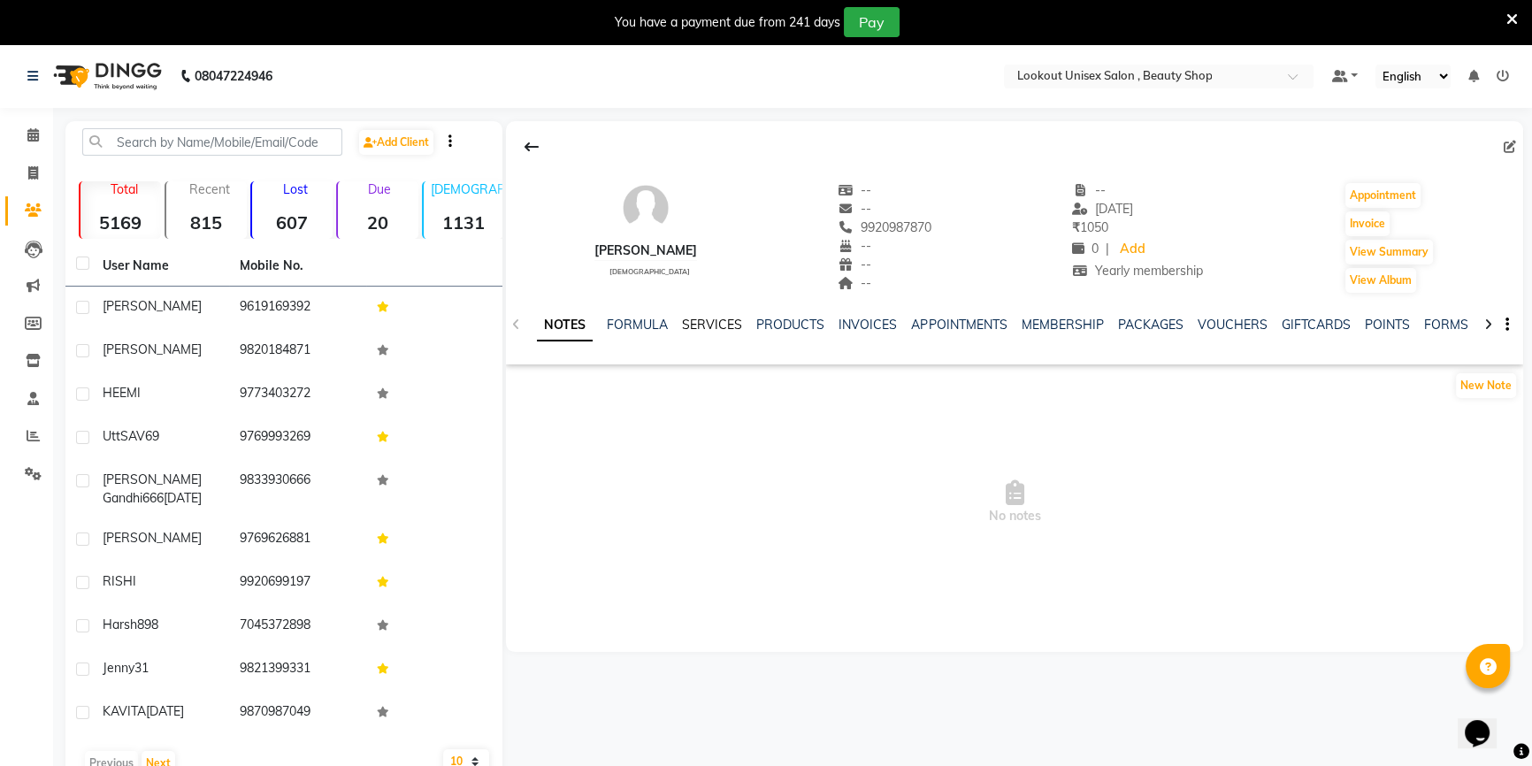
click at [713, 327] on link "SERVICES" at bounding box center [712, 325] width 60 height 16
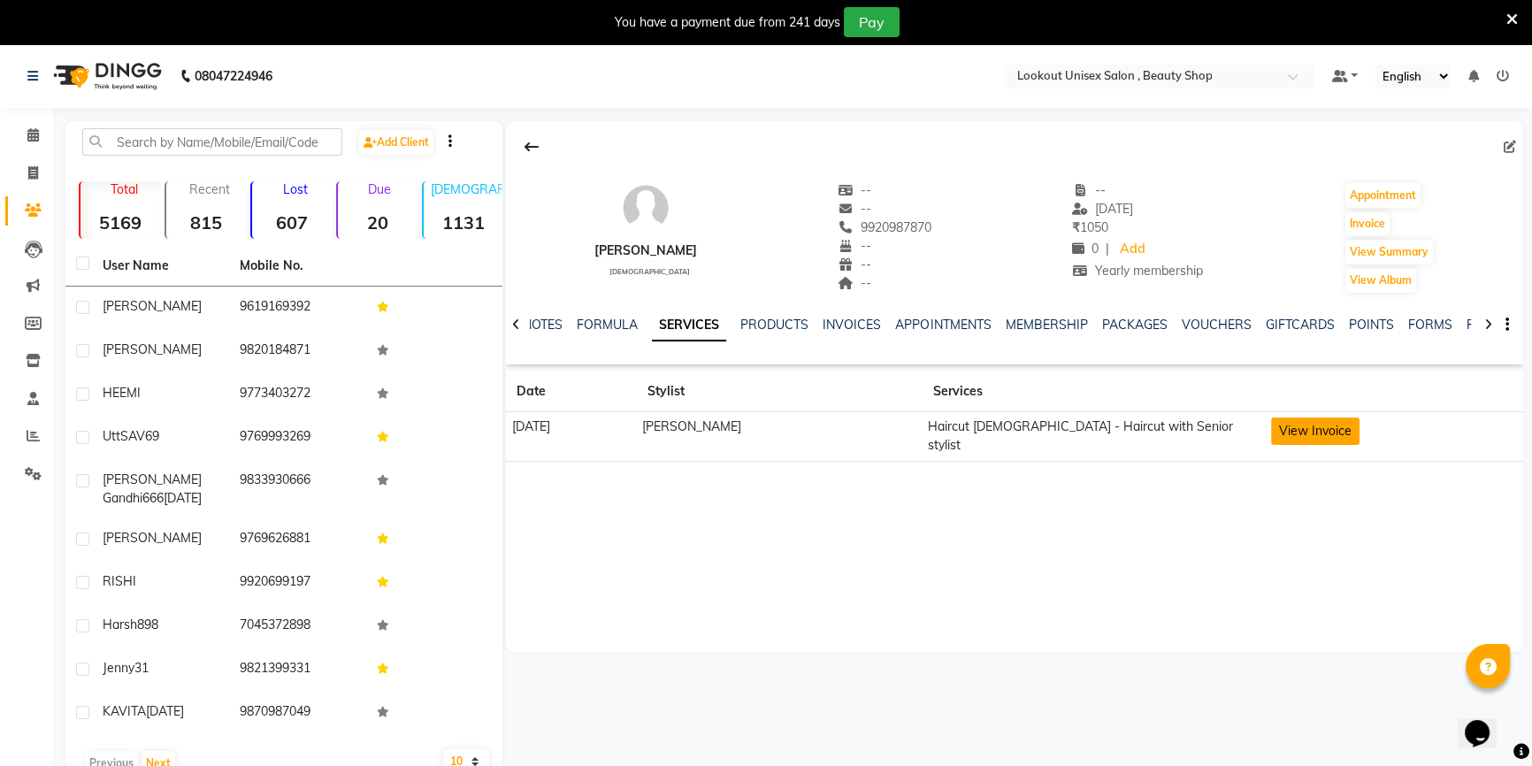
click at [1282, 424] on button "View Invoice" at bounding box center [1315, 430] width 88 height 27
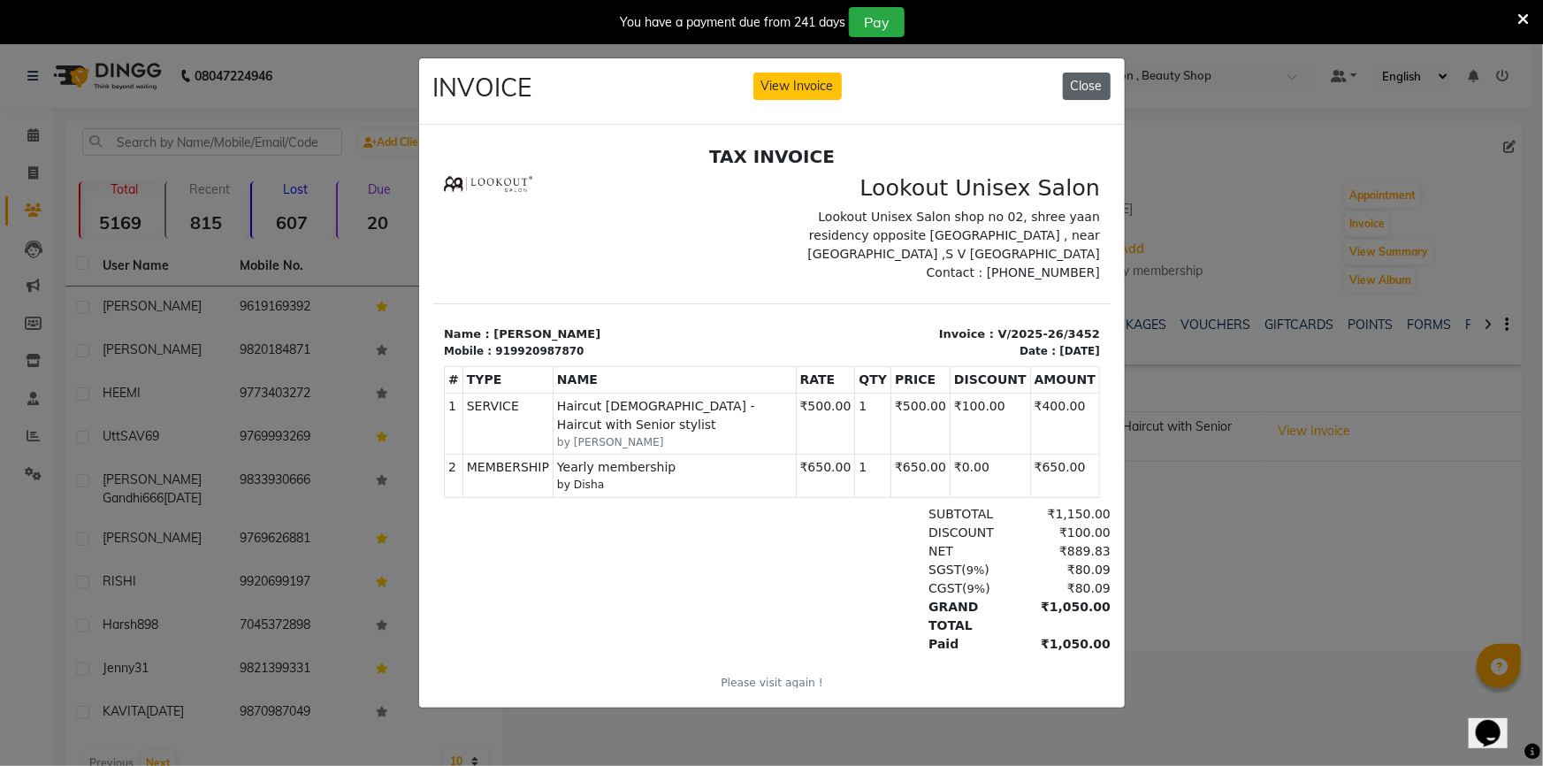
click at [1088, 74] on button "Close" at bounding box center [1087, 86] width 48 height 27
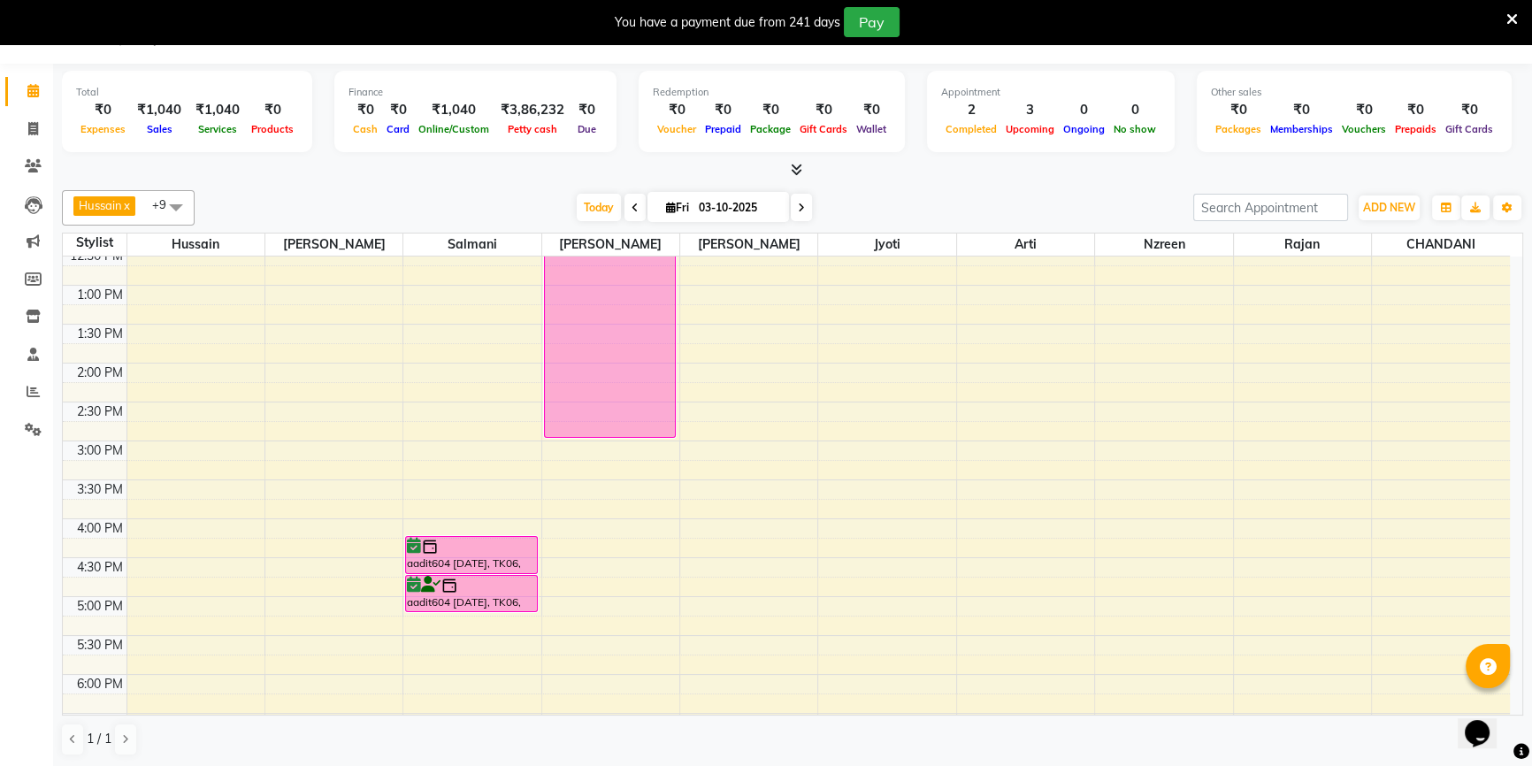
scroll to position [397, 0]
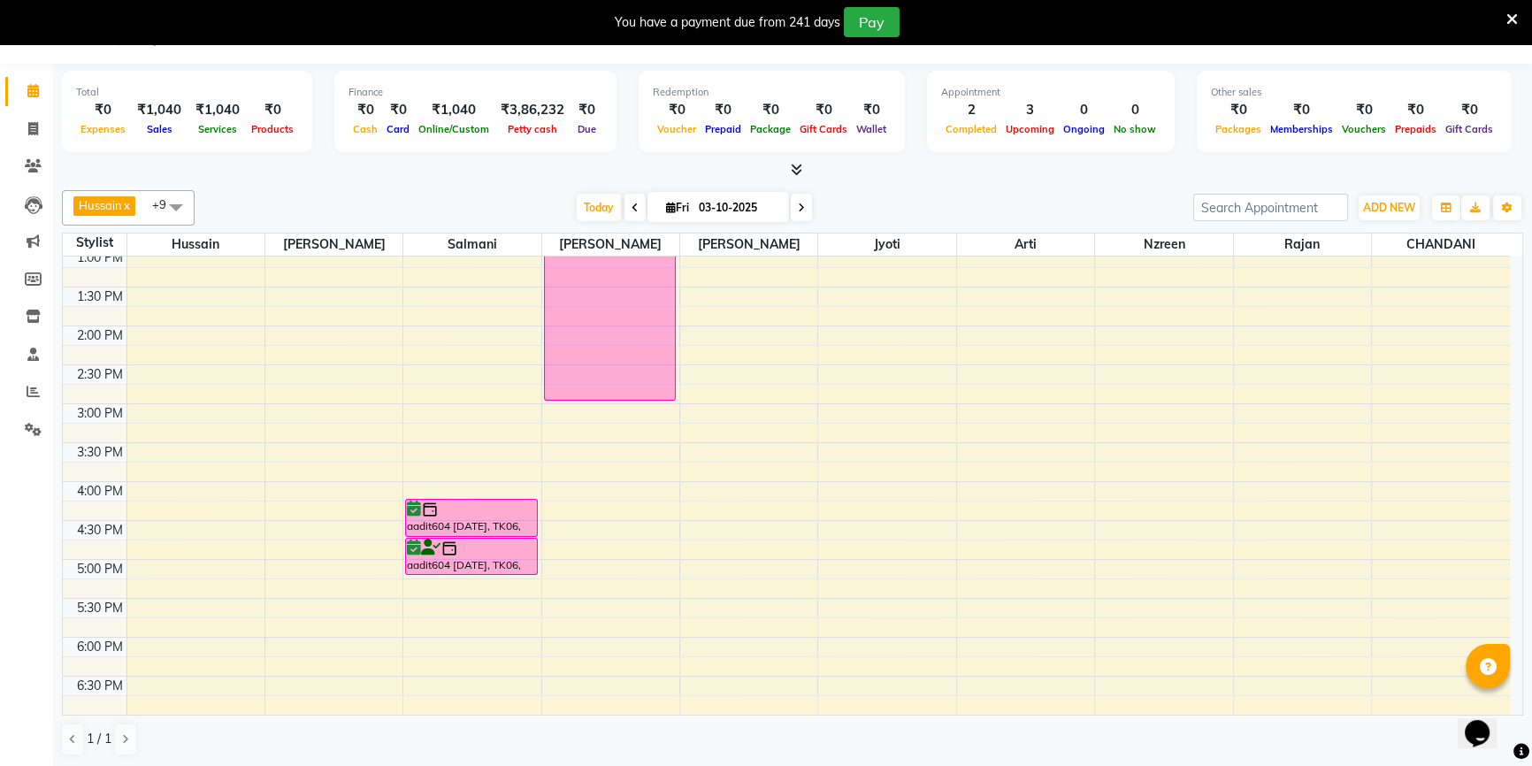
click at [435, 409] on div "8:00 AM 8:30 AM 9:00 AM 9:30 AM 10:00 AM 10:30 AM 11:00 AM 11:30 AM 12:00 PM 12…" at bounding box center [786, 403] width 1447 height 1089
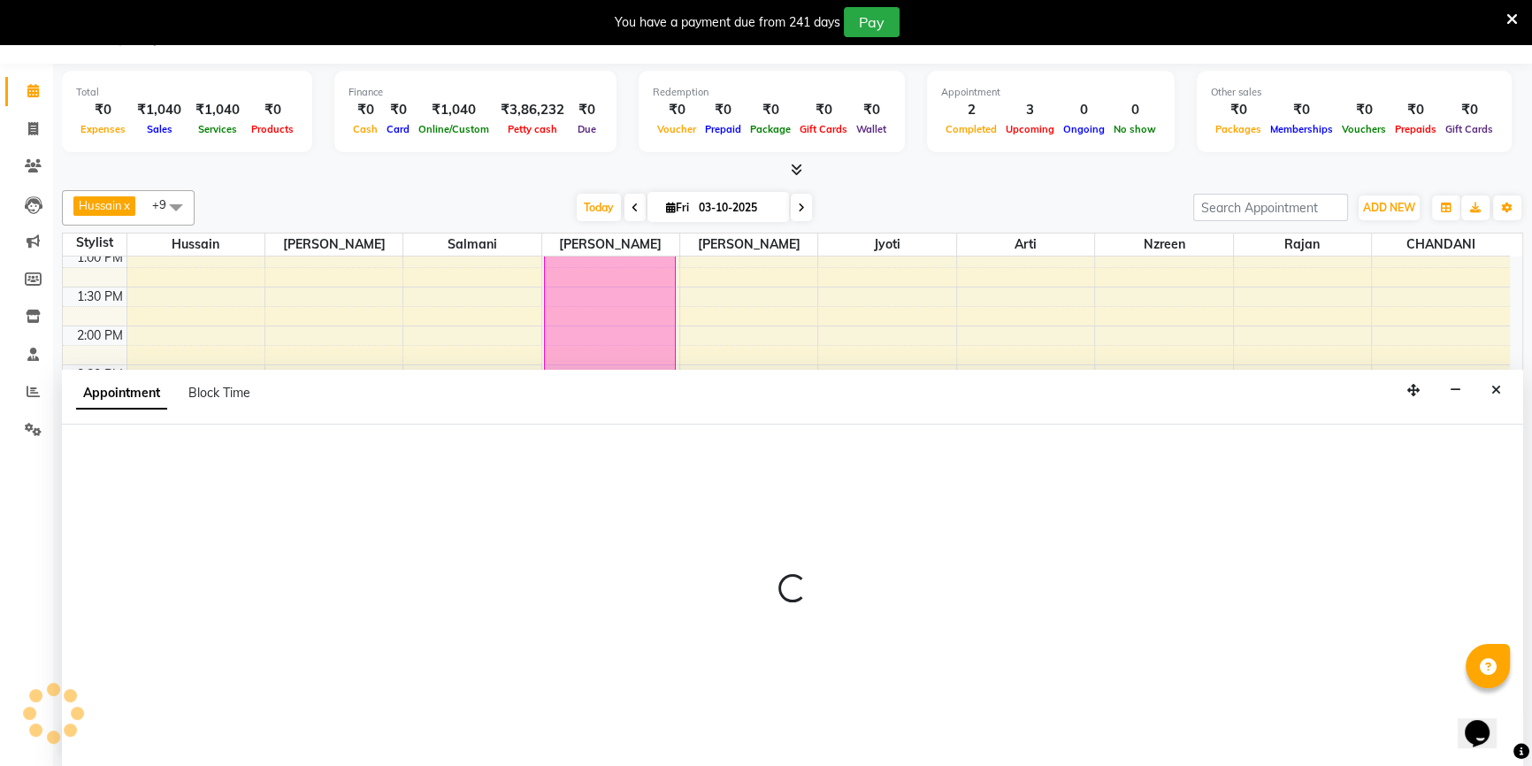
select select "67793"
select select "900"
select select "tentative"
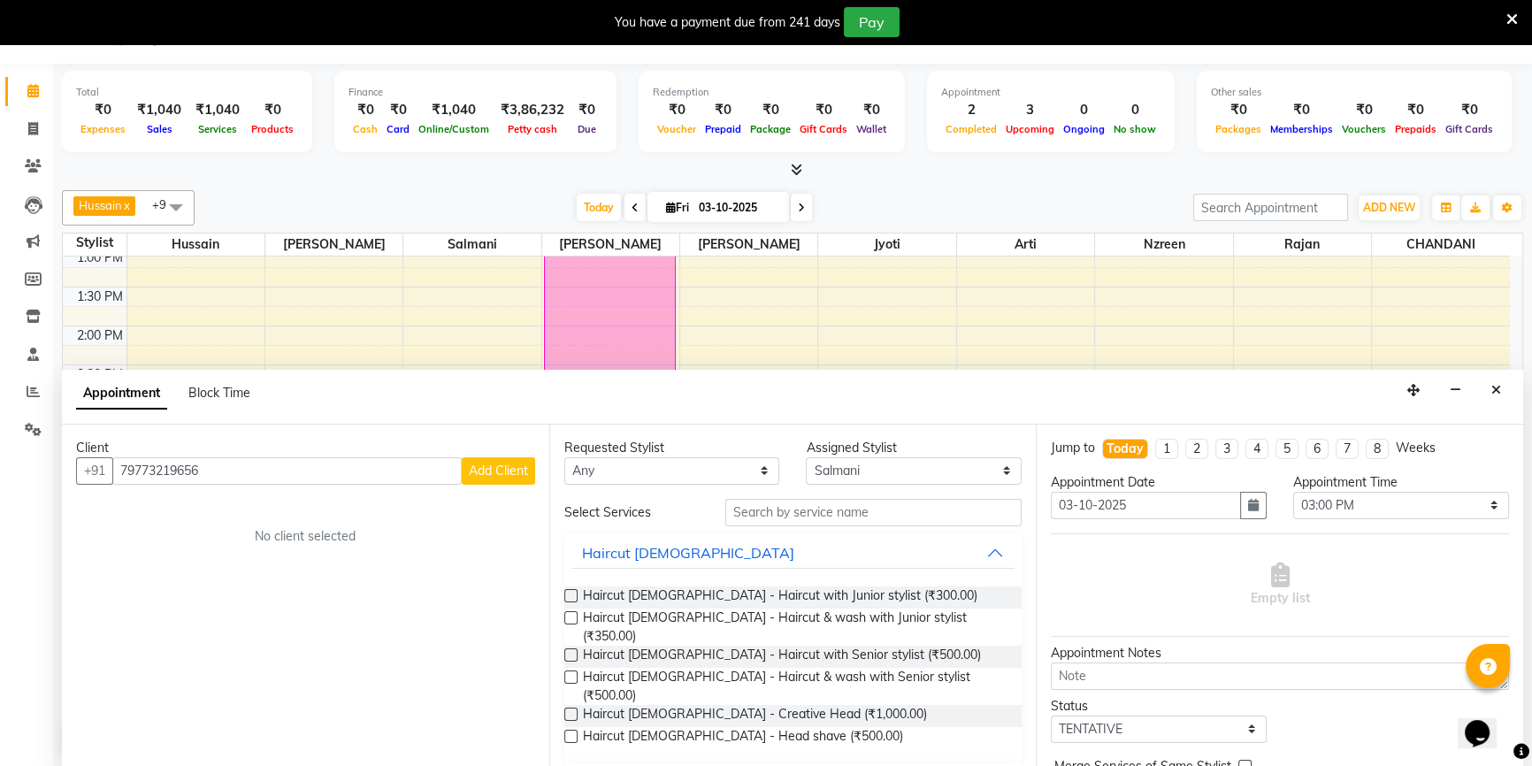
type input "79773219656"
click at [715, 483] on div "Requested Stylist Any [PERSON_NAME] [PERSON_NAME] Sir [PERSON_NAME] Jyoti [PERS…" at bounding box center [792, 595] width 487 height 343
click at [720, 468] on select "Any [PERSON_NAME] [PERSON_NAME] Sir [PERSON_NAME] Jyoti [PERSON_NAME] [PERSON_N…" at bounding box center [672, 470] width 216 height 27
select select "67793"
click at [564, 457] on select "Any [PERSON_NAME] [PERSON_NAME] Sir [PERSON_NAME] Jyoti [PERSON_NAME] [PERSON_N…" at bounding box center [672, 470] width 216 height 27
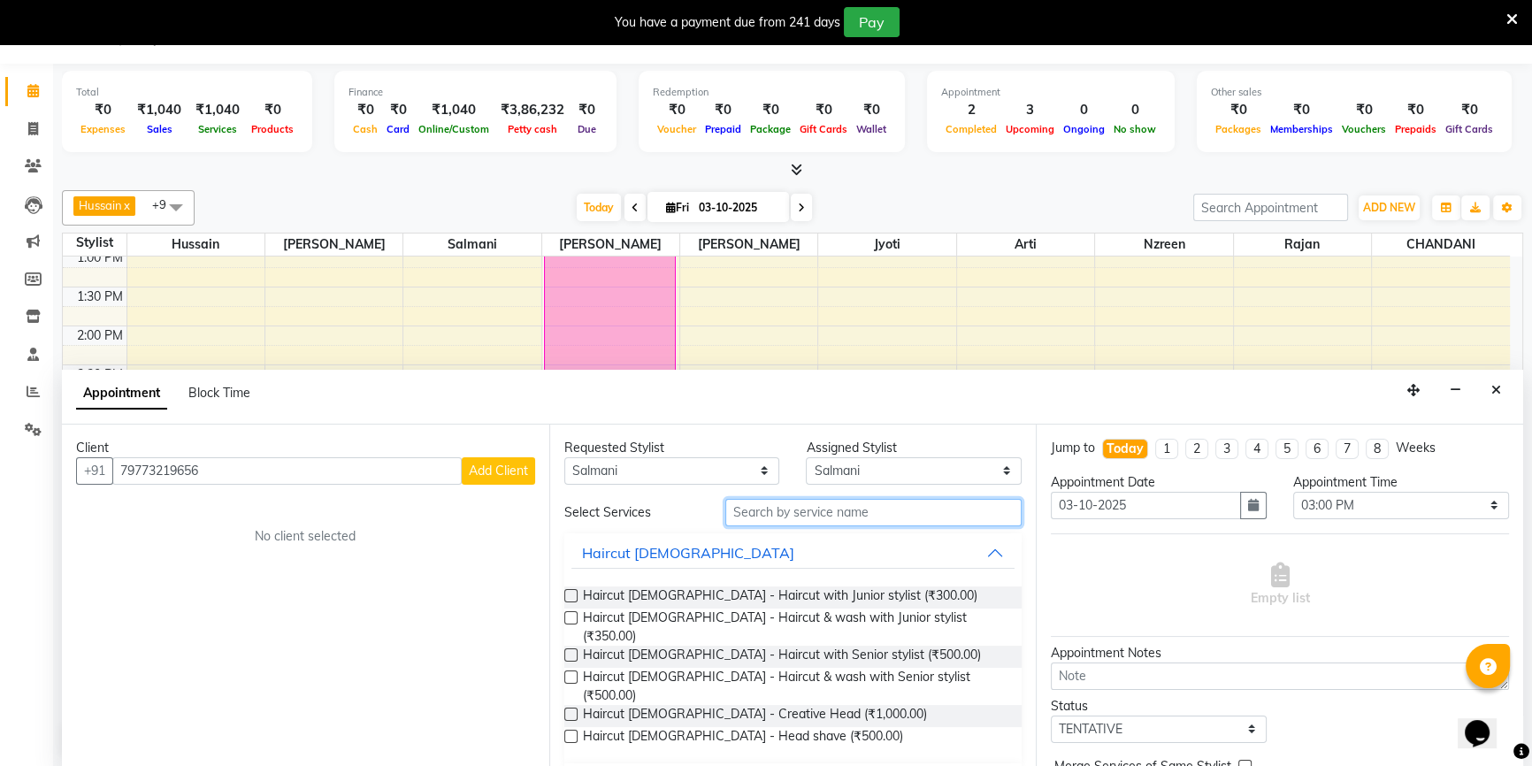
click at [778, 517] on input "text" at bounding box center [873, 512] width 296 height 27
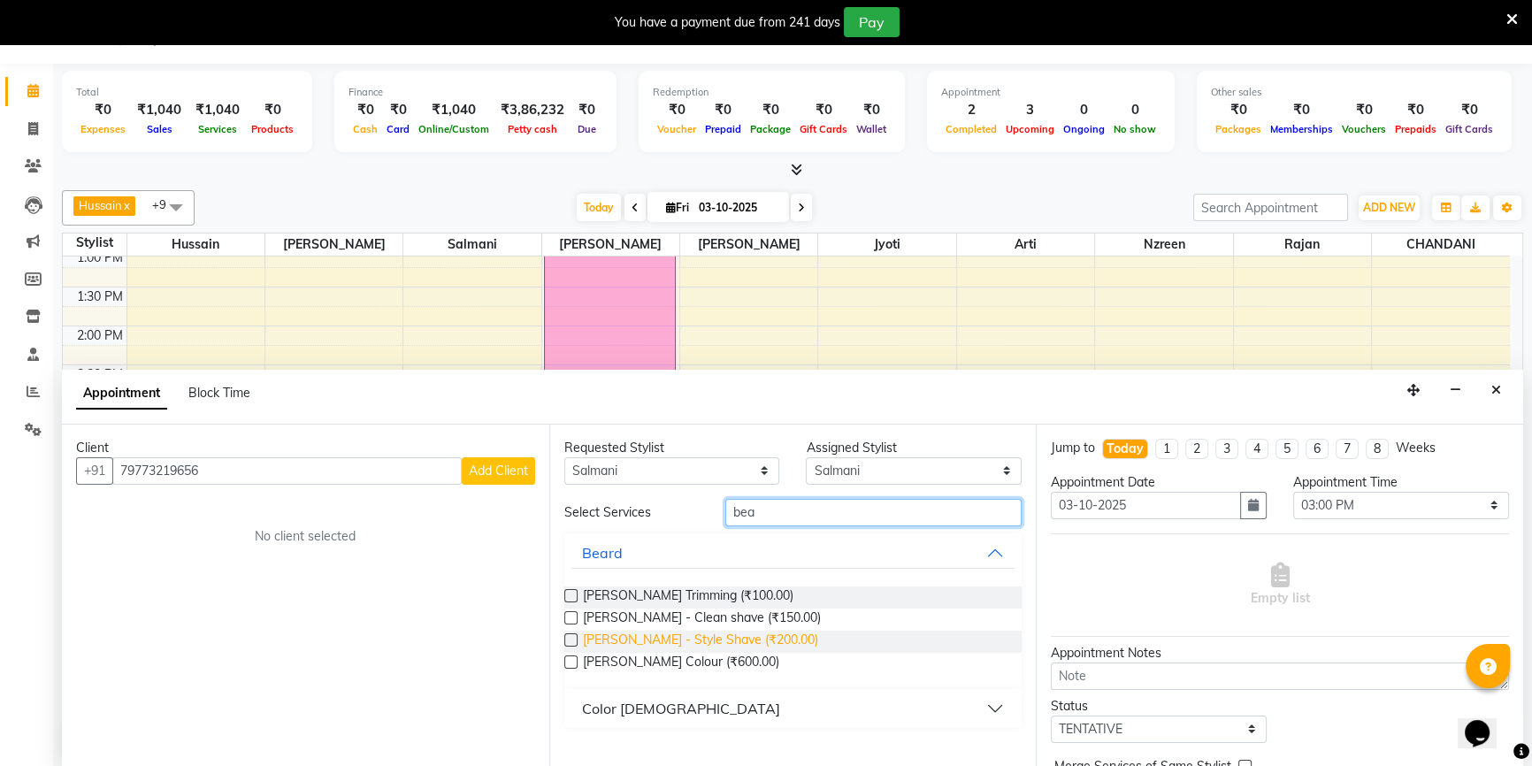
type input "bea"
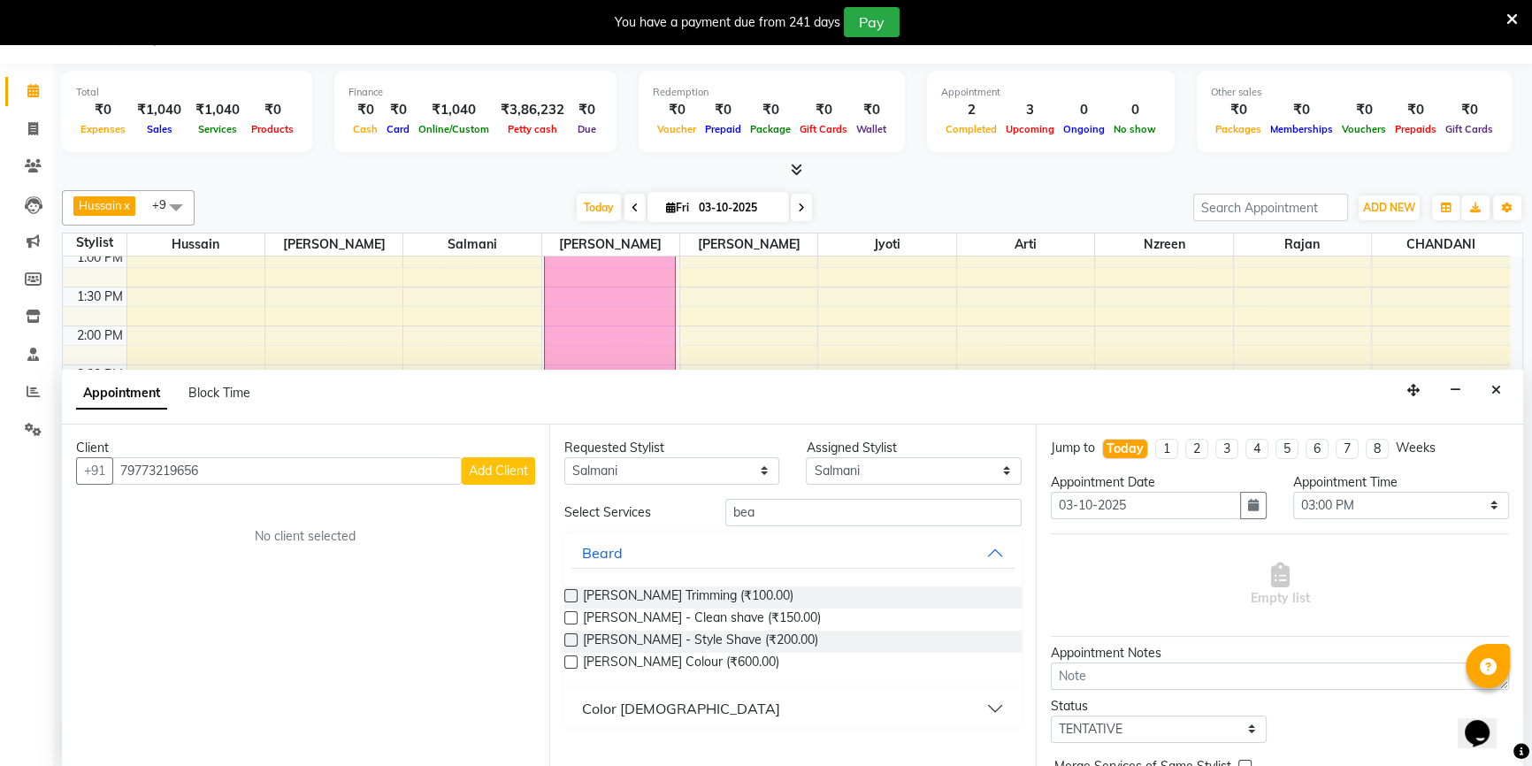
drag, startPoint x: 739, startPoint y: 642, endPoint x: 897, endPoint y: 185, distance: 483.5
click at [742, 638] on span "[PERSON_NAME] - Style Shave (₹200.00)" at bounding box center [700, 642] width 235 height 22
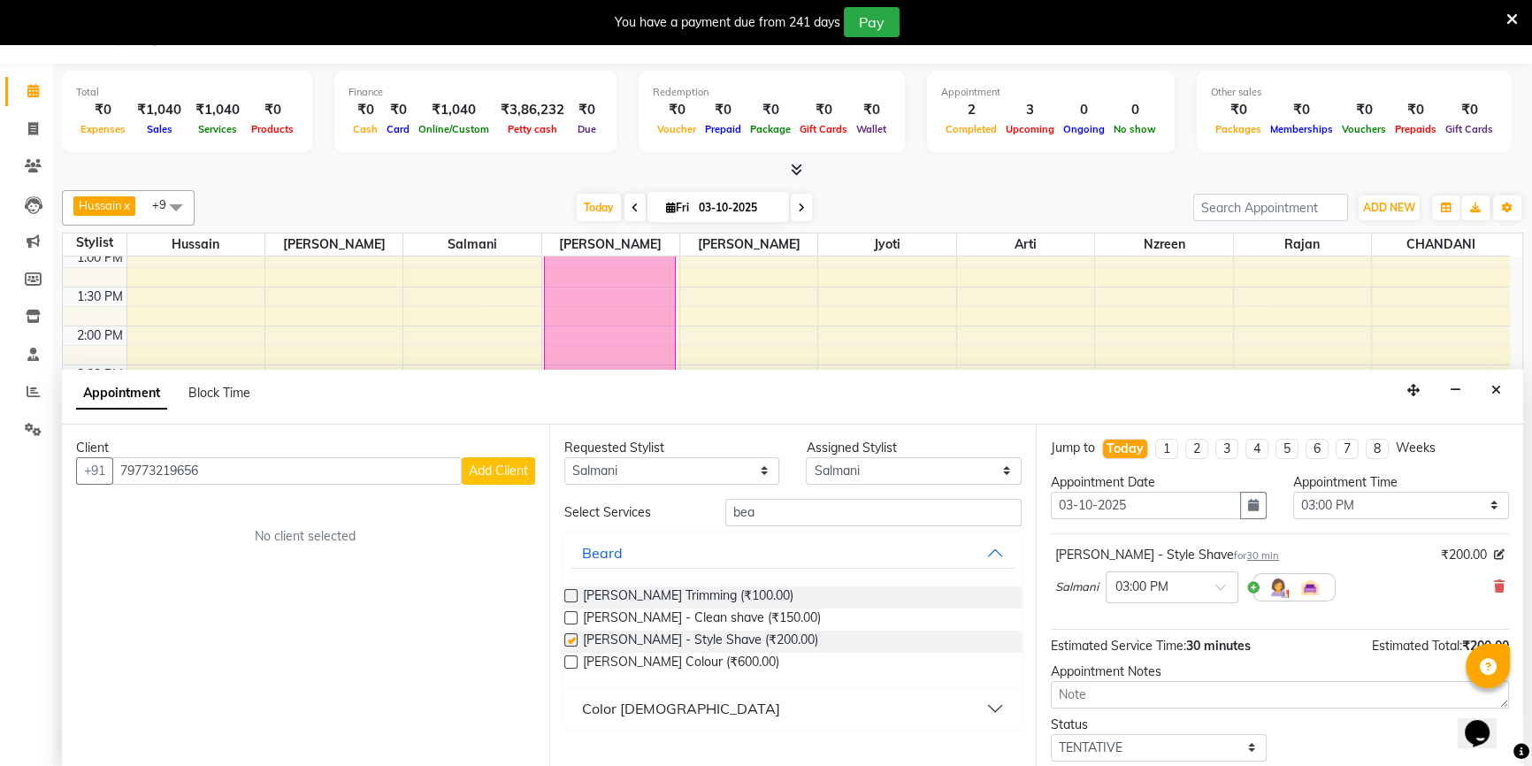
checkbox input "false"
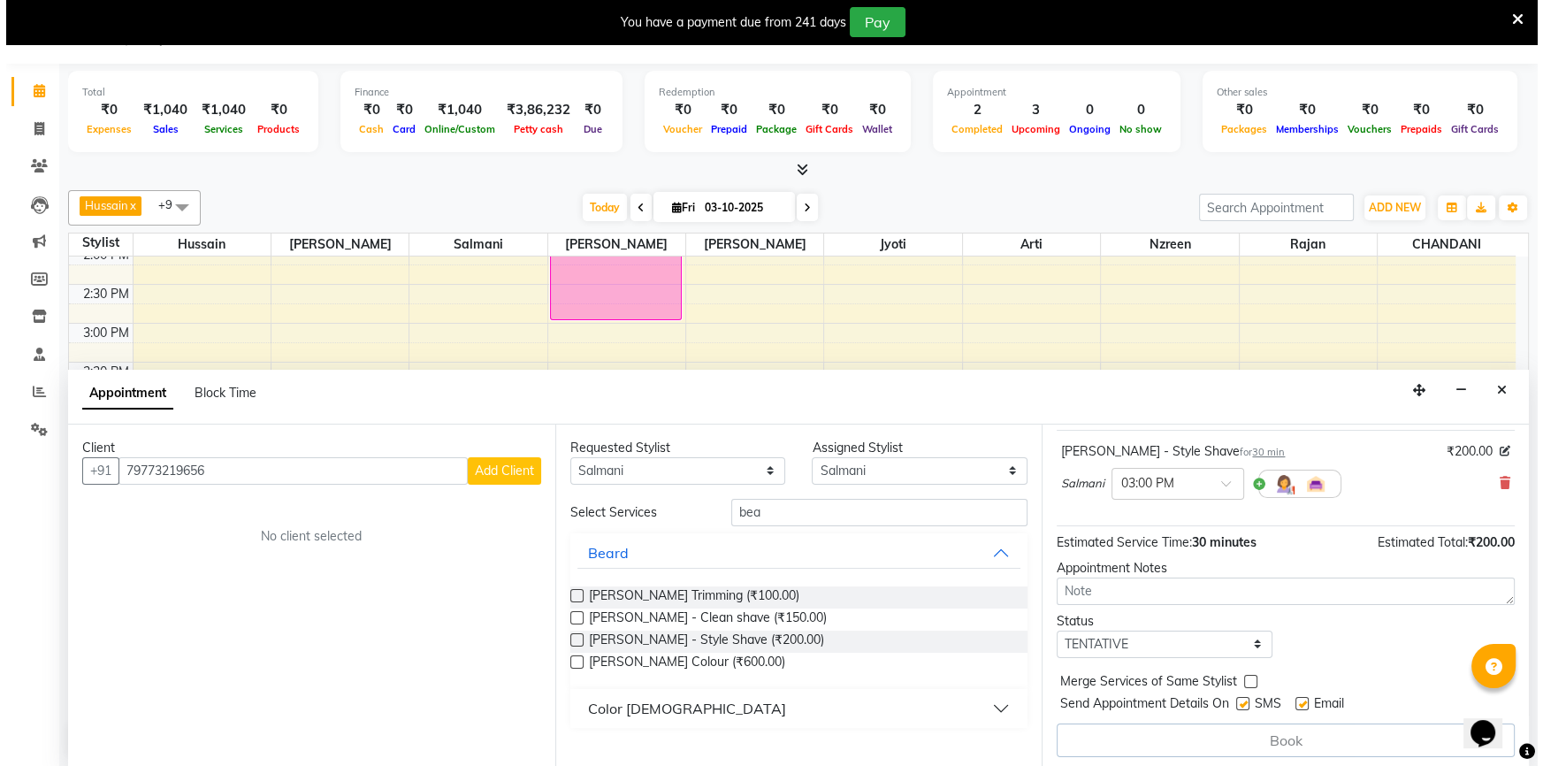
scroll to position [106, 0]
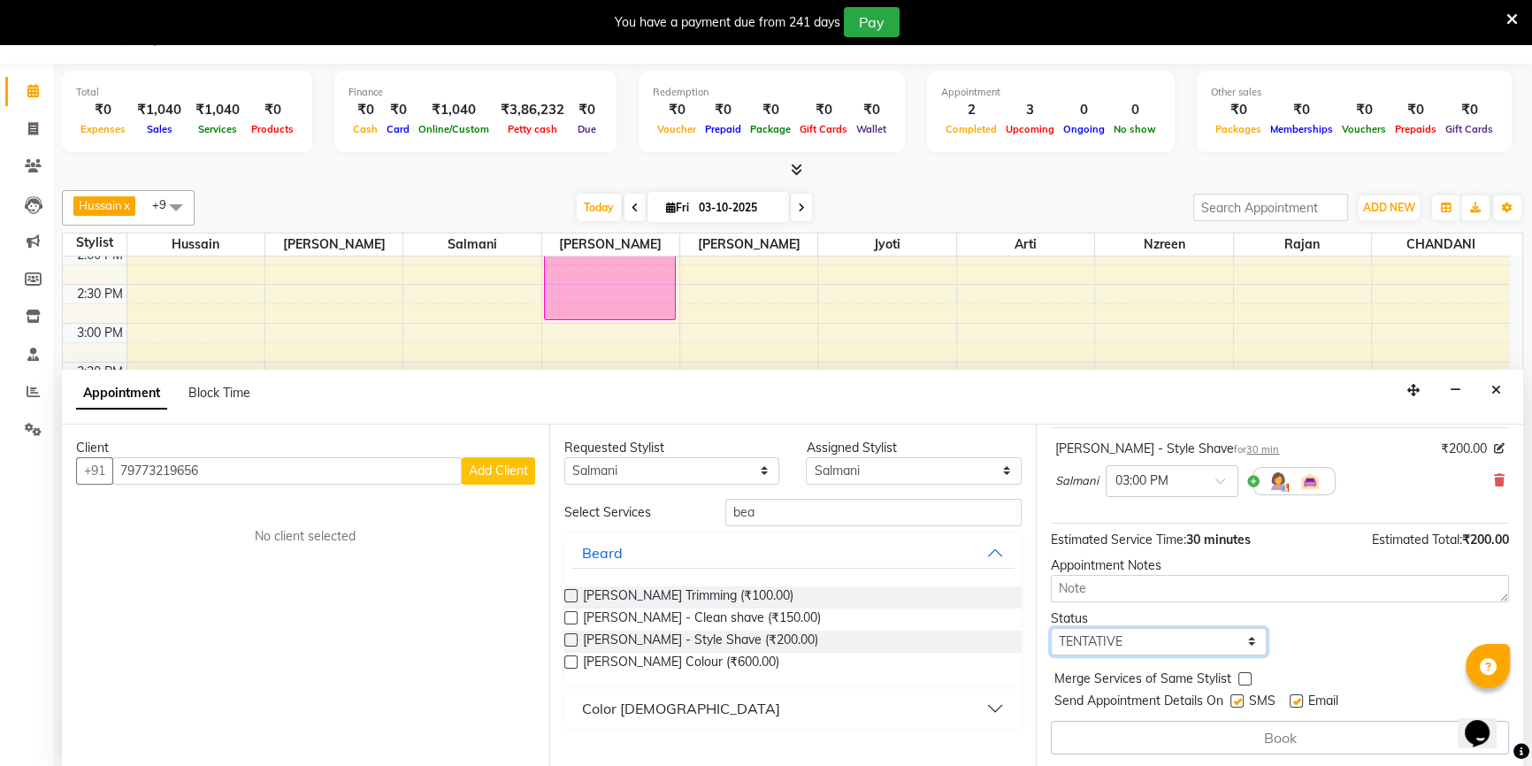
click at [1141, 641] on select "Select TENTATIVE CONFIRM CHECK-IN UPCOMING" at bounding box center [1159, 641] width 216 height 27
select select "confirm booking"
click at [1051, 628] on select "Select TENTATIVE CONFIRM CHECK-IN UPCOMING" at bounding box center [1159, 641] width 216 height 27
click at [1292, 701] on label at bounding box center [1295, 700] width 13 height 13
click at [1292, 701] on input "checkbox" at bounding box center [1294, 702] width 11 height 11
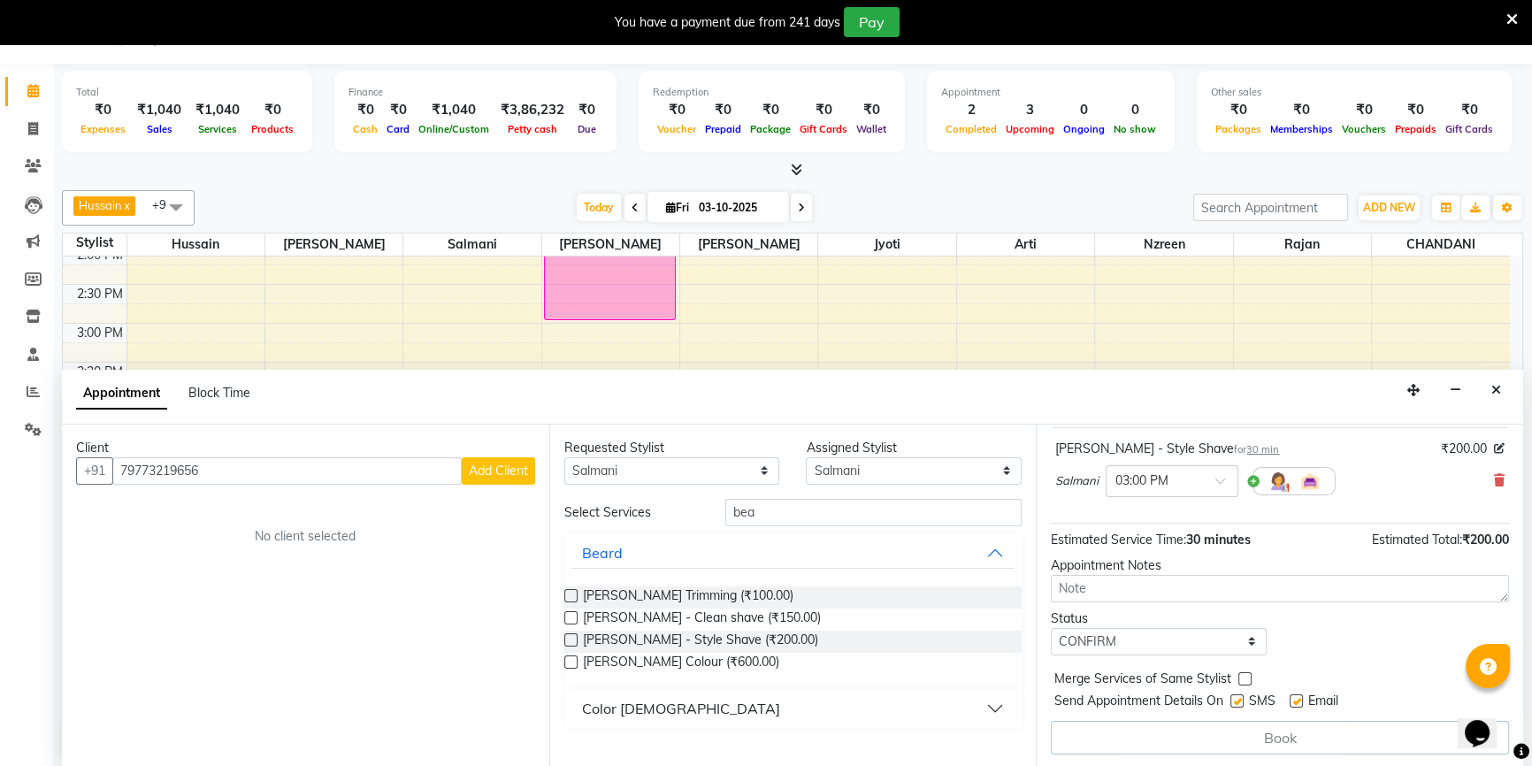
checkbox input "false"
click at [524, 462] on span "Add Client" at bounding box center [498, 470] width 59 height 16
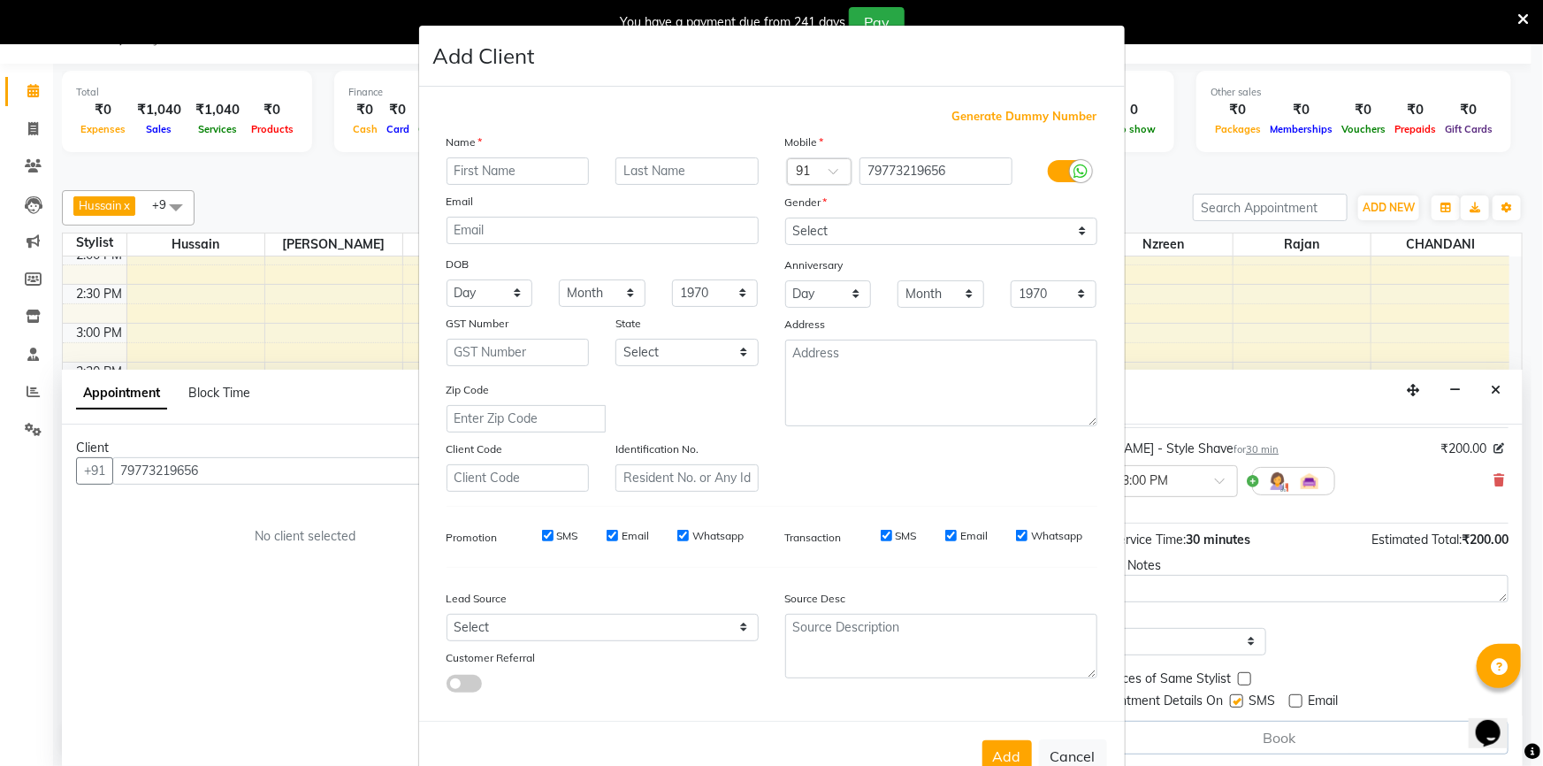
click at [310, 455] on ngb-modal-window "Add Client Generate Dummy Number Name Email DOB Day 01 02 03 04 05 06 07 08 09 …" at bounding box center [771, 383] width 1543 height 766
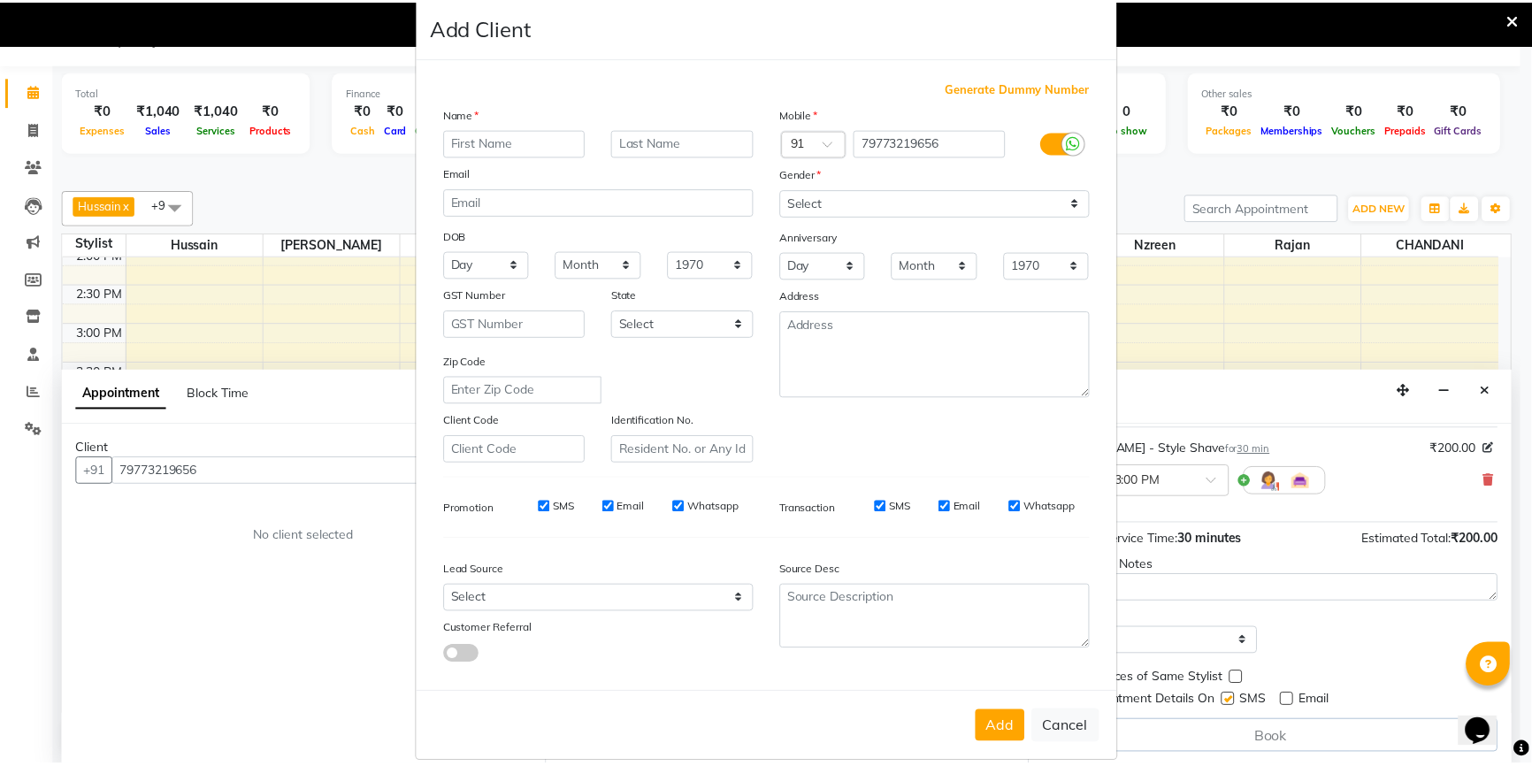
scroll to position [55, 0]
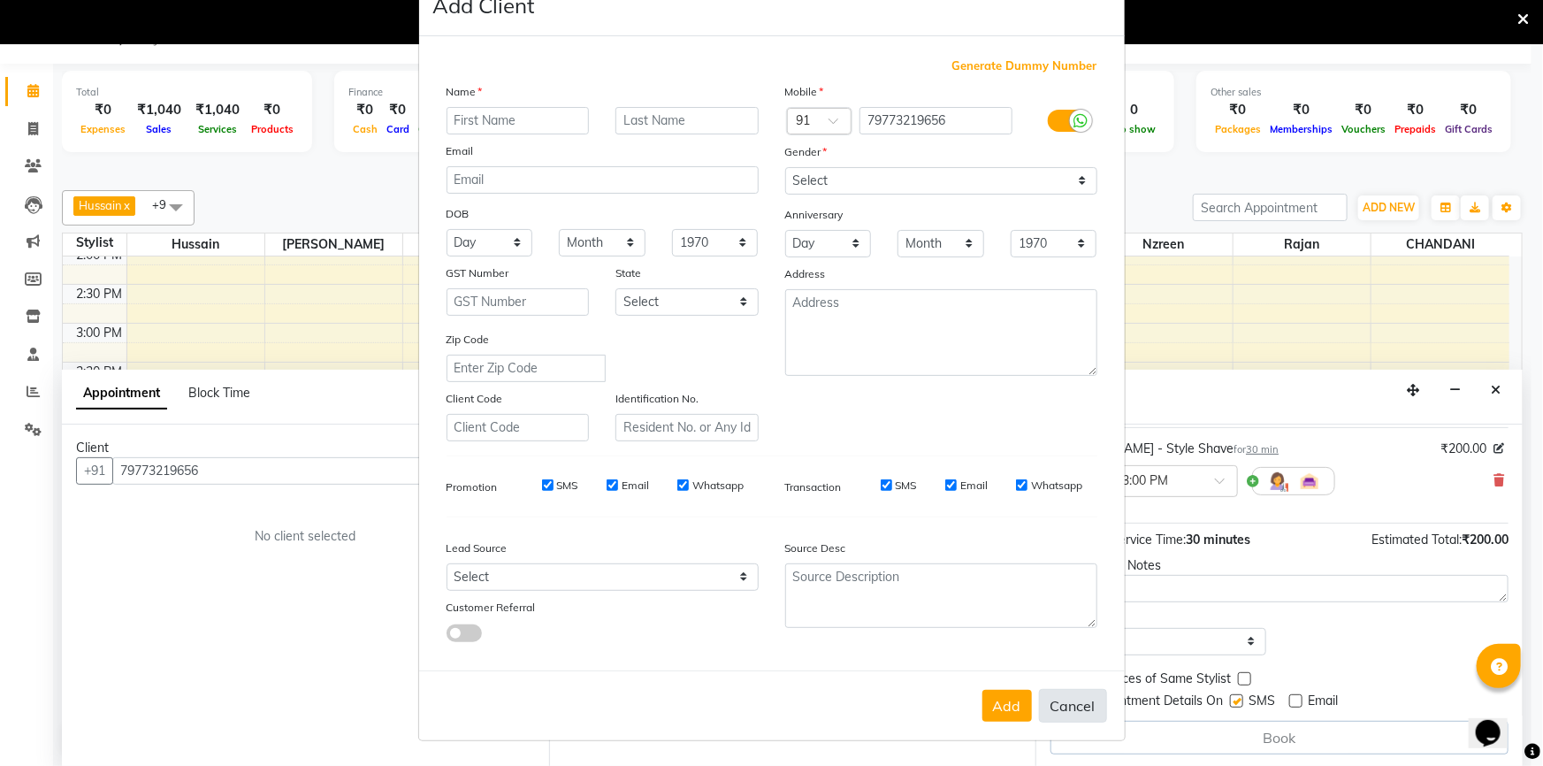
click at [1078, 699] on button "Cancel" at bounding box center [1073, 706] width 68 height 34
select select
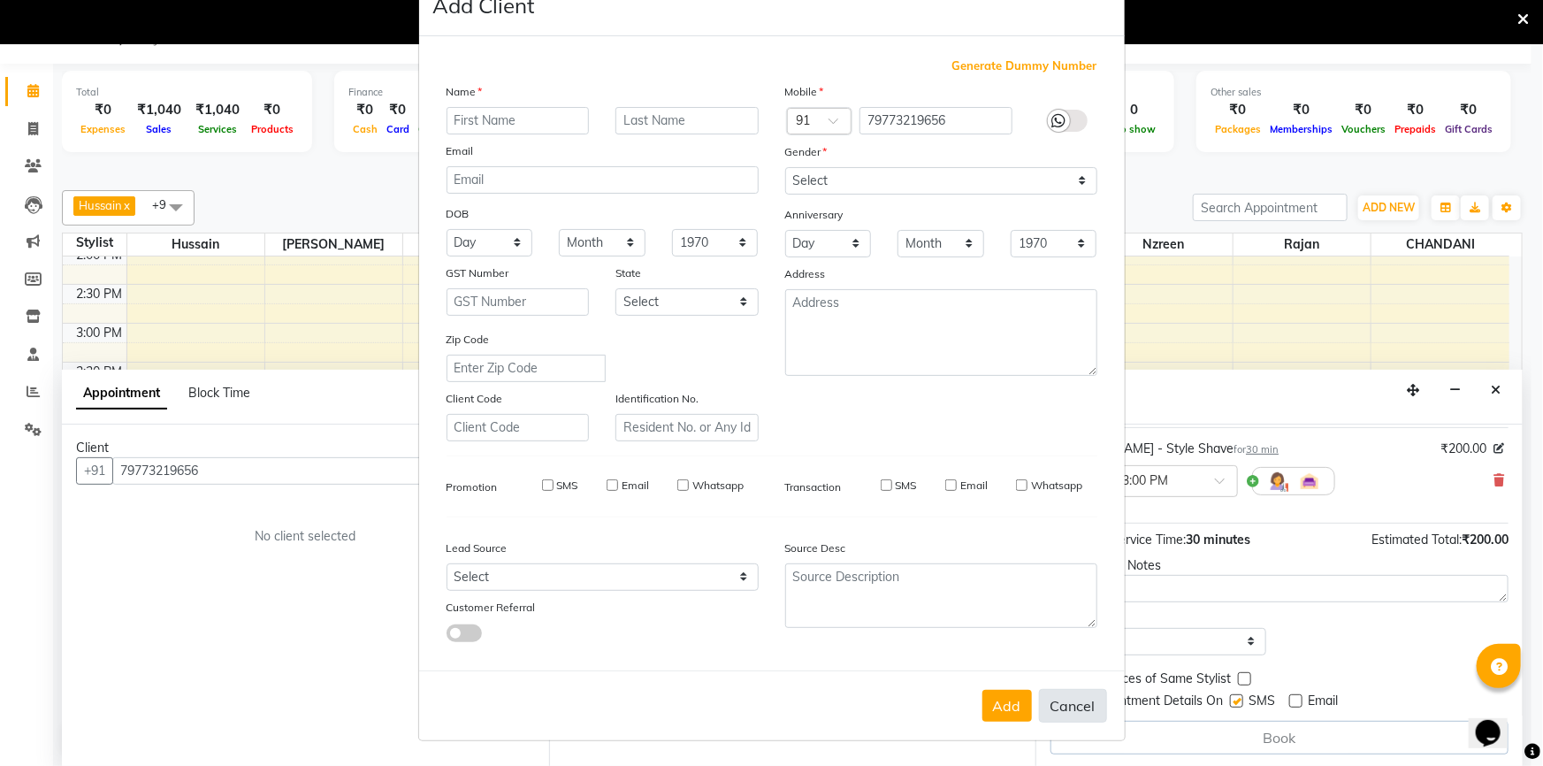
select select
checkbox input "false"
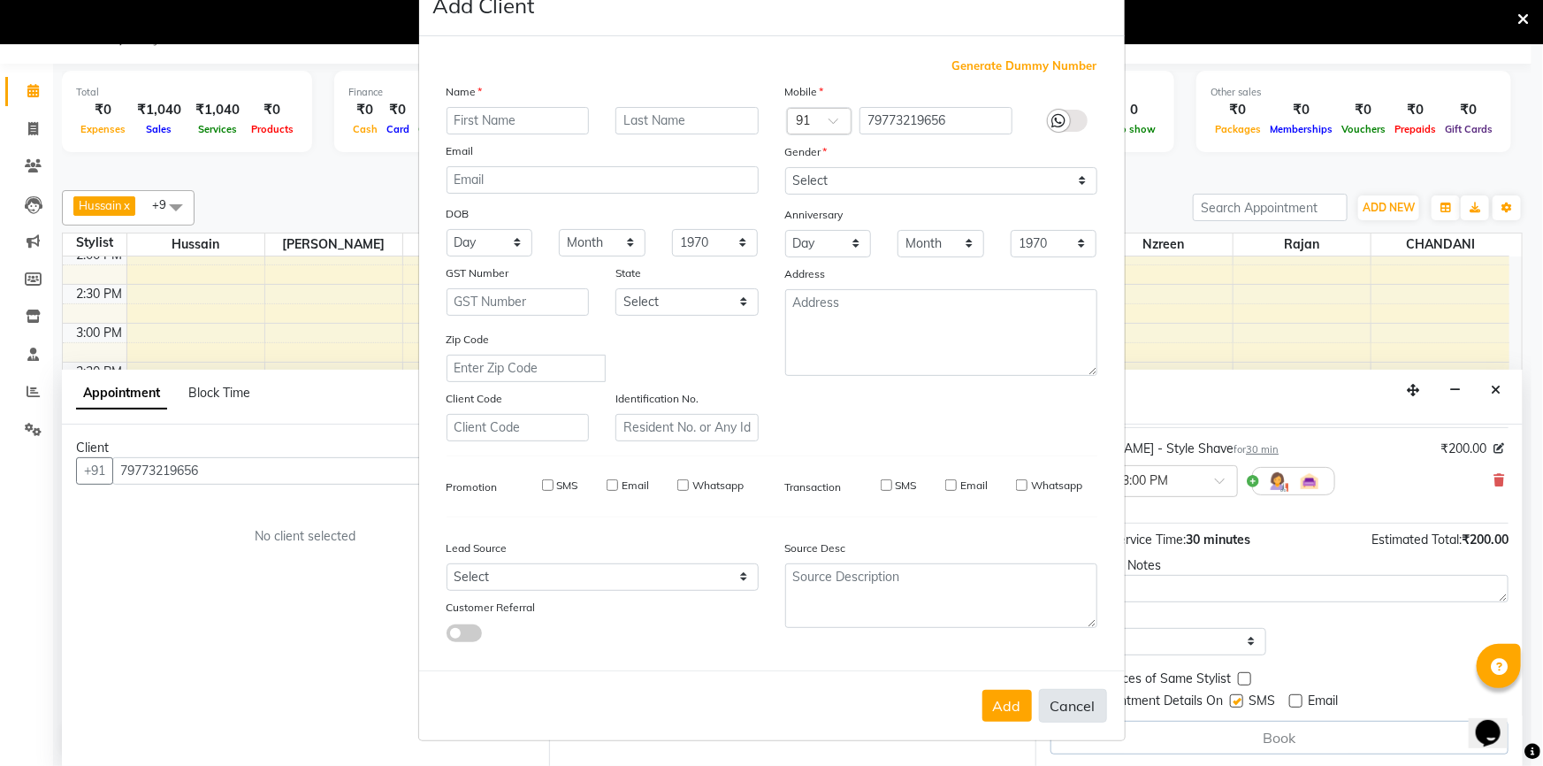
checkbox input "false"
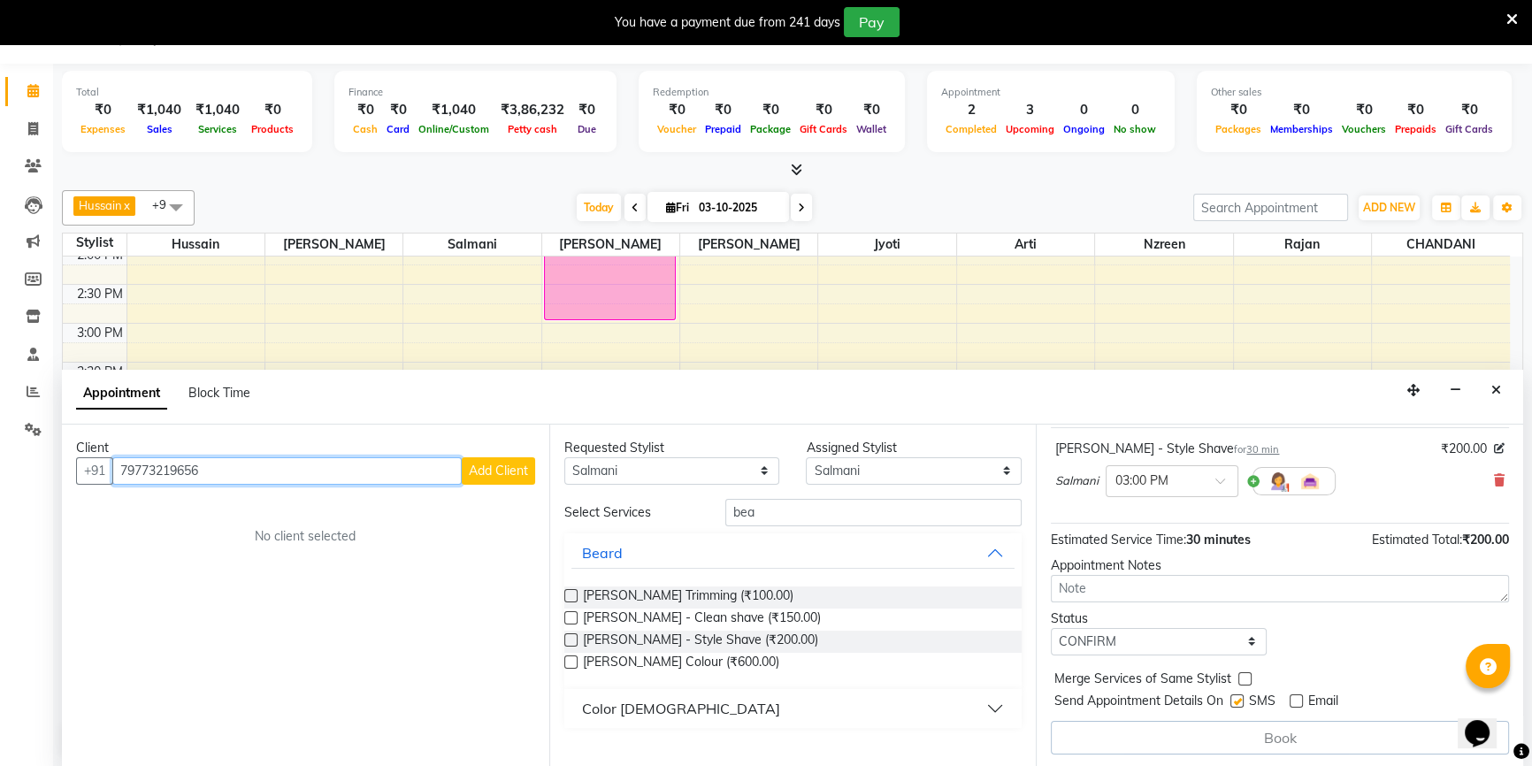
click at [354, 464] on input "79773219656" at bounding box center [286, 470] width 349 height 27
type input "7"
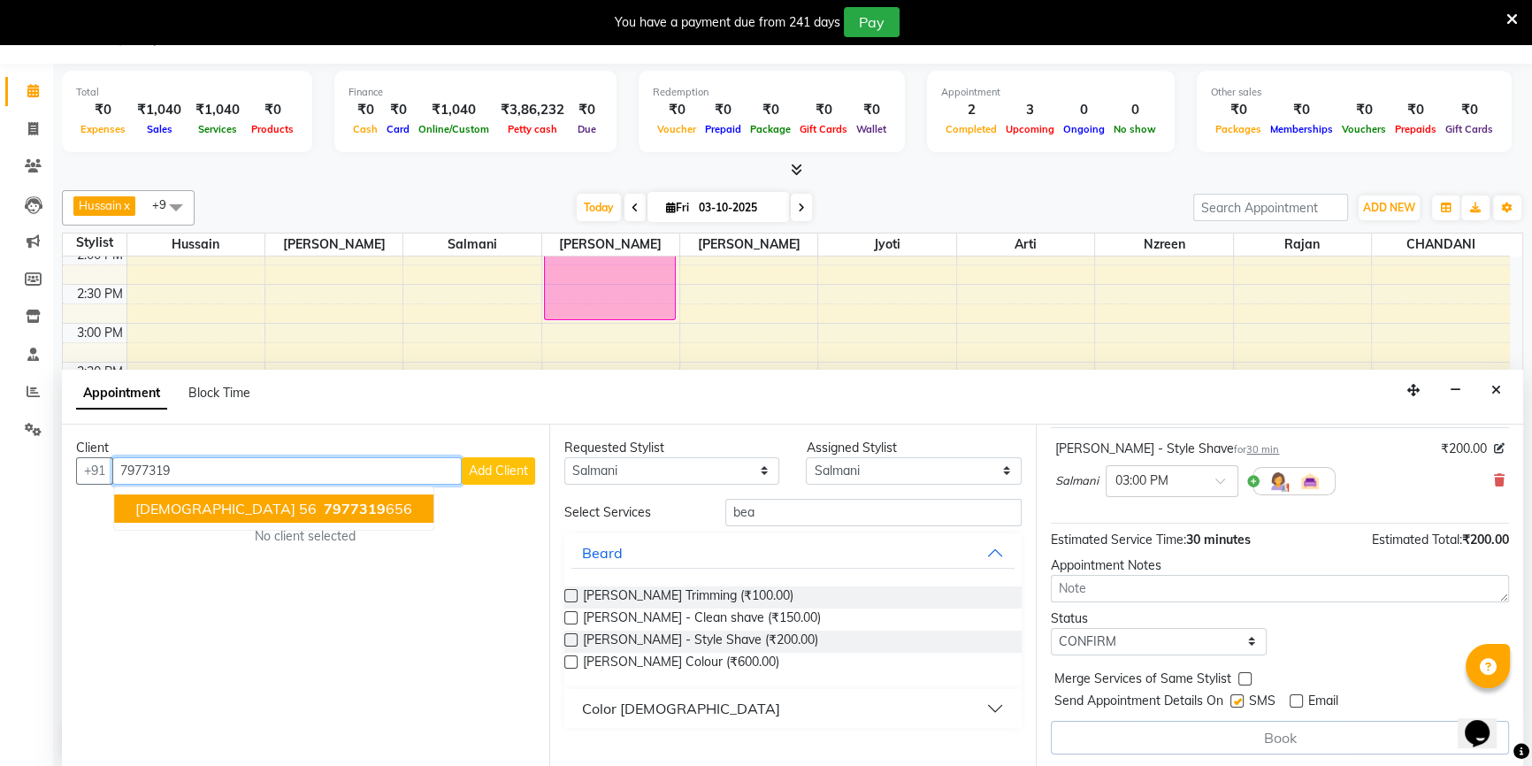
click at [324, 502] on span "7977319" at bounding box center [355, 509] width 62 height 18
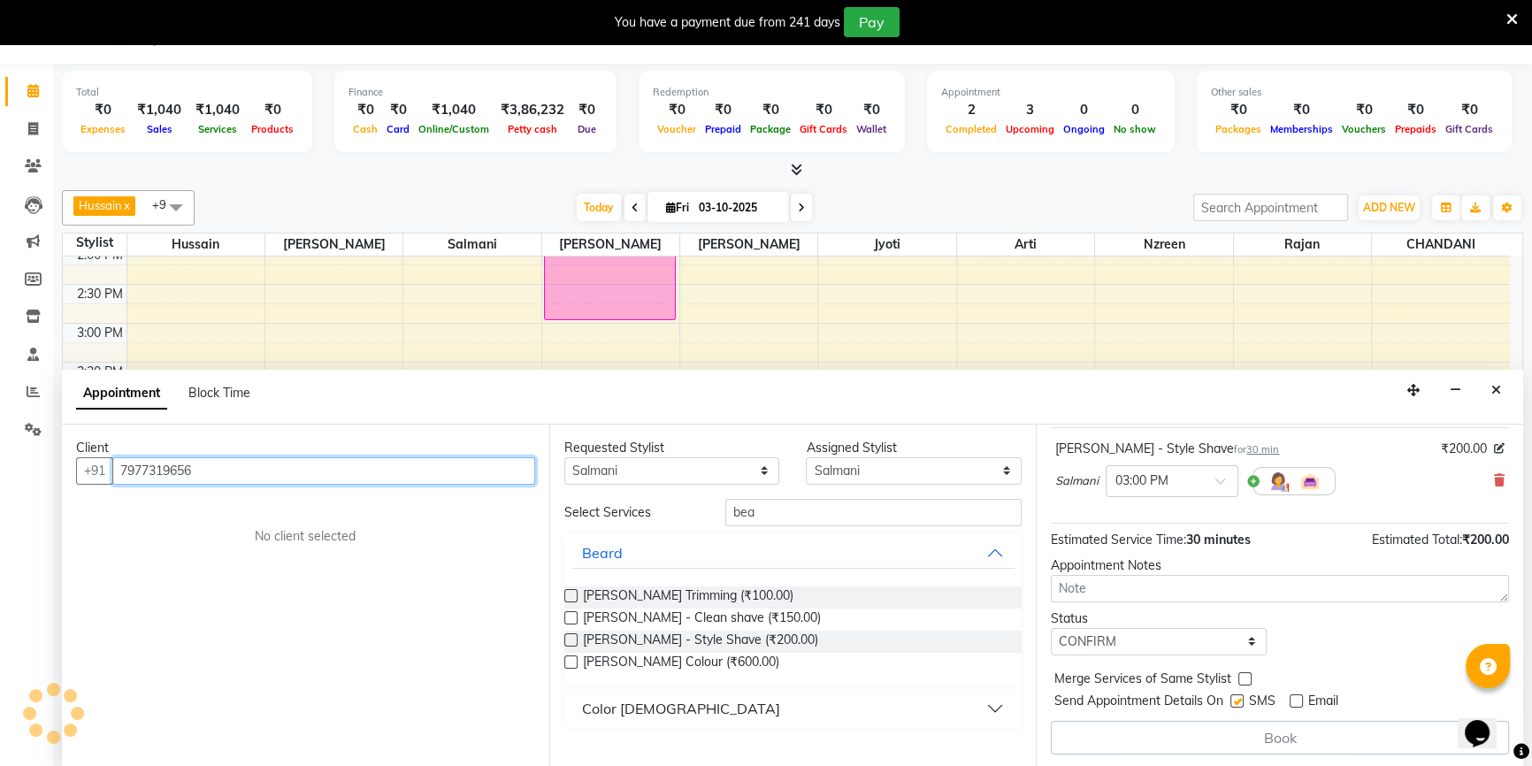
scroll to position [104, 0]
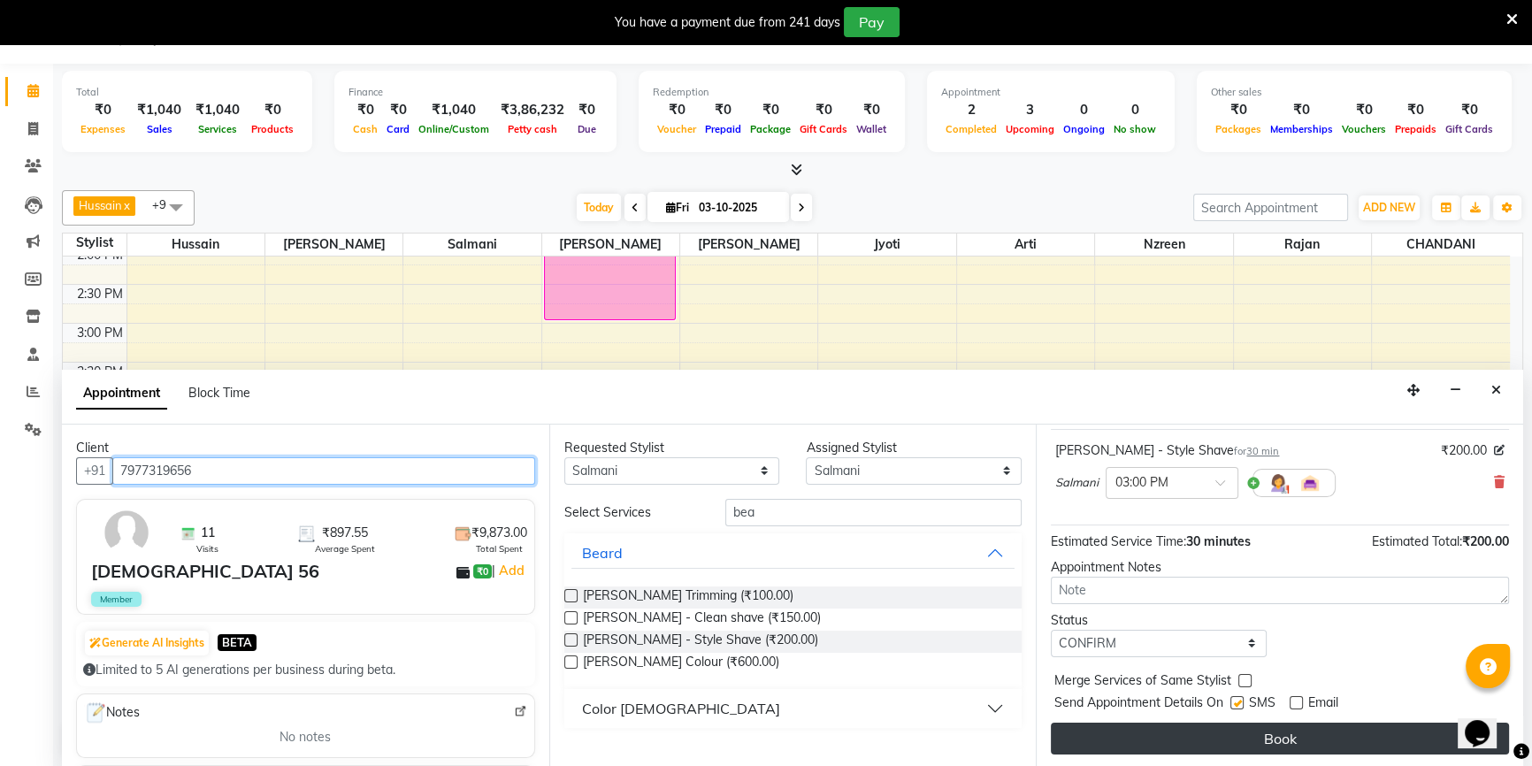
type input "7977319656"
click at [1234, 734] on button "Book" at bounding box center [1280, 738] width 458 height 32
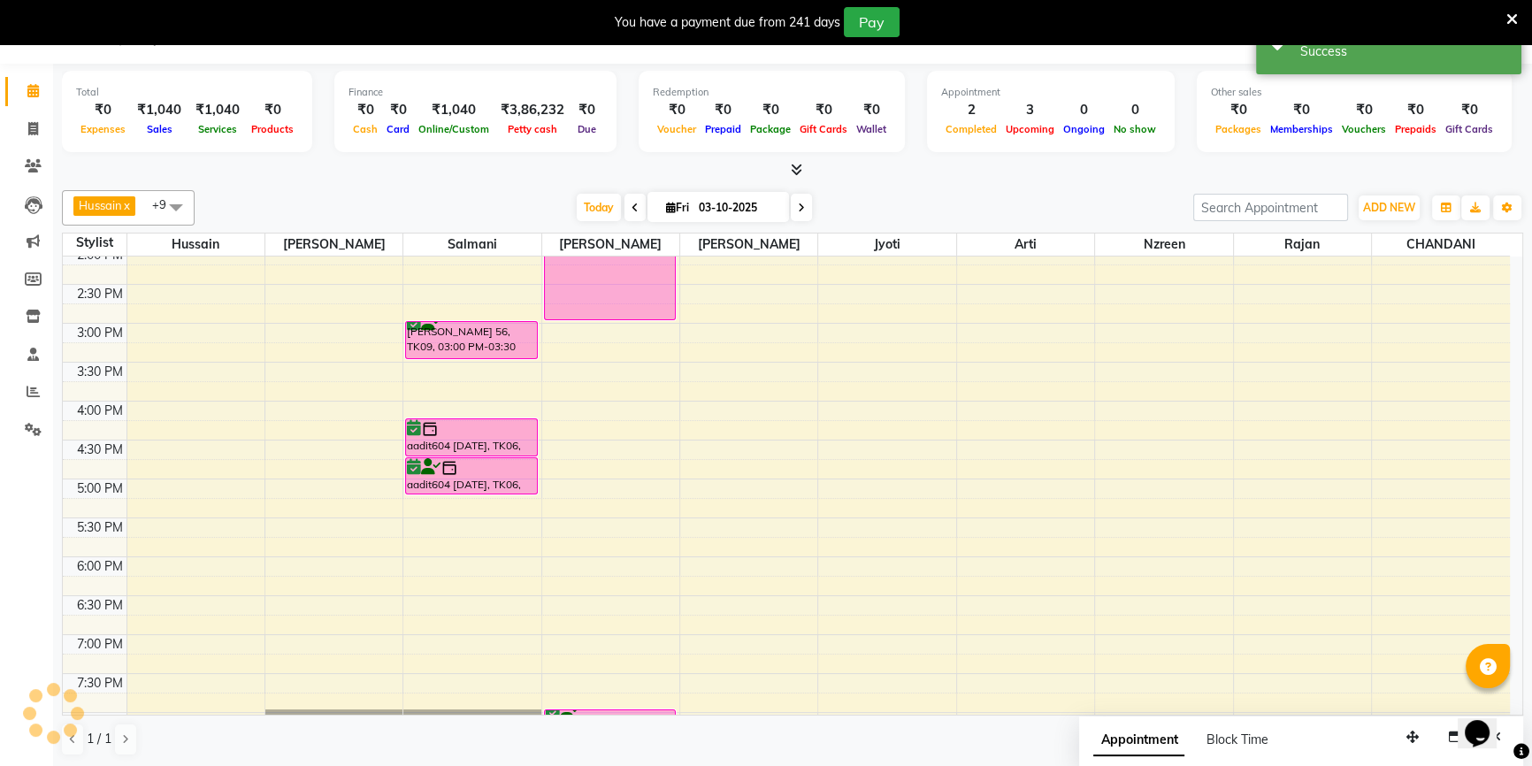
scroll to position [0, 0]
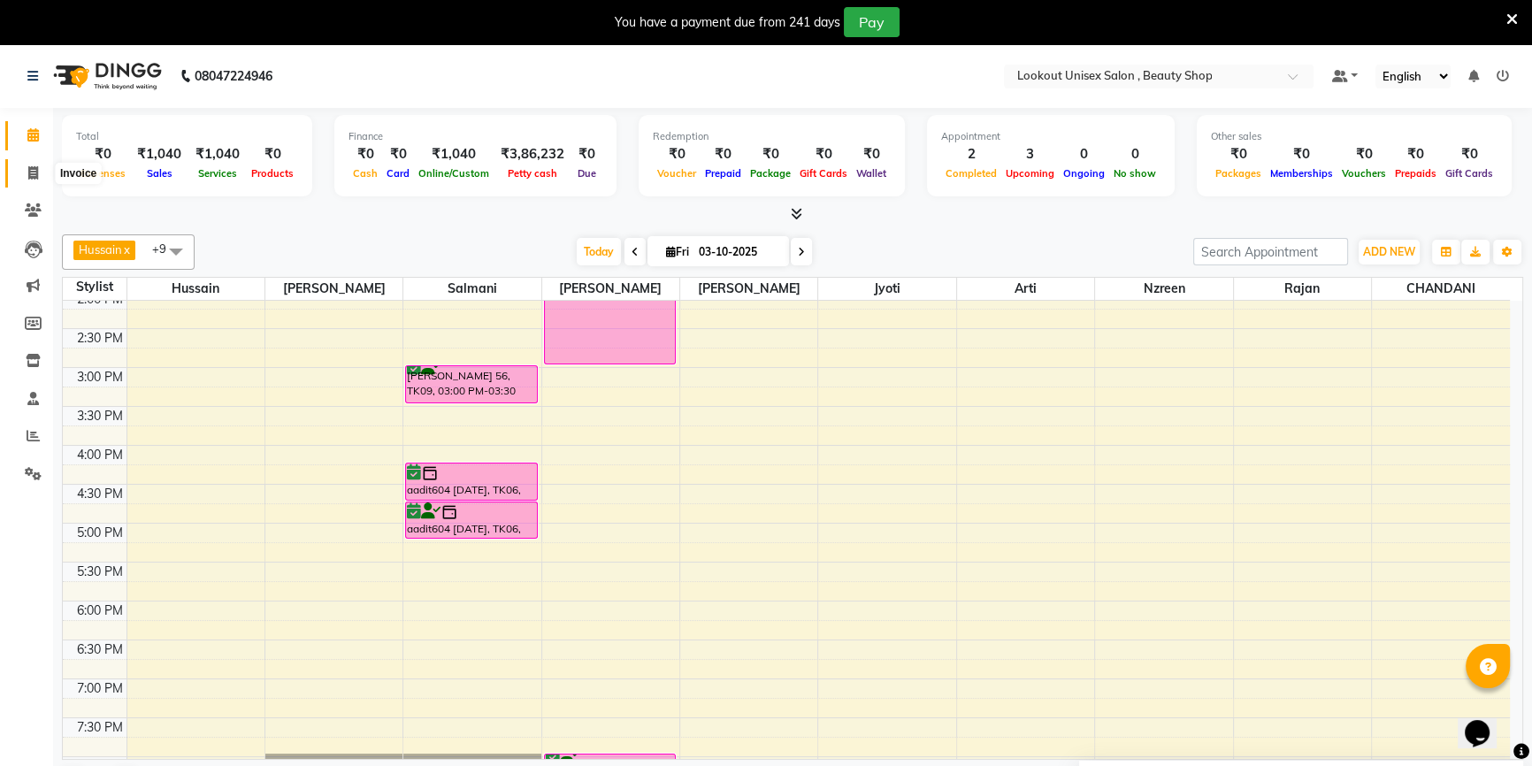
click at [18, 165] on span at bounding box center [33, 174] width 31 height 20
select select "service"
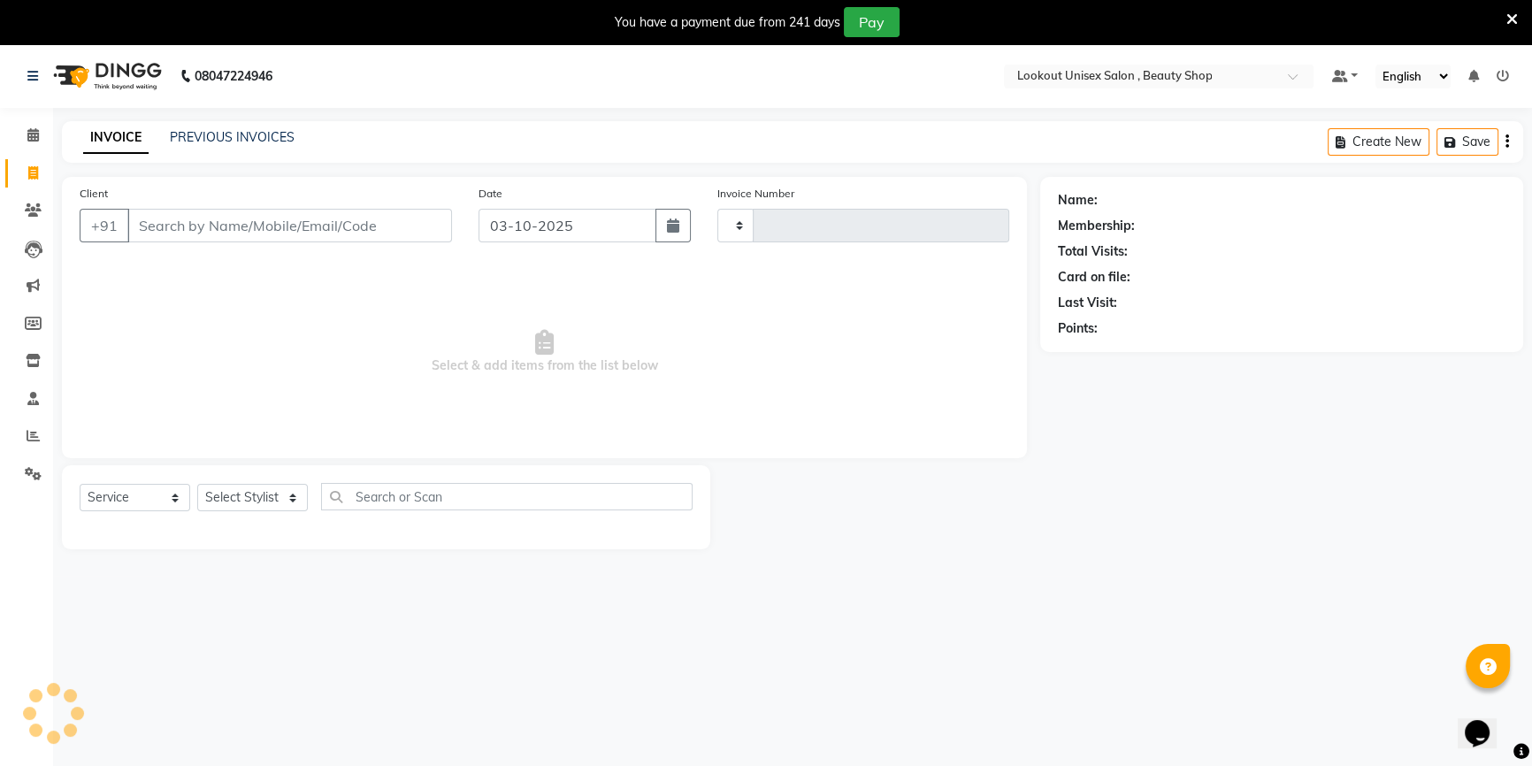
type input "4116"
select select "7658"
drag, startPoint x: 149, startPoint y: 210, endPoint x: 157, endPoint y: 219, distance: 13.1
click at [149, 210] on input "Client" at bounding box center [289, 226] width 325 height 34
click at [157, 219] on input "Client" at bounding box center [289, 226] width 325 height 34
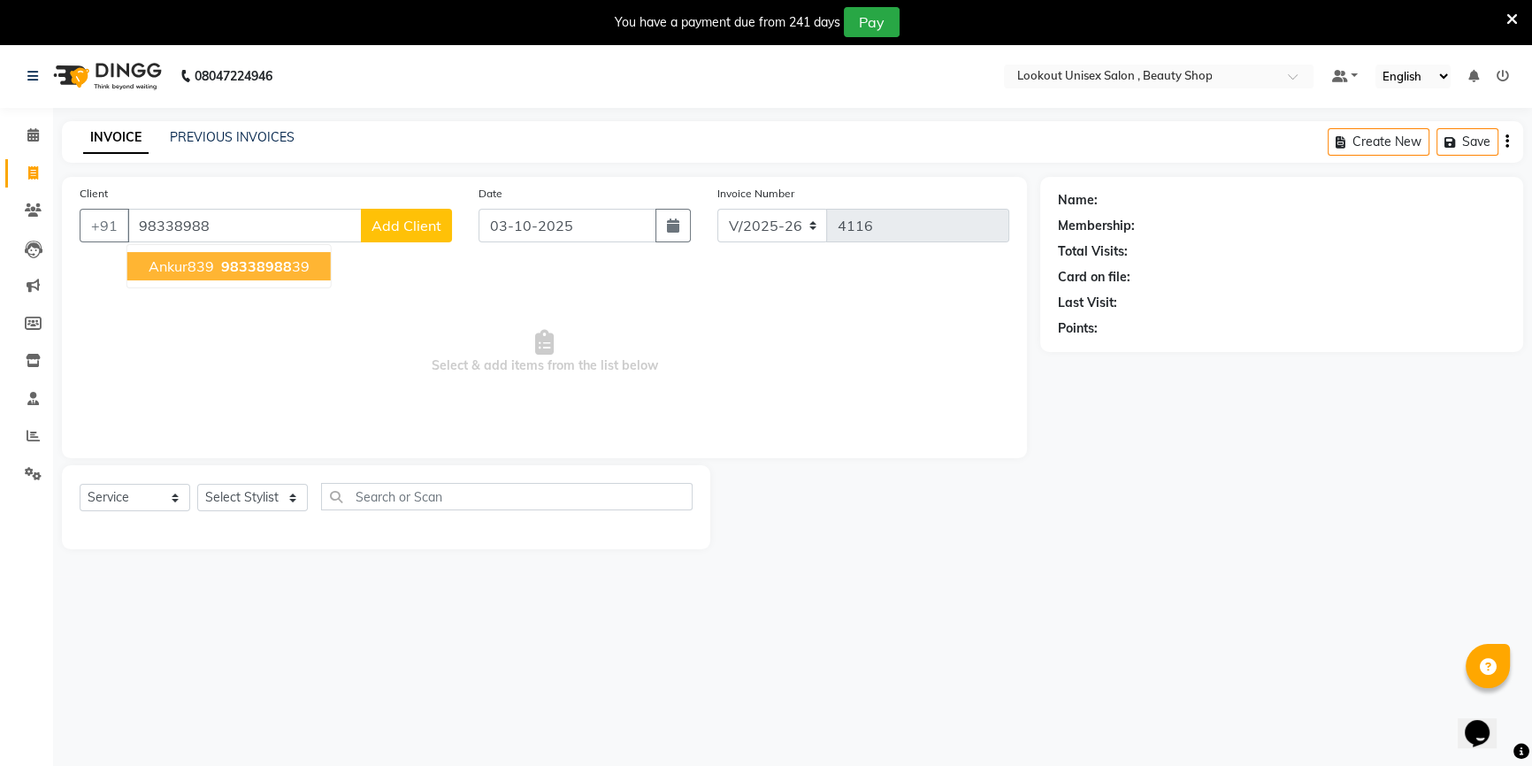
click at [218, 269] on ngb-highlight "98338988 39" at bounding box center [264, 266] width 92 height 18
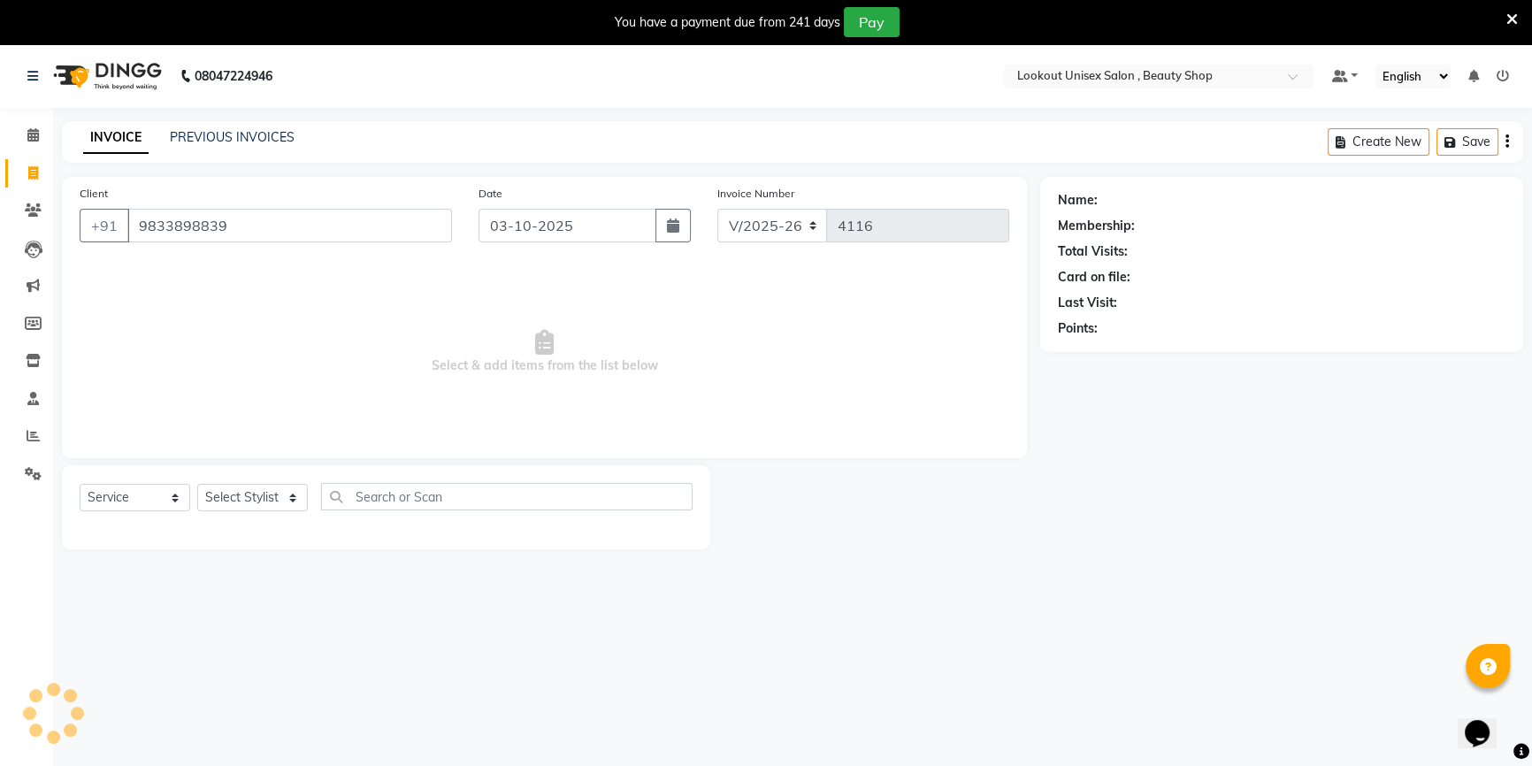
type input "9833898839"
select select "1: Object"
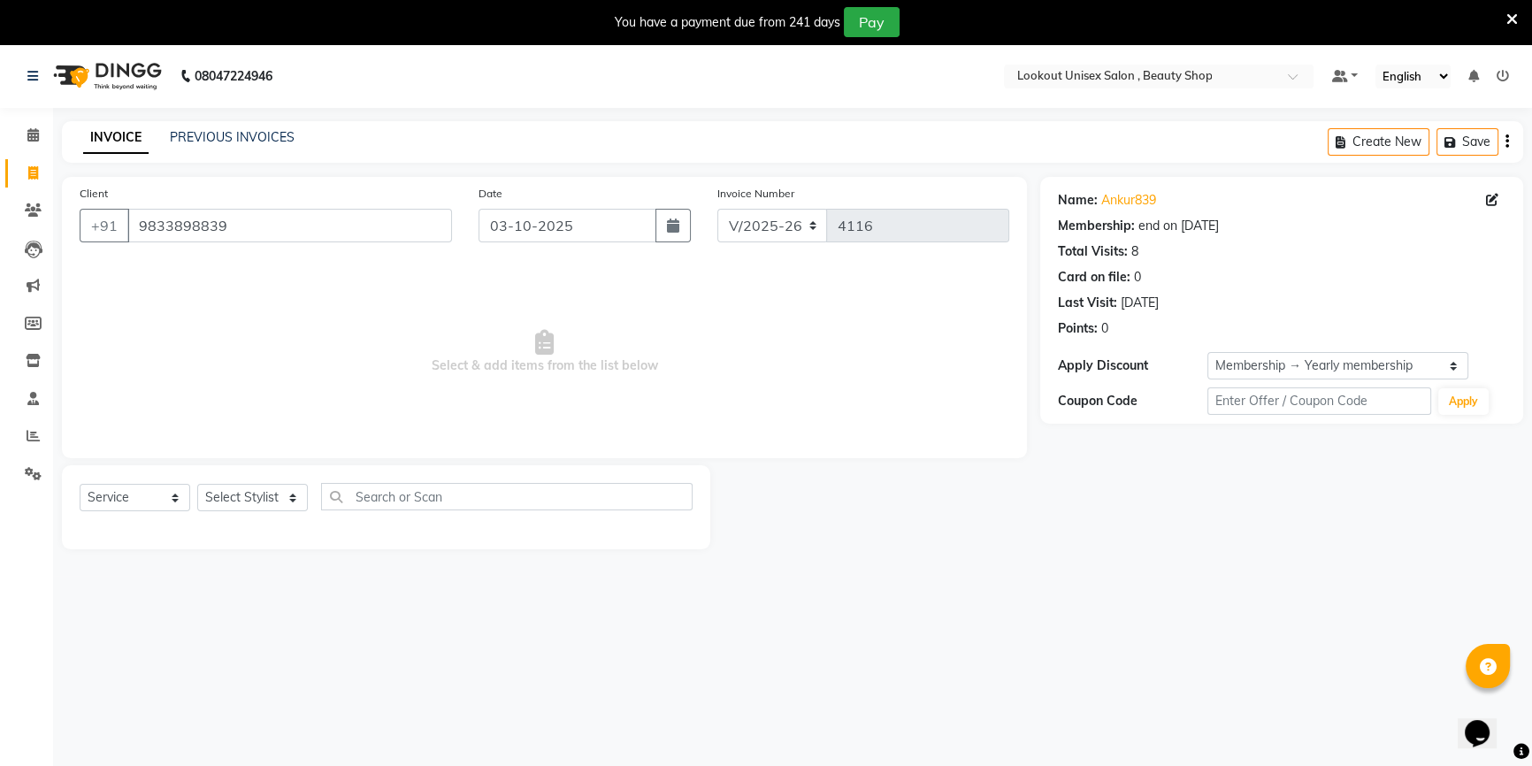
click at [279, 512] on div "Select Service Product Membership Package Voucher Prepaid Gift Card Select Styl…" at bounding box center [386, 504] width 613 height 42
click at [279, 504] on select "Select Stylist Abid Arti CHANDANI Dhaval Sir Disha Hussain Indrajeet Jyoti Mahe…" at bounding box center [252, 497] width 111 height 27
select select "68200"
click at [197, 484] on select "Select Stylist Abid Arti CHANDANI Dhaval Sir Disha Hussain Indrajeet Jyoti Mahe…" at bounding box center [252, 497] width 111 height 27
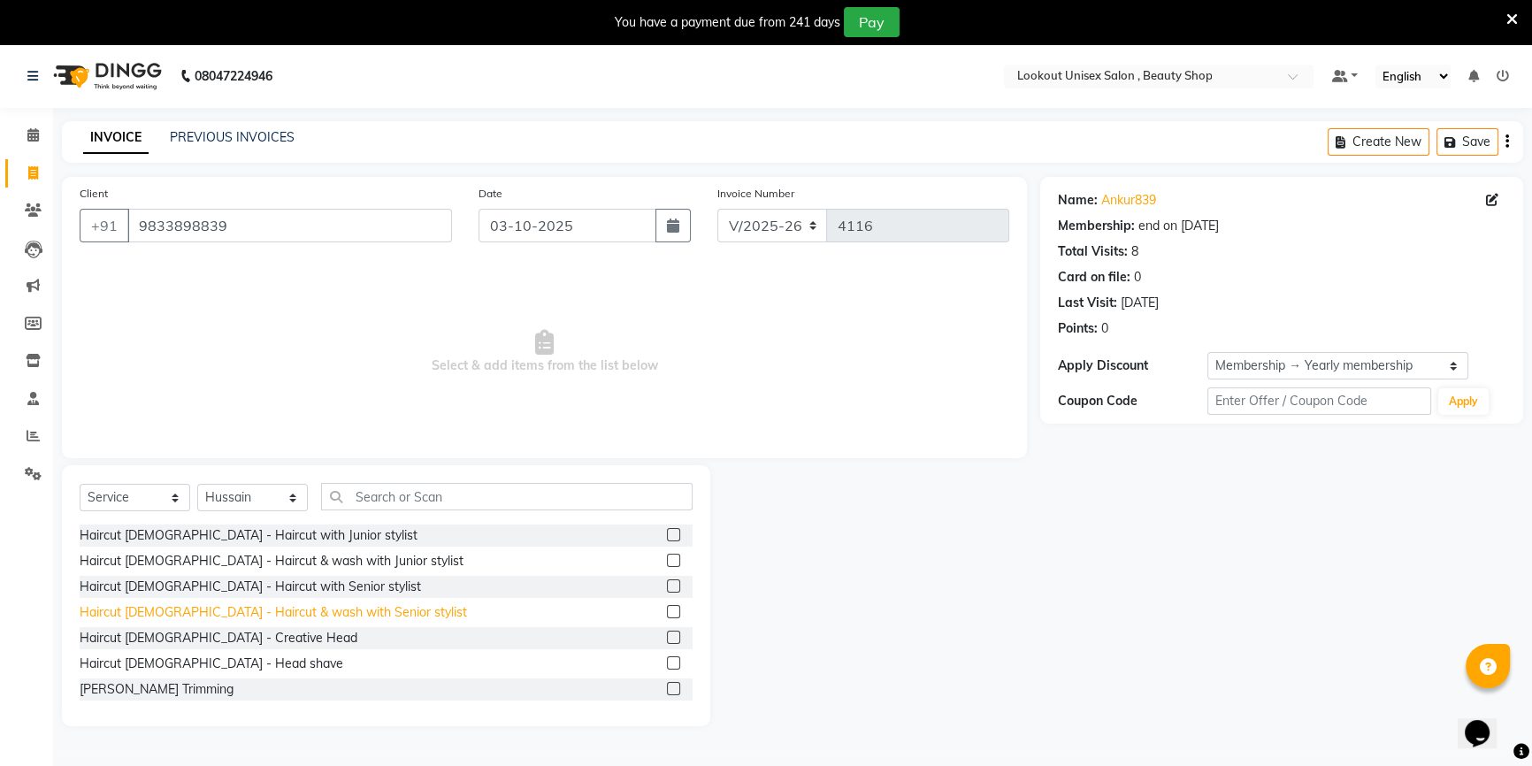
click at [310, 604] on div "Haircut Male - Haircut & wash with Senior stylist" at bounding box center [273, 612] width 387 height 19
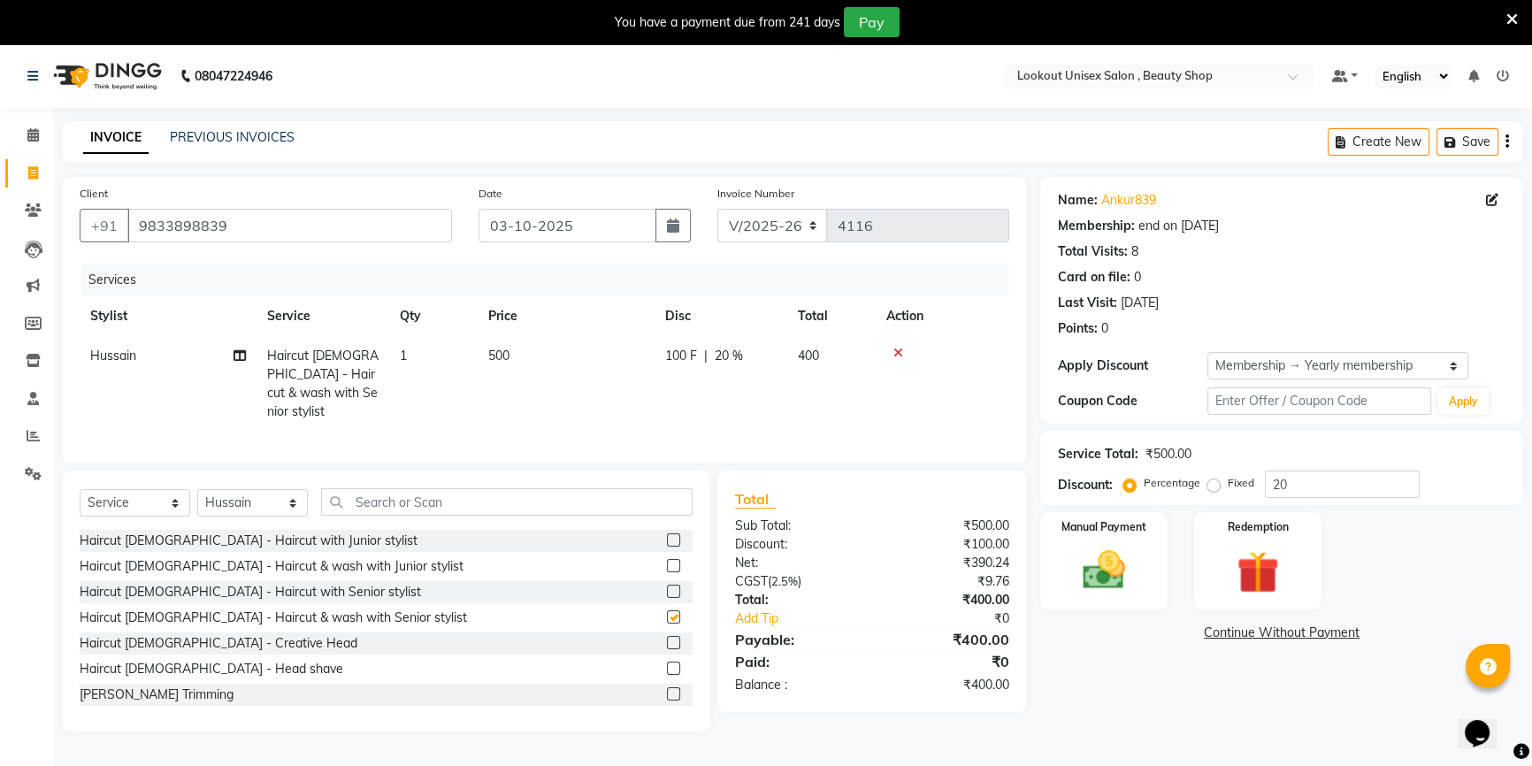
checkbox input "false"
click at [393, 489] on input "text" at bounding box center [506, 501] width 371 height 27
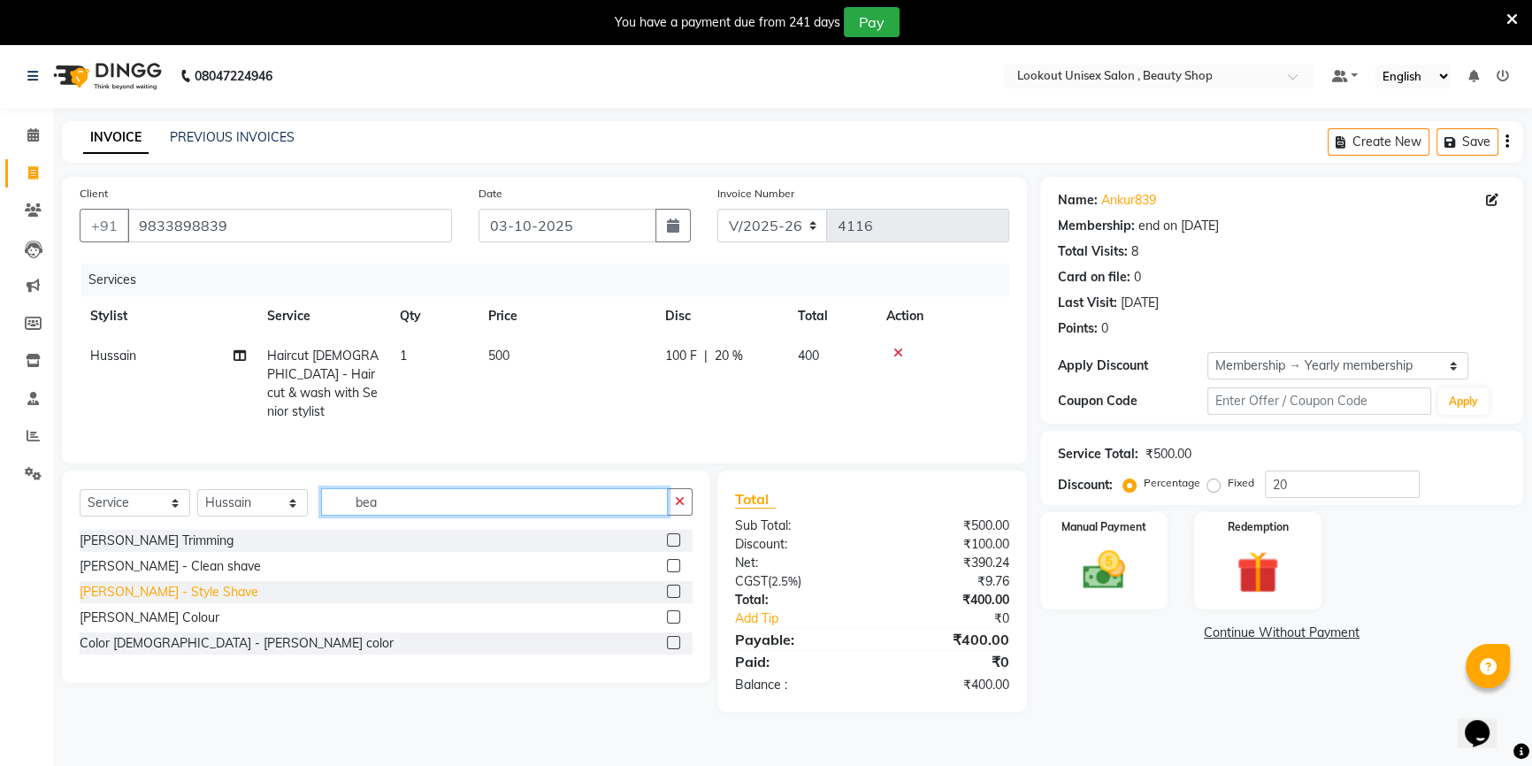
type input "bea"
click at [157, 583] on div "Beard - Style Shave" at bounding box center [169, 592] width 179 height 19
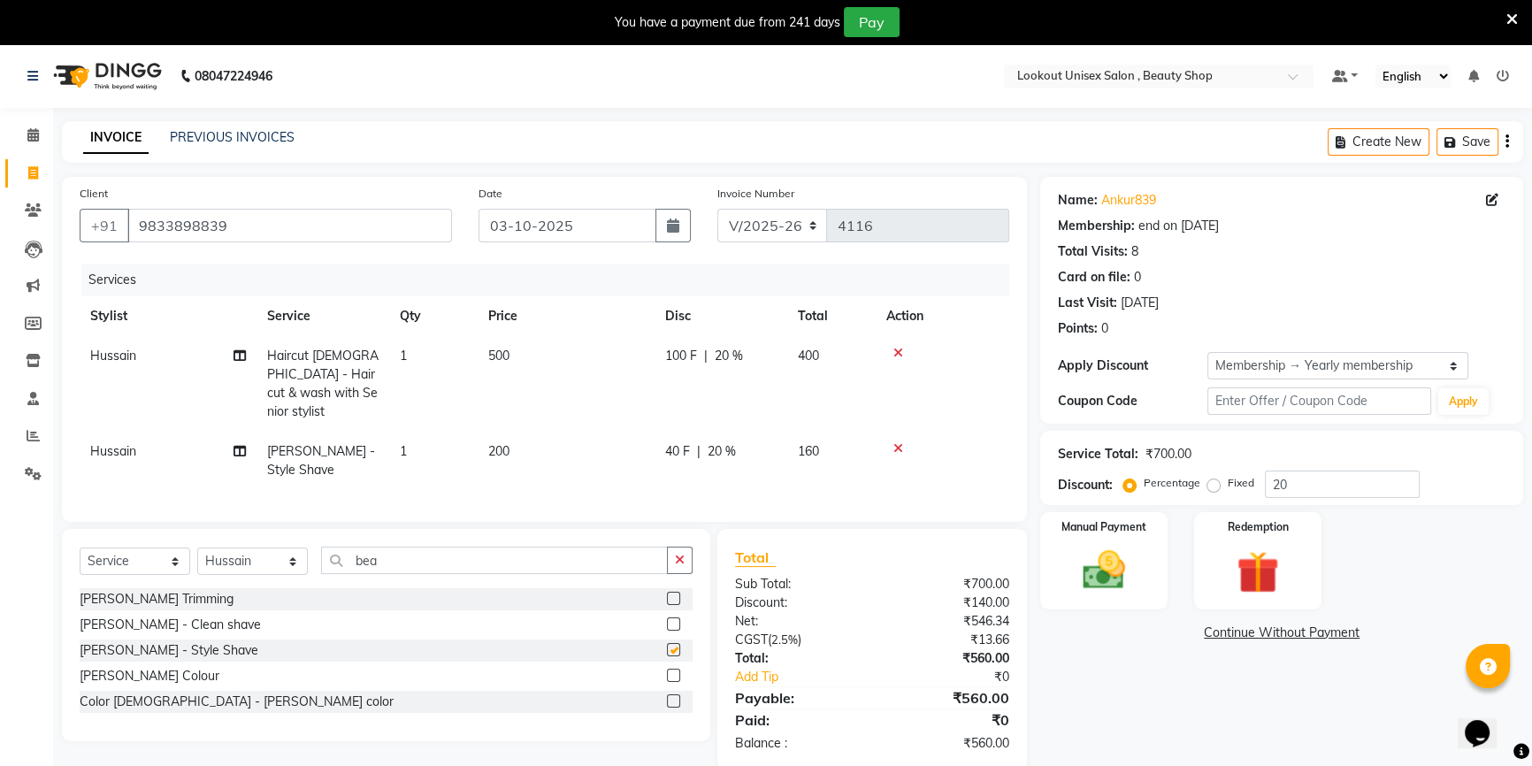
checkbox input "false"
click at [1117, 559] on img at bounding box center [1104, 570] width 72 height 50
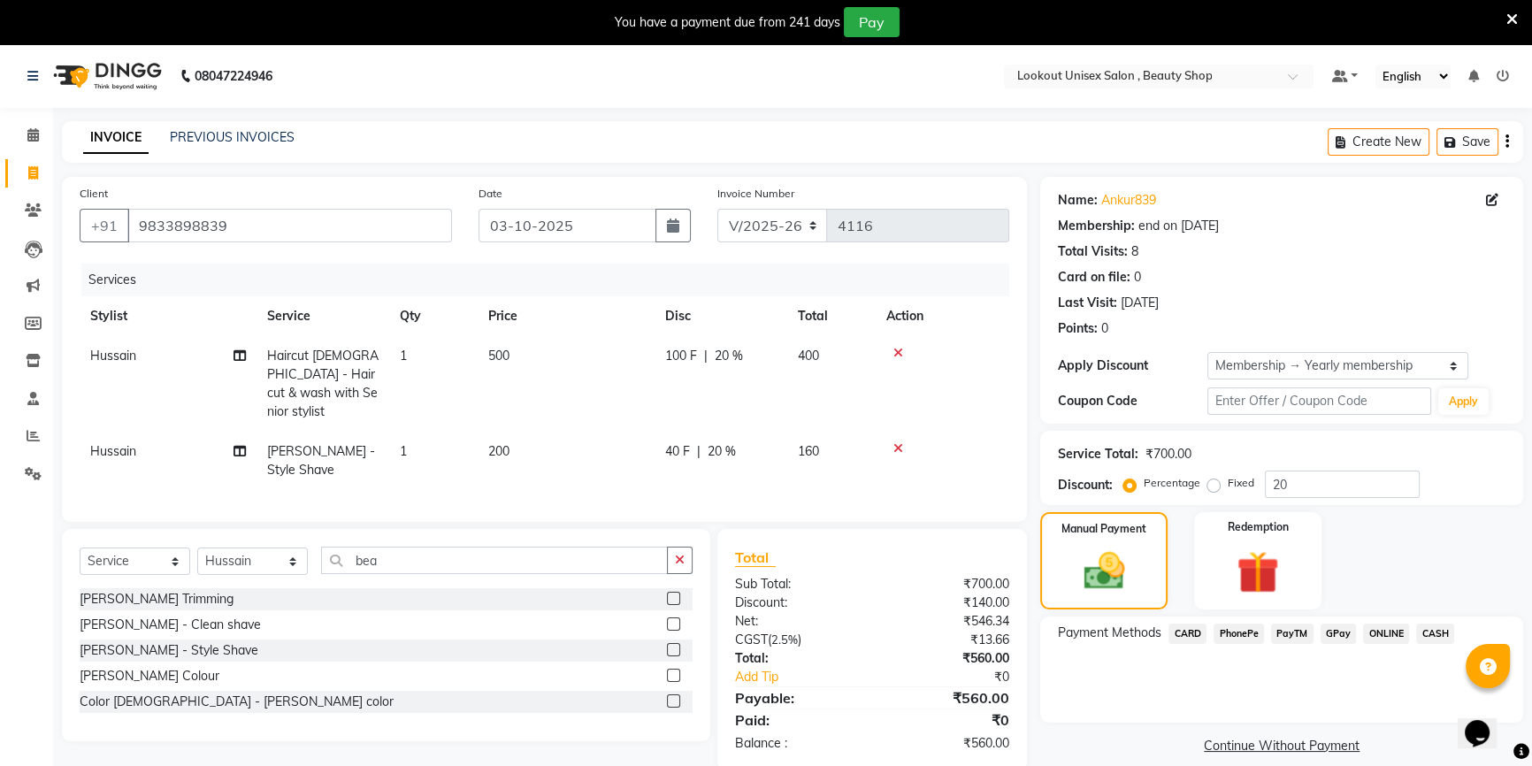
click at [1289, 628] on span "PayTM" at bounding box center [1292, 633] width 42 height 20
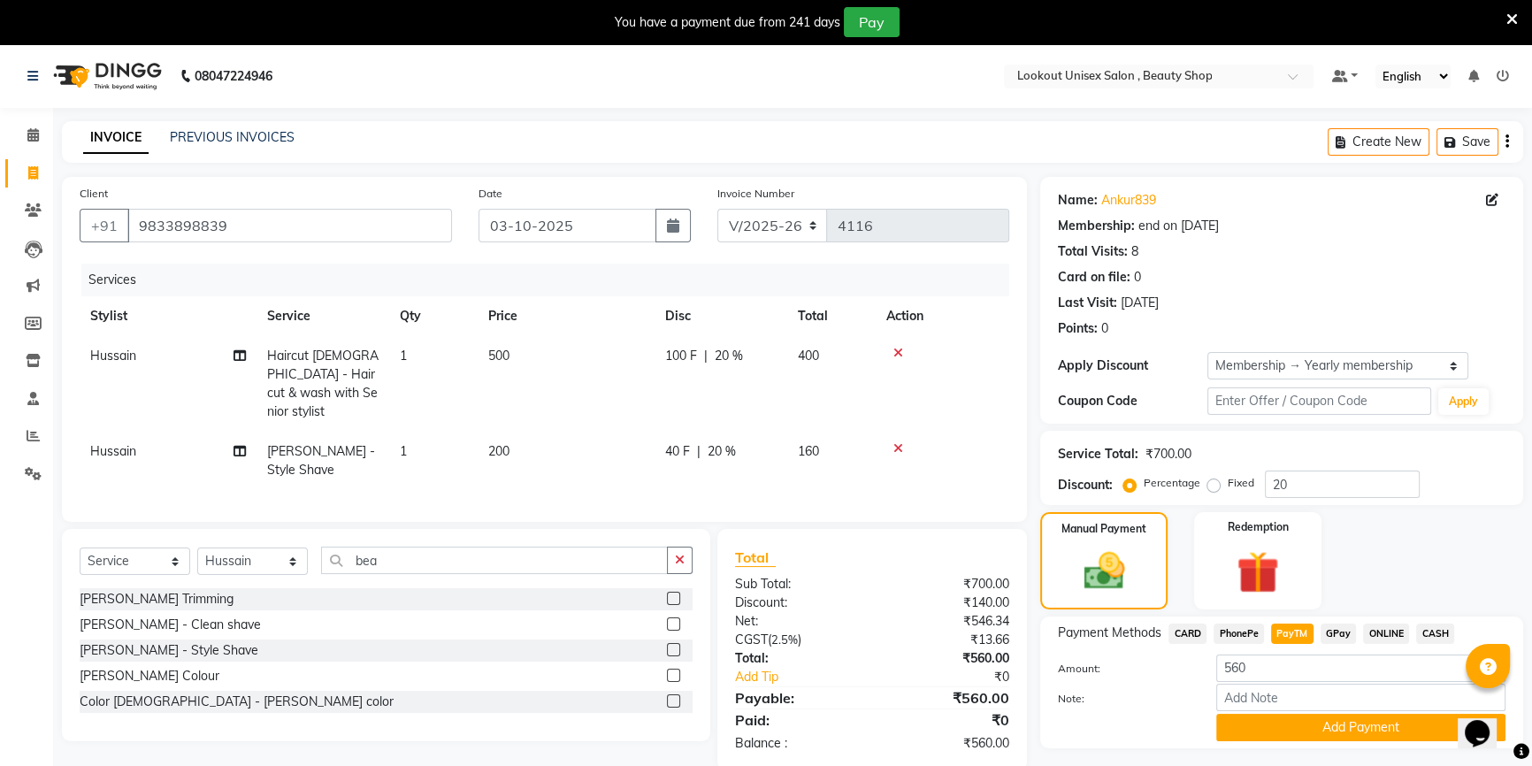
click at [1321, 728] on button "Add Payment" at bounding box center [1360, 727] width 289 height 27
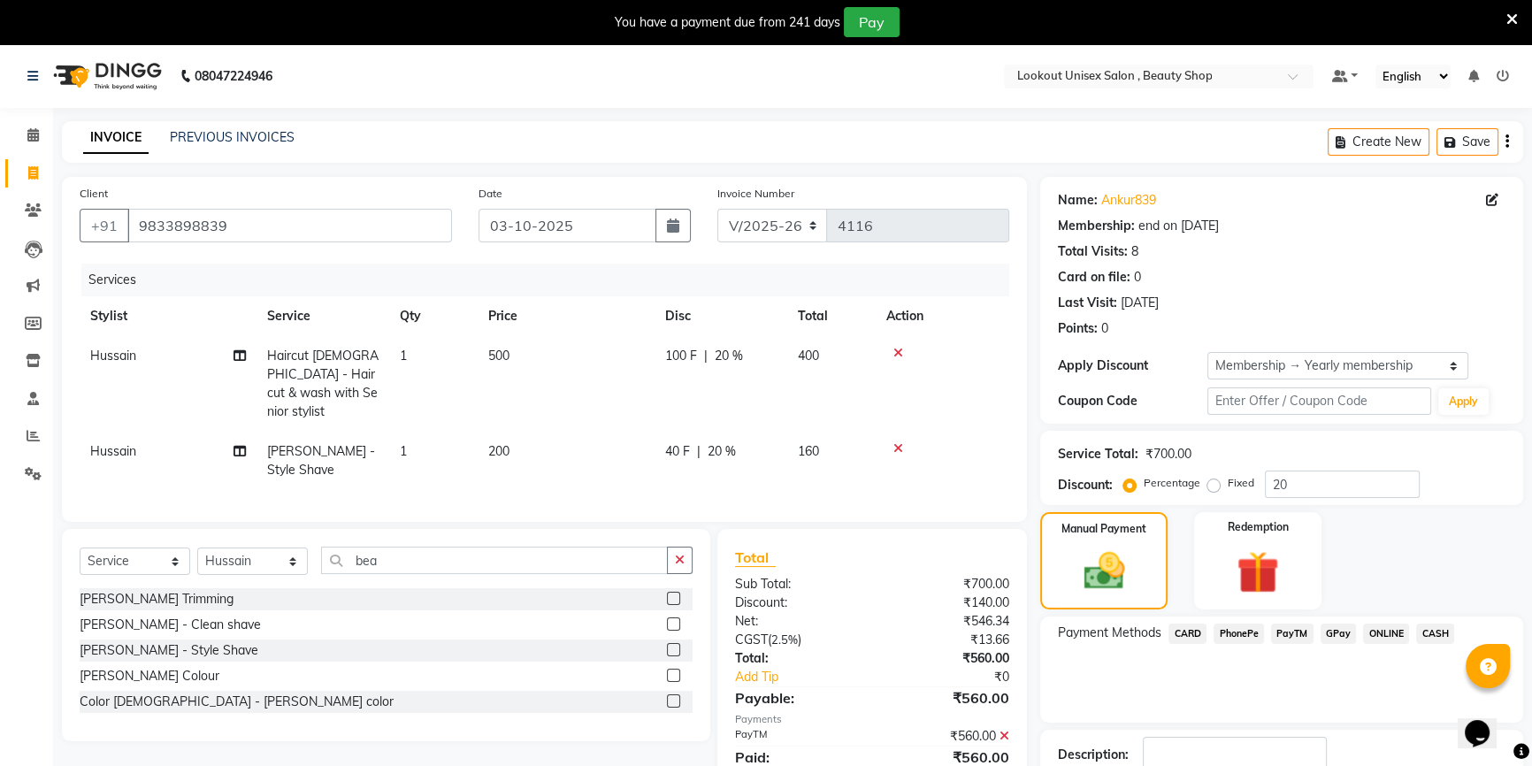
scroll to position [118, 0]
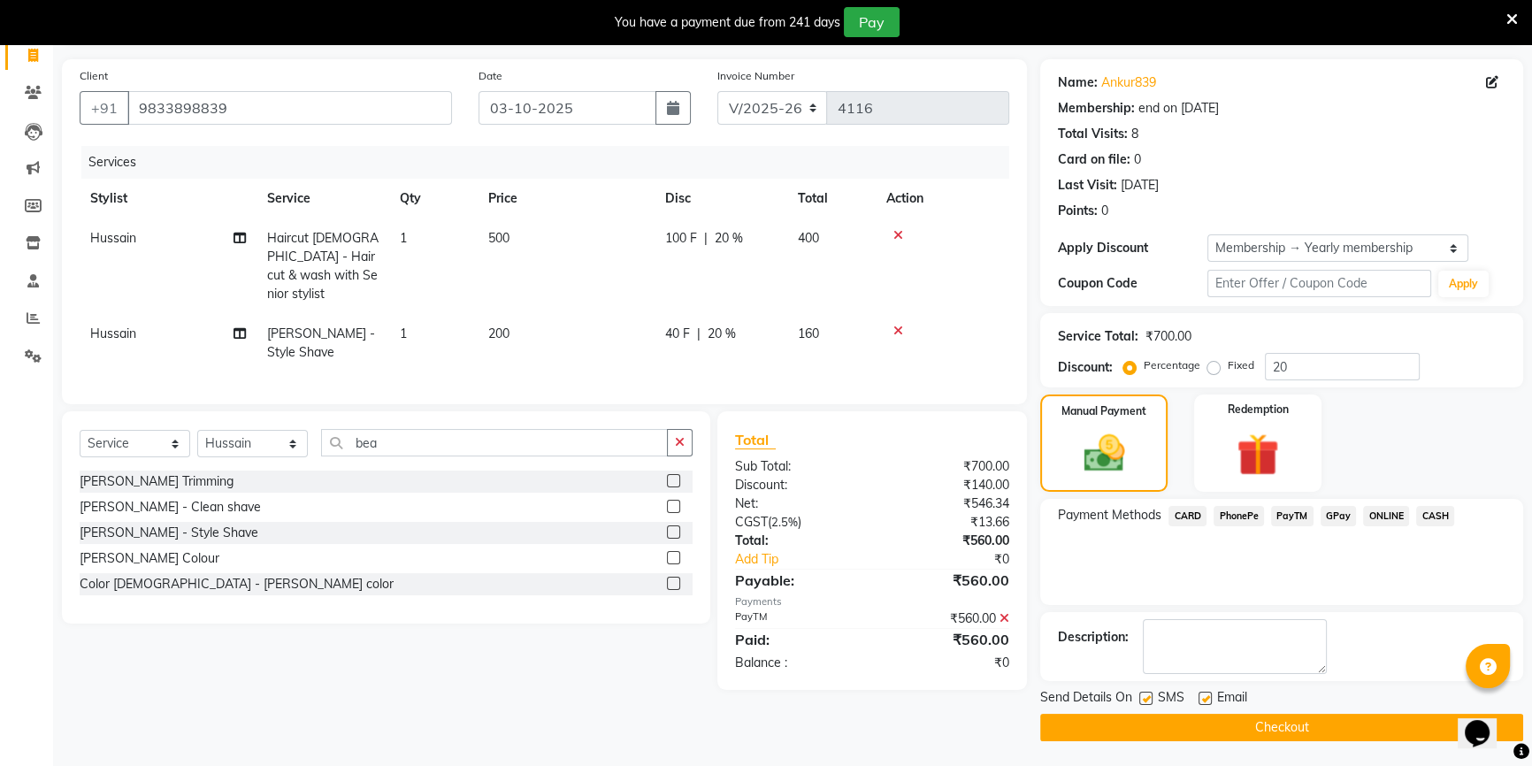
click at [1202, 701] on label at bounding box center [1204, 698] width 13 height 13
click at [1202, 701] on input "checkbox" at bounding box center [1203, 698] width 11 height 11
checkbox input "false"
click at [1273, 734] on button "Checkout" at bounding box center [1281, 727] width 483 height 27
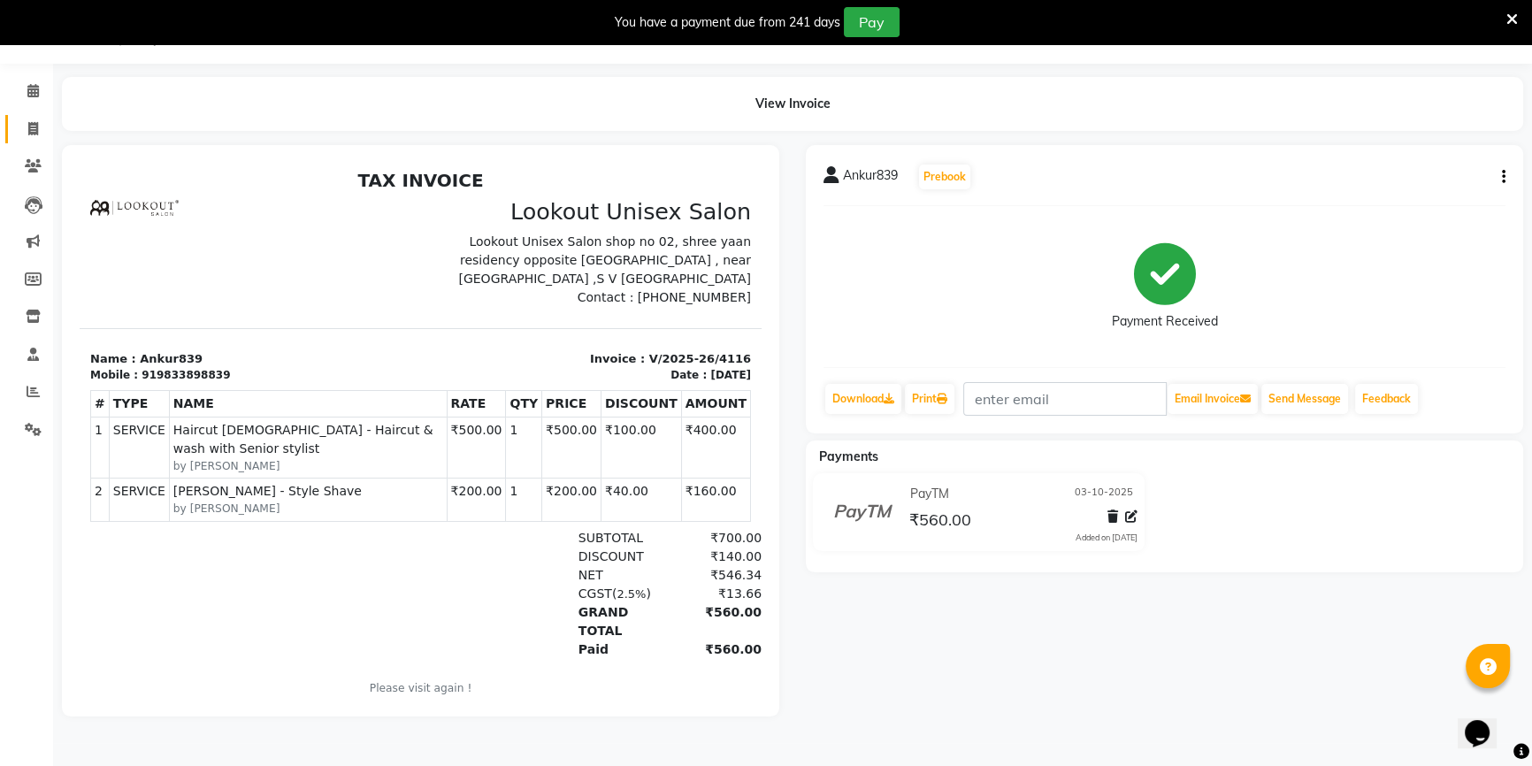
click at [13, 127] on link "Invoice" at bounding box center [26, 129] width 42 height 29
select select "7658"
select select "service"
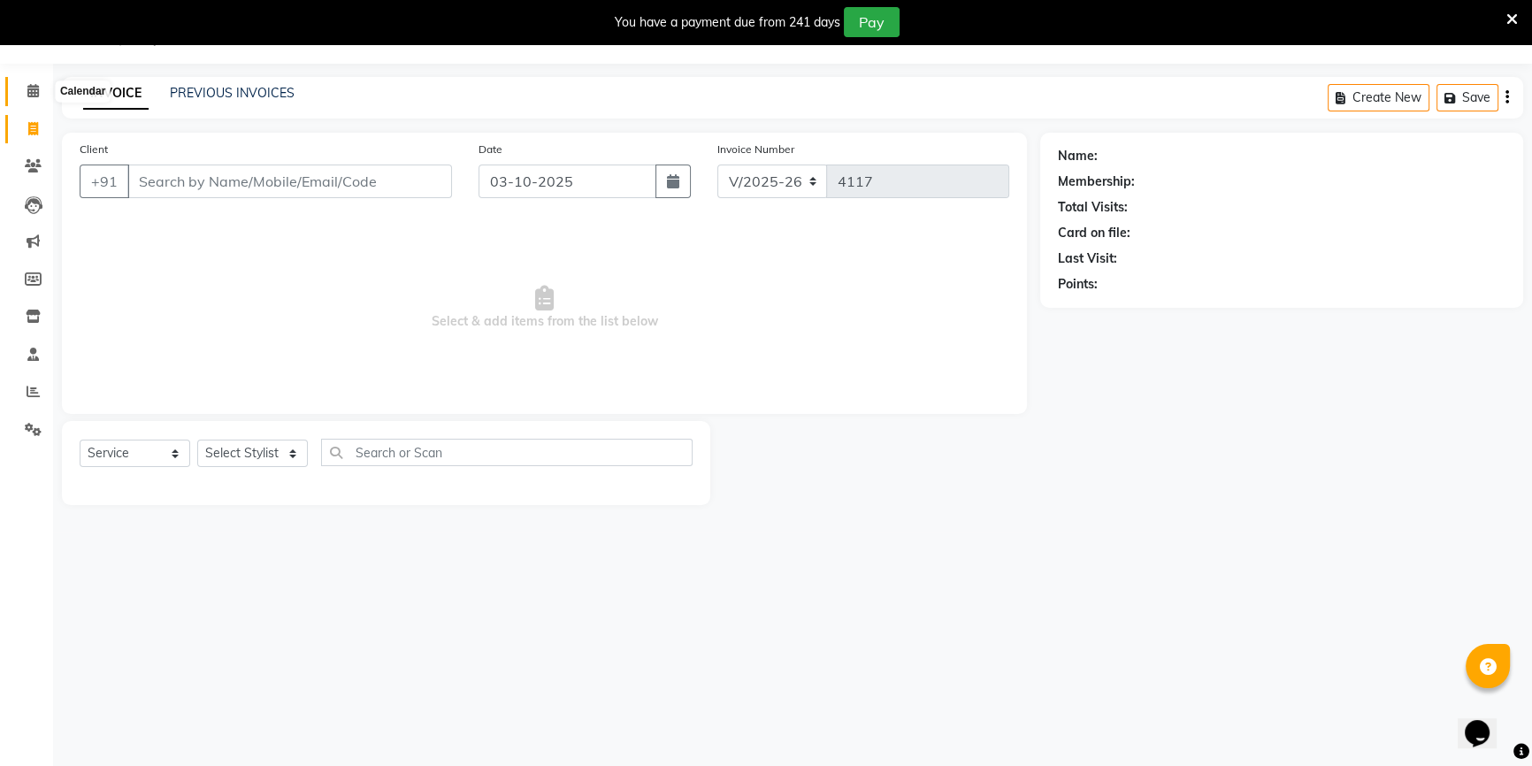
click at [34, 91] on icon at bounding box center [32, 90] width 11 height 13
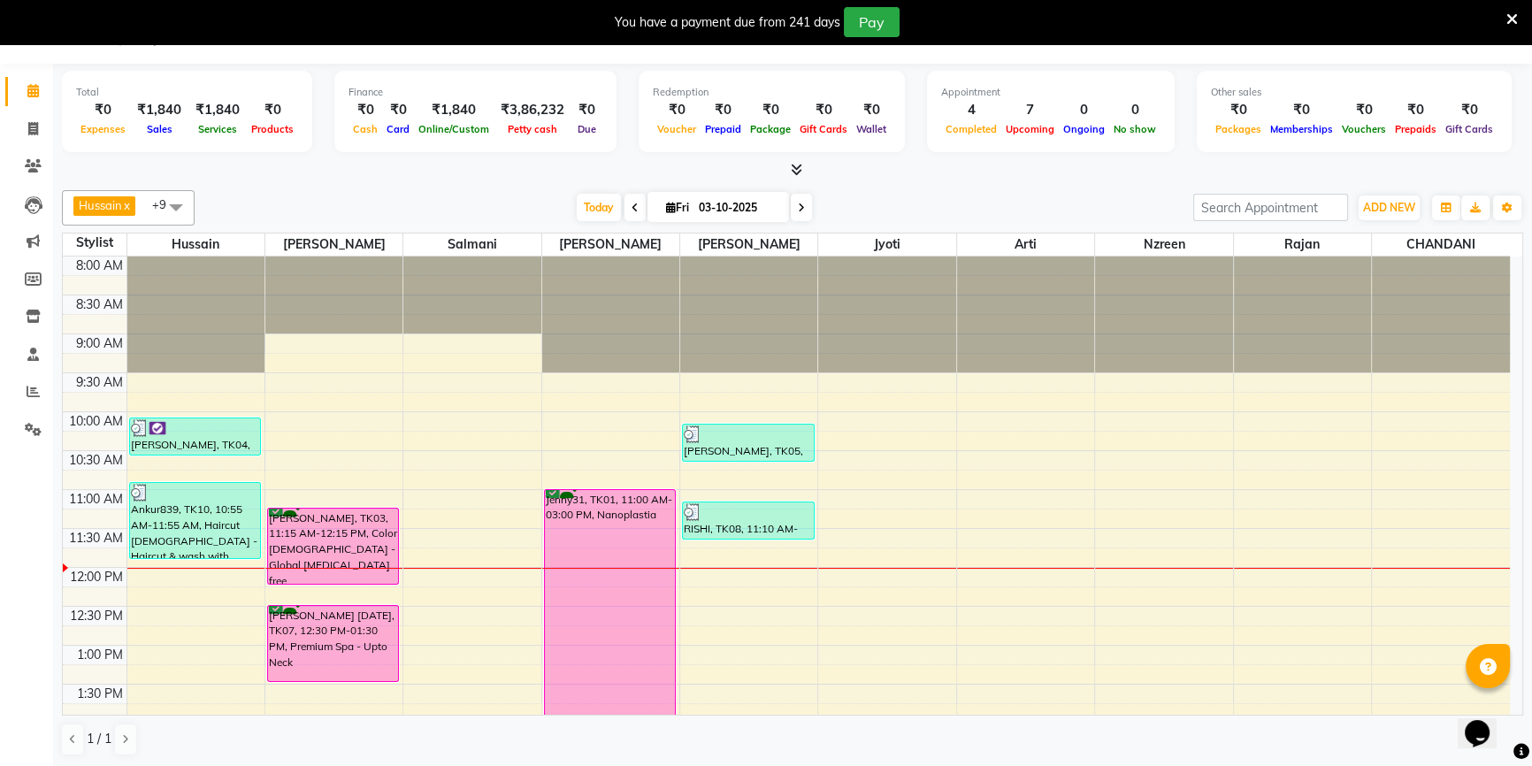
click at [661, 204] on span "Fri" at bounding box center [677, 207] width 32 height 13
select select "10"
select select "2025"
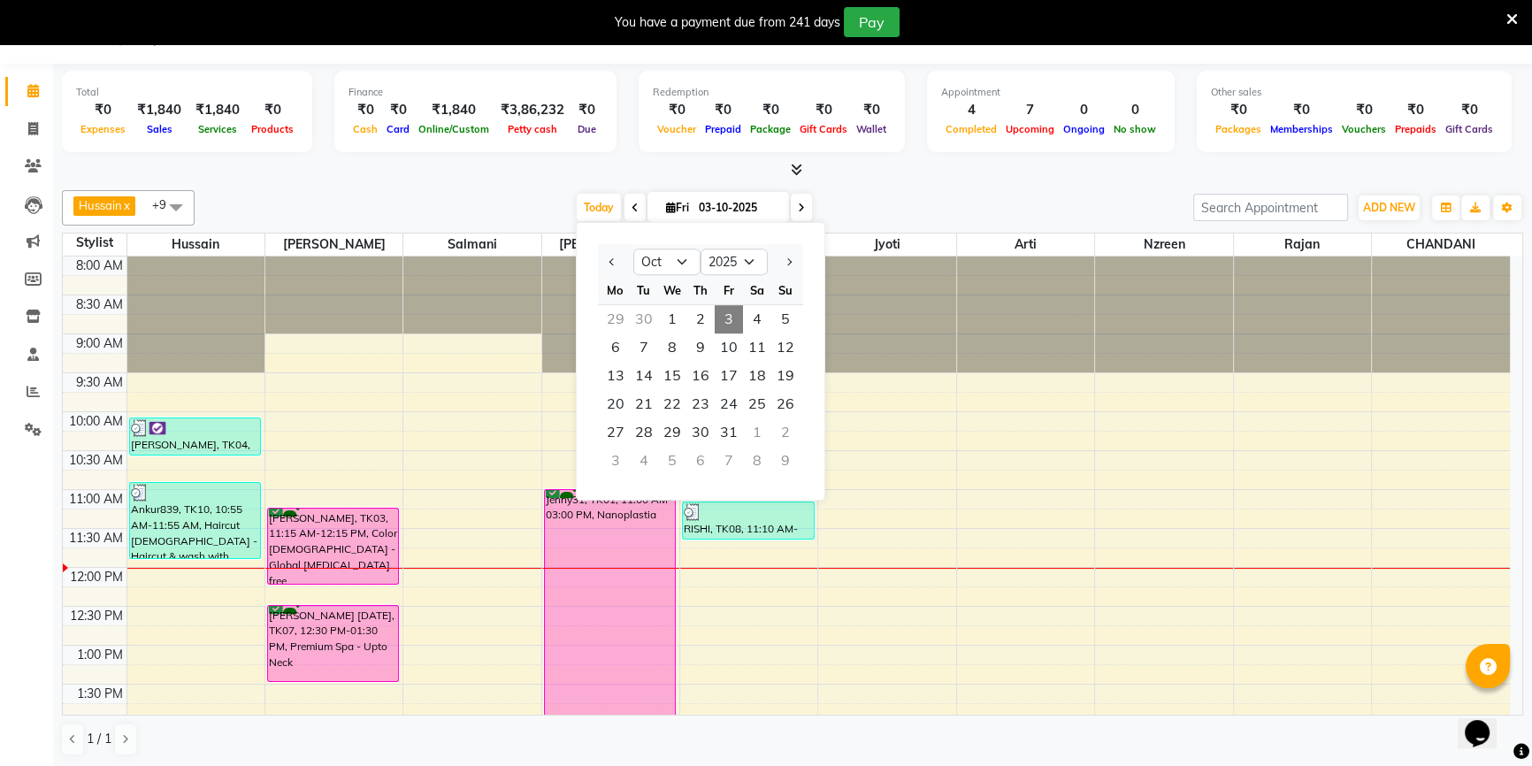
click at [615, 322] on div "29" at bounding box center [615, 319] width 28 height 28
type input "29-09-2025"
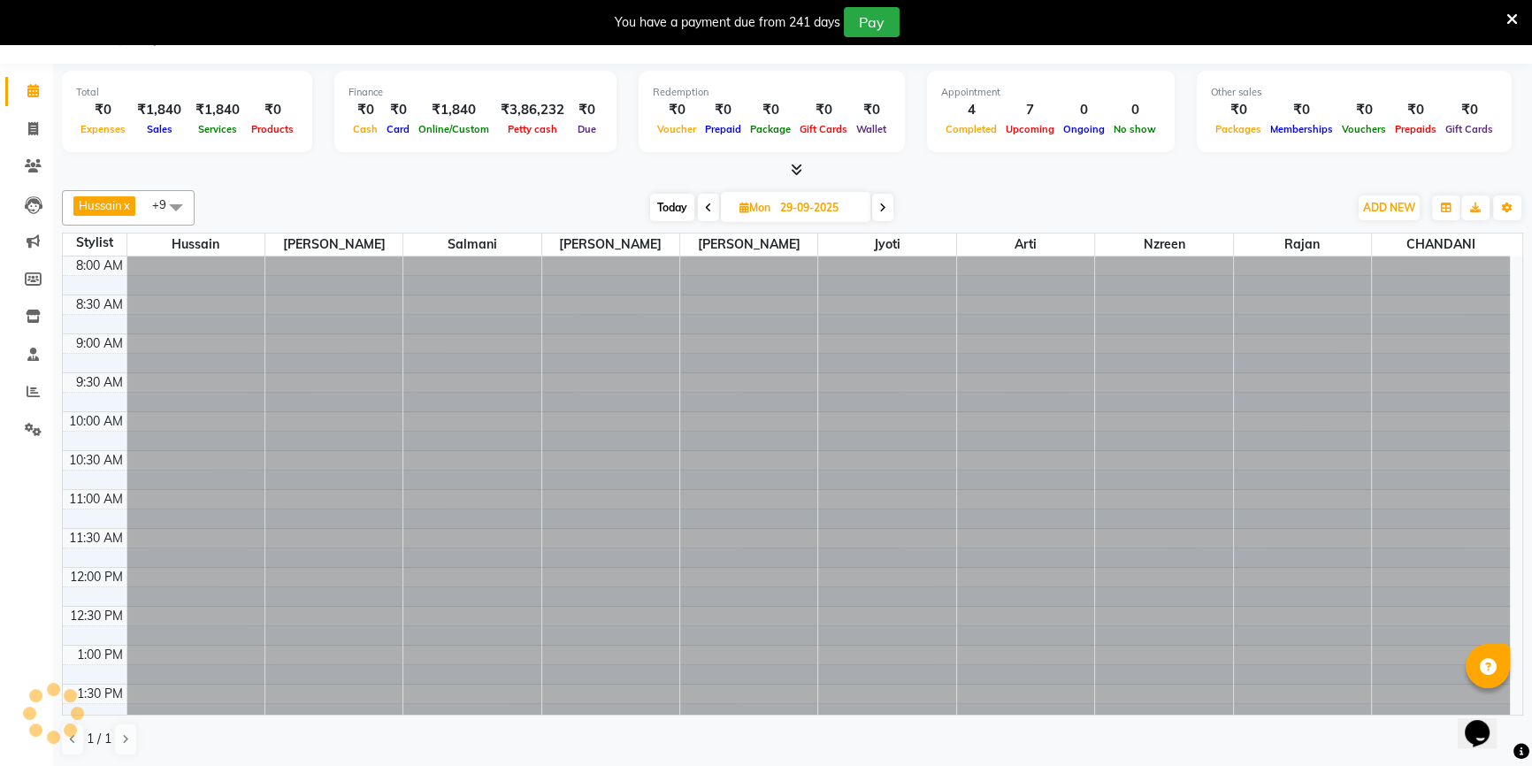
scroll to position [310, 0]
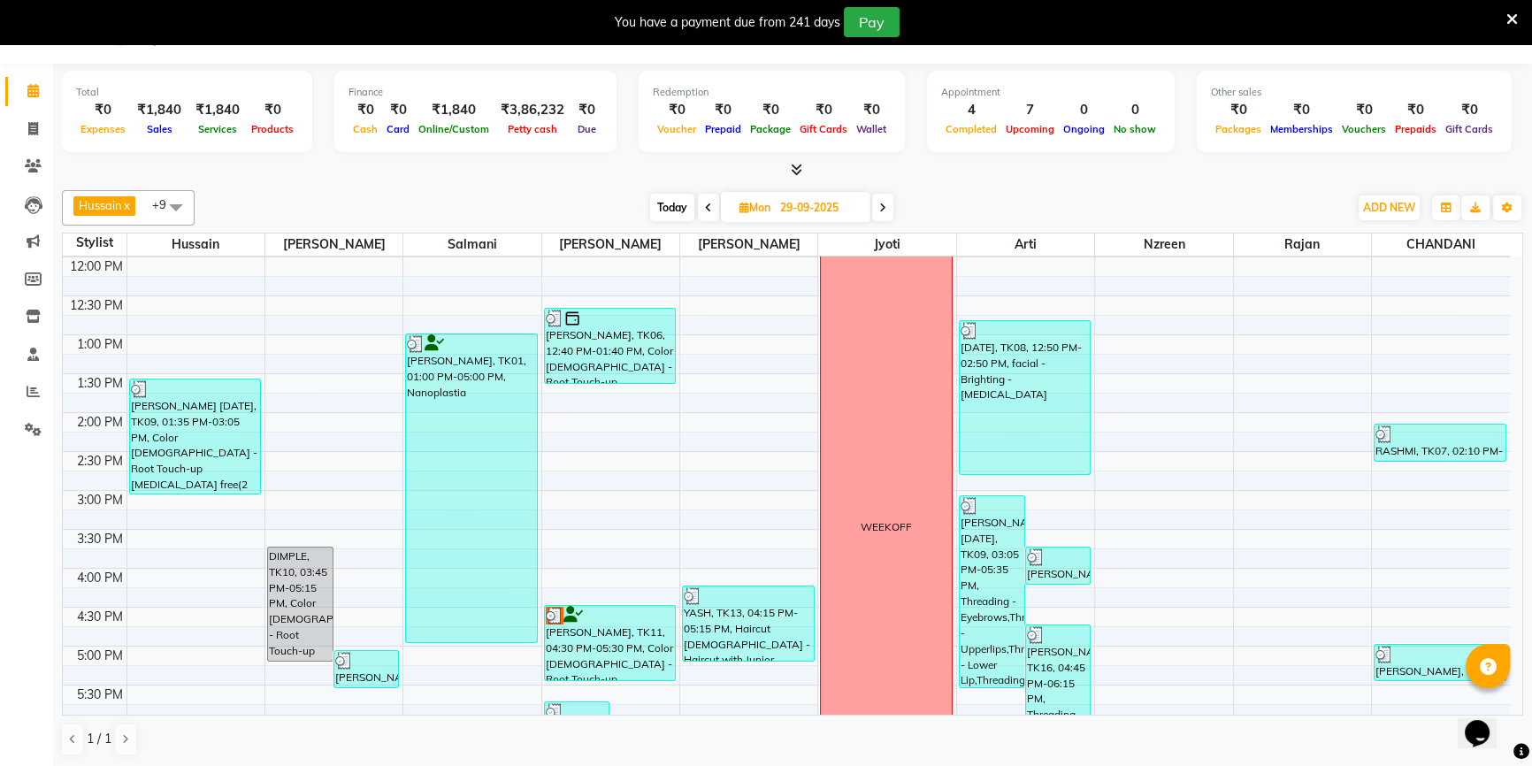
click at [825, 210] on input "29-09-2025" at bounding box center [819, 208] width 88 height 27
select select "9"
select select "2025"
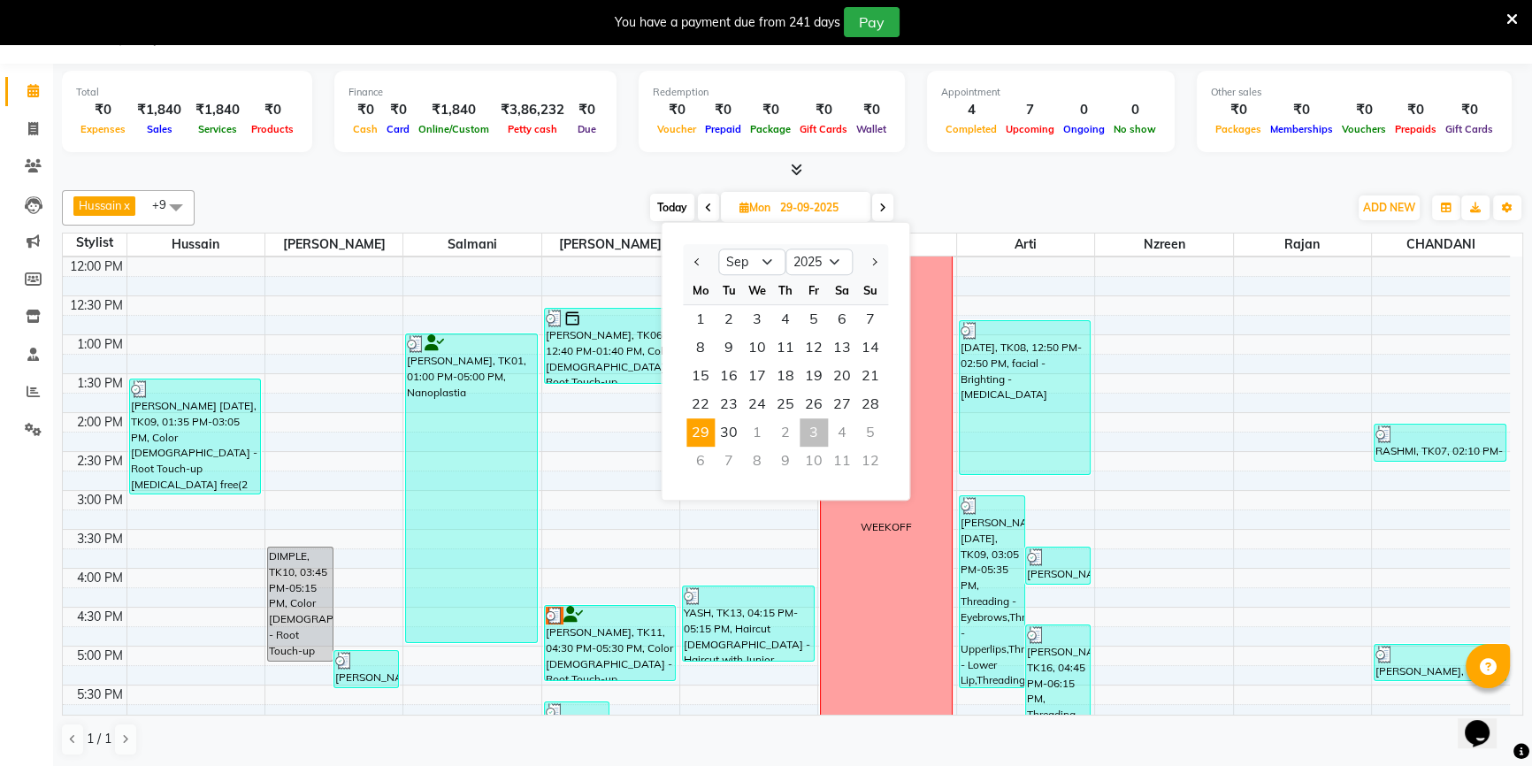
click at [806, 423] on div "3" at bounding box center [813, 432] width 28 height 28
type input "03-10-2025"
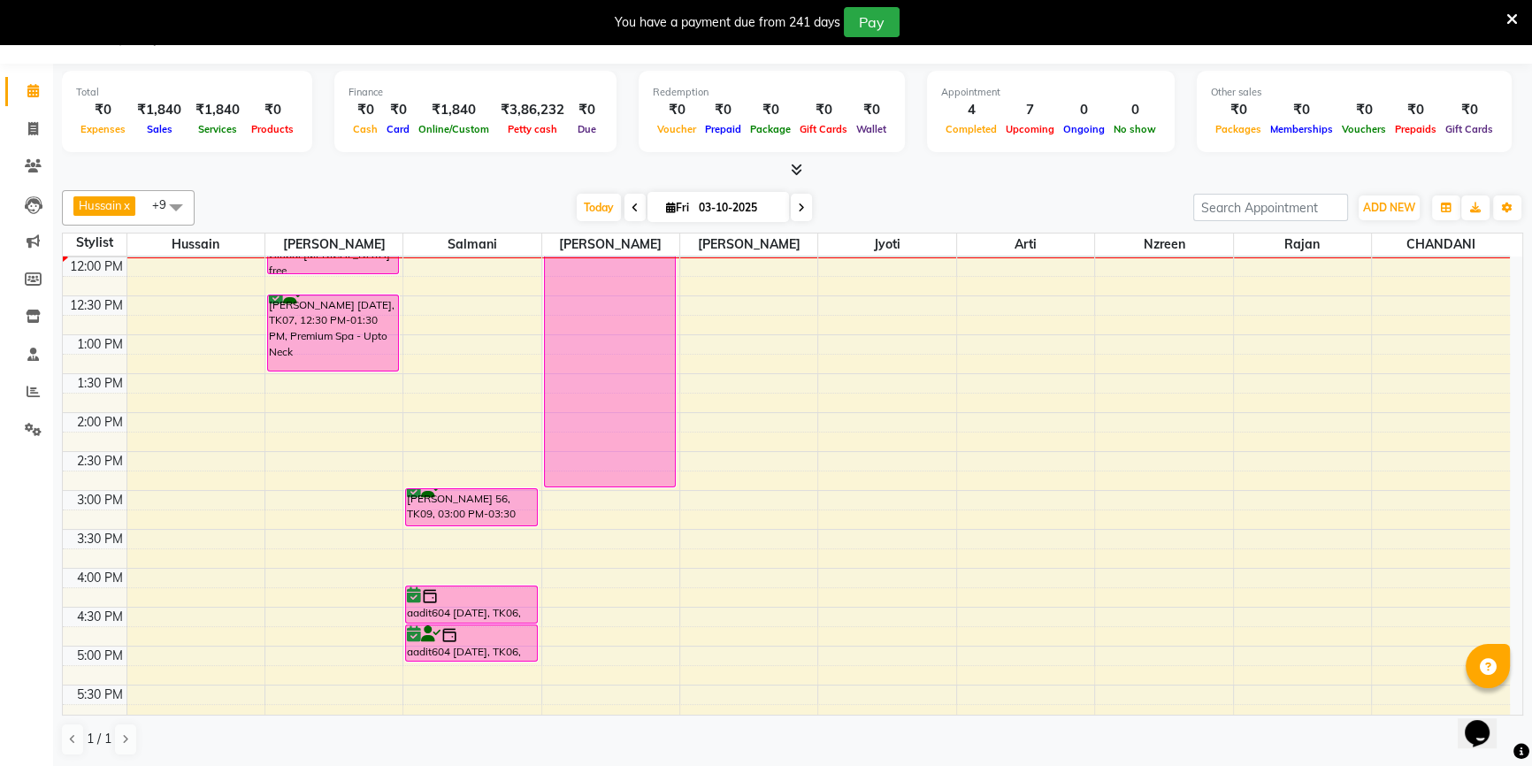
click at [722, 205] on input "03-10-2025" at bounding box center [737, 208] width 88 height 27
select select "10"
select select "2025"
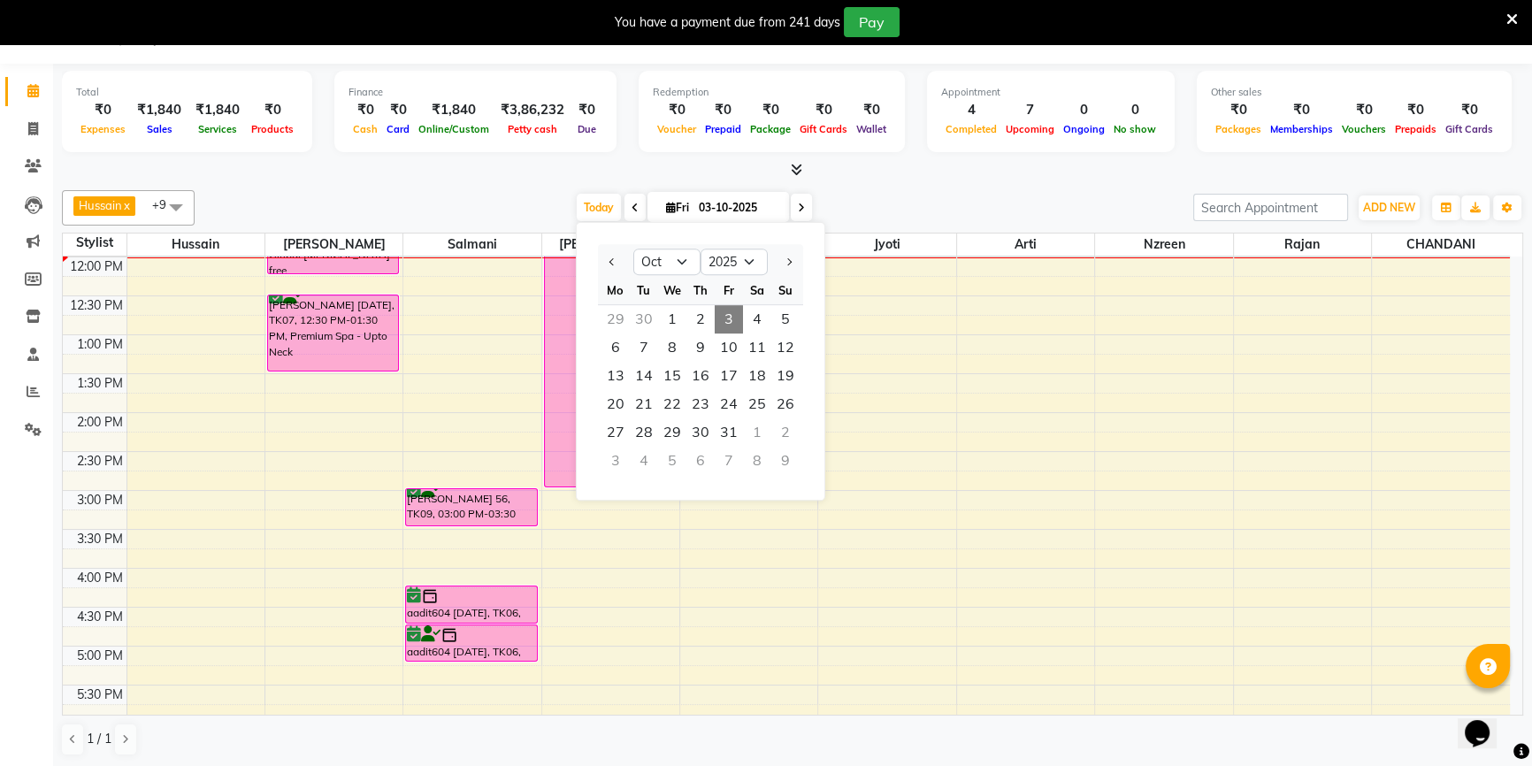
click at [610, 318] on div "29" at bounding box center [615, 319] width 28 height 28
type input "29-09-2025"
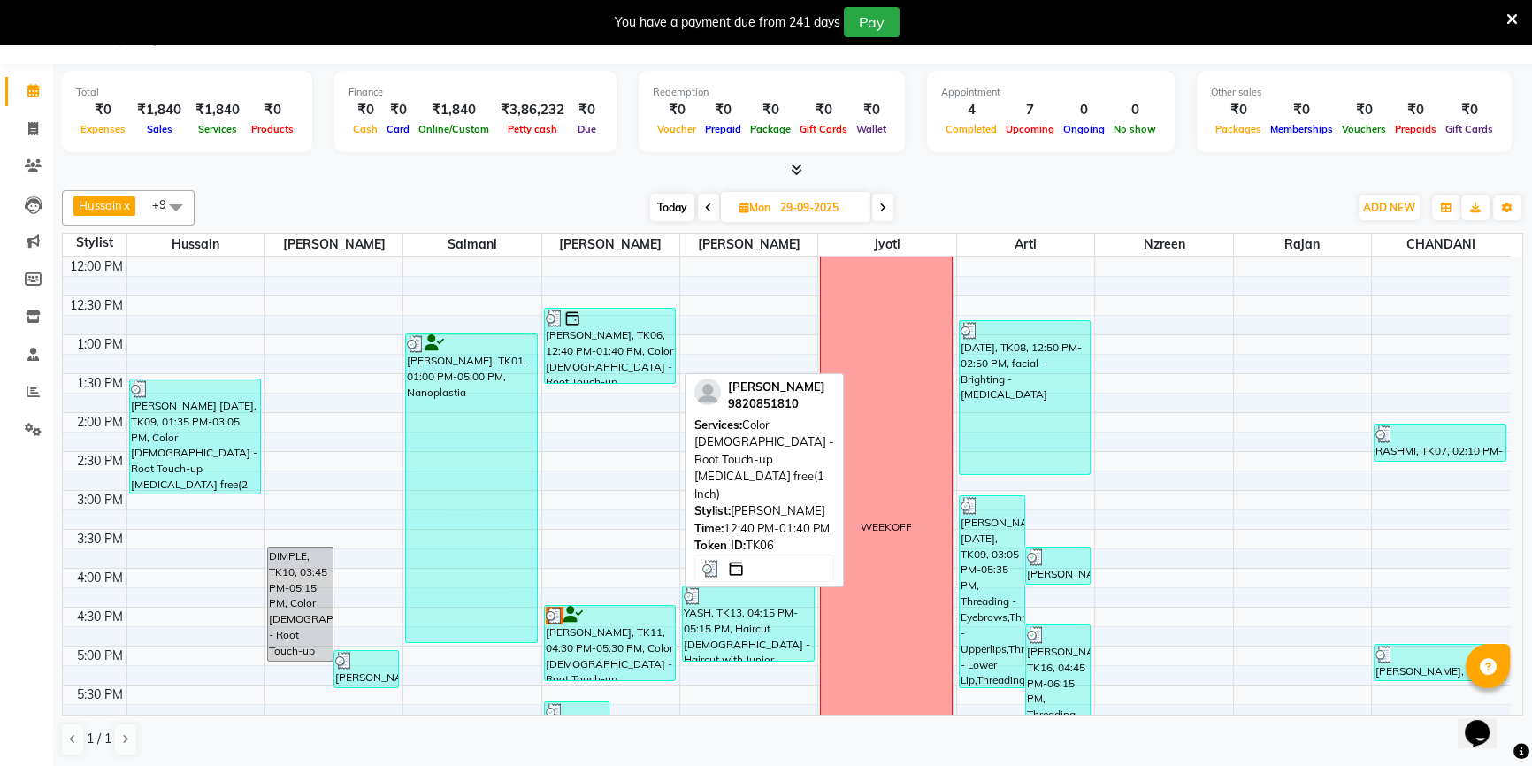
click at [625, 343] on div "Dipit, TK06, 12:40 PM-01:40 PM, Color female - Root Touch-up Ammonia free(1 Inc…" at bounding box center [610, 346] width 131 height 74
select select "3"
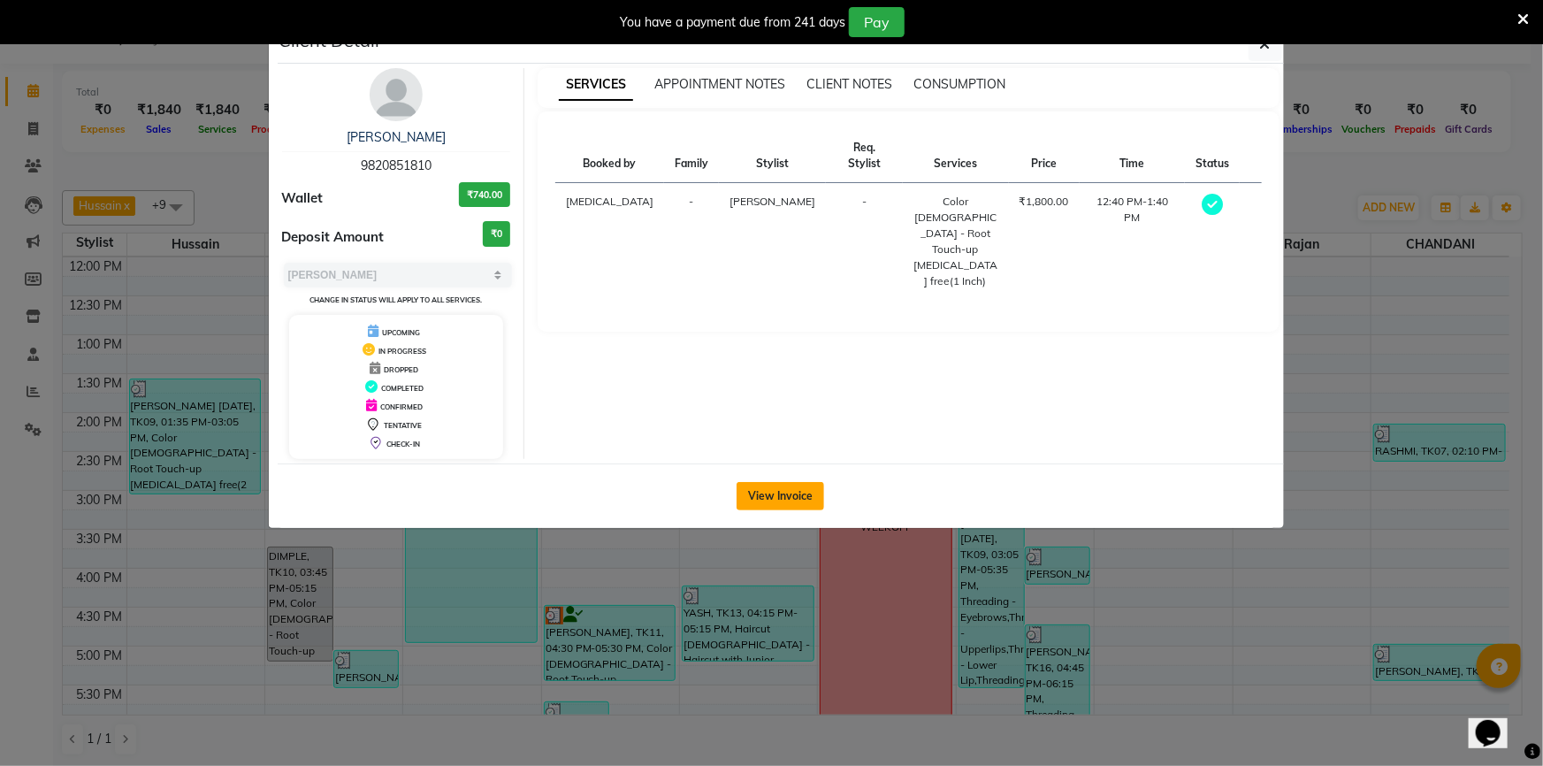
click at [766, 486] on button "View Invoice" at bounding box center [781, 496] width 88 height 28
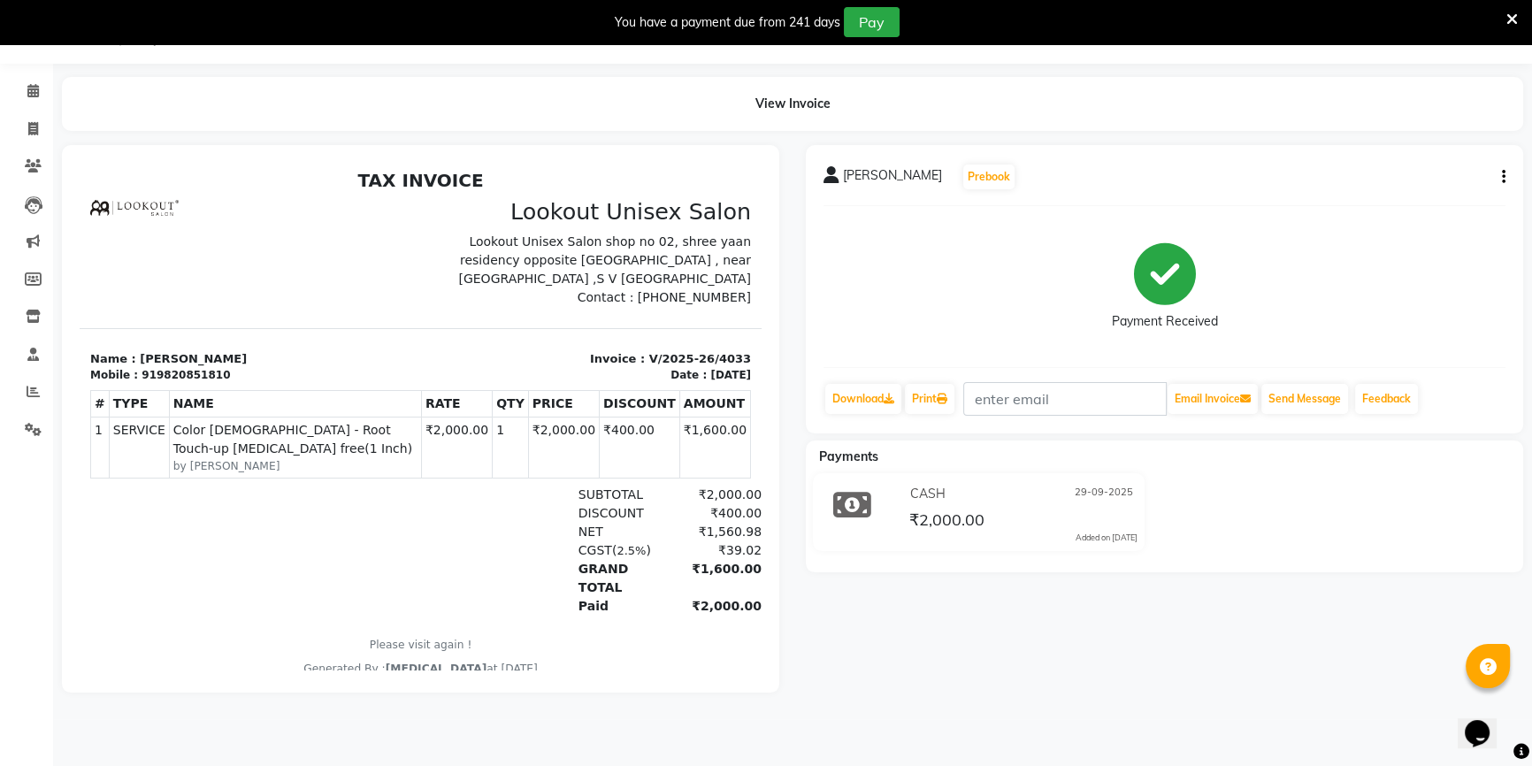
click at [1501, 185] on button "button" at bounding box center [1499, 177] width 11 height 19
click at [1010, 221] on div "Payment Received" at bounding box center [1164, 286] width 682 height 133
click at [145, 371] on div "919820851810" at bounding box center [185, 375] width 88 height 16
drag, startPoint x: 154, startPoint y: 369, endPoint x: 243, endPoint y: 301, distance: 112.3
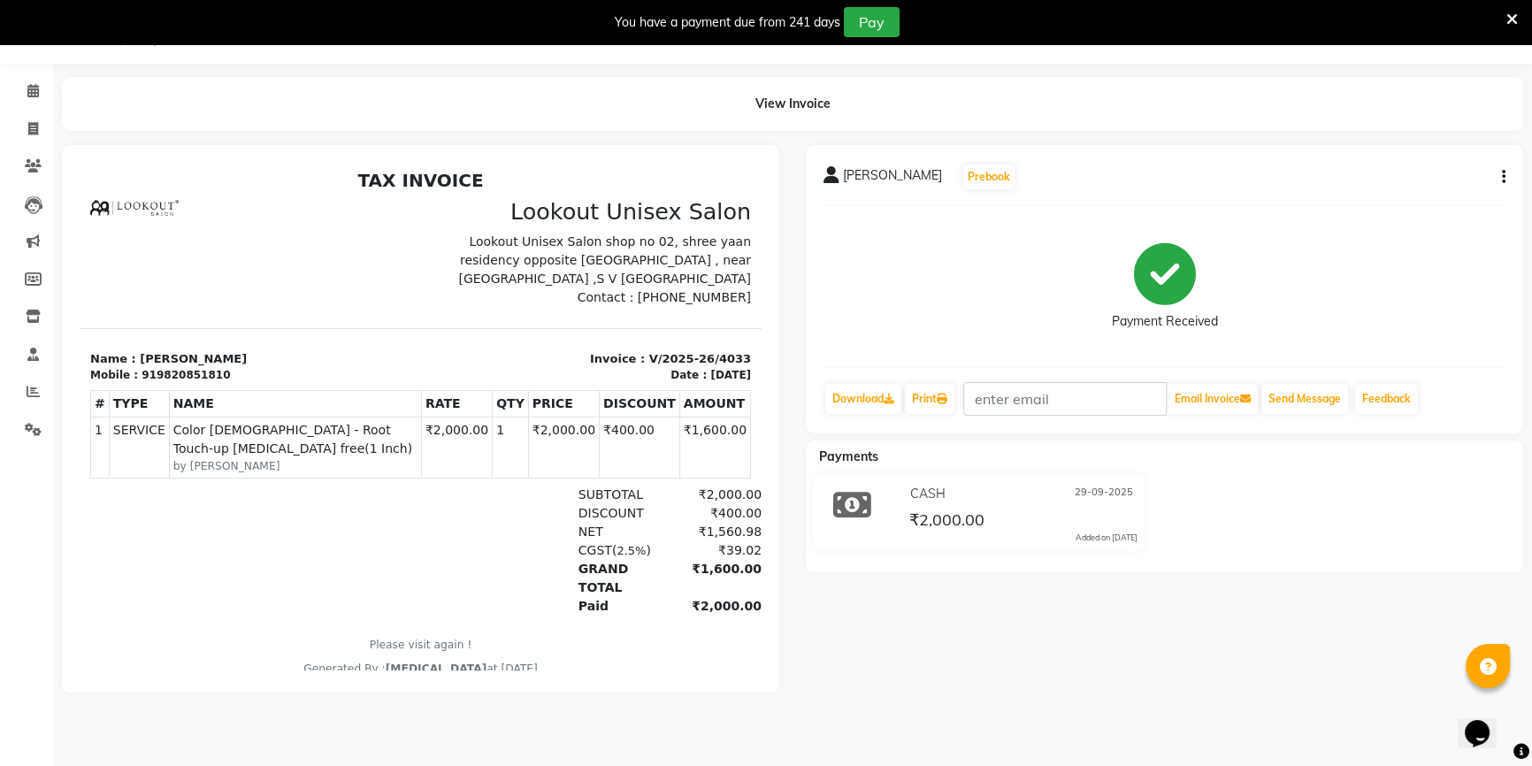
click at [243, 301] on div at bounding box center [250, 252] width 341 height 109
click at [159, 371] on div "919820851810" at bounding box center [185, 375] width 88 height 16
copy div "919820851810"
click at [34, 127] on icon at bounding box center [33, 128] width 10 height 13
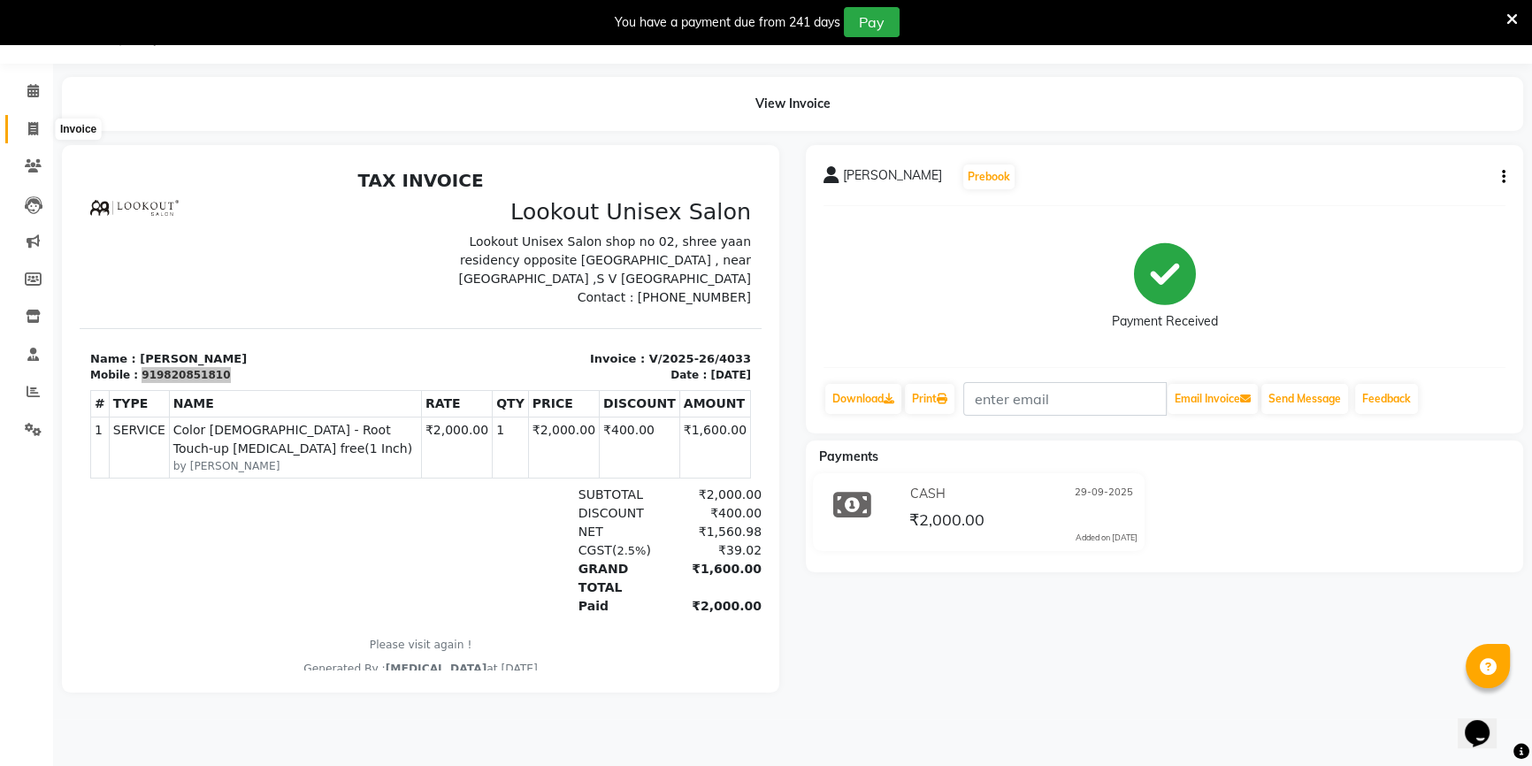
select select "7658"
select select "service"
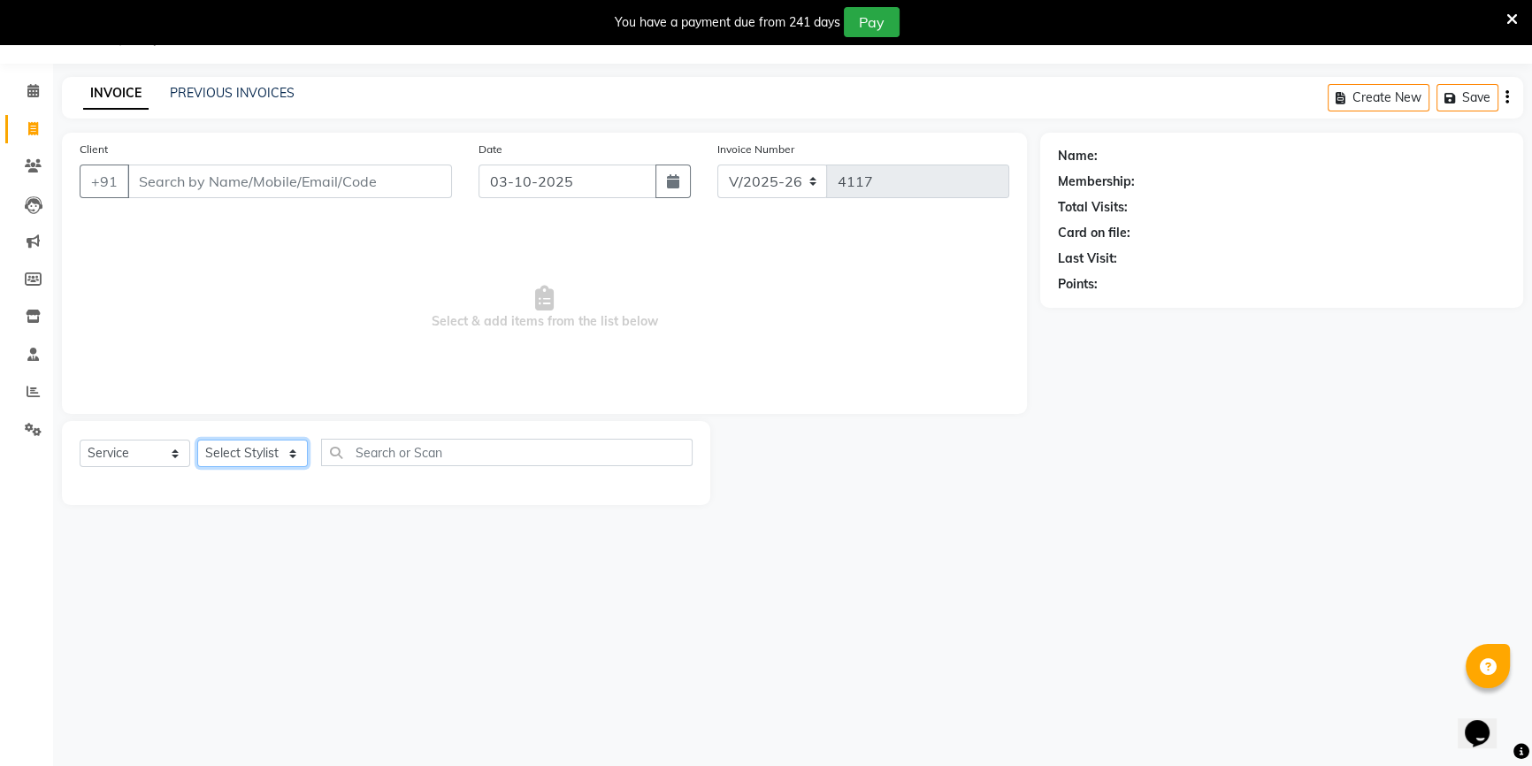
click at [291, 455] on select "Select Stylist Abid Arti CHANDANI Dhaval Sir Disha Hussain Indrajeet Jyoti Mahe…" at bounding box center [252, 452] width 111 height 27
click at [148, 187] on input "Client" at bounding box center [289, 181] width 325 height 34
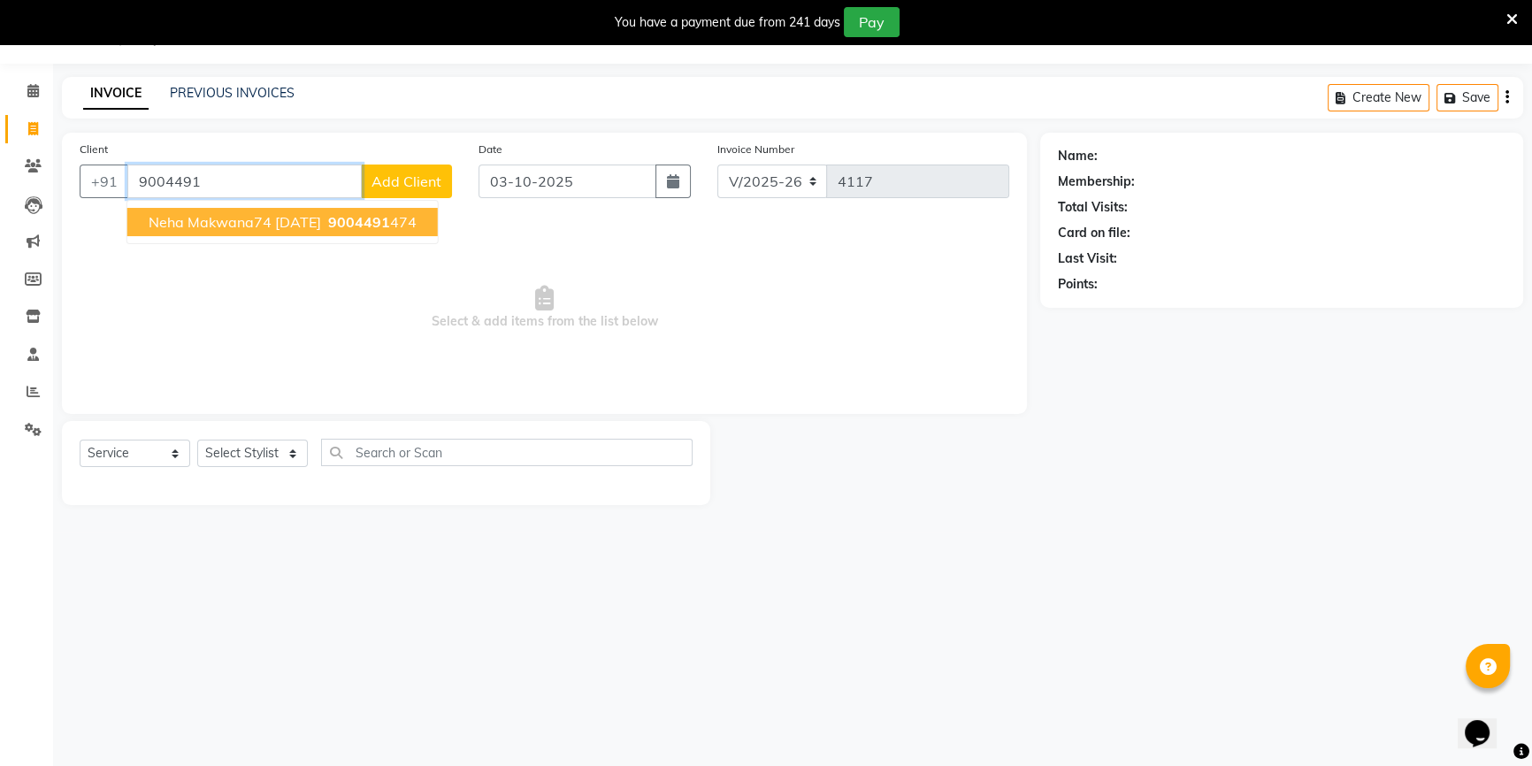
click at [211, 220] on span "Neha Makwana74 [DATE]" at bounding box center [235, 222] width 172 height 18
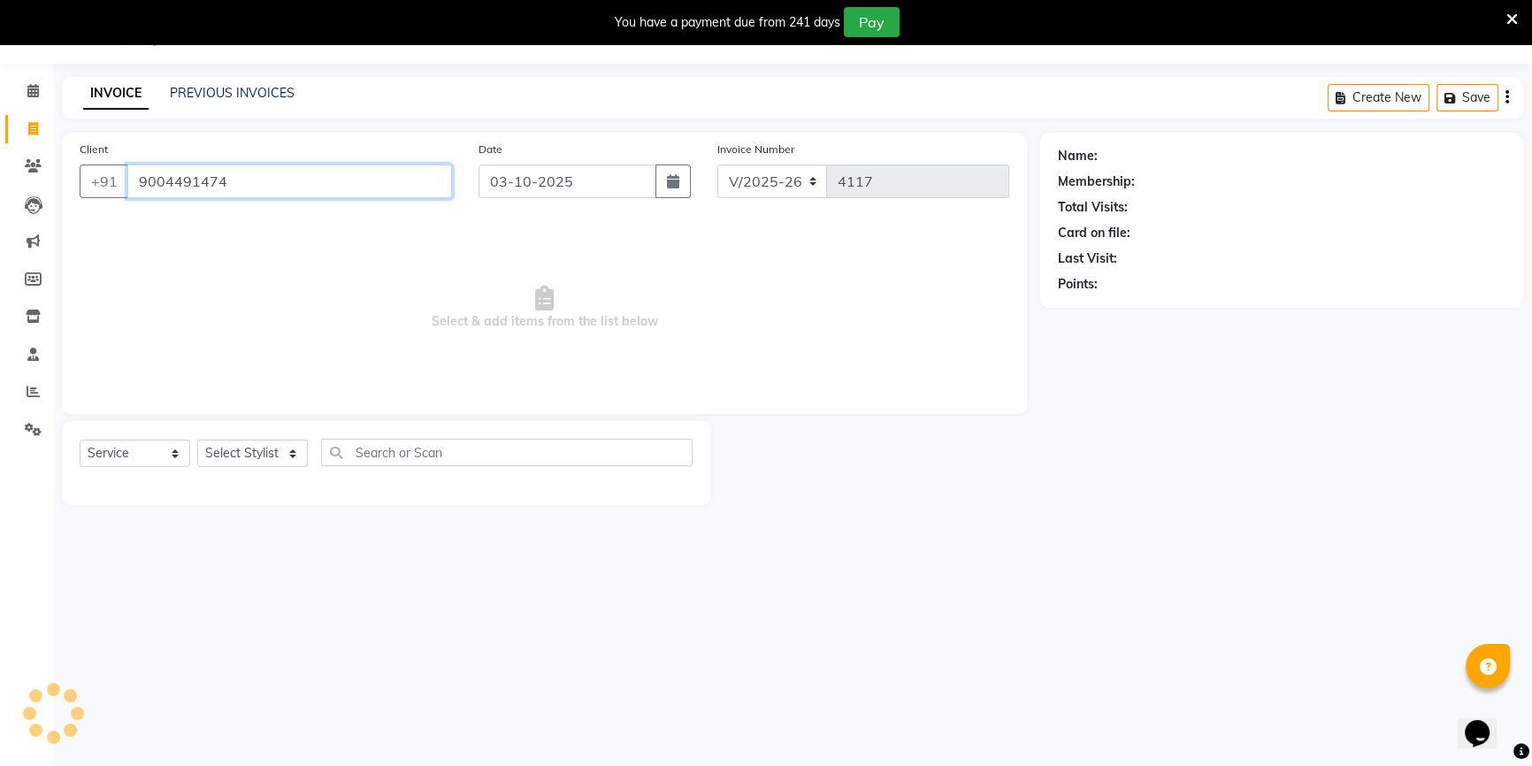
type input "9004491474"
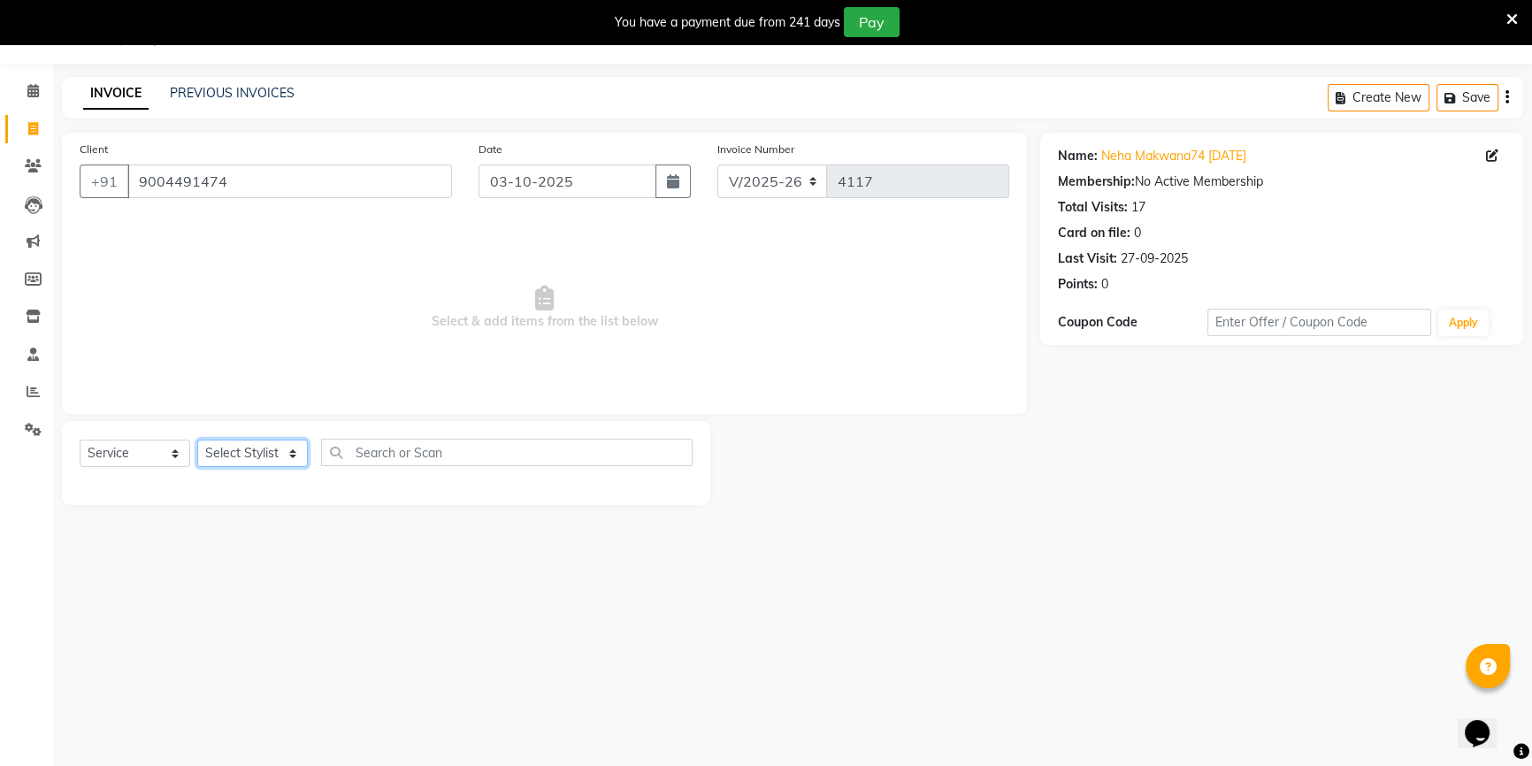
click at [287, 455] on select "Select Stylist Abid Arti CHANDANI Dhaval Sir Disha Hussain Indrajeet Jyoti Mahe…" at bounding box center [252, 452] width 111 height 27
select select "67793"
click at [197, 439] on select "Select Stylist Abid Arti CHANDANI Dhaval Sir Disha Hussain Indrajeet Jyoti Mahe…" at bounding box center [252, 452] width 111 height 27
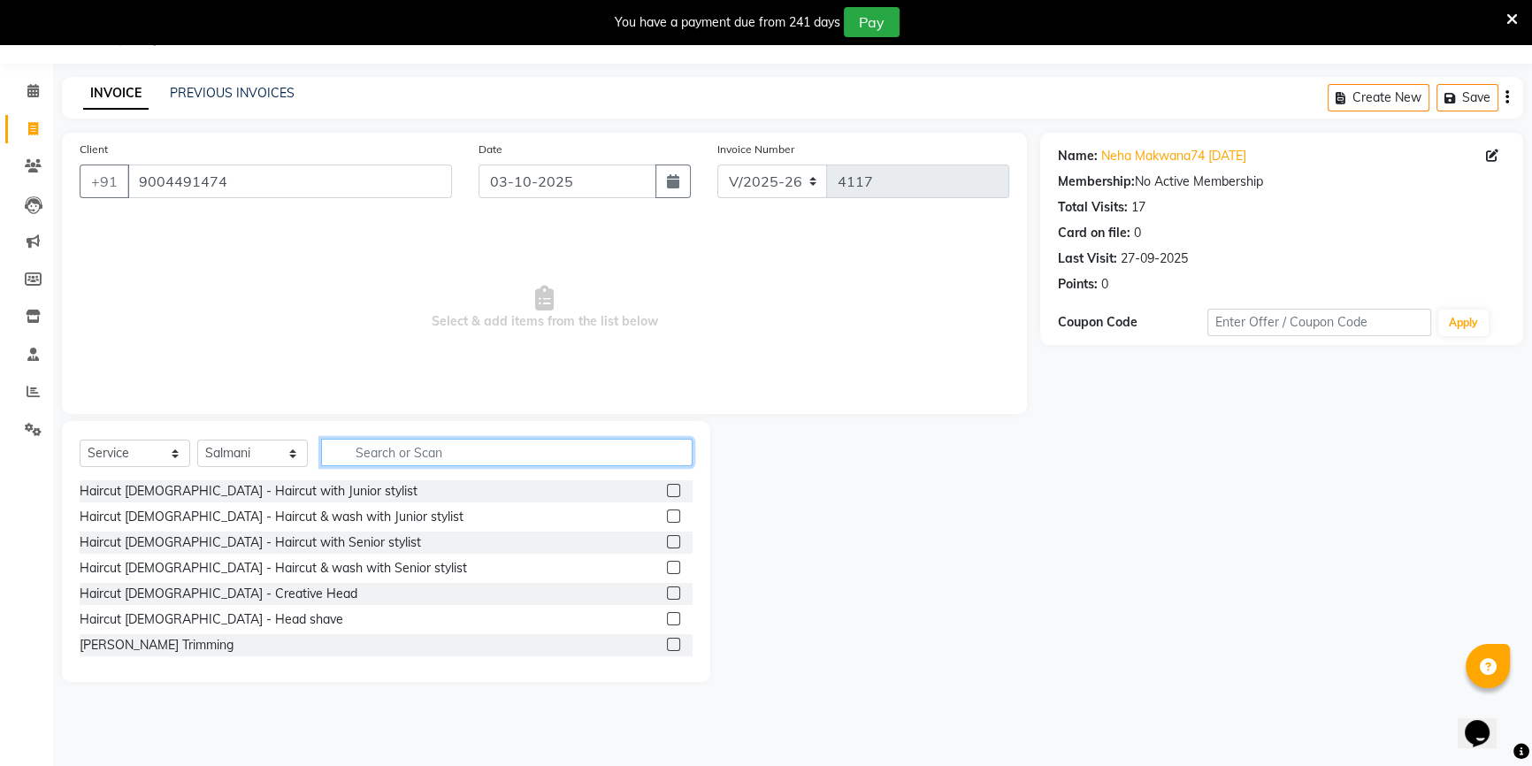
click at [409, 460] on input "text" at bounding box center [506, 452] width 371 height 27
type input "cut"
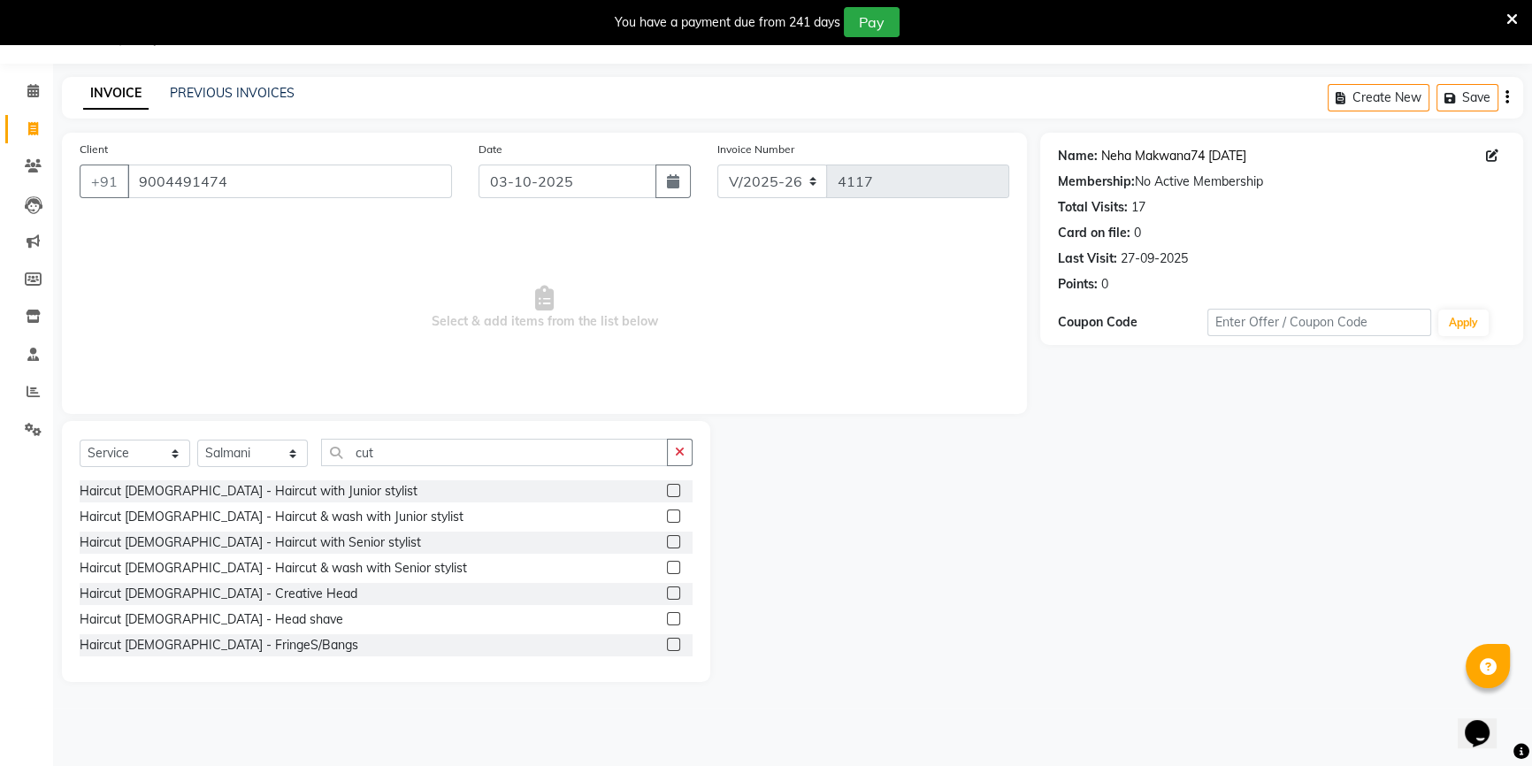
click at [1136, 149] on link "Neha Makwana74 [DATE]" at bounding box center [1173, 156] width 145 height 19
click at [667, 492] on label at bounding box center [673, 490] width 13 height 13
click at [667, 492] on input "checkbox" at bounding box center [672, 490] width 11 height 11
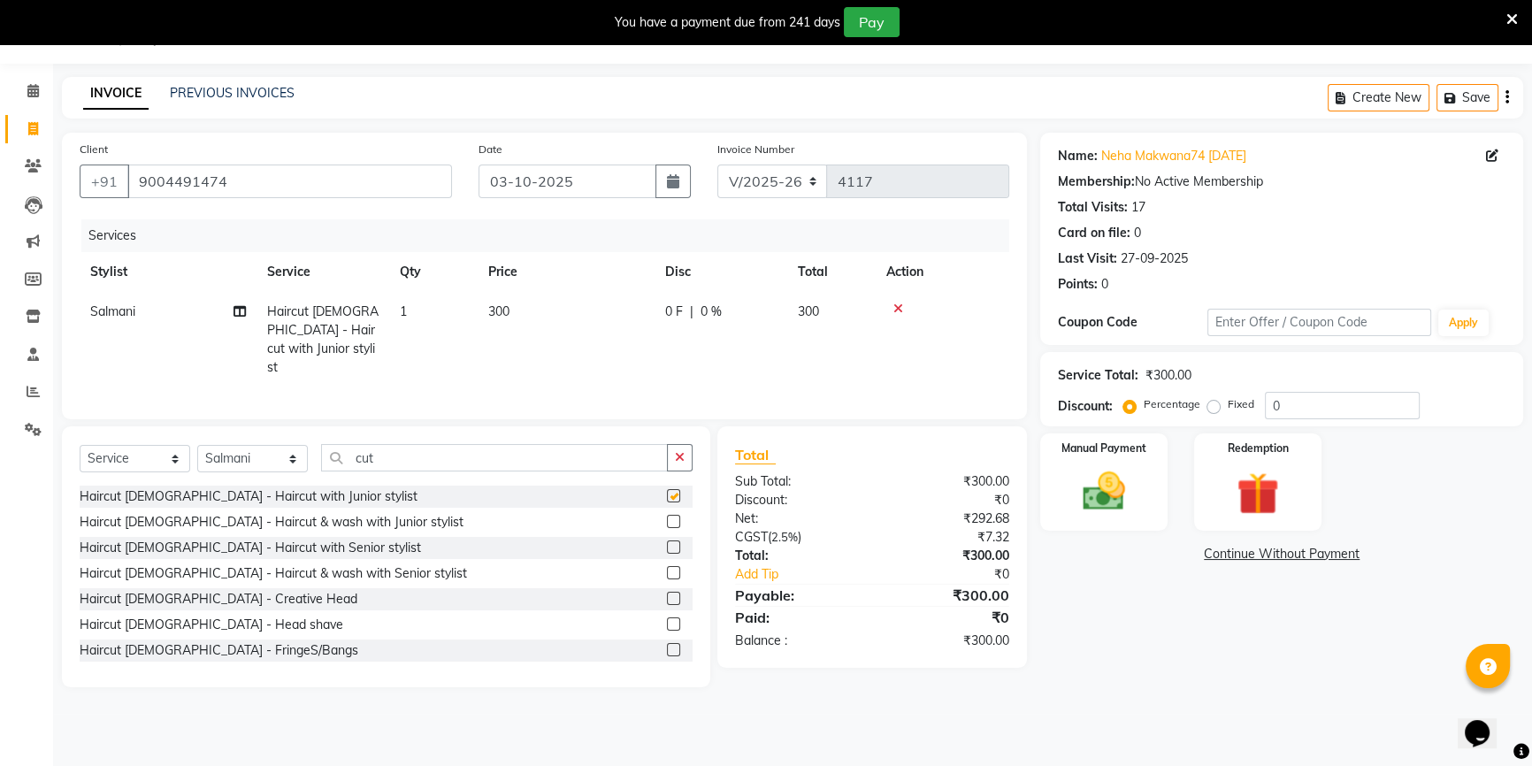
checkbox input "false"
click at [1259, 404] on div "Percentage Fixed" at bounding box center [1196, 405] width 138 height 23
click at [1269, 402] on input "0" at bounding box center [1342, 405] width 155 height 27
click at [1297, 401] on input "20" at bounding box center [1342, 405] width 155 height 27
type input "2"
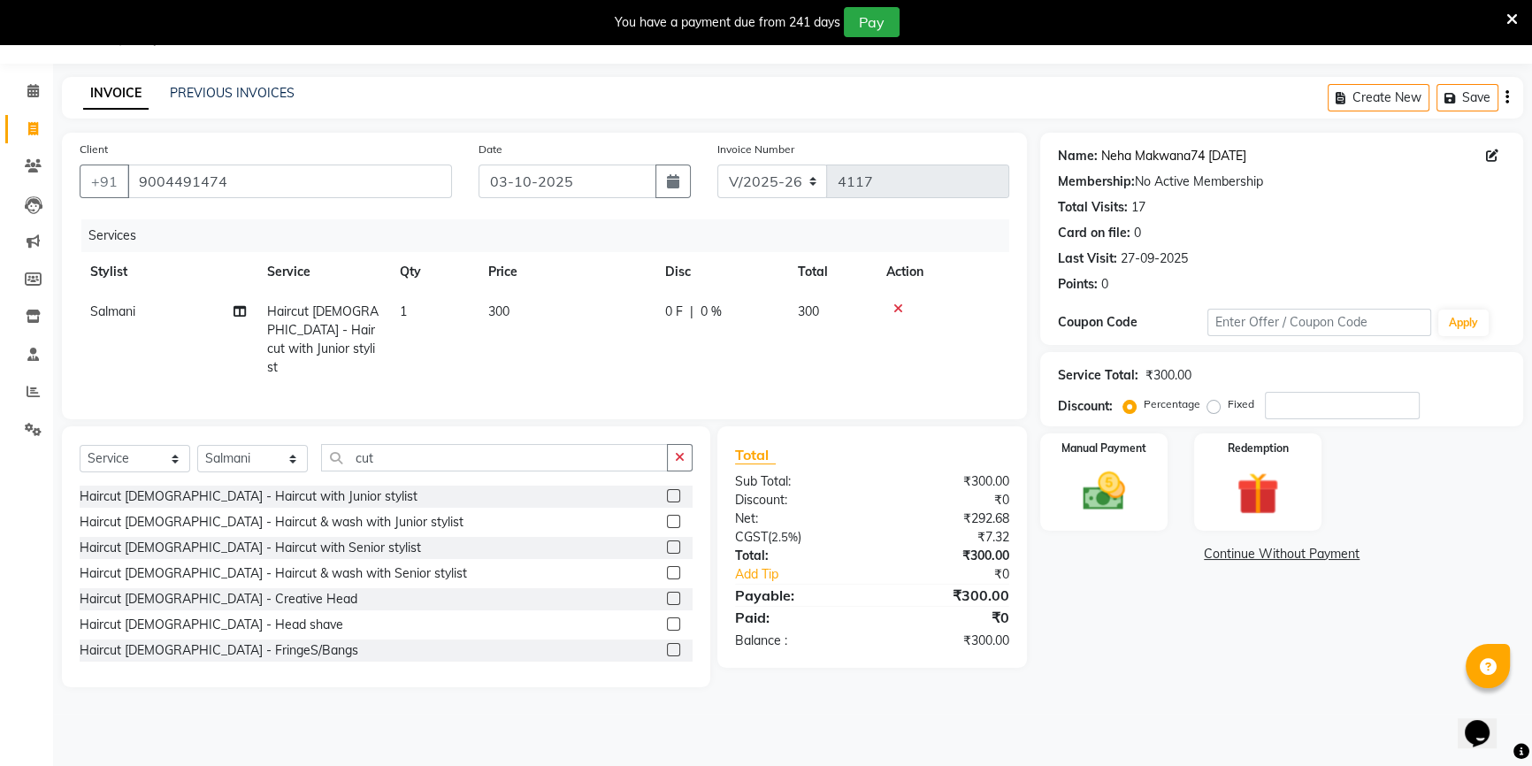
click at [1145, 161] on link "Neha Makwana74 [DATE]" at bounding box center [1173, 156] width 145 height 19
click at [1114, 499] on img at bounding box center [1104, 491] width 72 height 50
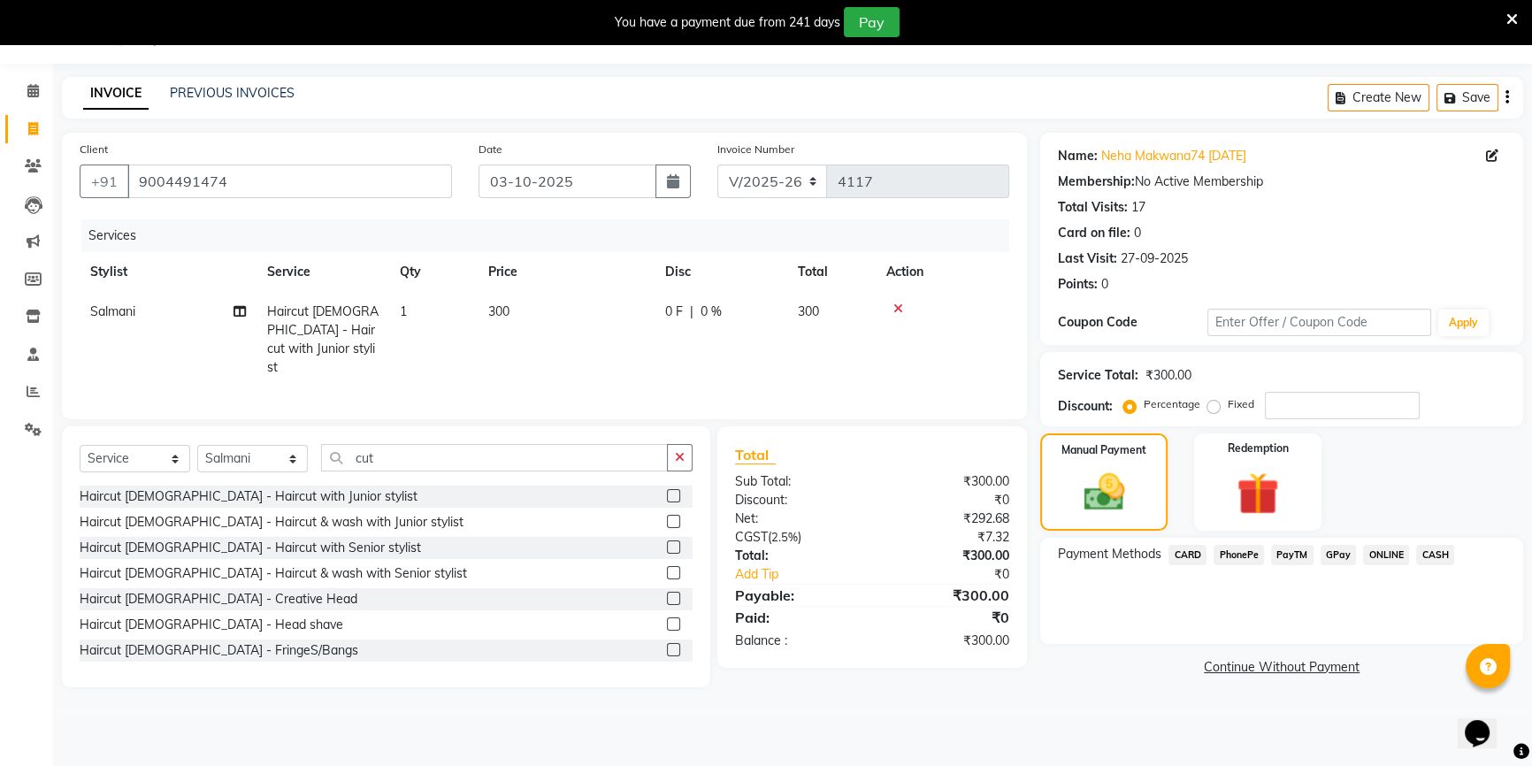
click at [1427, 555] on span "CASH" at bounding box center [1435, 555] width 38 height 20
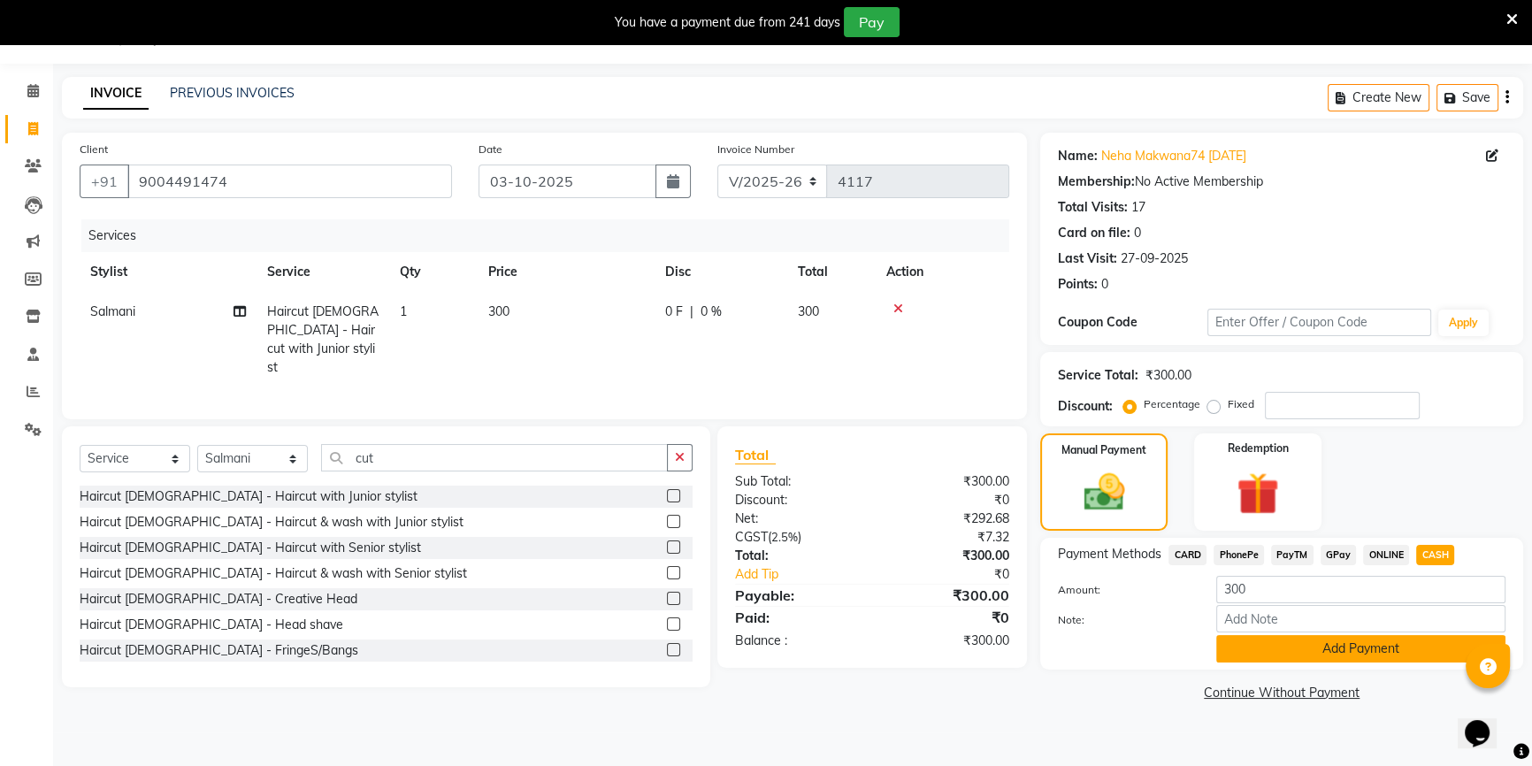
click at [1282, 646] on button "Add Payment" at bounding box center [1360, 648] width 289 height 27
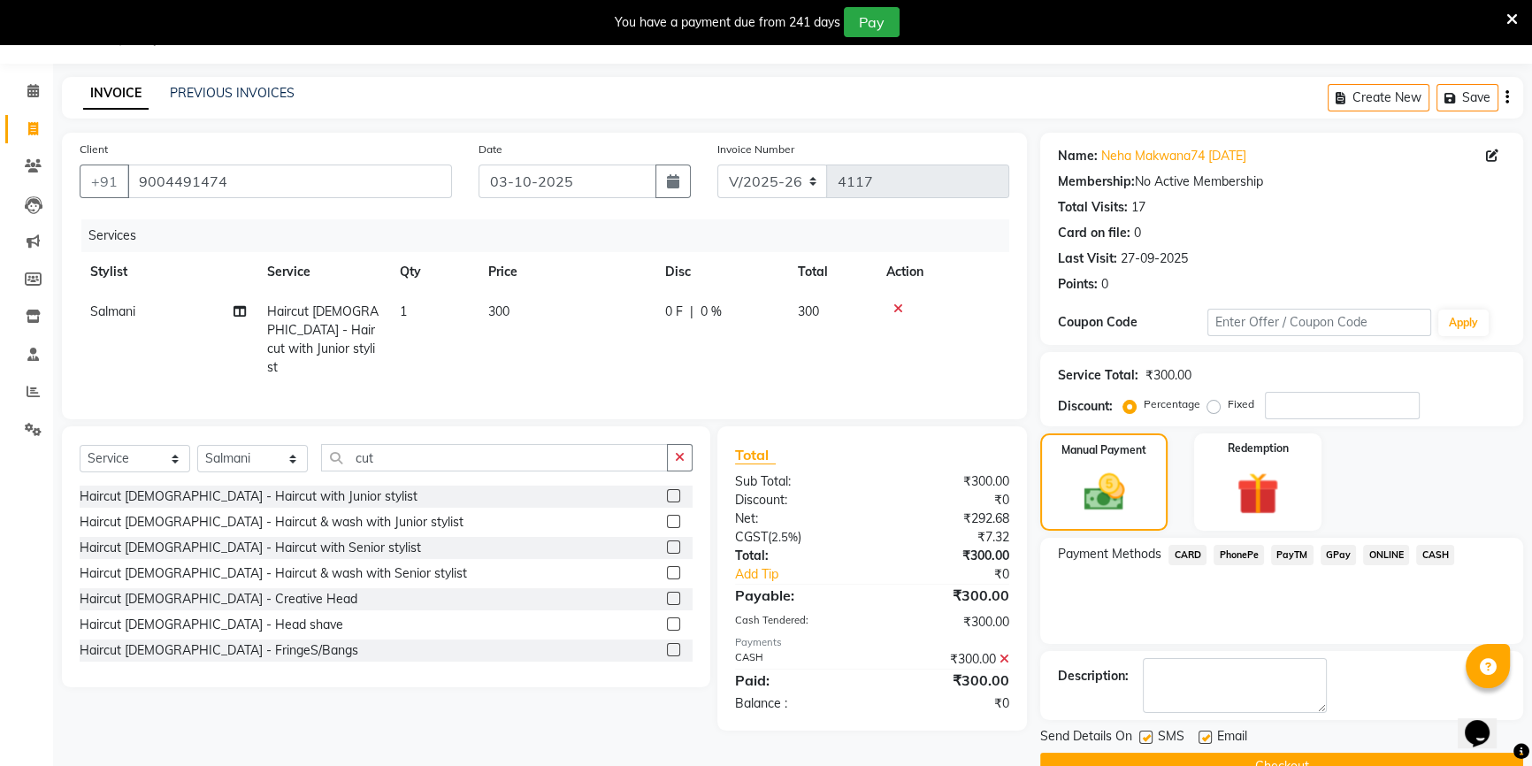
scroll to position [83, 0]
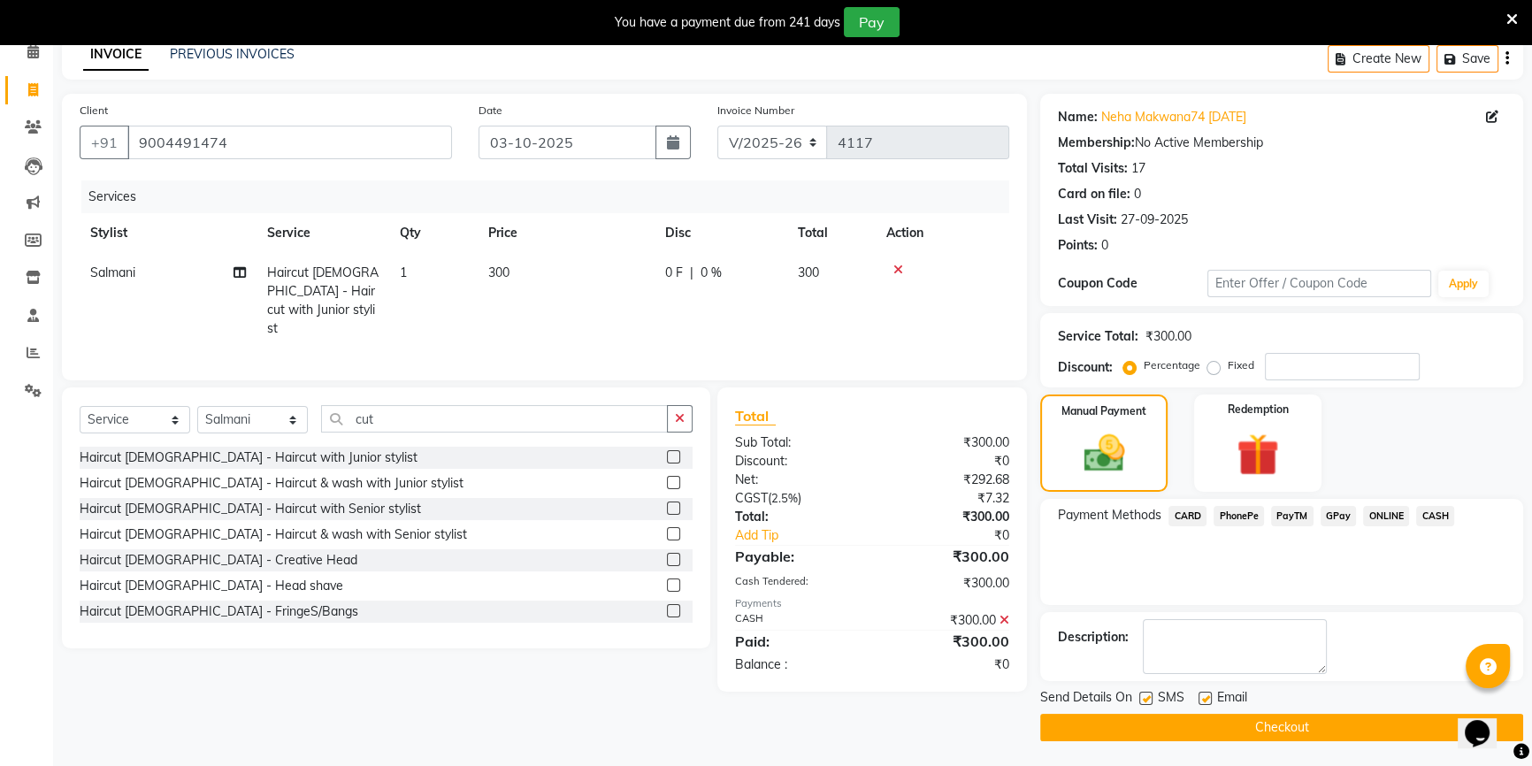
click at [1204, 699] on label at bounding box center [1204, 698] width 13 height 13
click at [1204, 699] on input "checkbox" at bounding box center [1203, 698] width 11 height 11
checkbox input "false"
click at [1211, 726] on button "Checkout" at bounding box center [1281, 727] width 483 height 27
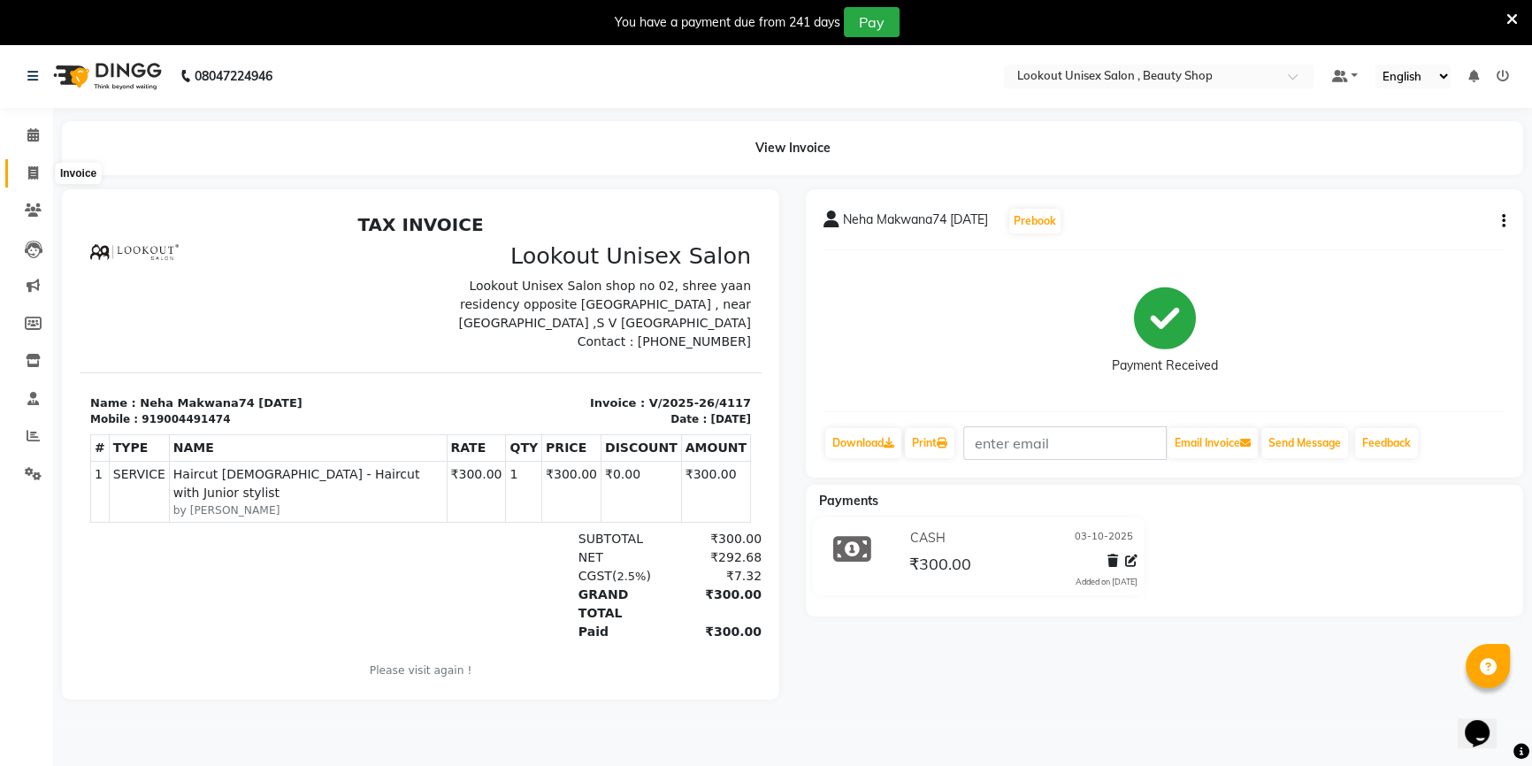
click at [34, 173] on icon at bounding box center [33, 172] width 10 height 13
select select "service"
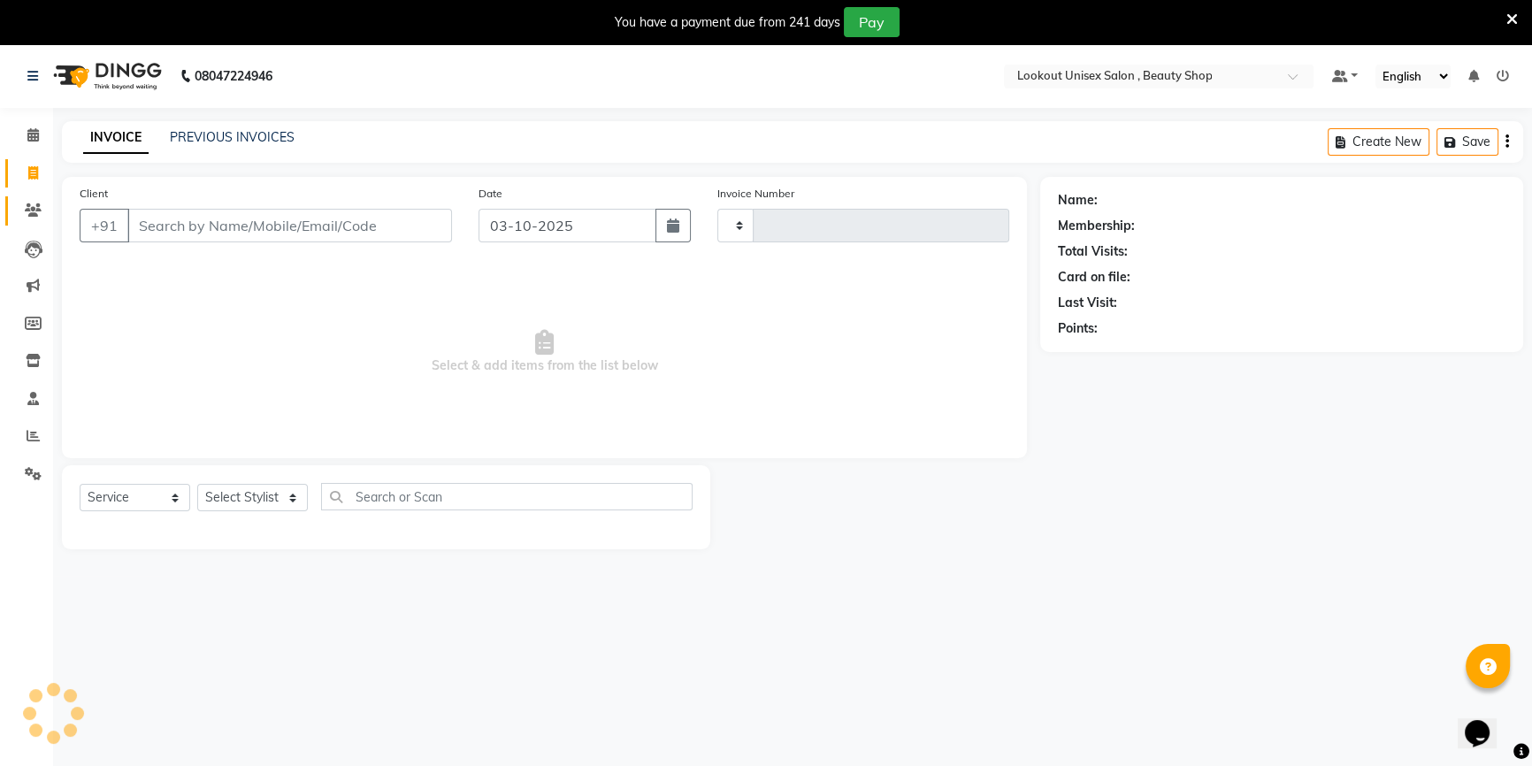
type input "4118"
select select "7658"
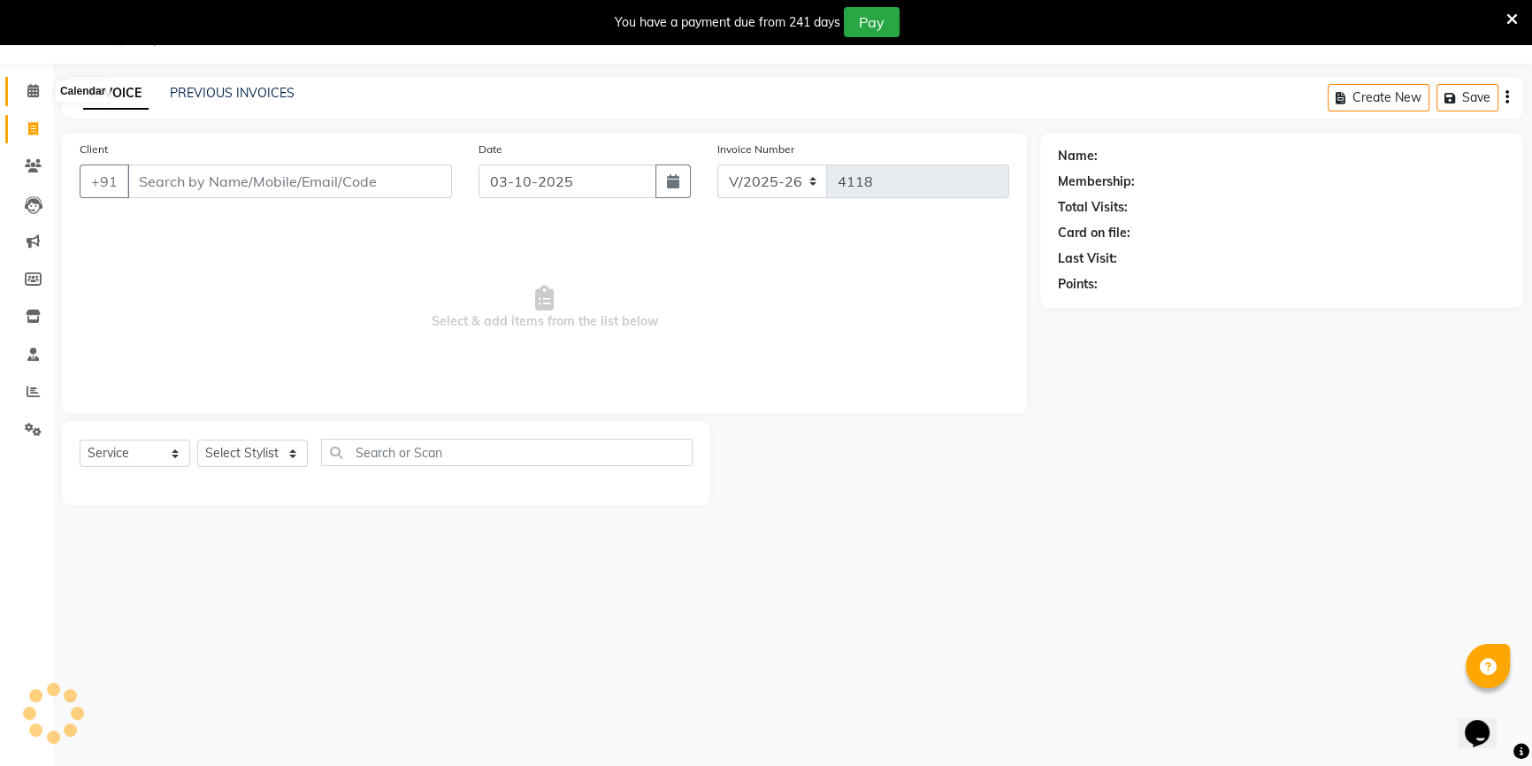
click at [26, 94] on span at bounding box center [33, 91] width 31 height 20
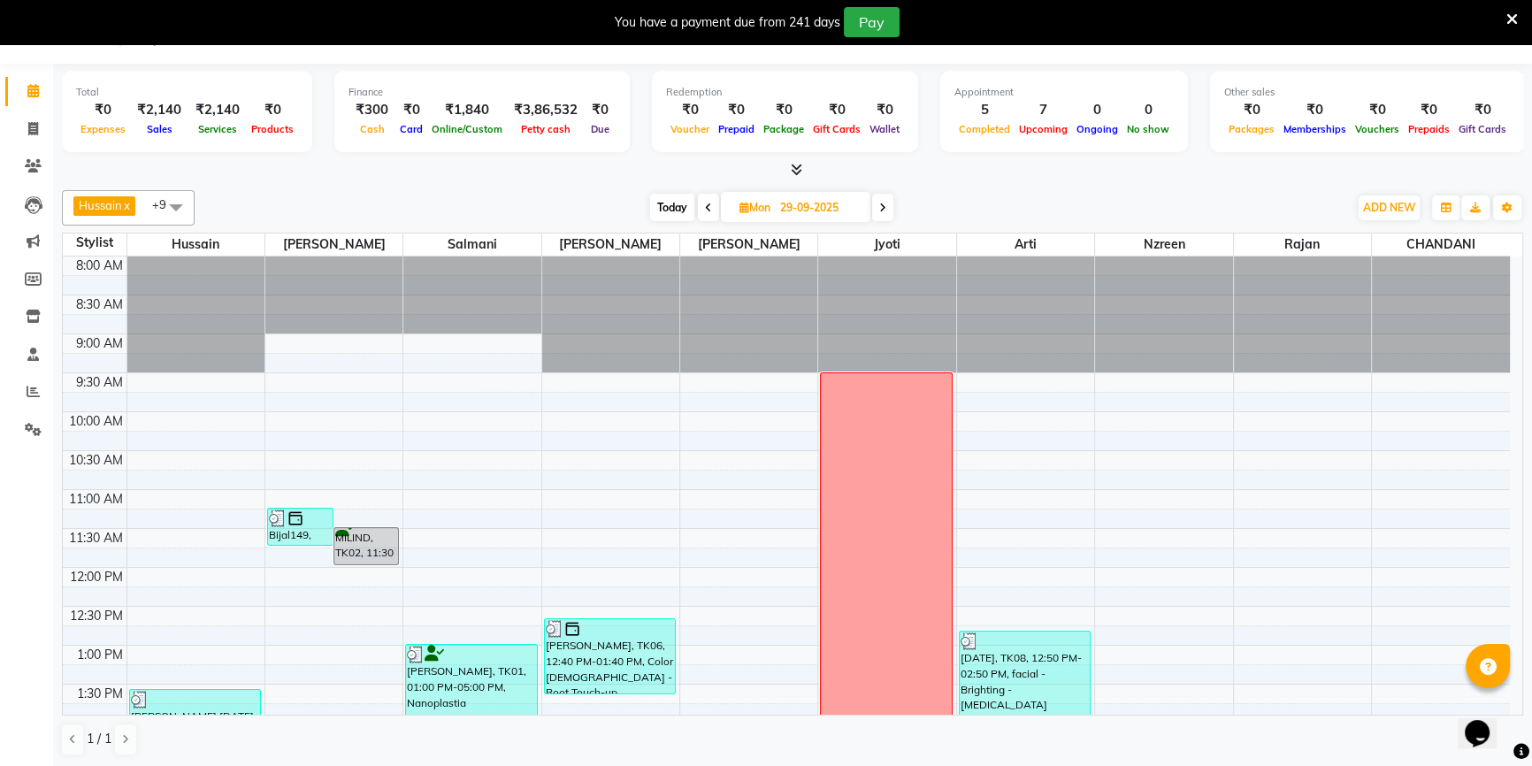
scroll to position [80, 0]
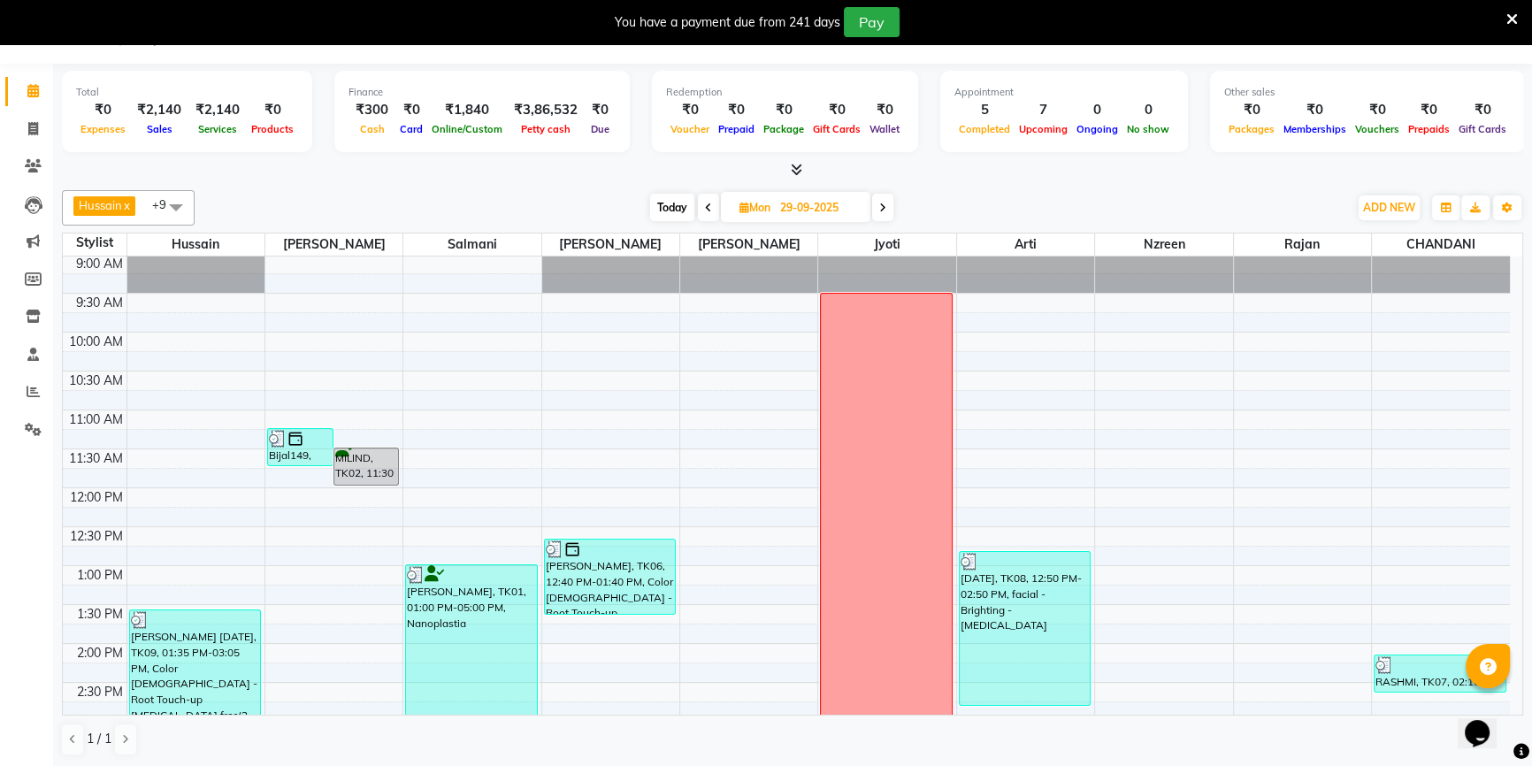
click at [882, 213] on span at bounding box center [882, 207] width 21 height 27
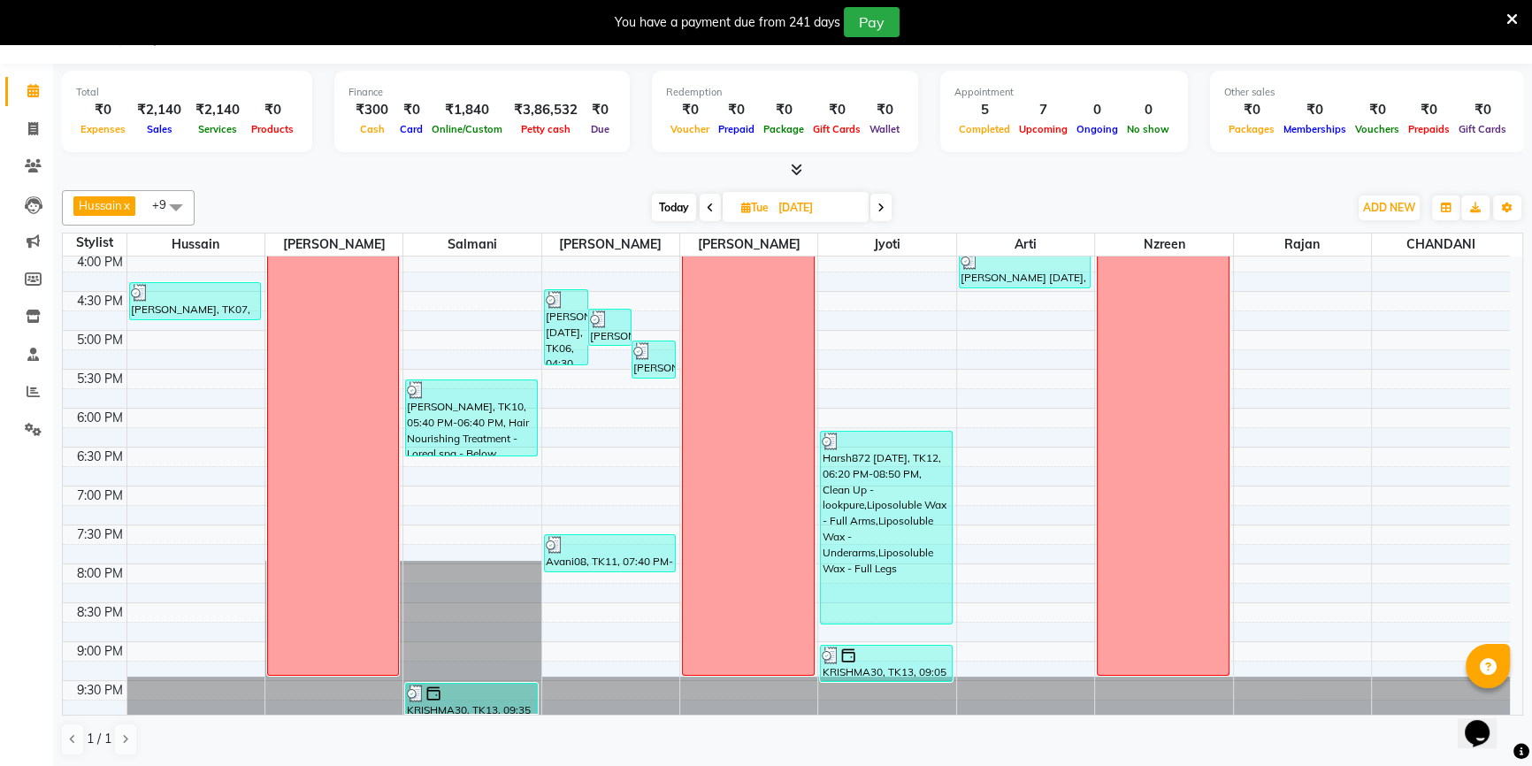
scroll to position [44, 0]
click at [677, 207] on span "Today" at bounding box center [674, 207] width 44 height 27
type input "03-10-2025"
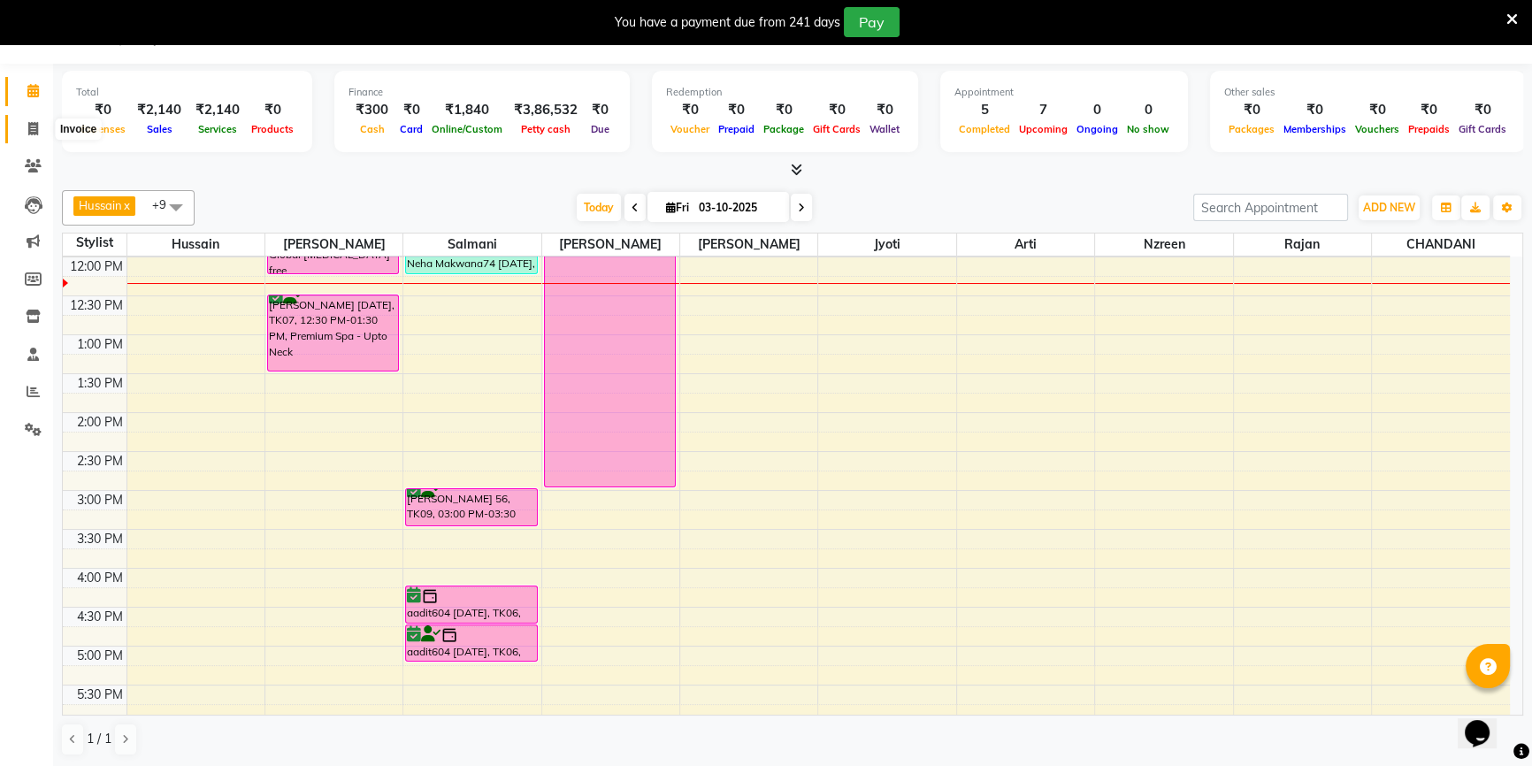
click at [21, 126] on span at bounding box center [33, 129] width 31 height 20
select select "service"
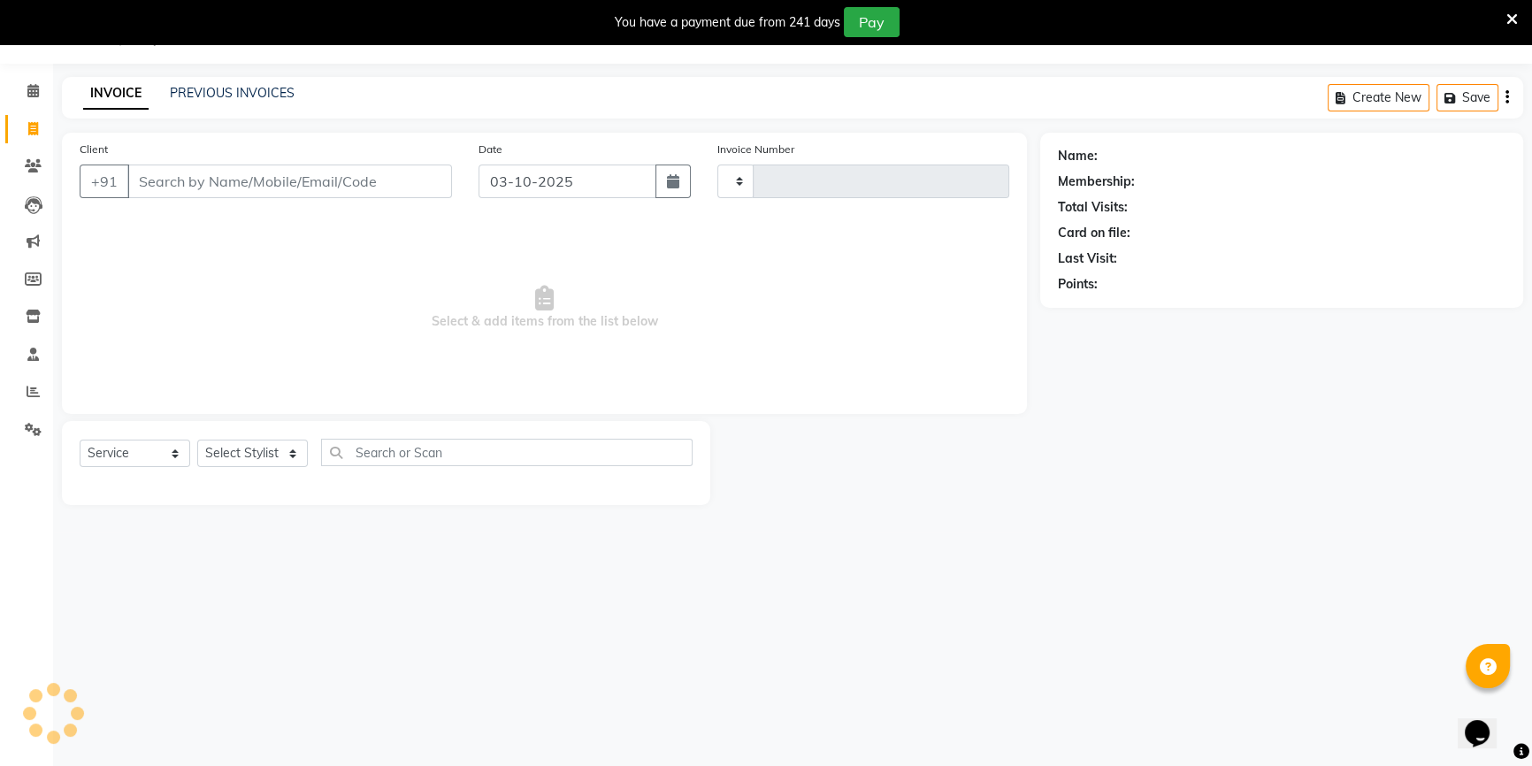
type input "4118"
select select "7658"
drag, startPoint x: 285, startPoint y: 450, endPoint x: 293, endPoint y: 456, distance: 10.1
click at [286, 450] on select "Select Stylist Abid Arti CHANDANI Dhaval Sir Disha Hussain Indrajeet Jyoti Mahe…" at bounding box center [252, 452] width 111 height 27
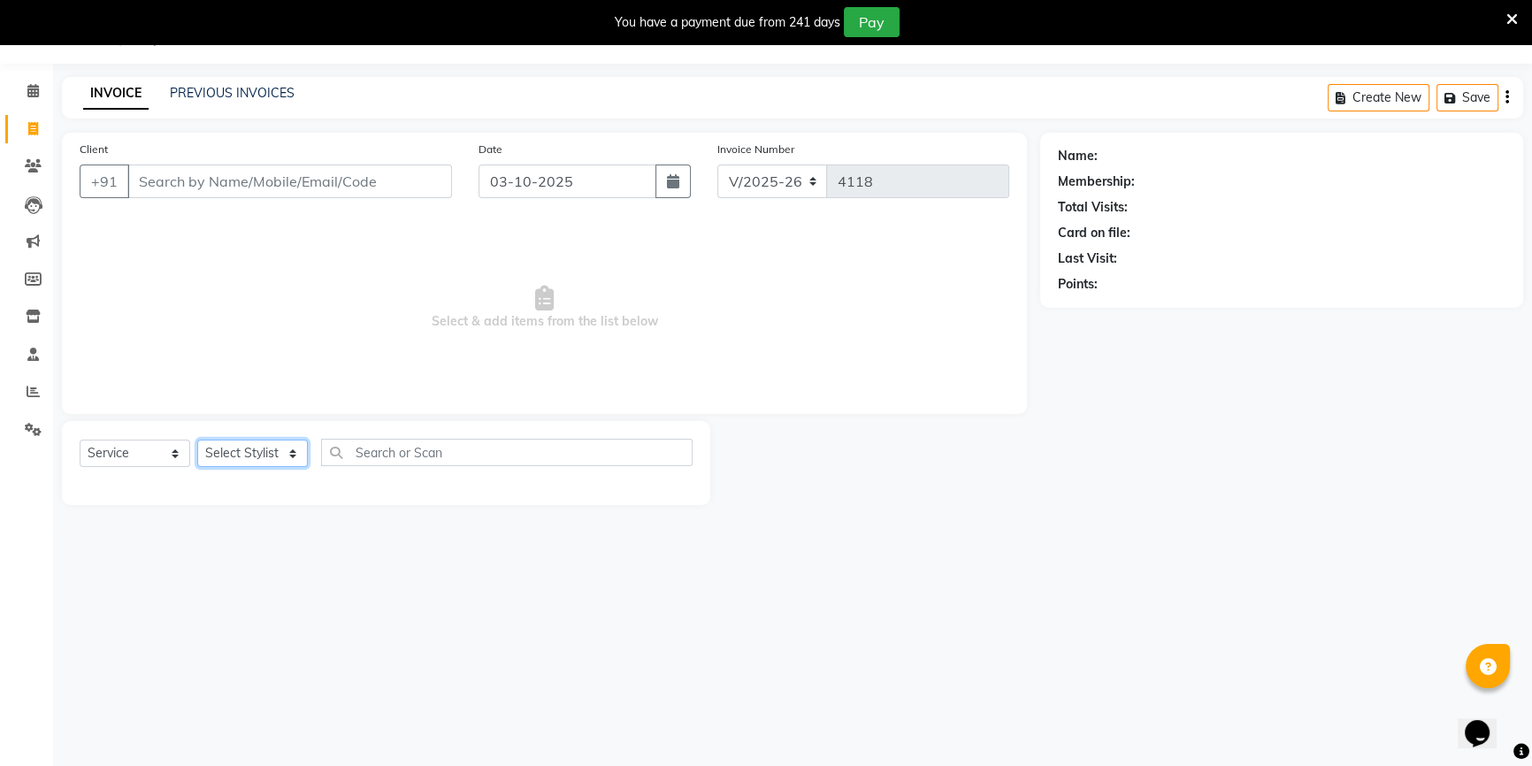
select select "67794"
click at [197, 439] on select "Select Stylist Abid Arti CHANDANI Dhaval Sir Disha Hussain Indrajeet Jyoti Mahe…" at bounding box center [252, 452] width 111 height 27
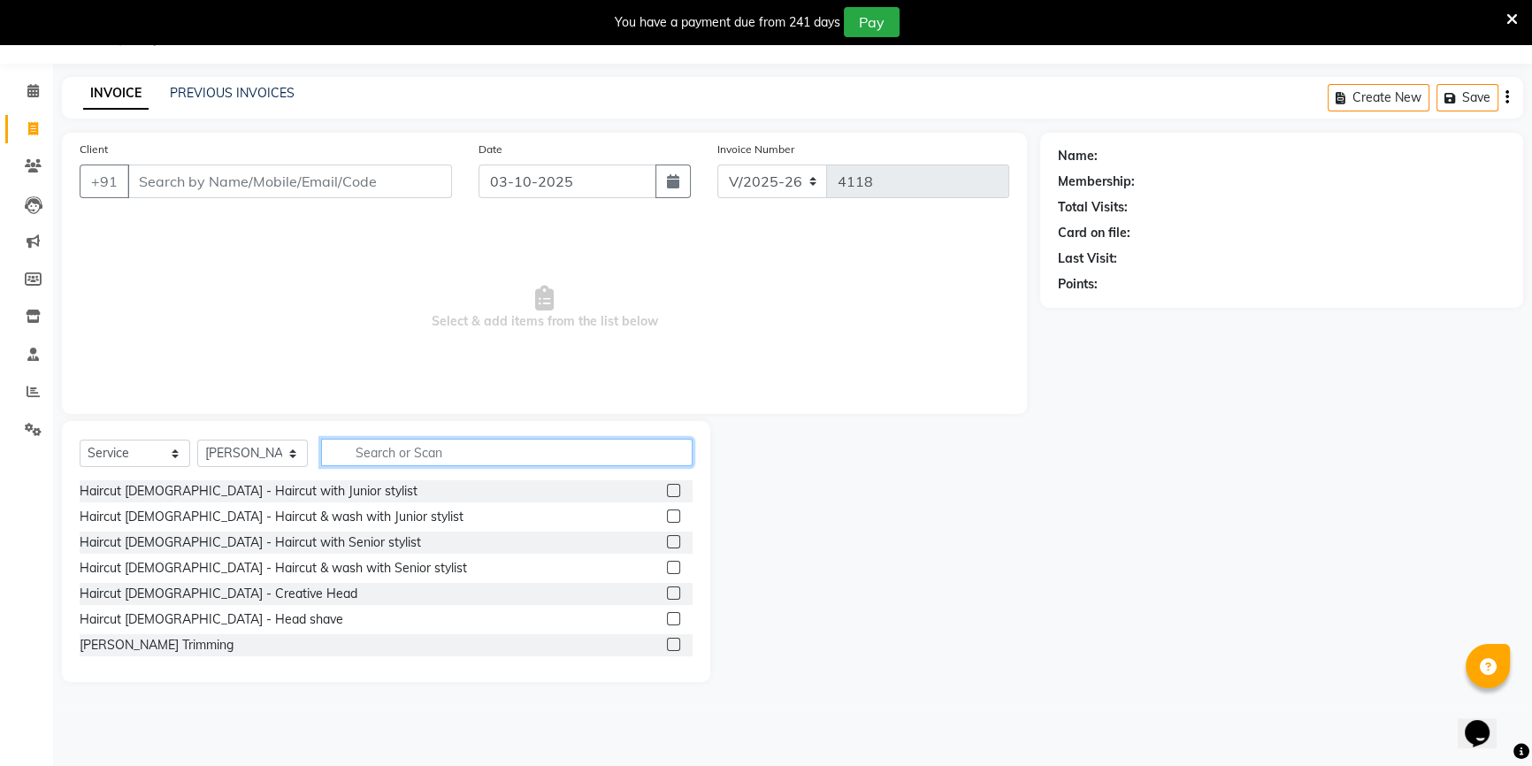
click at [440, 447] on input "text" at bounding box center [506, 452] width 371 height 27
type input "cut"
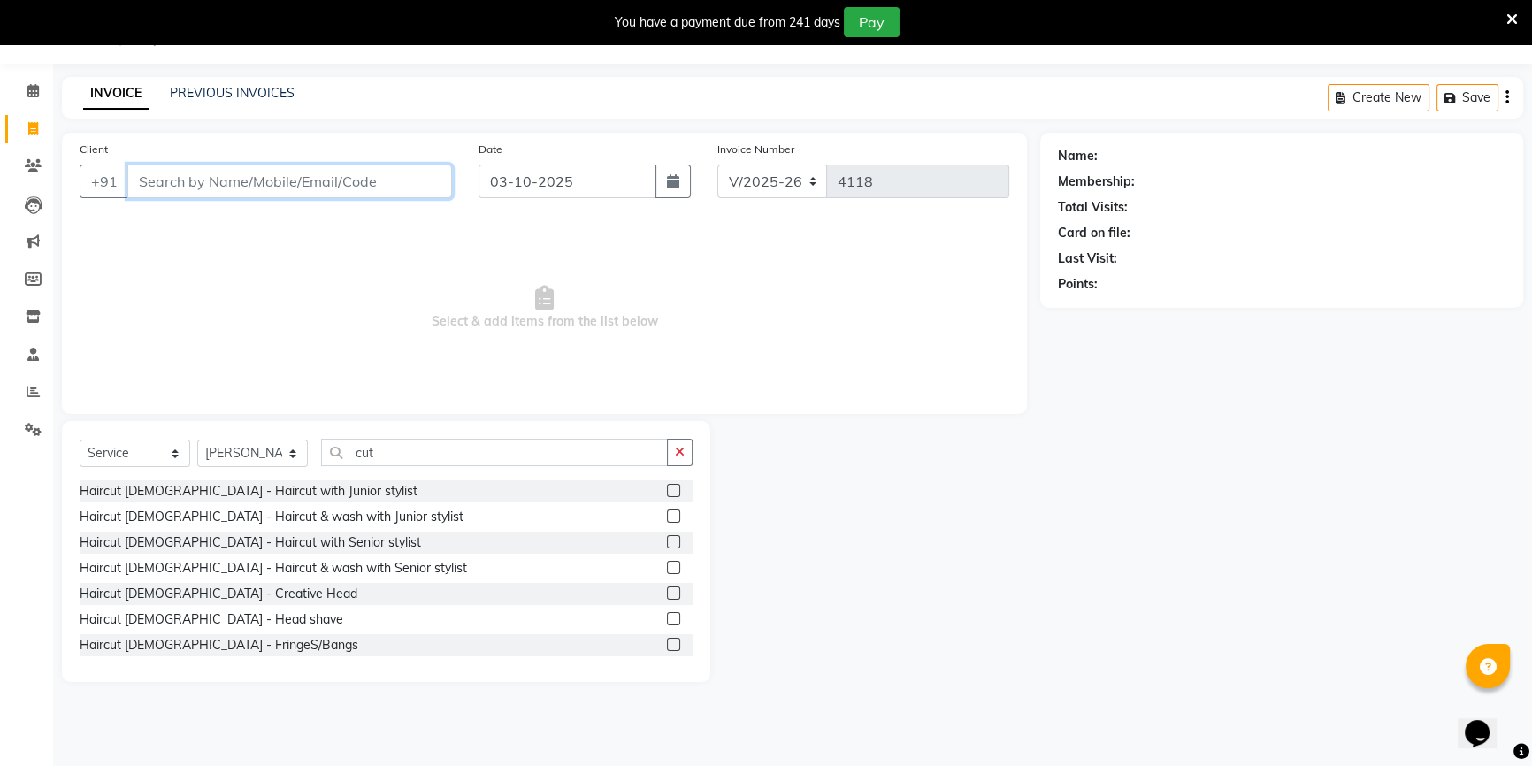
click at [196, 192] on input "Client" at bounding box center [289, 181] width 325 height 34
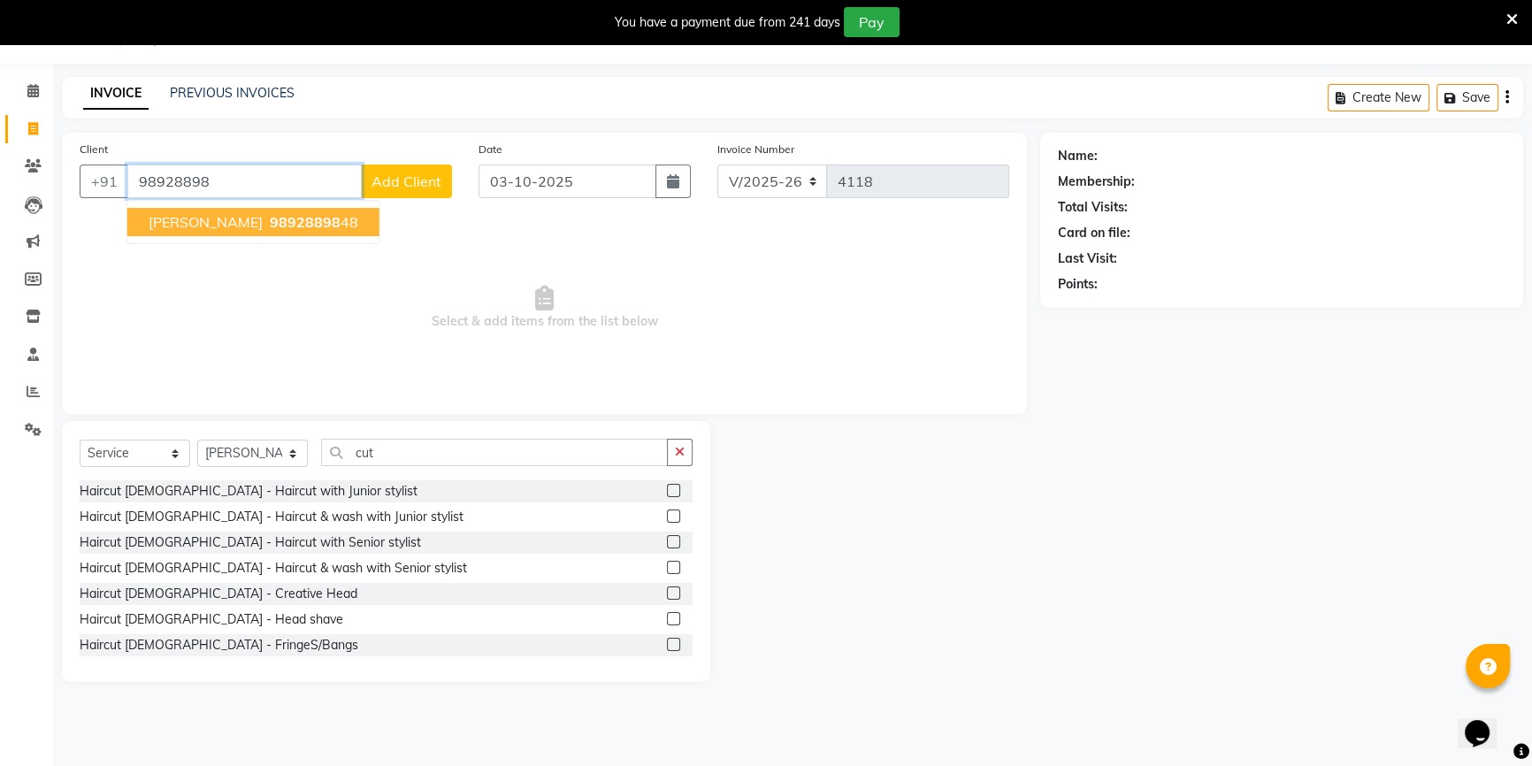
click at [222, 216] on span "Kunal Parekh" at bounding box center [206, 222] width 114 height 18
type input "9892889848"
select select "1: Object"
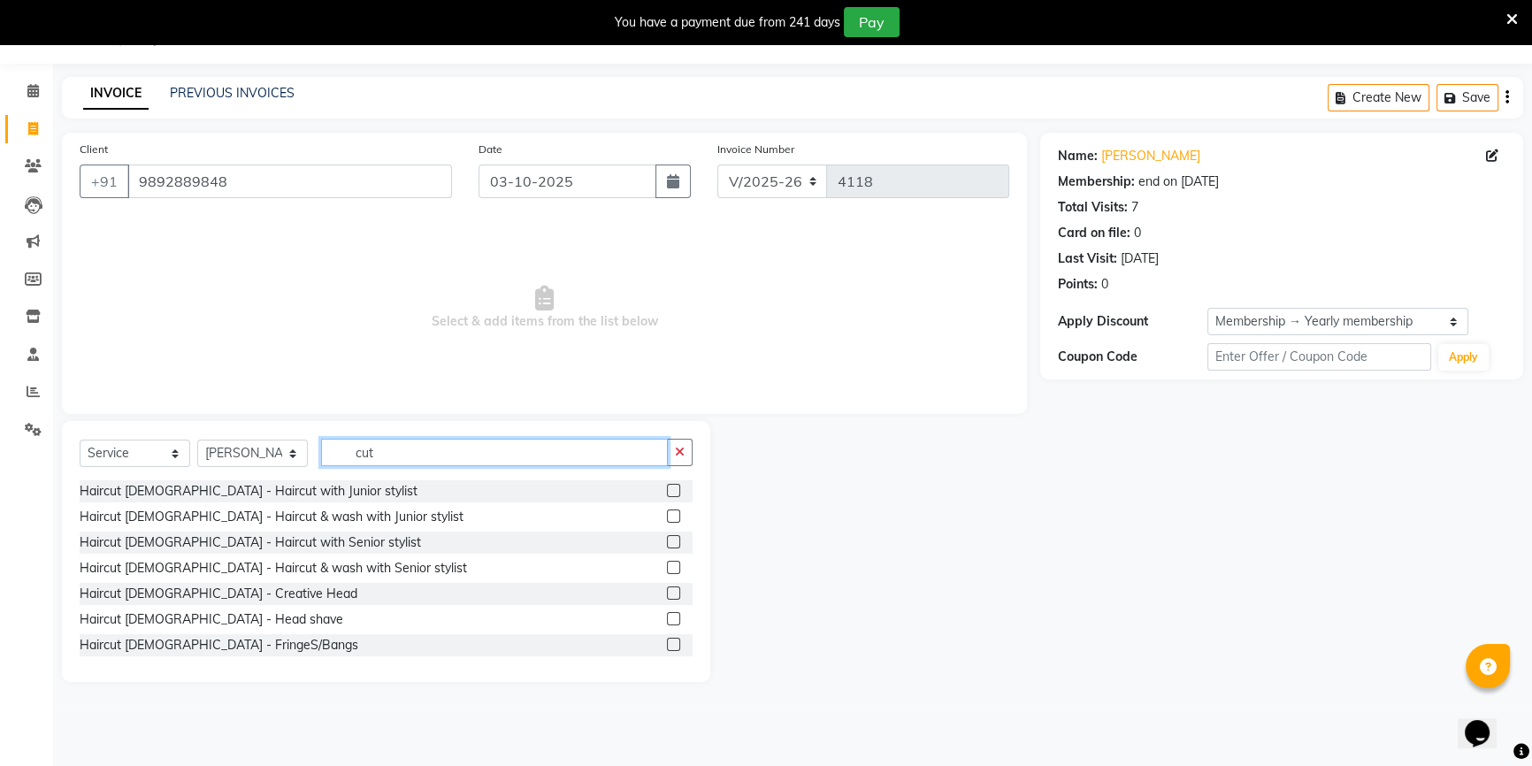
click at [405, 458] on input "cut" at bounding box center [494, 452] width 347 height 27
type input "c"
type input "co"
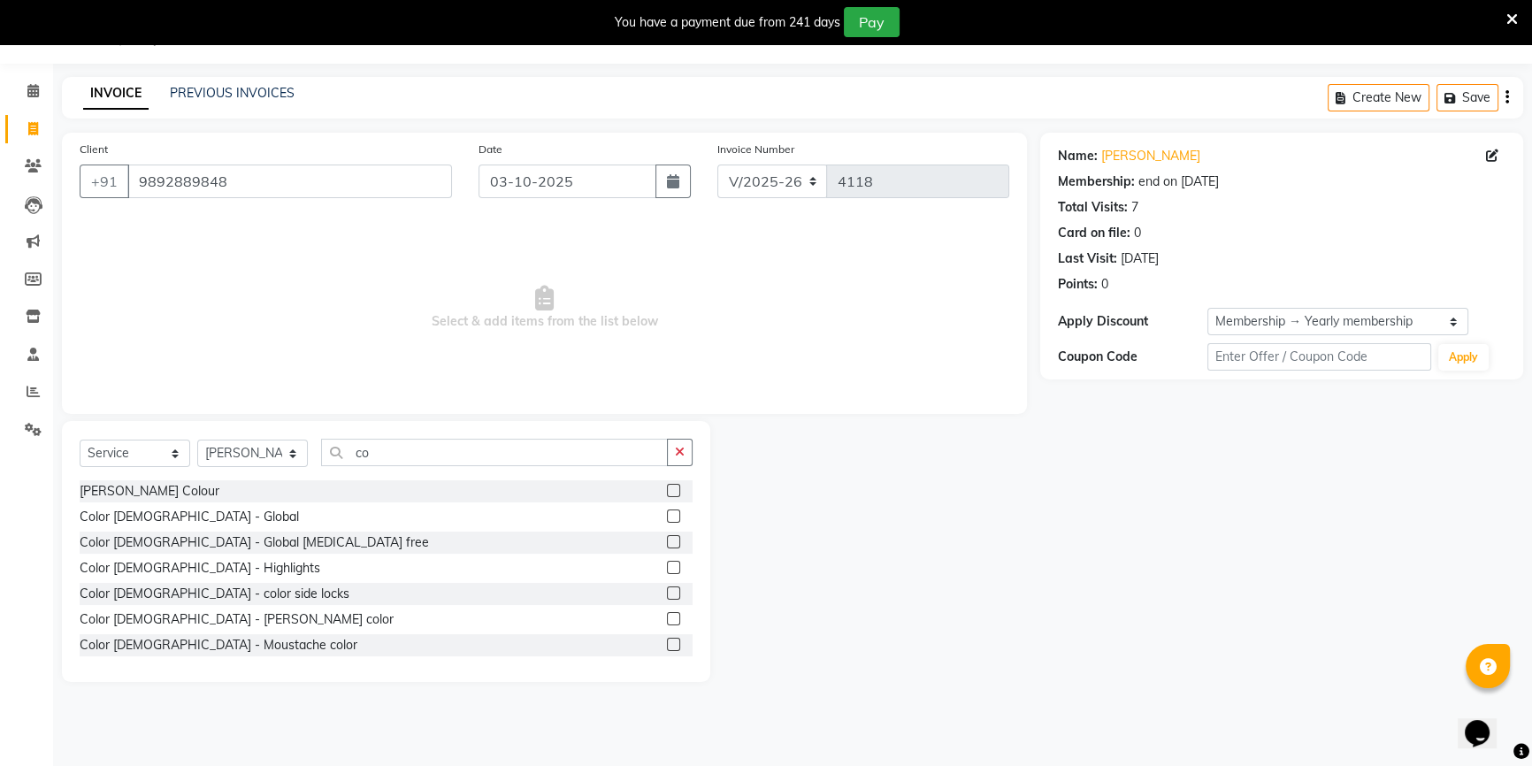
click at [667, 540] on label at bounding box center [673, 541] width 13 height 13
click at [667, 540] on input "checkbox" at bounding box center [672, 542] width 11 height 11
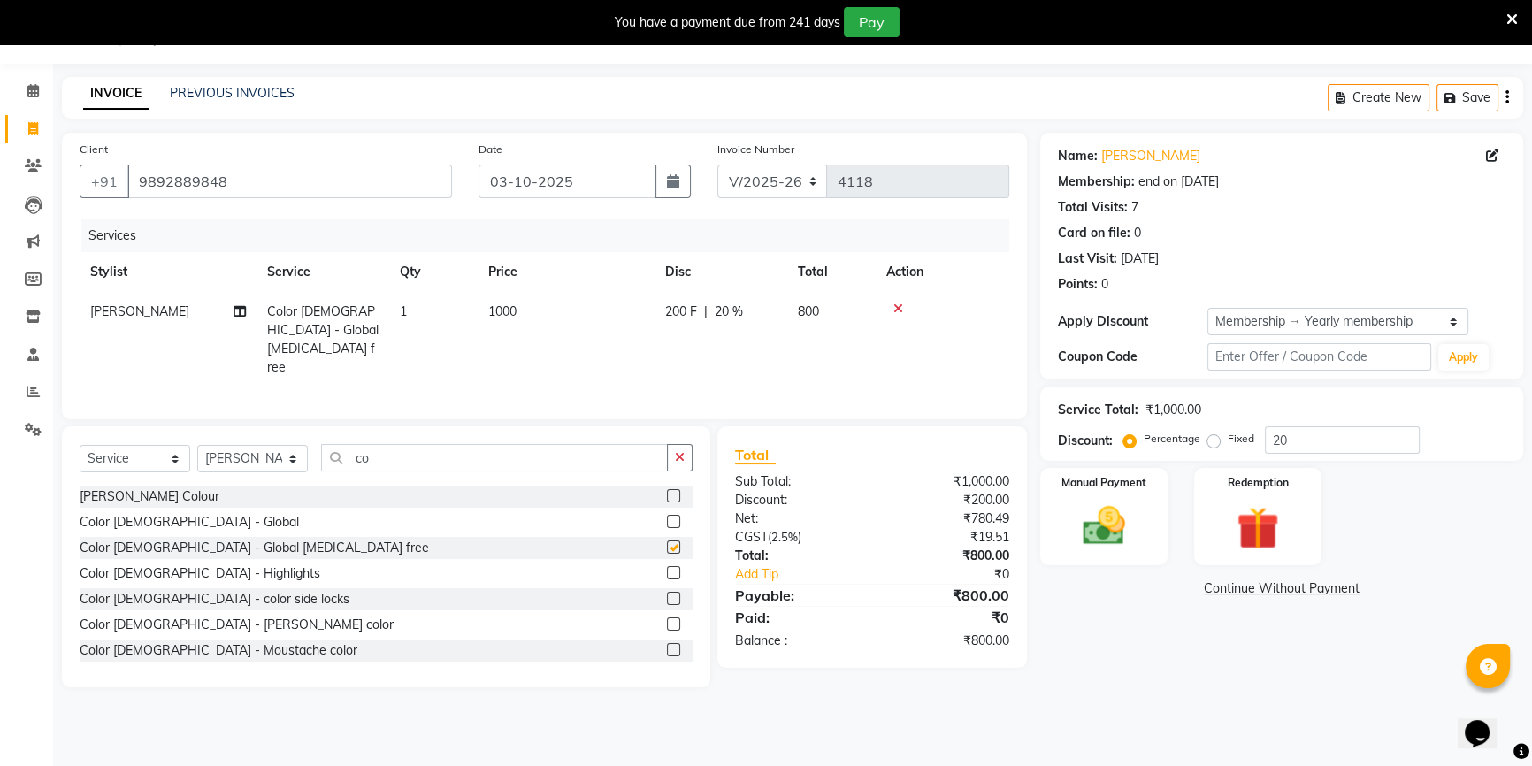
checkbox input "false"
click at [1101, 505] on img at bounding box center [1104, 526] width 72 height 50
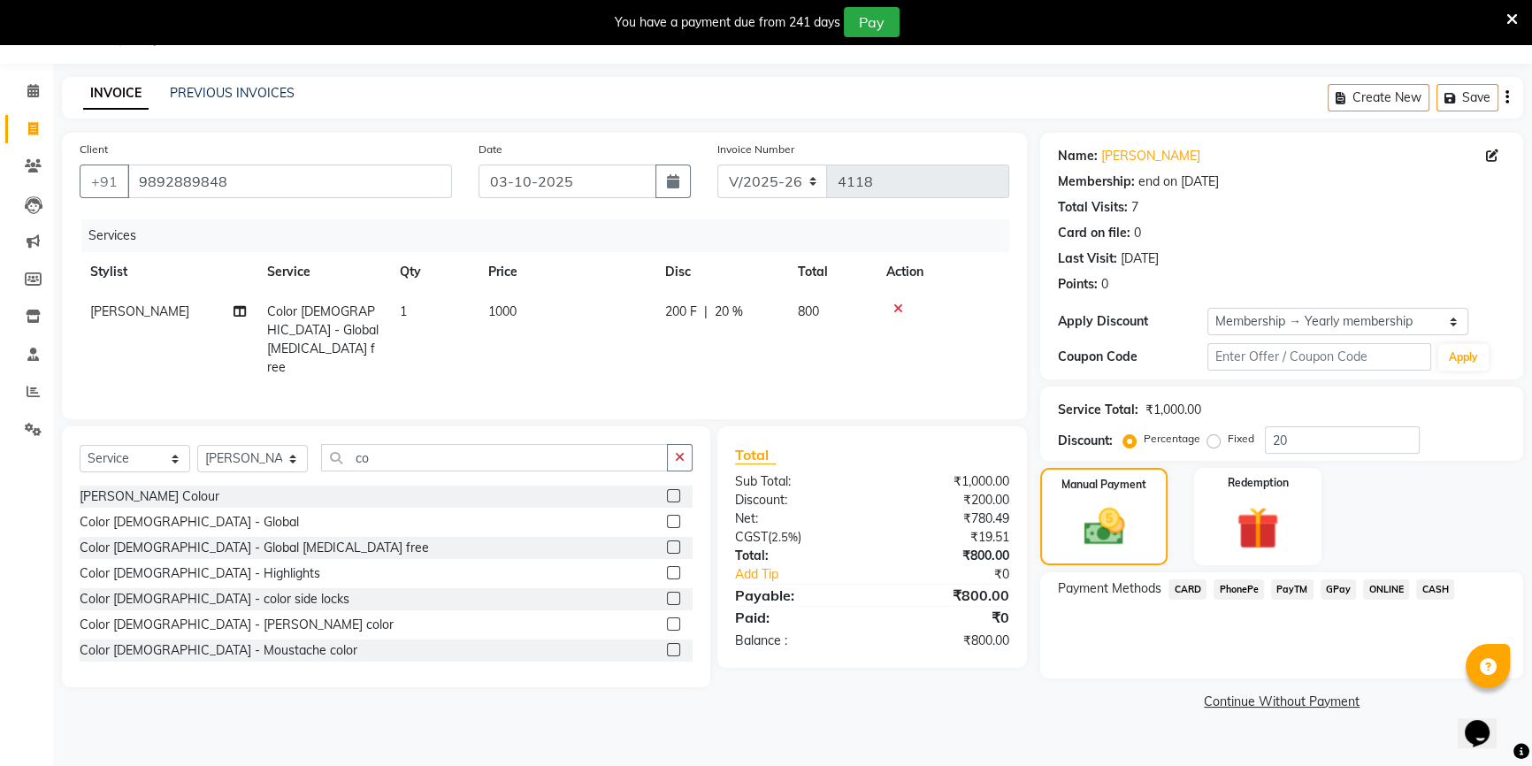
click at [1183, 594] on span "CARD" at bounding box center [1187, 589] width 38 height 20
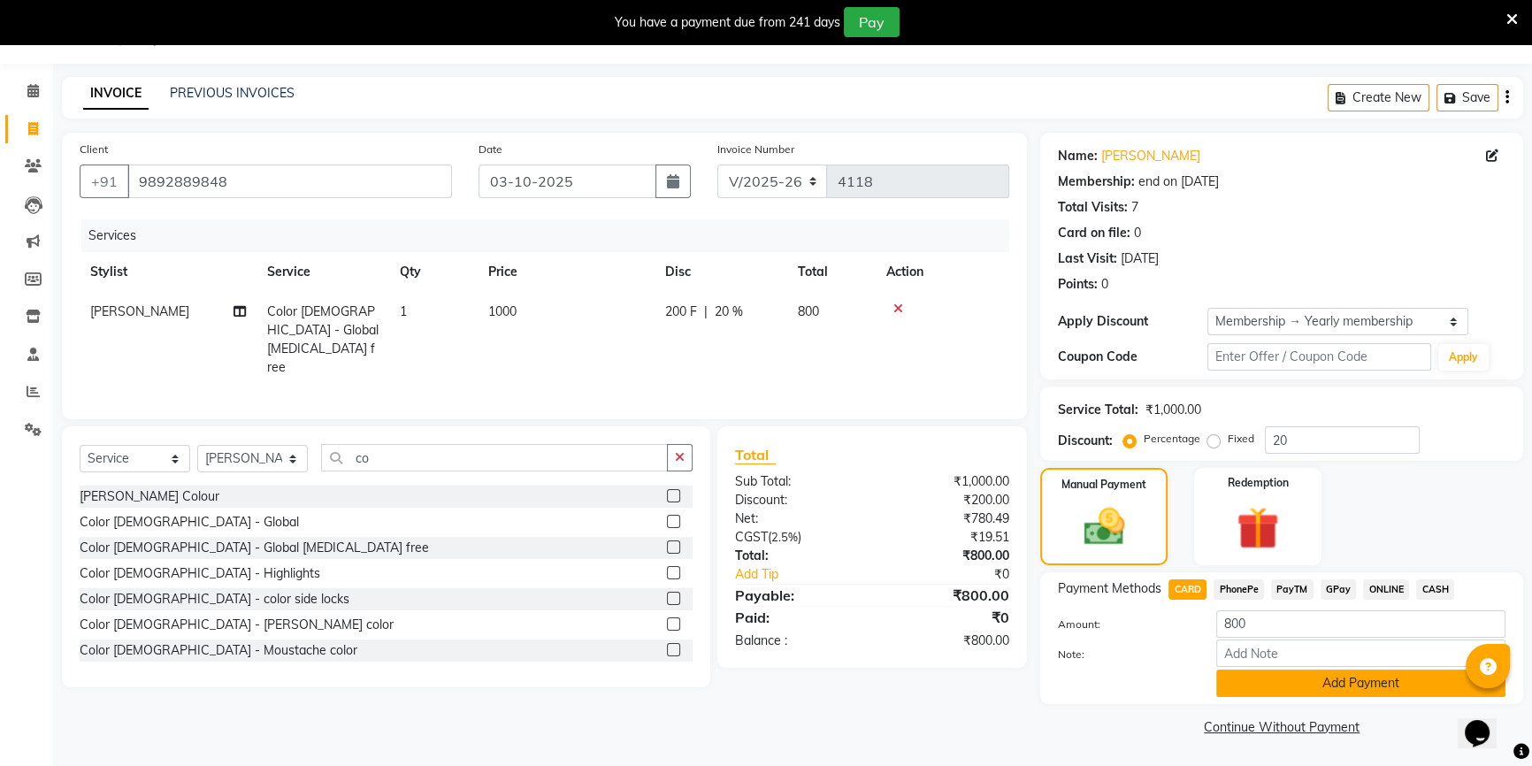
click at [1327, 676] on button "Add Payment" at bounding box center [1360, 682] width 289 height 27
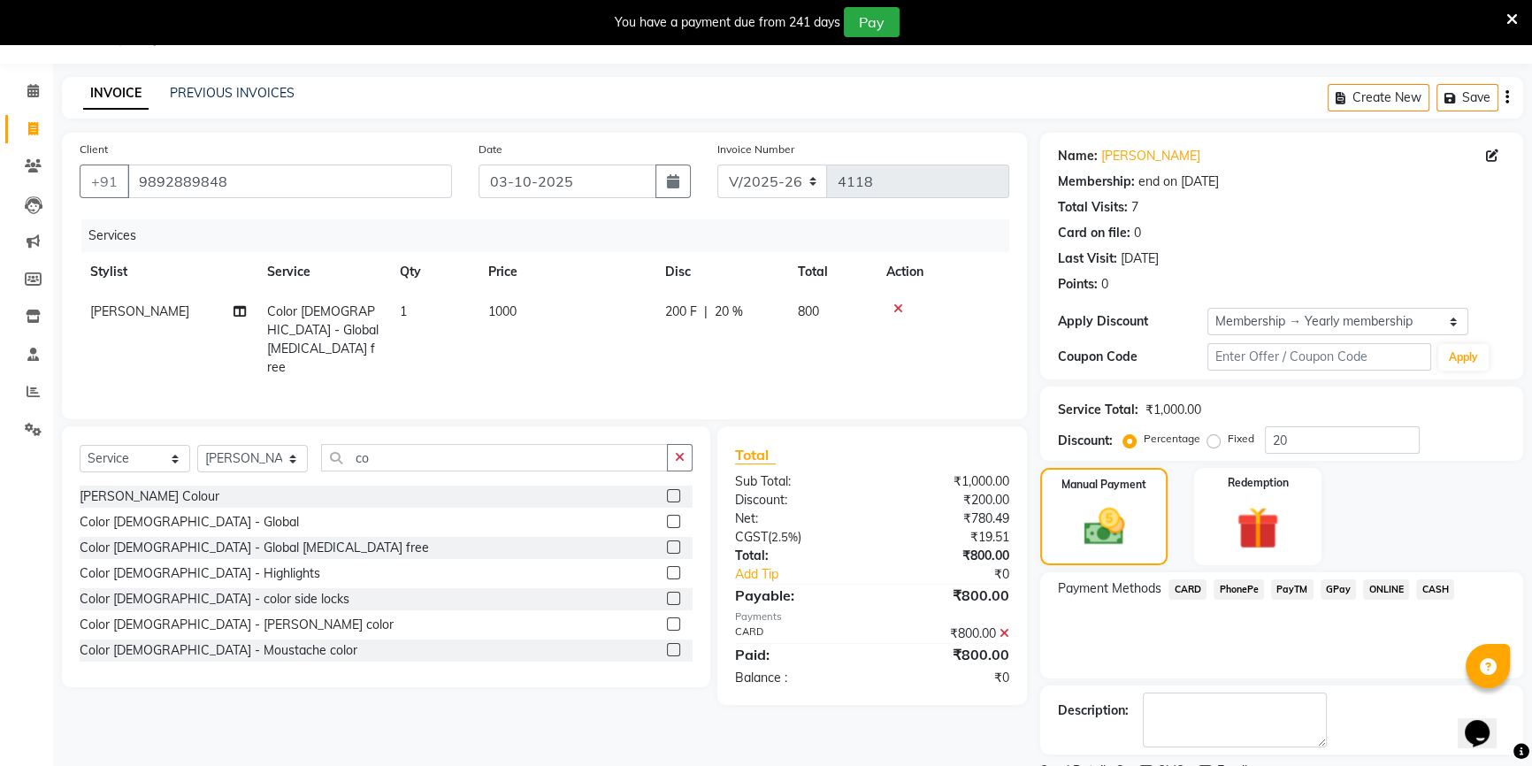
scroll to position [118, 0]
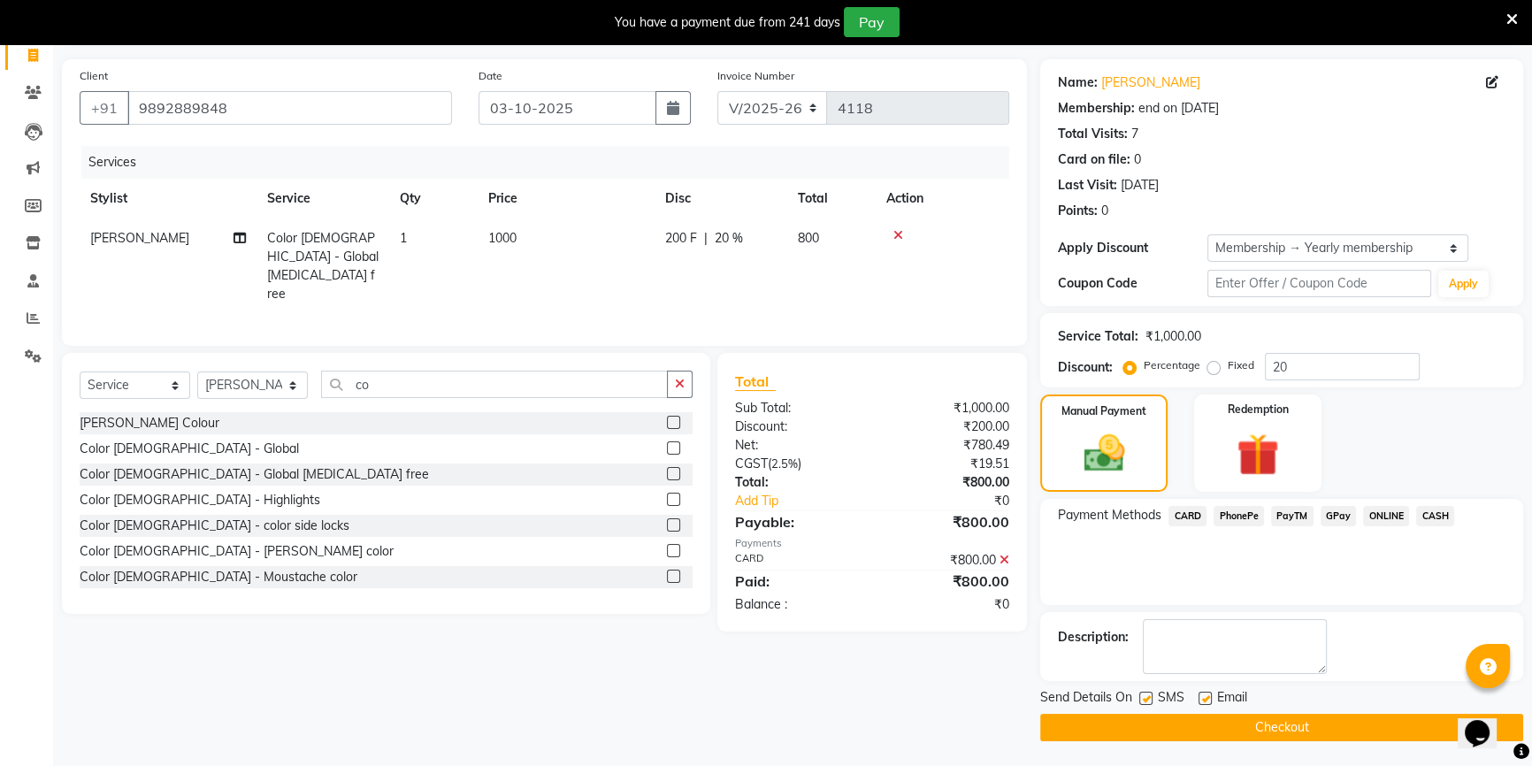
click at [1208, 692] on label at bounding box center [1204, 698] width 13 height 13
click at [1208, 693] on input "checkbox" at bounding box center [1203, 698] width 11 height 11
checkbox input "false"
click at [1238, 727] on button "Checkout" at bounding box center [1281, 727] width 483 height 27
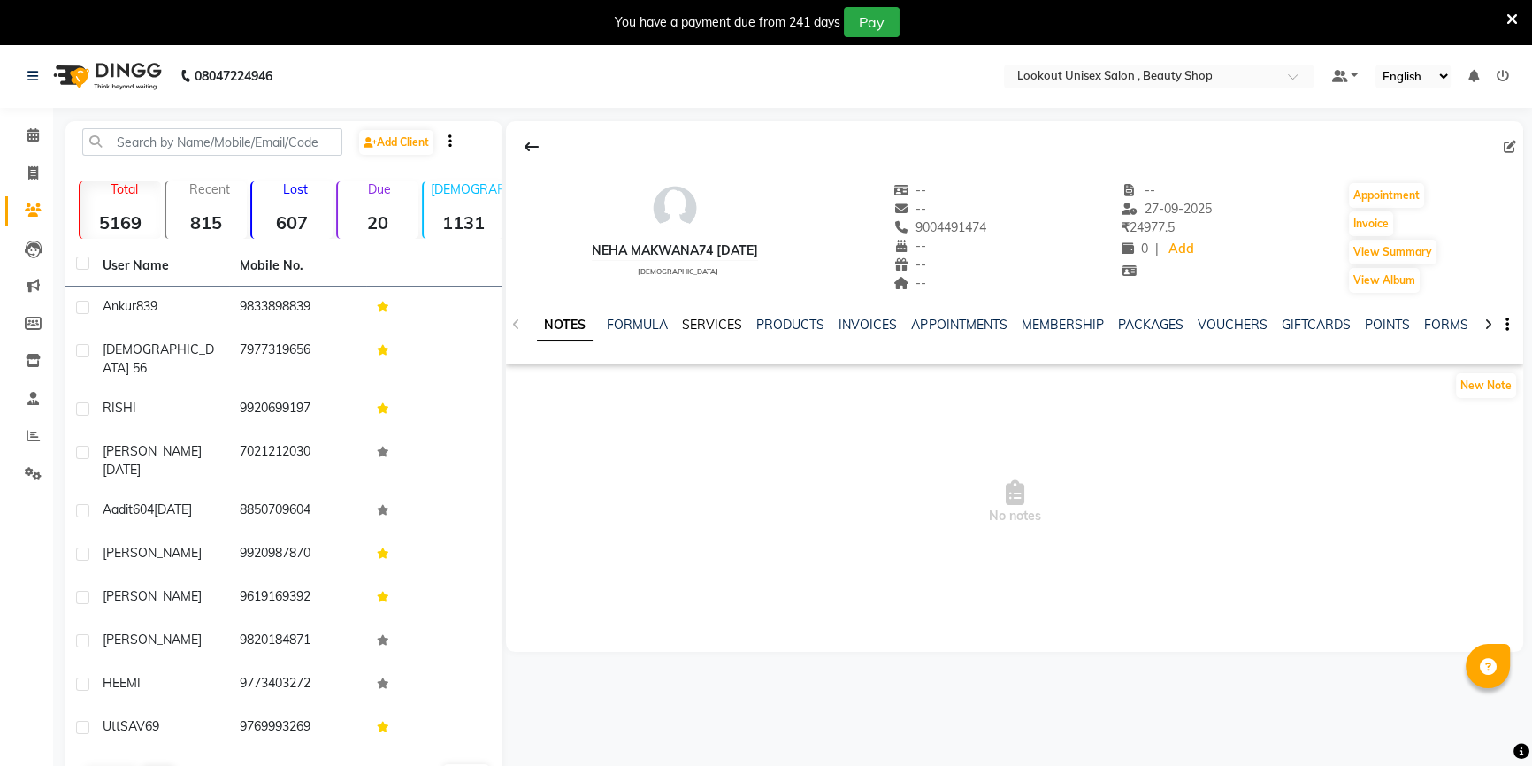
click at [704, 322] on link "SERVICES" at bounding box center [712, 325] width 60 height 16
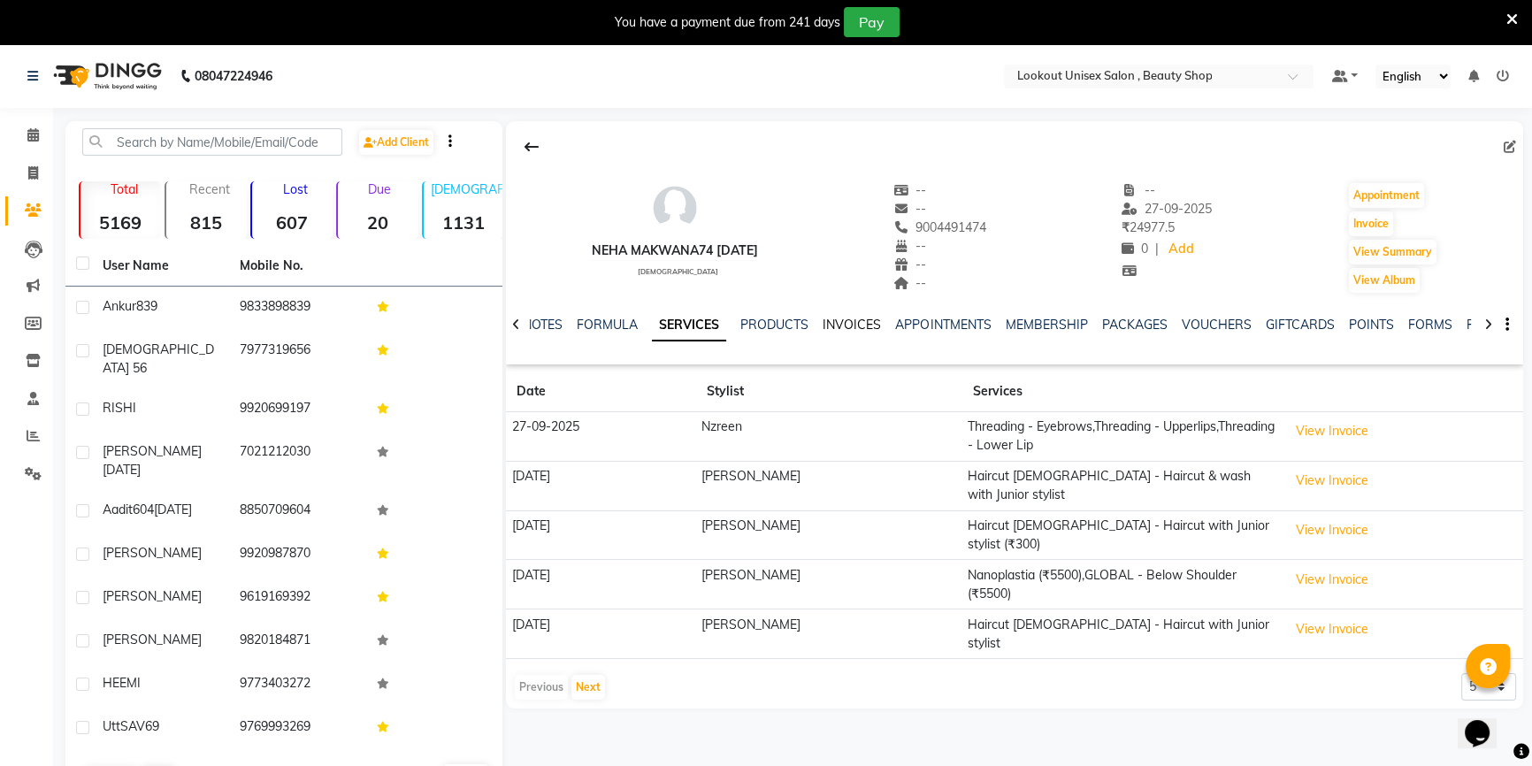
click at [846, 320] on link "INVOICES" at bounding box center [851, 325] width 58 height 16
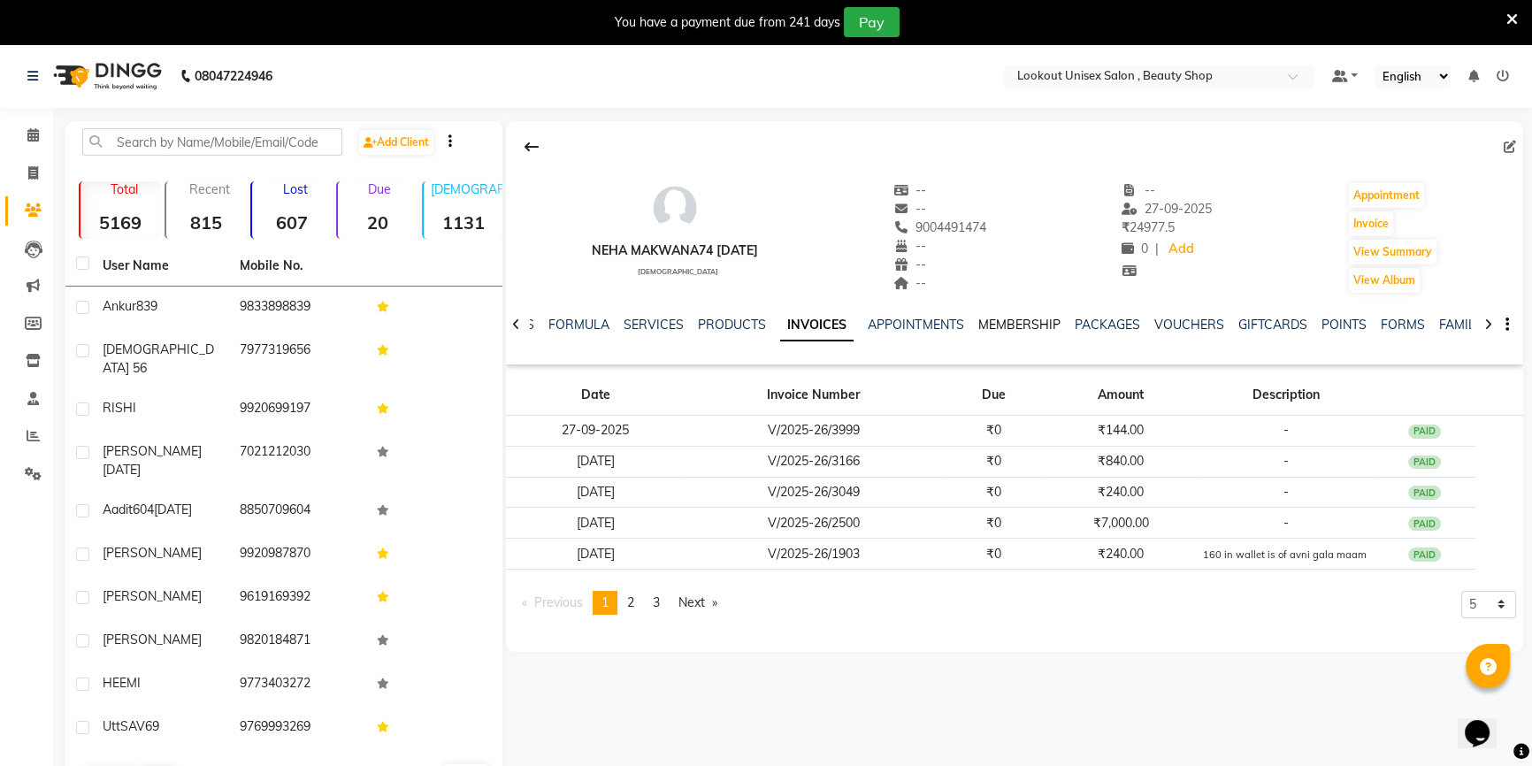
click at [982, 323] on link "MEMBERSHIP" at bounding box center [1018, 325] width 82 height 16
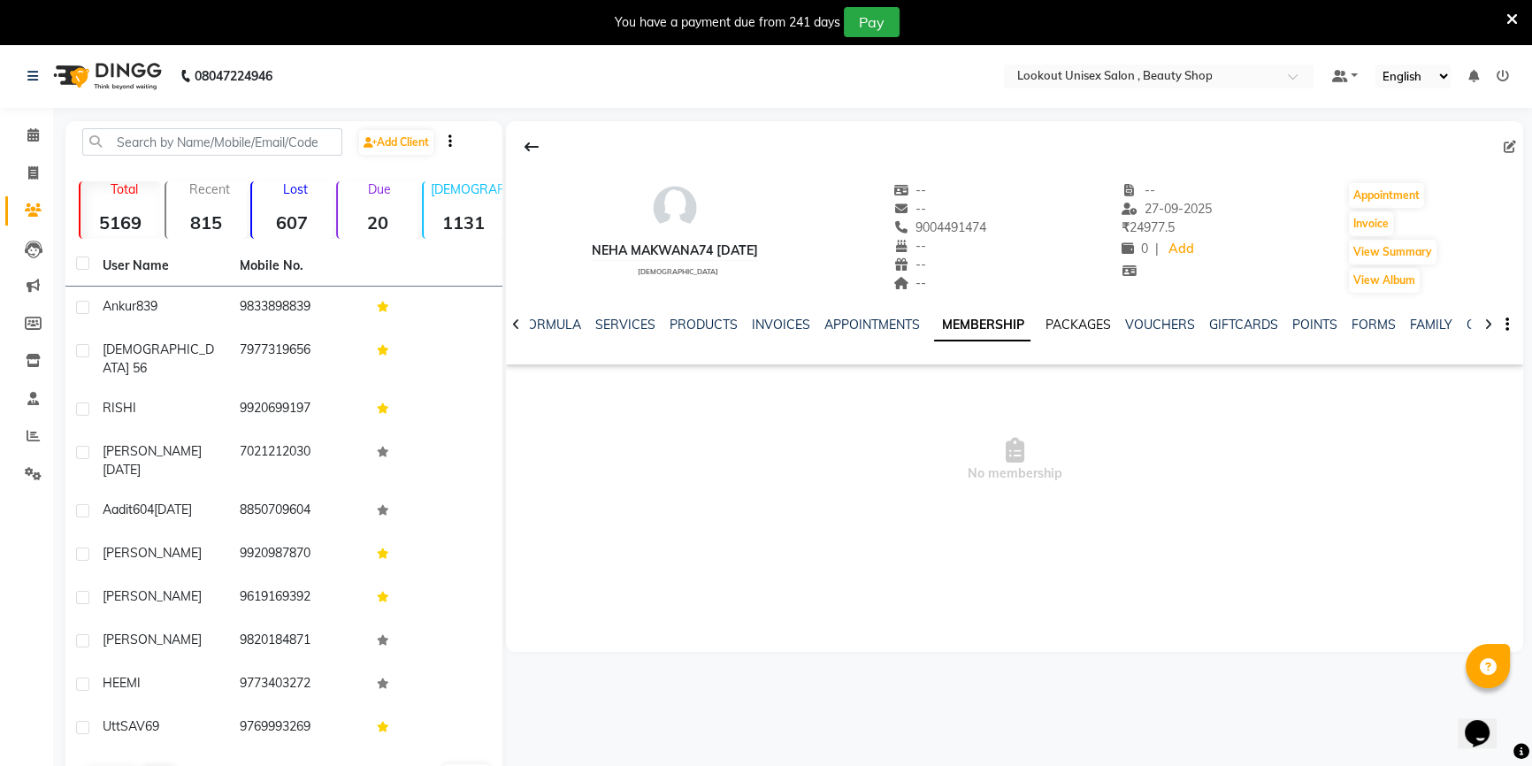
click at [1090, 328] on link "PACKAGES" at bounding box center [1076, 325] width 65 height 16
click at [1148, 326] on link "VOUCHERS" at bounding box center [1145, 325] width 70 height 16
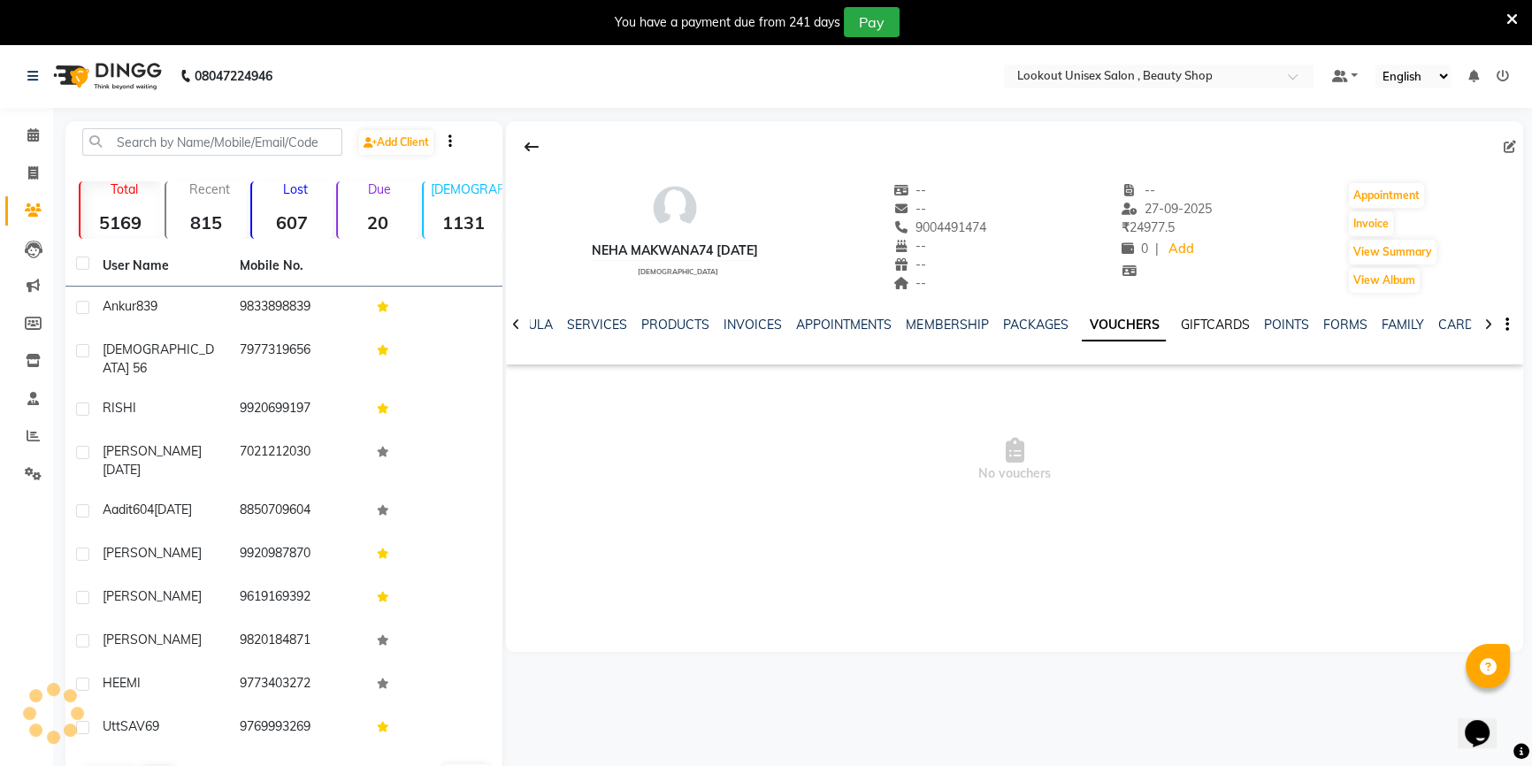
click at [1196, 326] on link "GIFTCARDS" at bounding box center [1214, 325] width 69 height 16
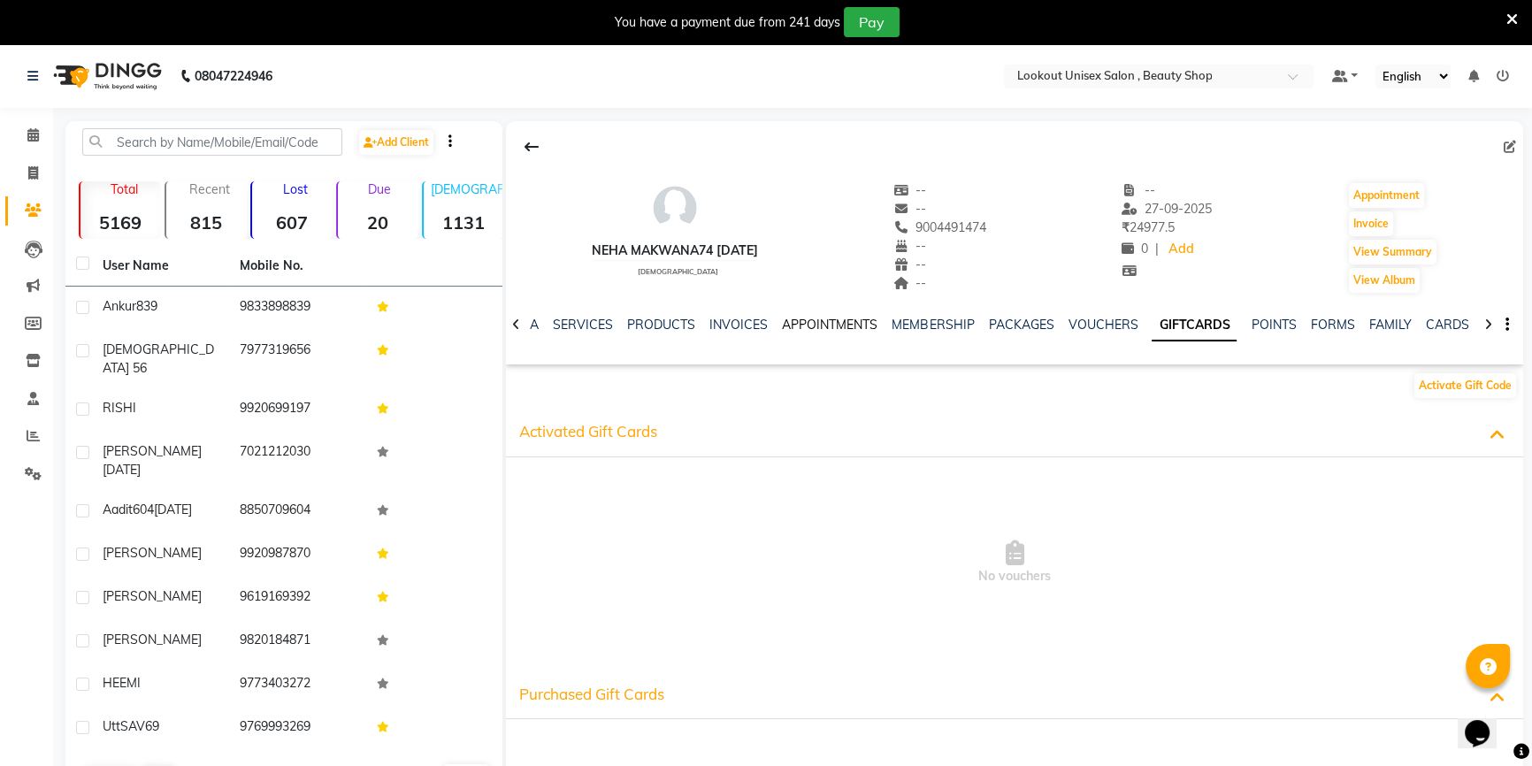
click at [799, 322] on link "APPOINTMENTS" at bounding box center [830, 325] width 96 height 16
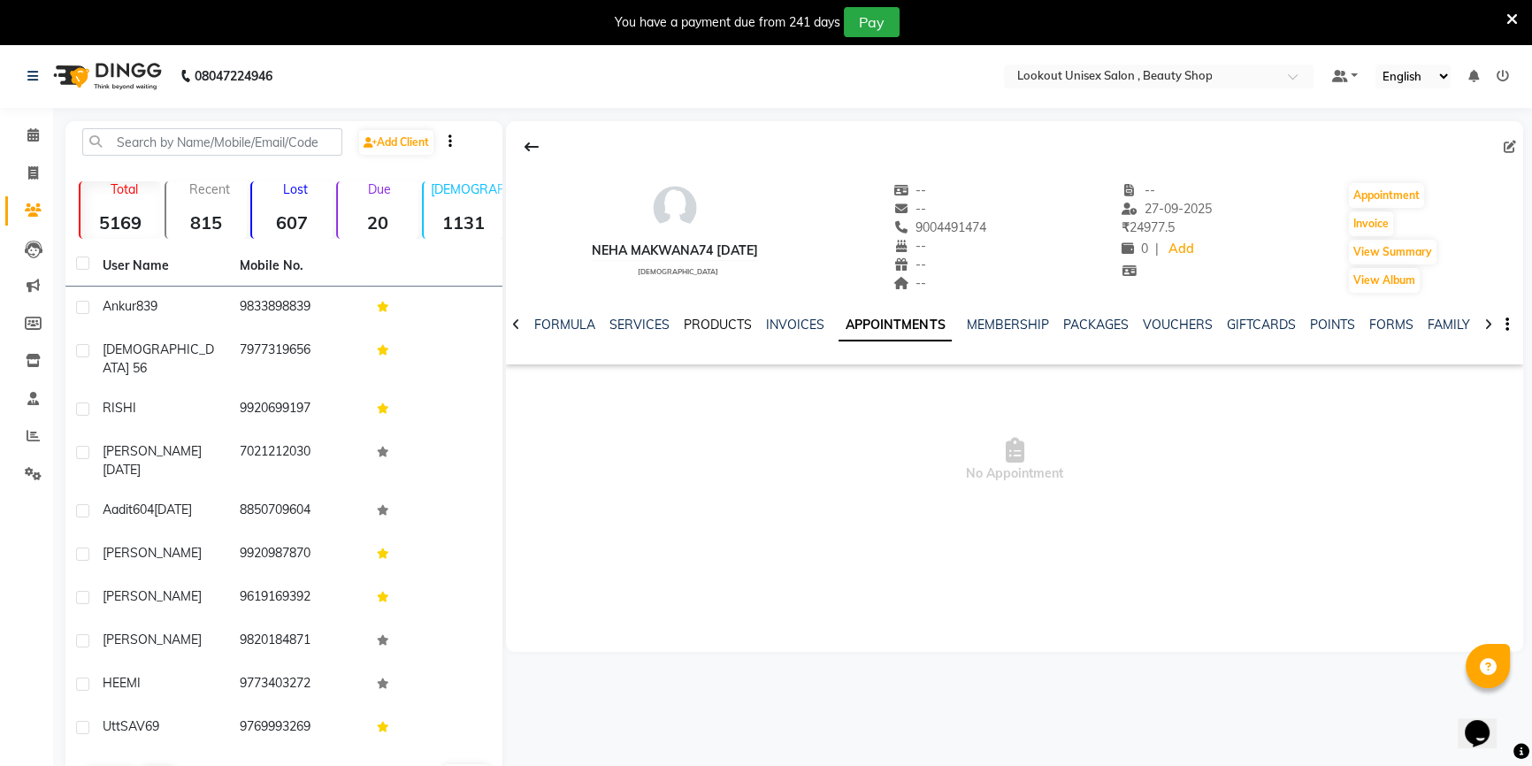
click at [735, 322] on link "PRODUCTS" at bounding box center [718, 325] width 68 height 16
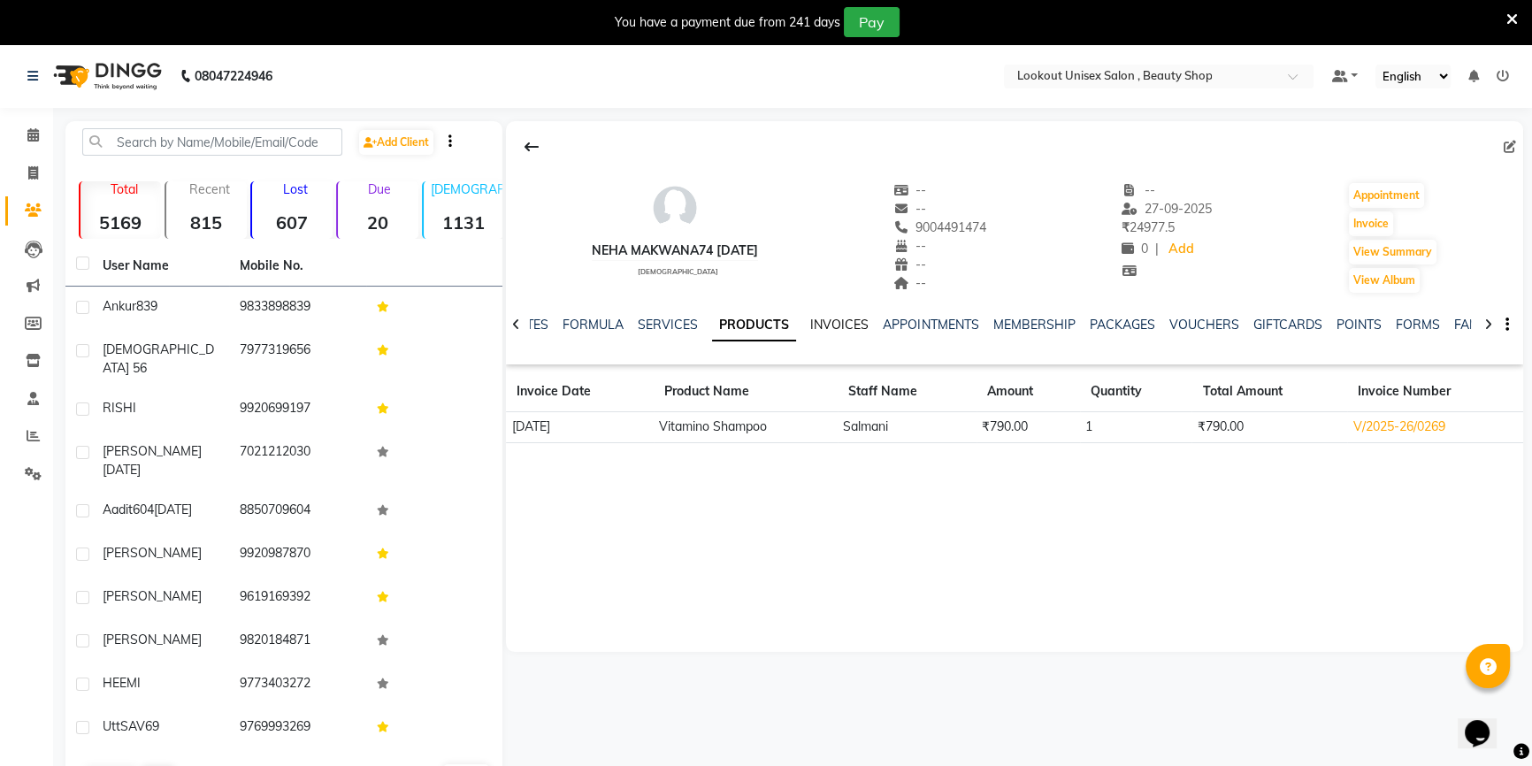
click at [830, 318] on link "INVOICES" at bounding box center [839, 325] width 58 height 16
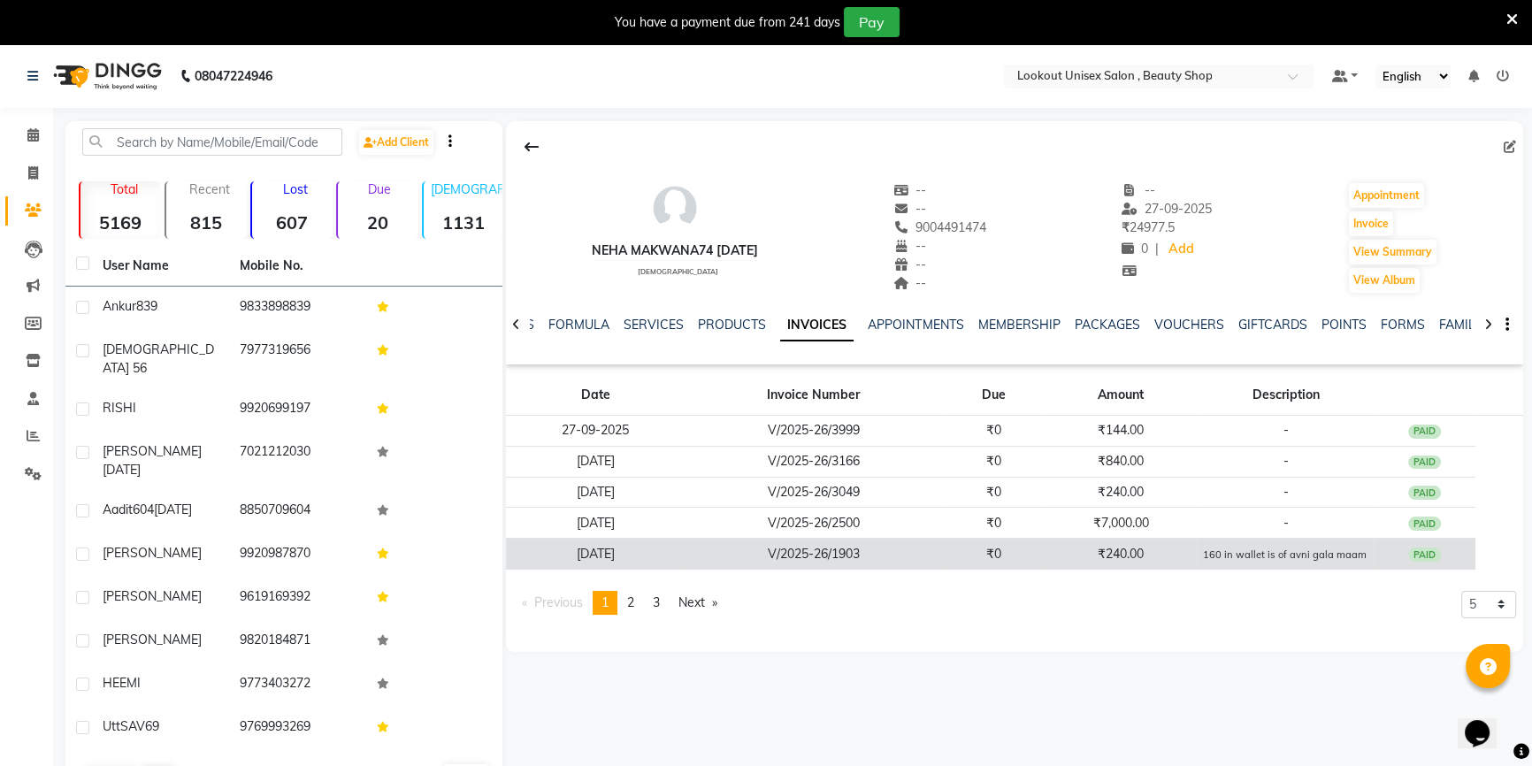
click at [1223, 546] on span "160 in wallet is of avni gala maam" at bounding box center [1285, 554] width 164 height 16
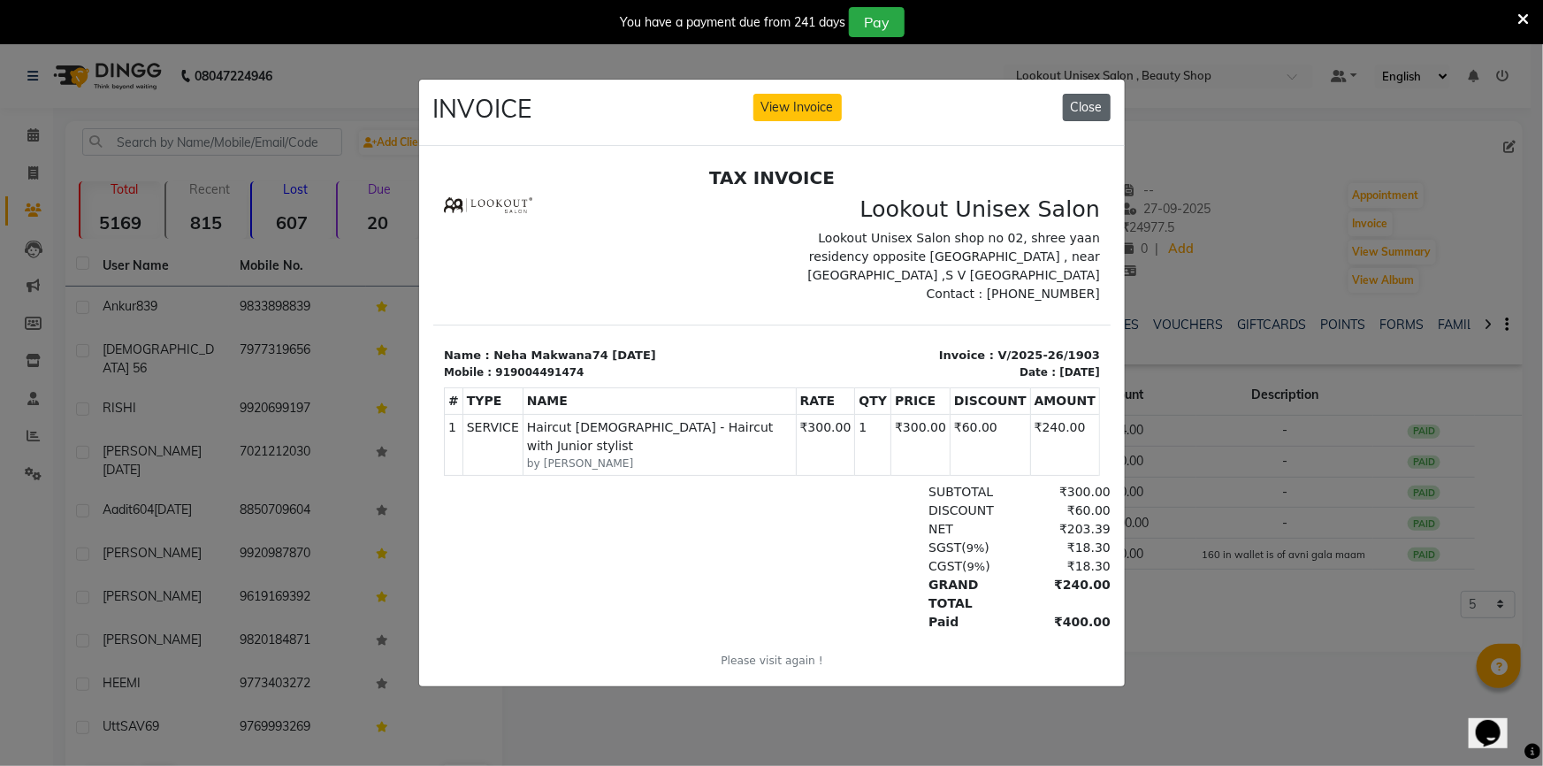
click at [1088, 100] on button "Close" at bounding box center [1087, 107] width 48 height 27
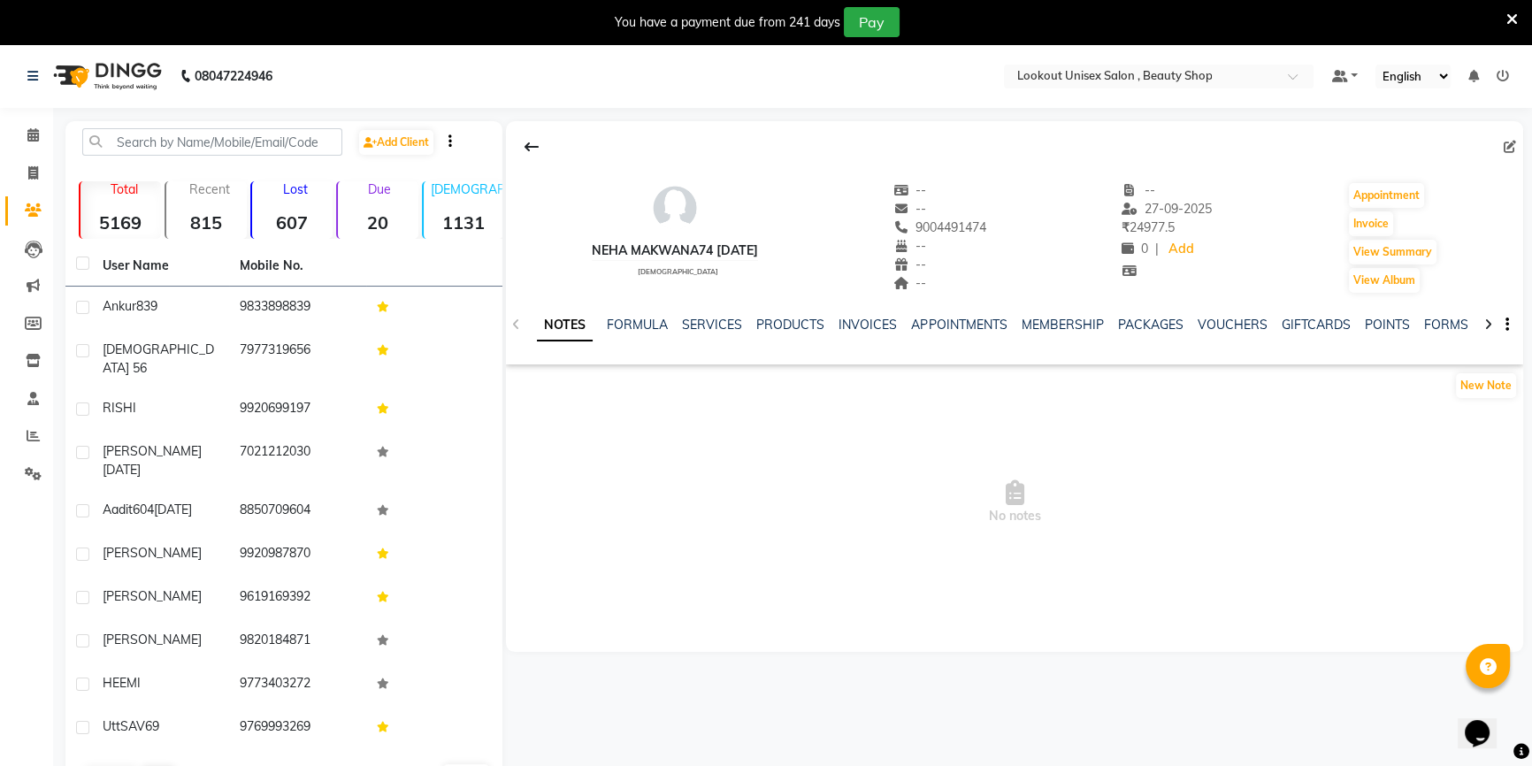
click at [677, 325] on ul "NOTES FORMULA SERVICES PRODUCTS INVOICES APPOINTMENTS MEMBERSHIP PACKAGES VOUCH…" at bounding box center [1098, 325] width 1123 height 19
click at [712, 332] on link "SERVICES" at bounding box center [712, 325] width 60 height 16
